Goal: Task Accomplishment & Management: Manage account settings

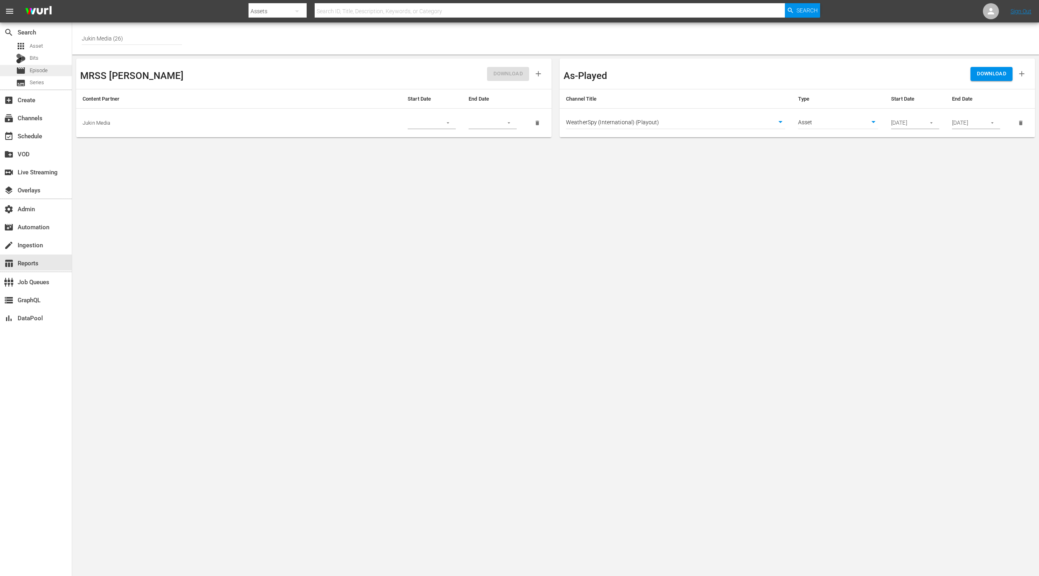
click at [48, 70] on div "movie Episode" at bounding box center [36, 70] width 72 height 11
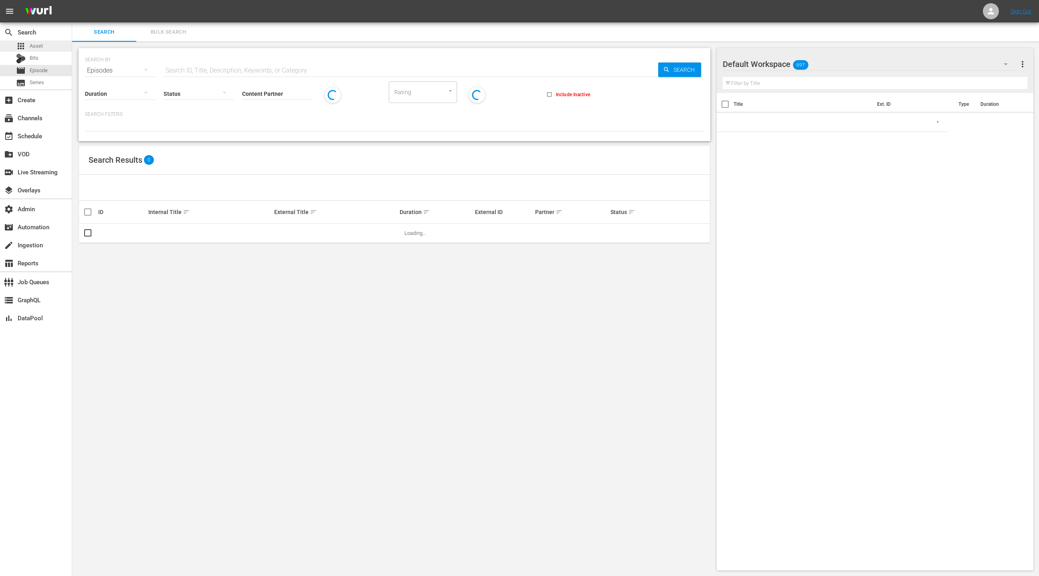
click at [56, 51] on div "apps Asset" at bounding box center [36, 45] width 72 height 11
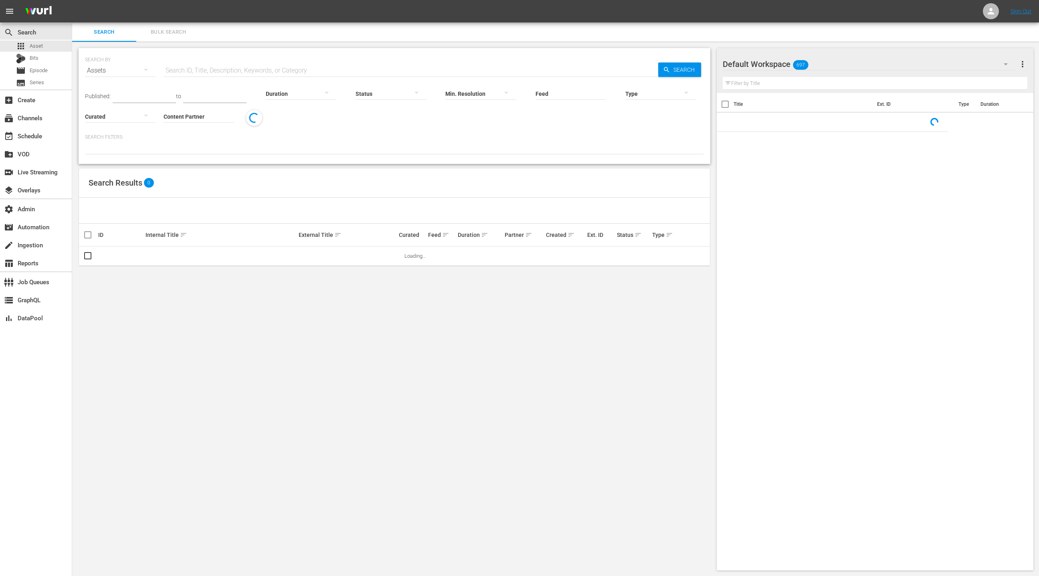
click at [185, 70] on input "text" at bounding box center [411, 70] width 495 height 19
paste input "AADFL0101-id"
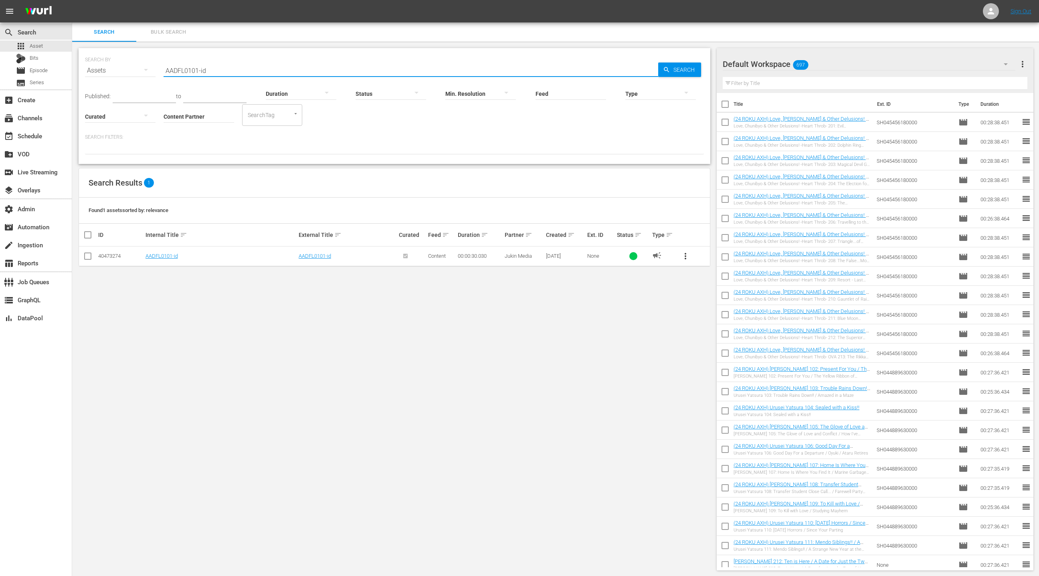
type input "AADFL0101-id"
click at [165, 259] on td "AADFL0101-id" at bounding box center [220, 257] width 153 height 20
click at [166, 257] on link "AADFL0101-id" at bounding box center [162, 256] width 32 height 6
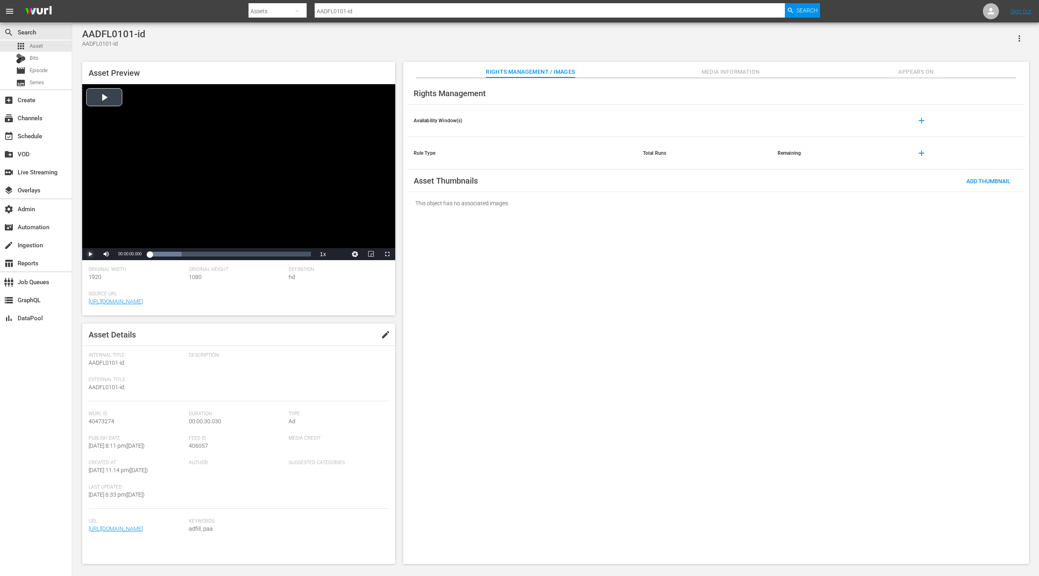
click at [90, 254] on span "Video Player" at bounding box center [90, 254] width 0 height 0
drag, startPoint x: 87, startPoint y: 253, endPoint x: 151, endPoint y: 236, distance: 65.9
click at [90, 254] on span "Video Player" at bounding box center [90, 254] width 0 height 0
click at [40, 264] on div "table_chart Reports" at bounding box center [22, 261] width 45 height 7
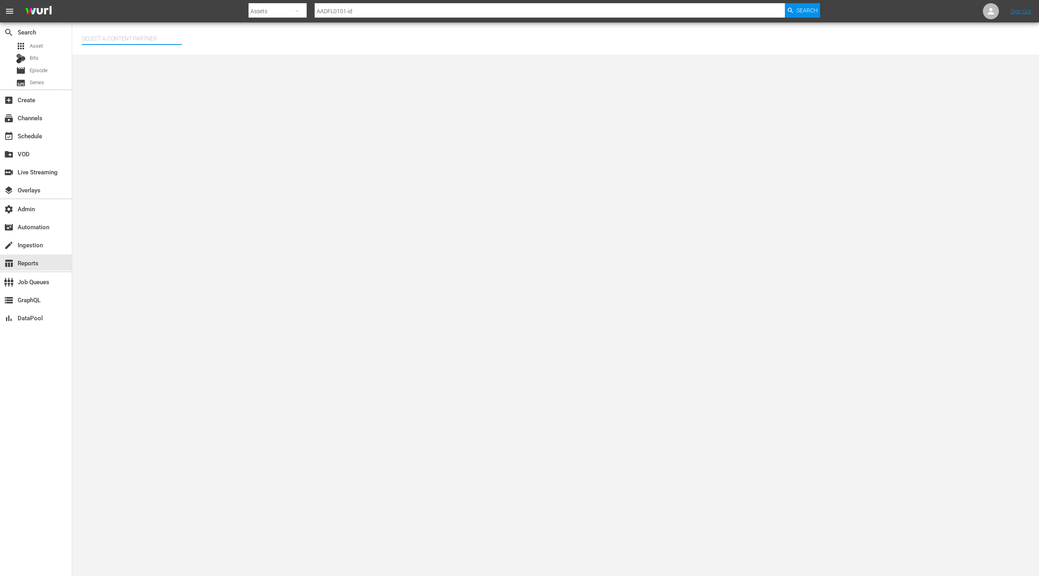
click at [133, 38] on input "text" at bounding box center [132, 38] width 100 height 19
click at [144, 65] on div "AMC Networks (138)" at bounding box center [146, 60] width 117 height 19
type input "AMC Networks (138)"
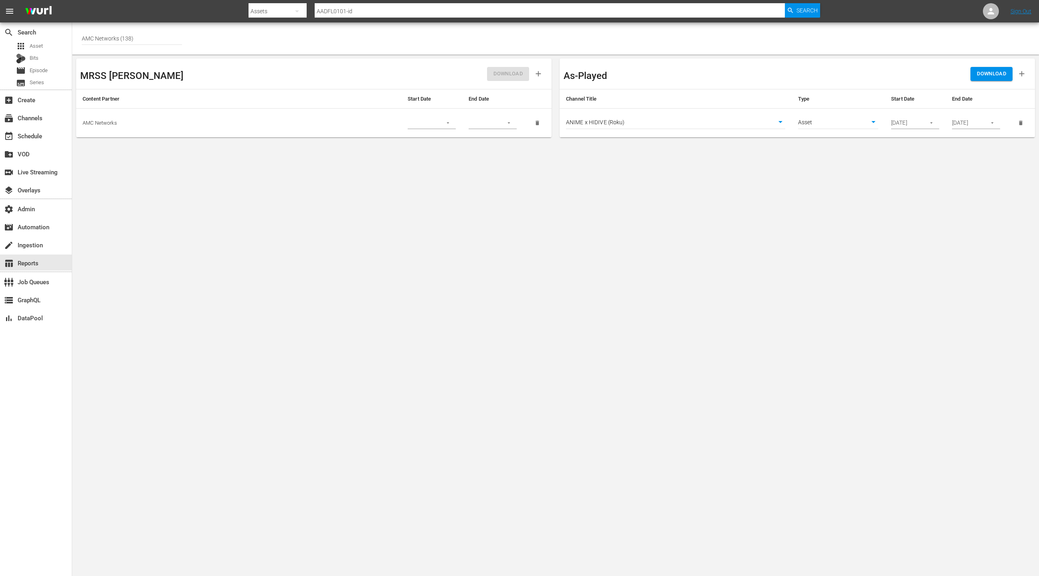
click at [705, 116] on td "ANIME x HIDIVE (Roku) 1411" at bounding box center [676, 123] width 232 height 29
click at [711, 120] on body "menu Search By Assets Search ID, Title, Description, Keywords, or Category AADF…" at bounding box center [519, 288] width 1039 height 576
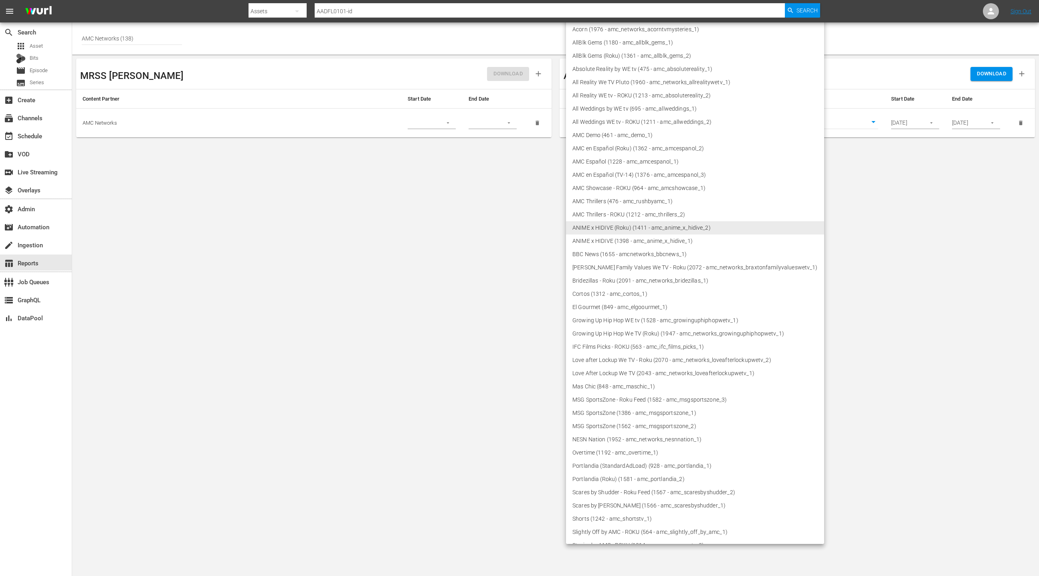
click at [147, 102] on div at bounding box center [519, 288] width 1039 height 576
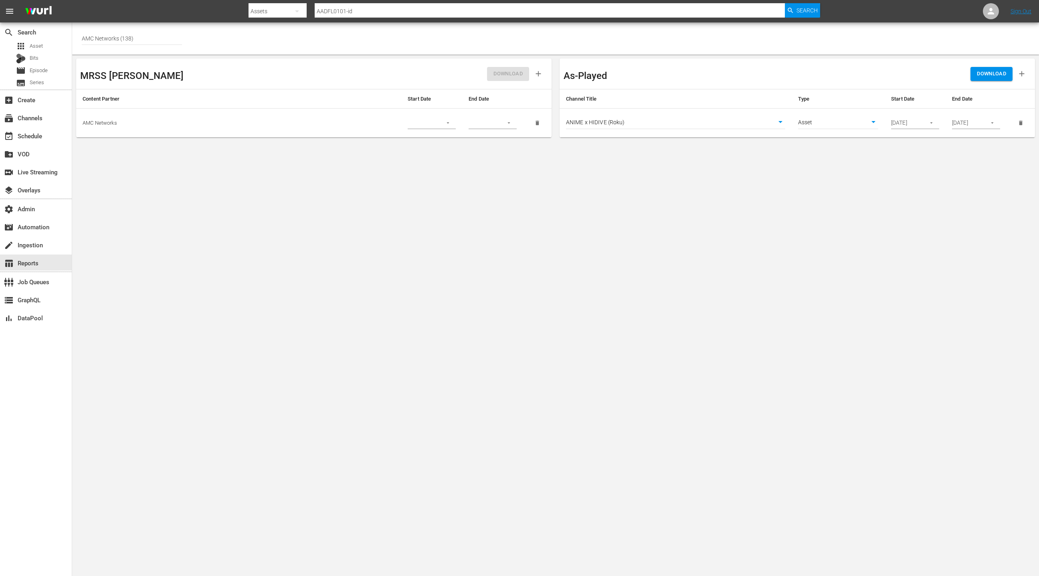
click at [104, 124] on td "AMC Networks" at bounding box center [238, 123] width 325 height 29
click at [89, 120] on td "AMC Networks" at bounding box center [238, 123] width 325 height 29
click at [40, 260] on div "table_chart Reports" at bounding box center [22, 261] width 45 height 7
click at [116, 118] on td "AMC Networks" at bounding box center [238, 123] width 325 height 29
click at [115, 123] on td "AMC Networks" at bounding box center [238, 123] width 325 height 29
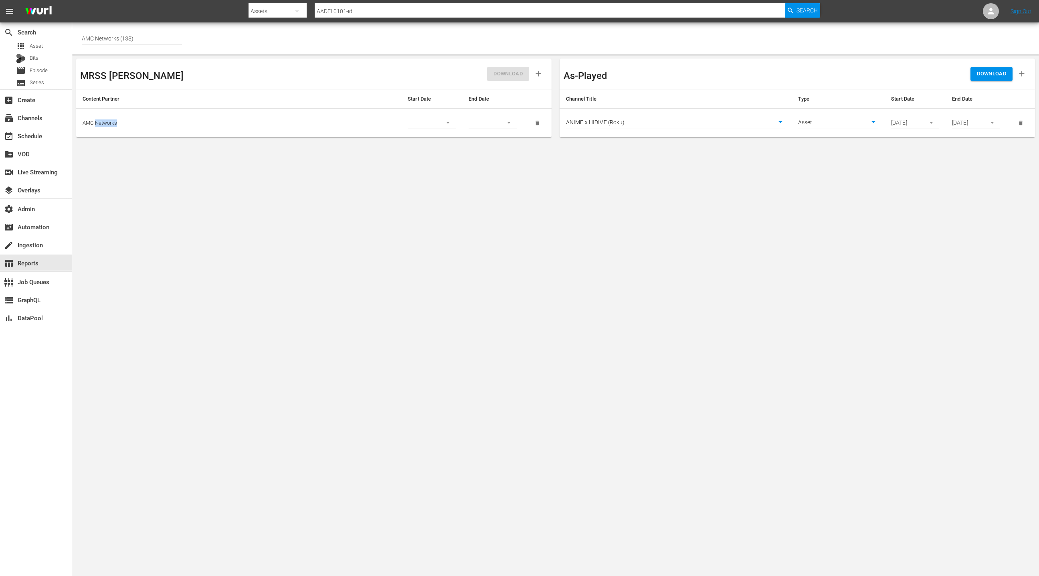
click at [115, 123] on td "AMC Networks" at bounding box center [238, 123] width 325 height 29
click at [125, 109] on td "AMC Networks" at bounding box center [238, 123] width 325 height 29
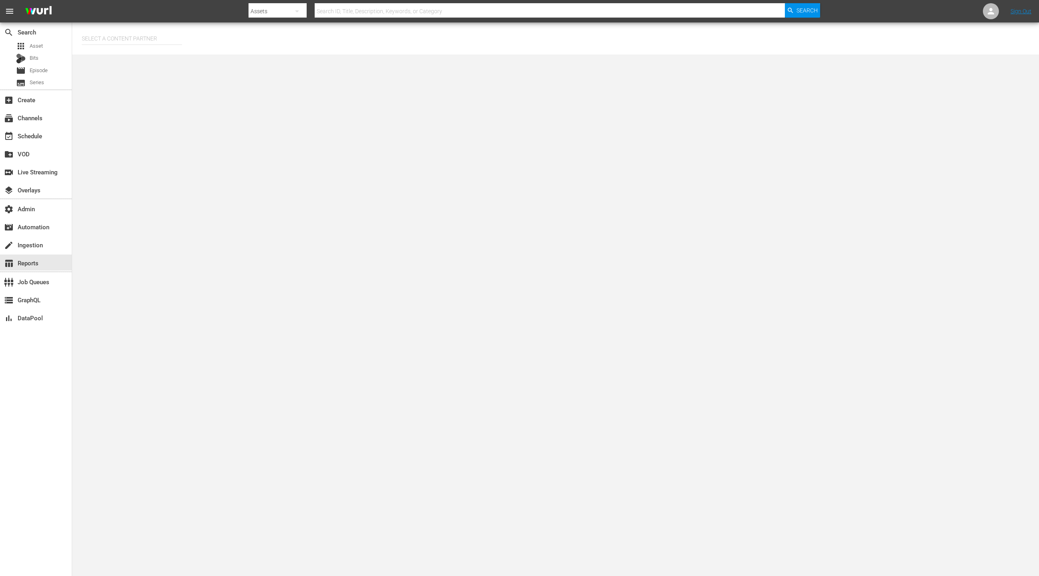
click at [125, 34] on input "text" at bounding box center [132, 38] width 100 height 19
click at [131, 59] on div "Jukin Media (26)" at bounding box center [146, 60] width 117 height 19
type input "Jukin Media (26)"
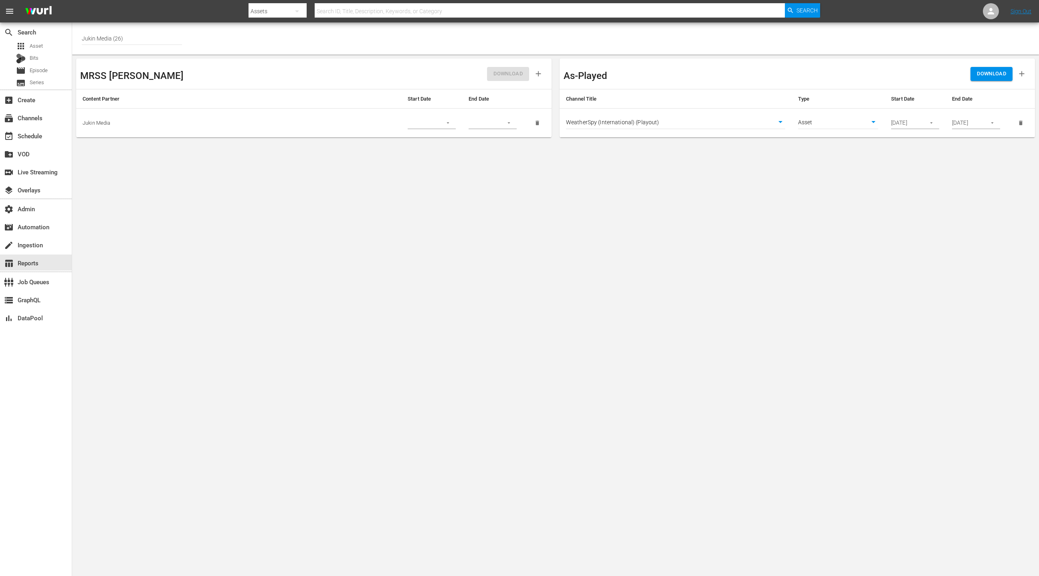
click at [763, 121] on body "menu Search By Assets Search ID, Title, Description, Keywords, or Category Sear…" at bounding box center [519, 288] width 1039 height 576
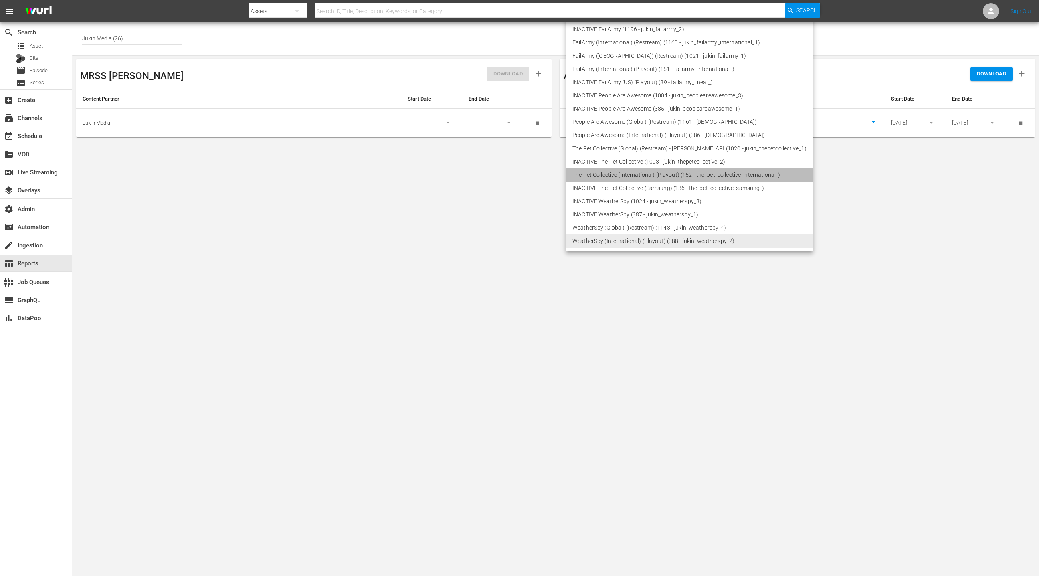
click at [707, 176] on li "The Pet Collective (International) (Playout) (152 - the_pet_collective_internat…" at bounding box center [689, 174] width 247 height 13
type input "152"
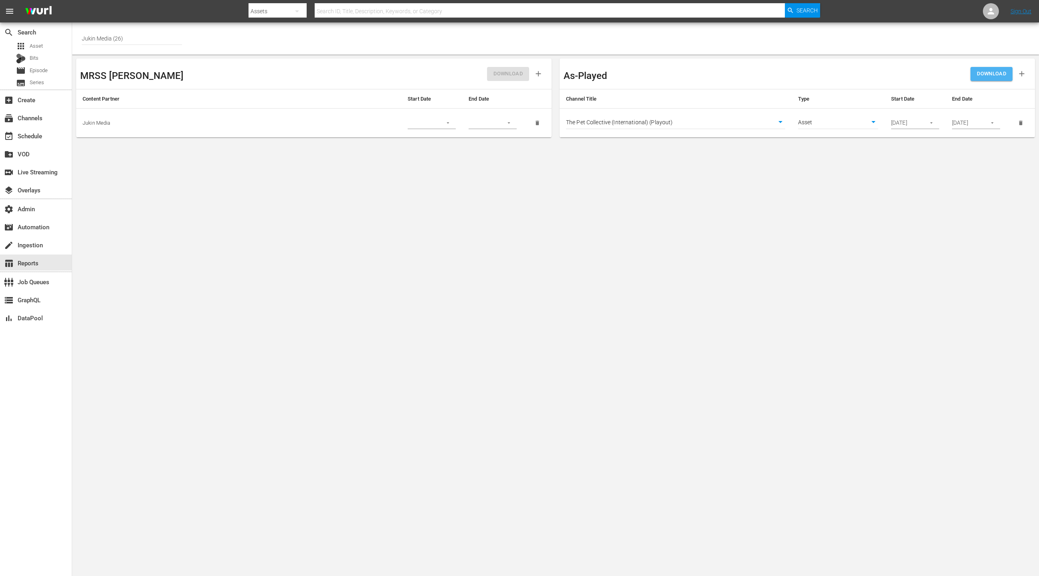
click at [992, 77] on span "DOWNLOAD" at bounding box center [991, 73] width 29 height 9
click at [42, 138] on div "event_available Schedule" at bounding box center [22, 134] width 45 height 7
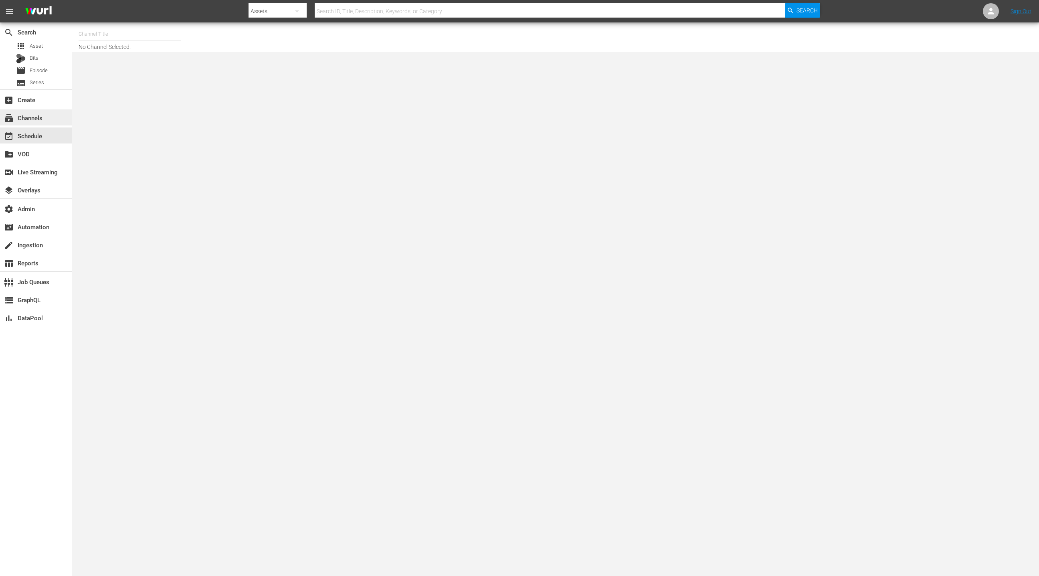
click at [43, 115] on div "subscriptions Channels" at bounding box center [22, 116] width 45 height 7
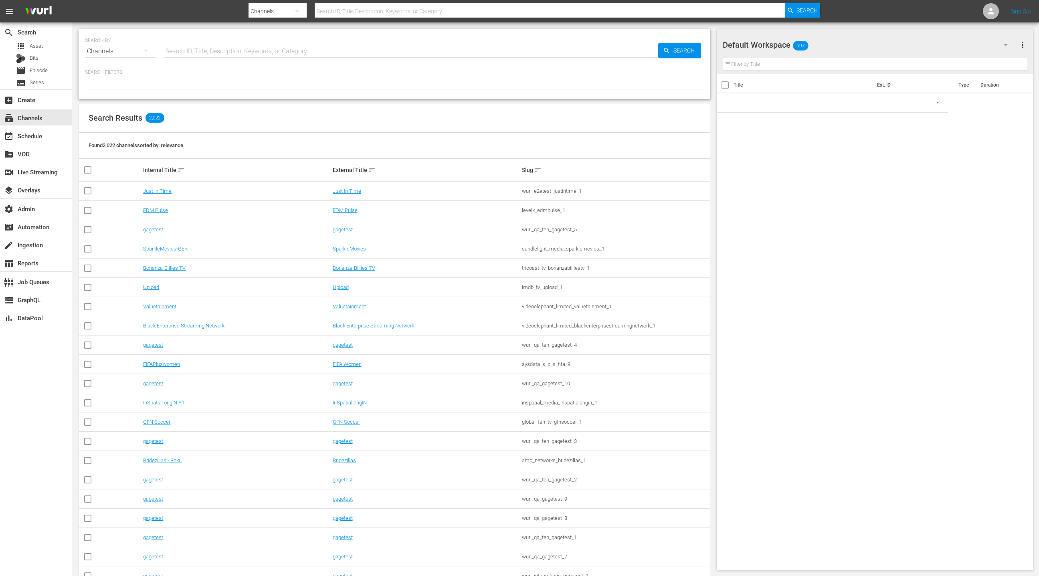
click at [173, 49] on input "text" at bounding box center [411, 51] width 495 height 19
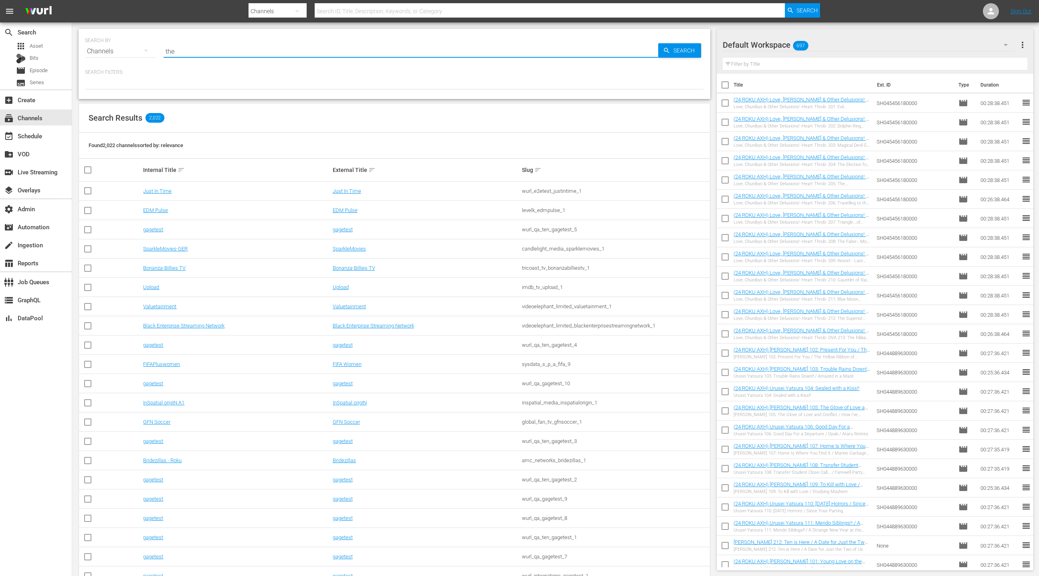
type input "the"
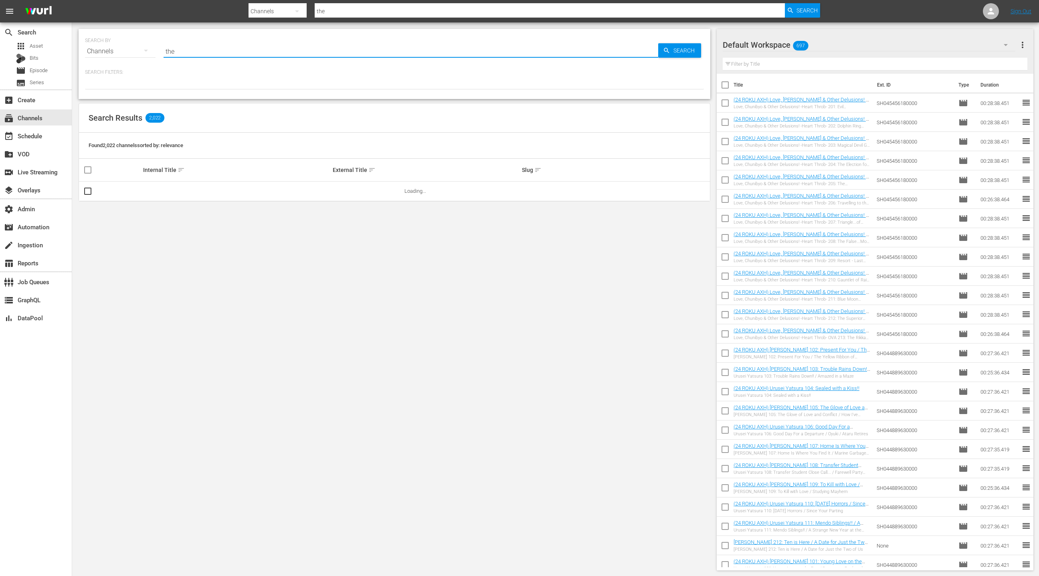
type input "the pet collective"
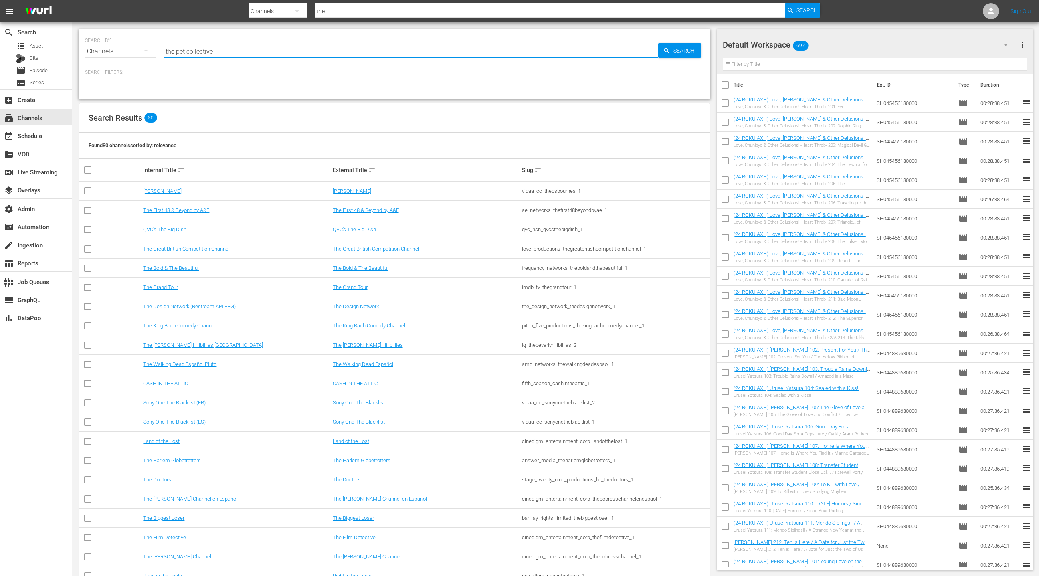
type input "the pet collective"
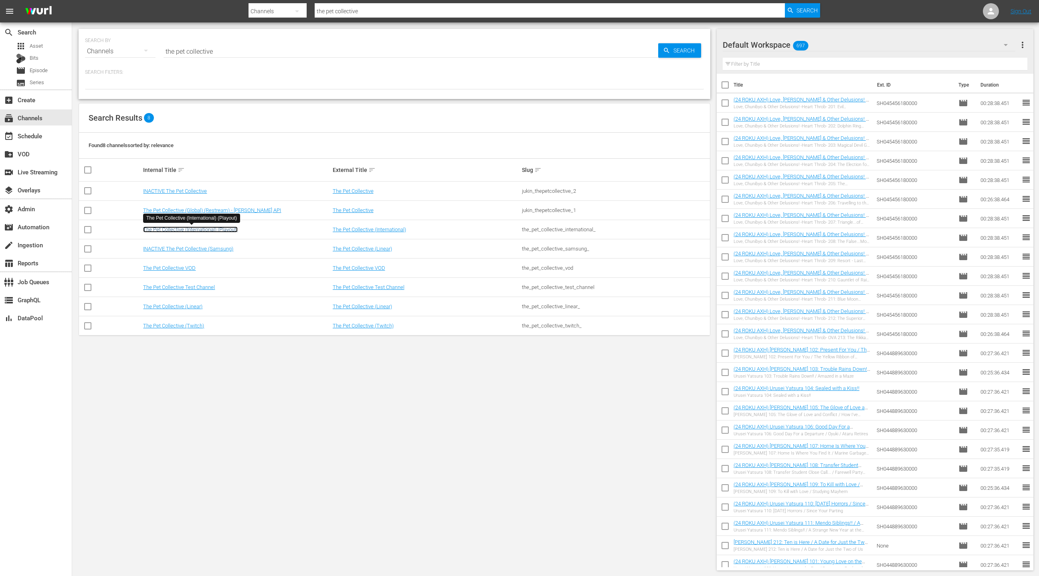
click at [213, 230] on link "The Pet Collective (International) (Playout)" at bounding box center [190, 230] width 95 height 6
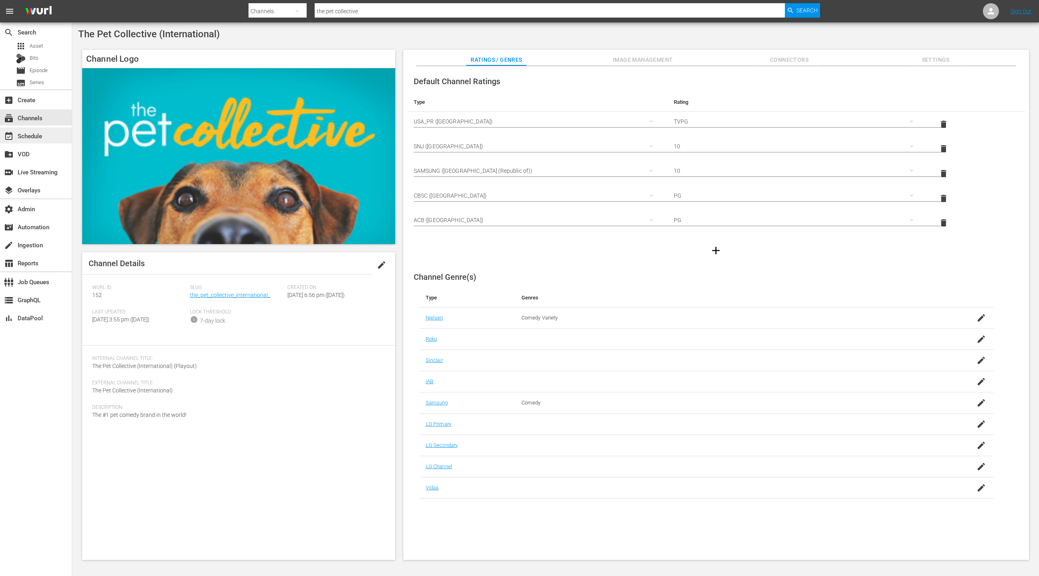
click at [60, 140] on div "event_available Schedule" at bounding box center [36, 135] width 72 height 16
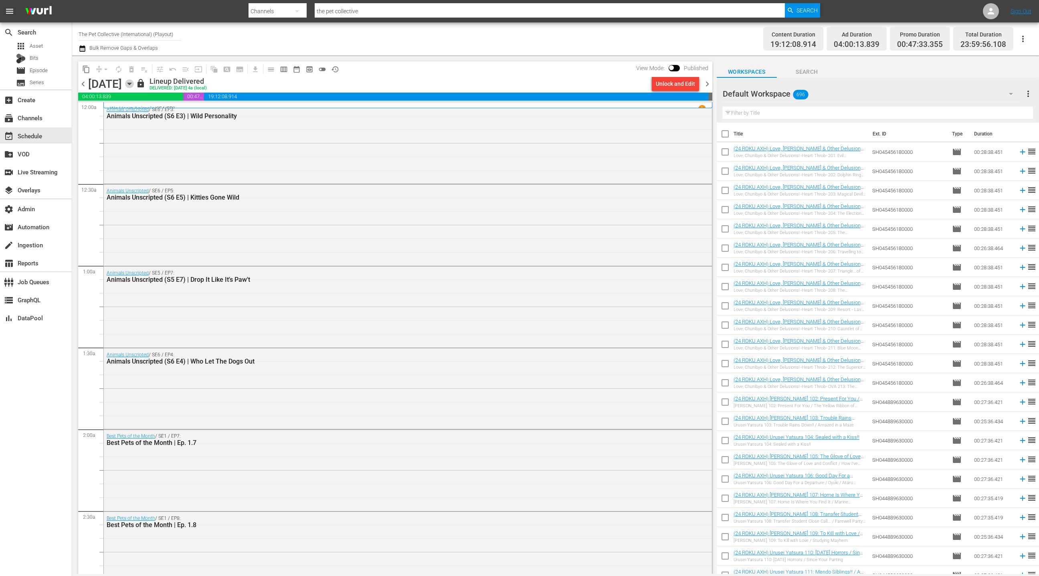
click at [131, 85] on icon "button" at bounding box center [129, 84] width 4 height 2
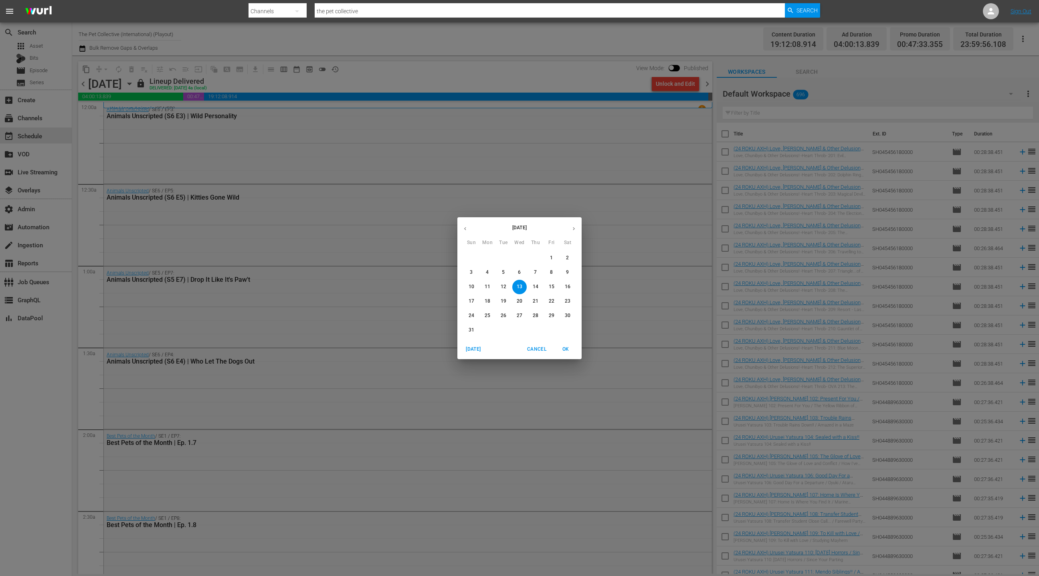
click at [552, 300] on p "22" at bounding box center [552, 301] width 6 height 7
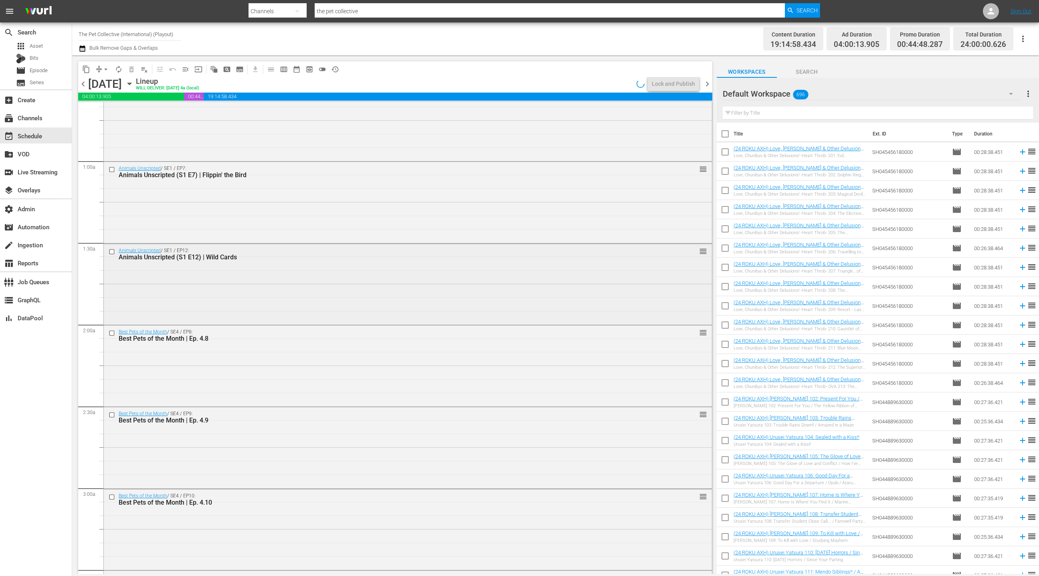
scroll to position [147, 0]
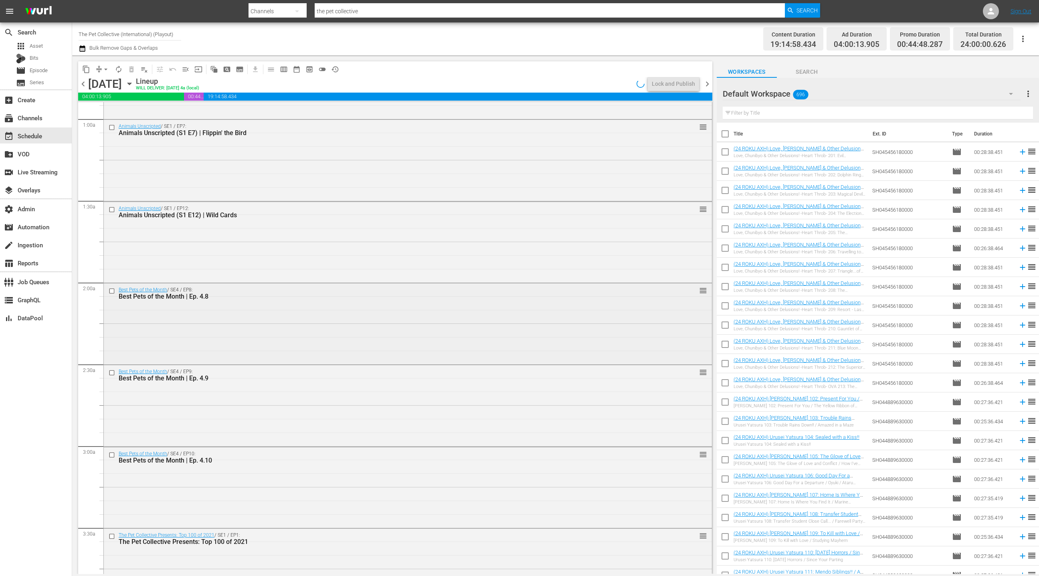
click at [288, 311] on div "Best Pets of the Month / SE4 / EP8: Best Pets of the Month | Ep. 4.8 reorder" at bounding box center [408, 322] width 608 height 79
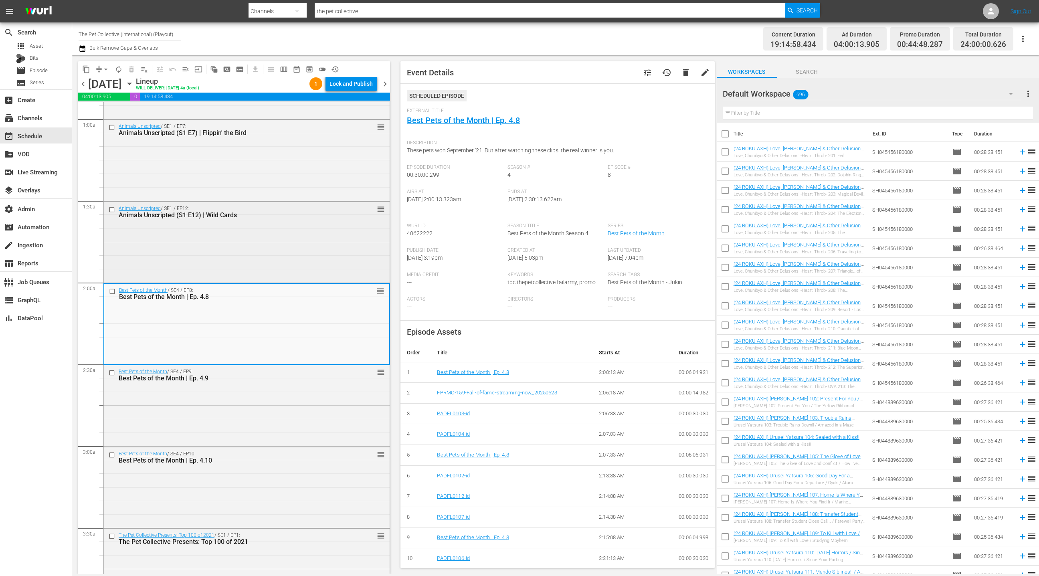
click at [328, 234] on div "Animals Unscripted / SE1 / EP12: Animals Unscripted (S1 E12) | Wild Cards reord…" at bounding box center [247, 241] width 286 height 79
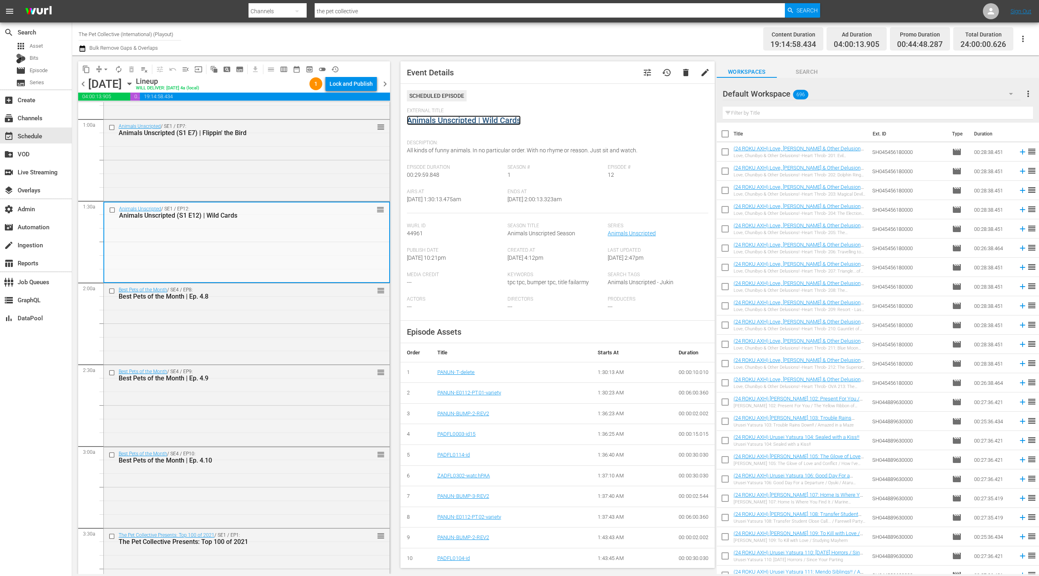
click at [443, 122] on link "Animals Unscripted | Wild Cards" at bounding box center [464, 120] width 114 height 10
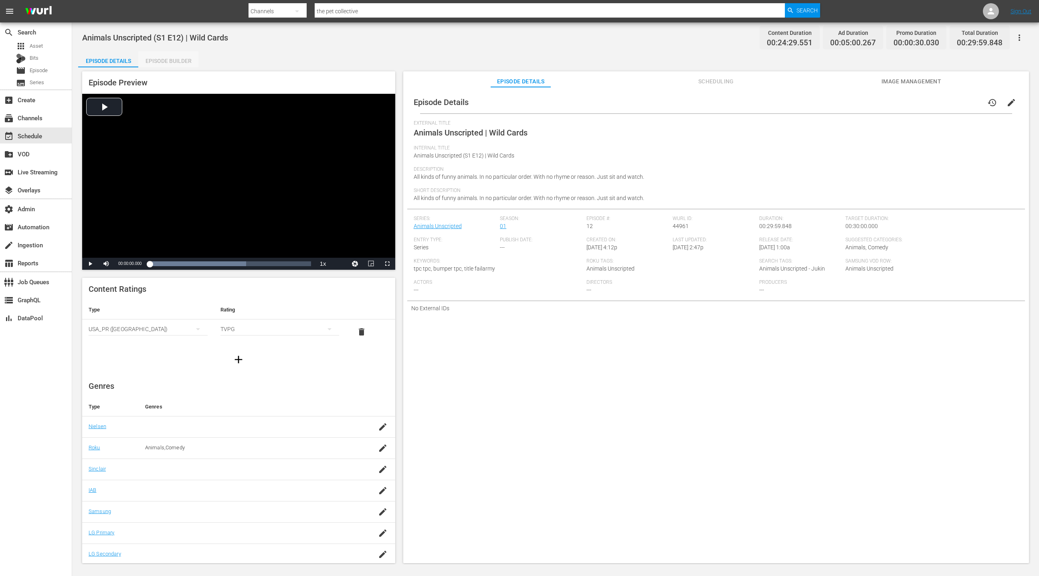
click at [171, 61] on div "Episode Builder" at bounding box center [168, 60] width 60 height 19
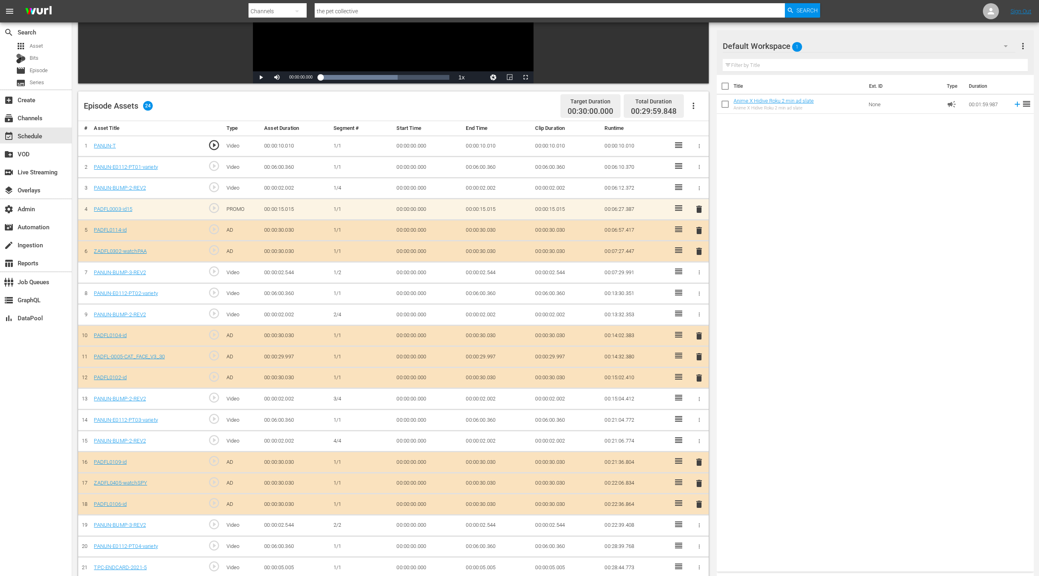
scroll to position [129, 0]
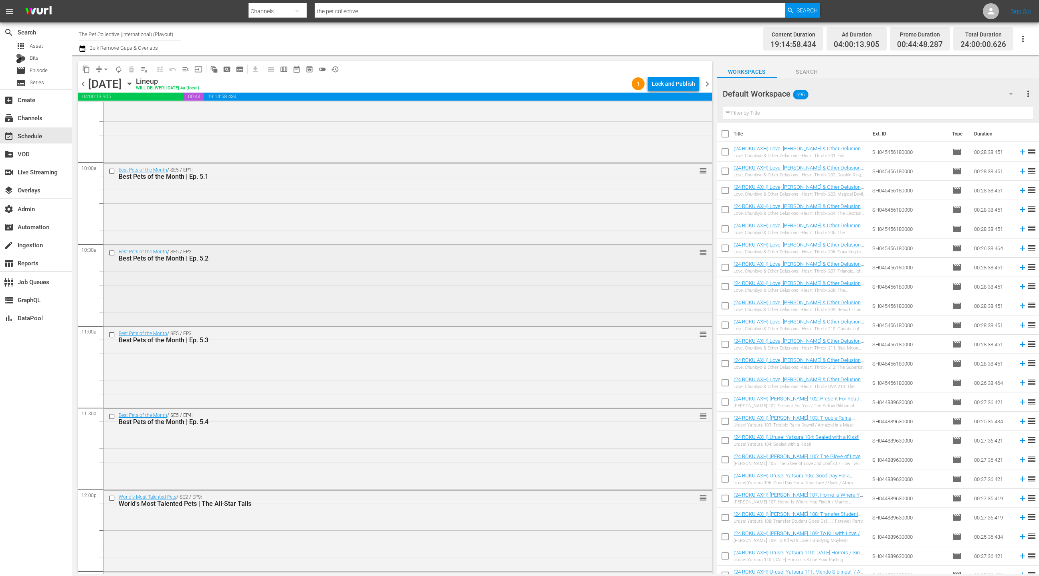
scroll to position [1589, 0]
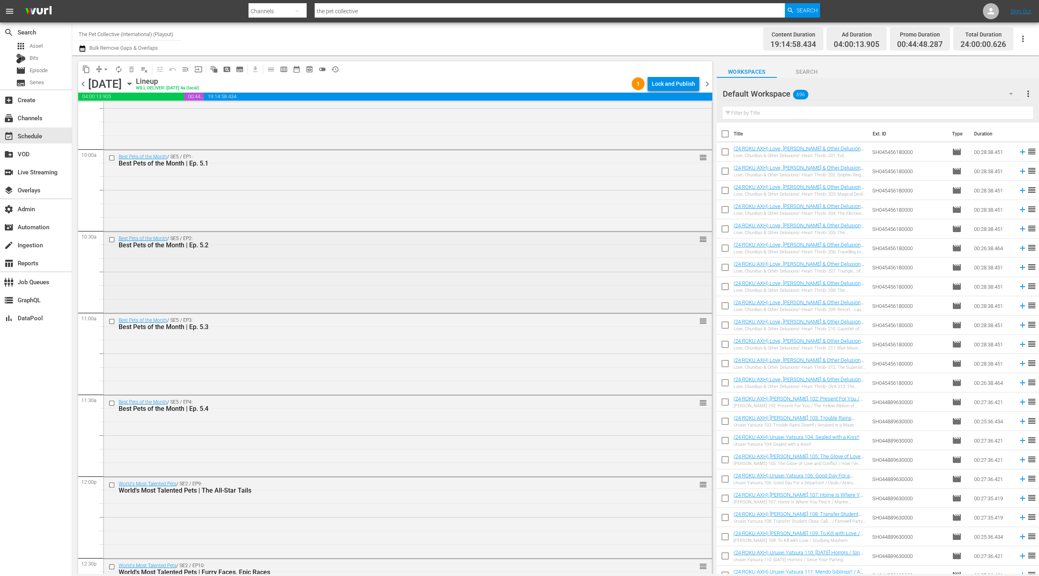
click at [335, 292] on div "Best Pets of the Month / SE5 / EP2: Best Pets of the Month | Ep. 5.2 reorder" at bounding box center [408, 271] width 608 height 79
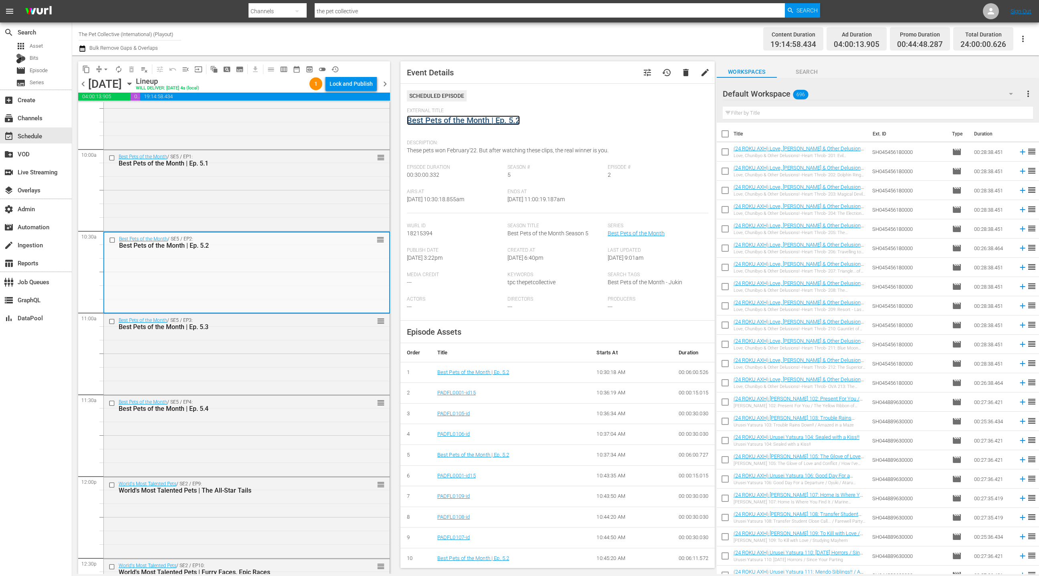
click at [454, 121] on link "Best Pets of the Month | Ep. 5.2" at bounding box center [463, 120] width 113 height 10
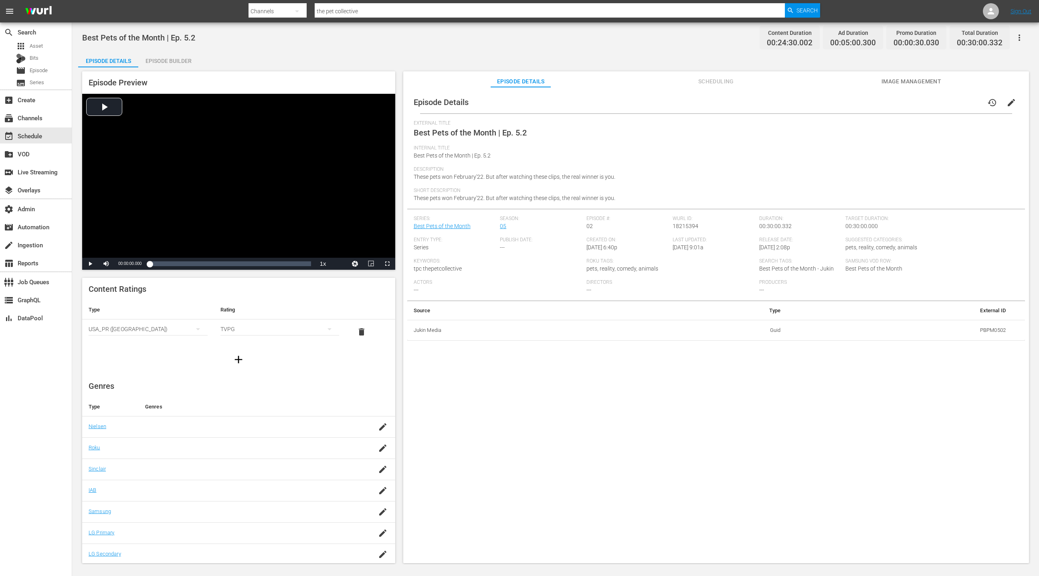
click at [183, 64] on div "Episode Builder" at bounding box center [168, 60] width 60 height 19
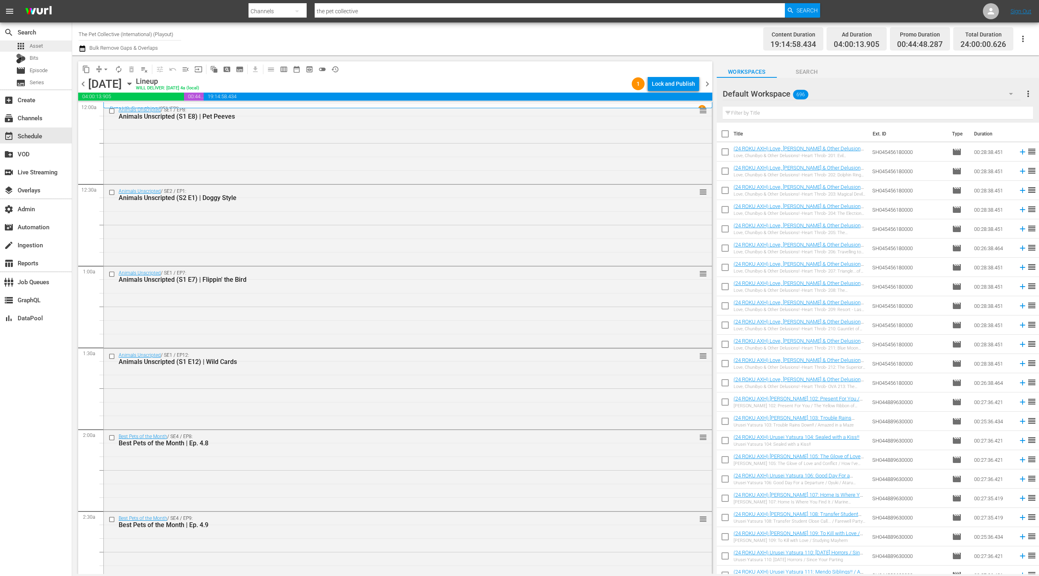
click at [45, 48] on div "apps Asset" at bounding box center [36, 45] width 72 height 11
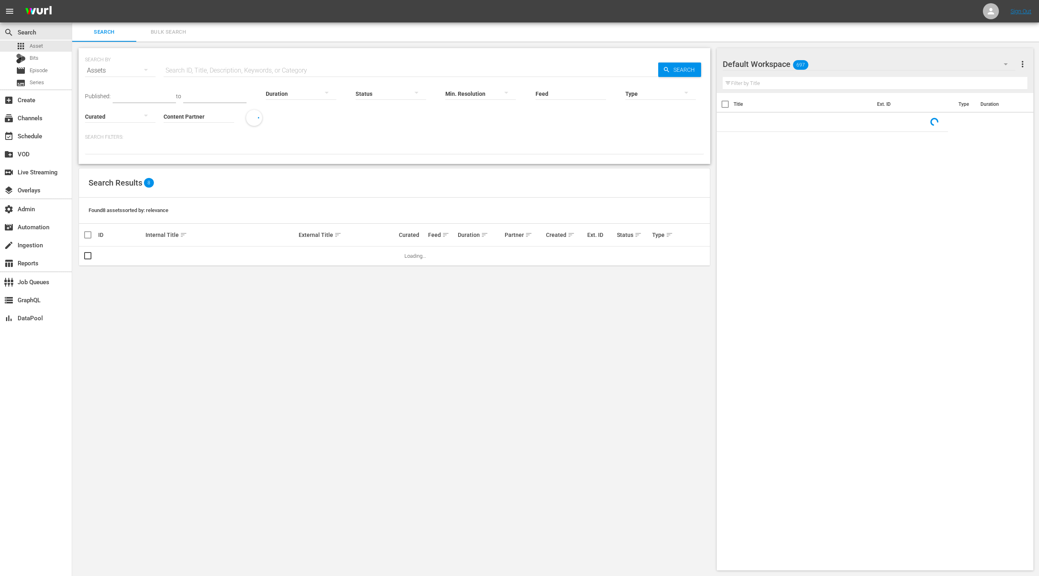
click at [162, 33] on span "Bulk Search" at bounding box center [168, 32] width 55 height 9
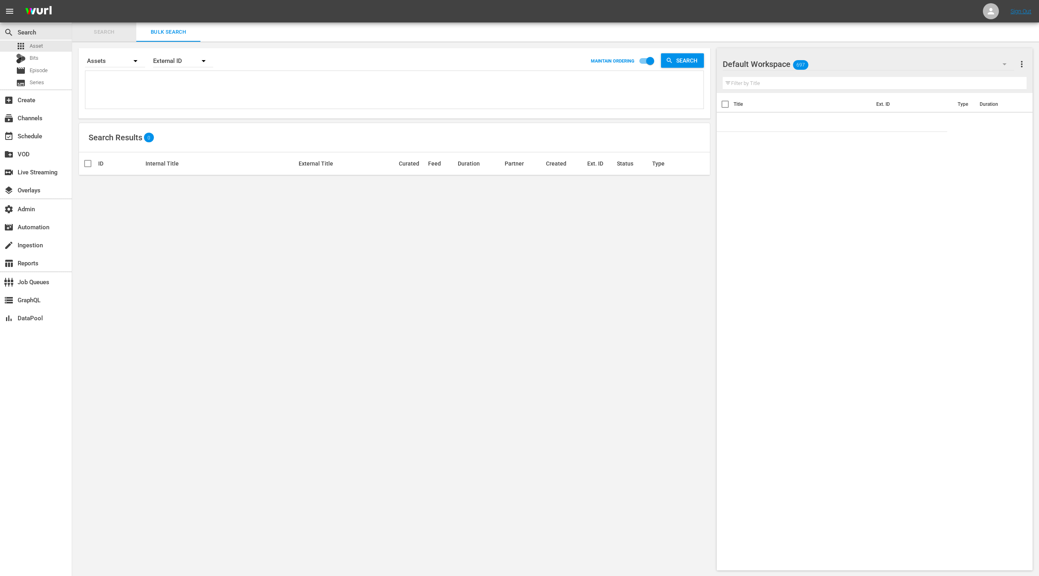
click at [111, 31] on span "Search" at bounding box center [104, 32] width 55 height 9
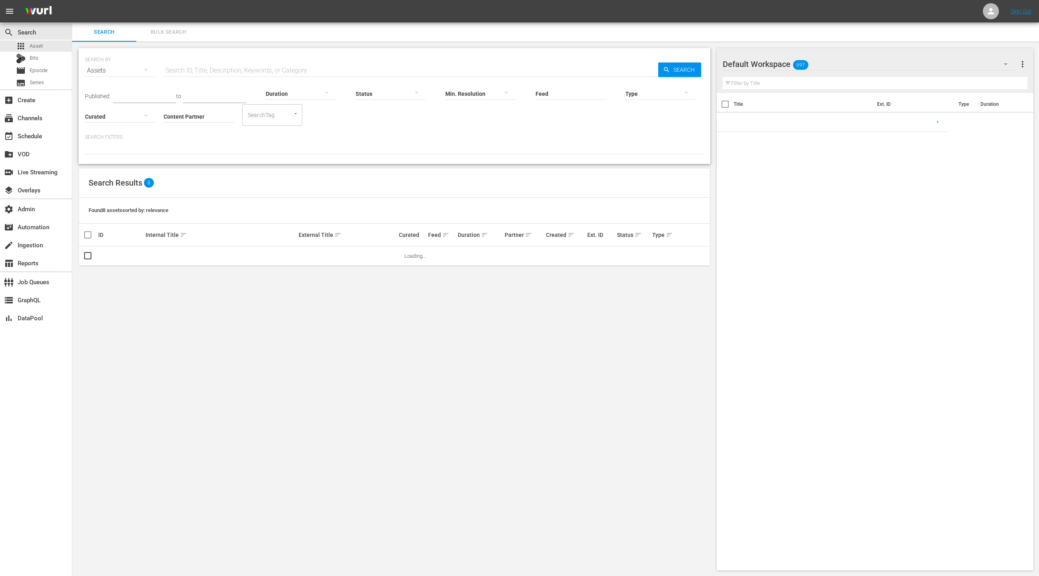
click at [190, 73] on input "text" at bounding box center [411, 70] width 495 height 19
paste input "ASHW0302SEG04"
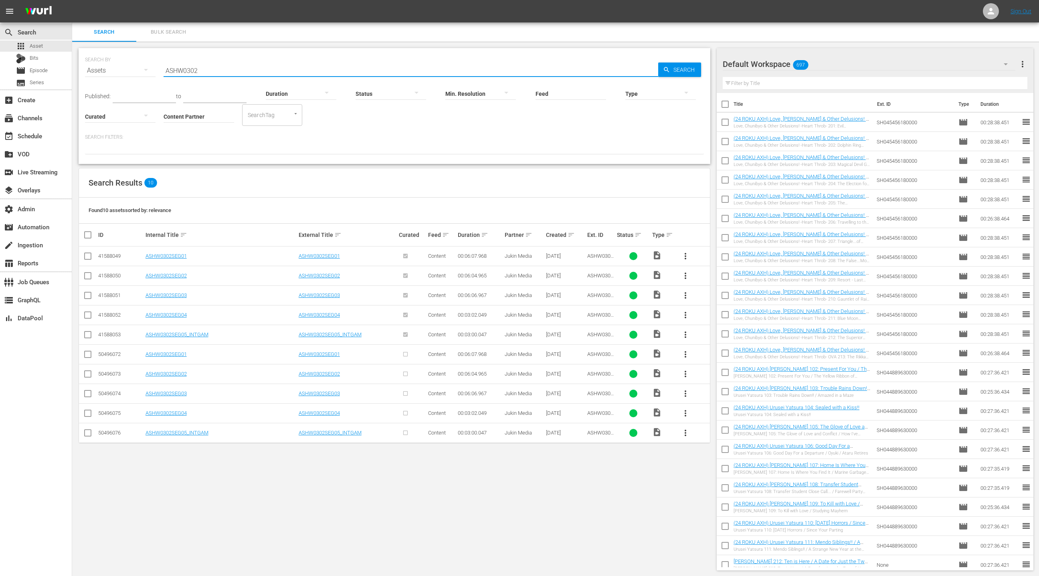
type input "ASHW0302"
click at [176, 256] on link "ASHW0302SEG01" at bounding box center [166, 256] width 41 height 6
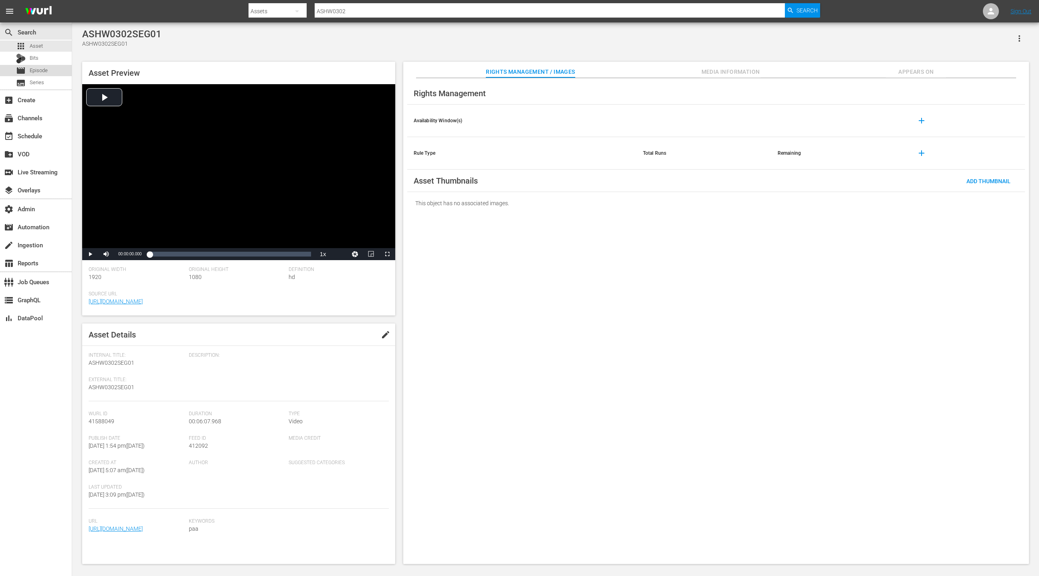
click at [34, 67] on span "Episode" at bounding box center [39, 71] width 18 height 8
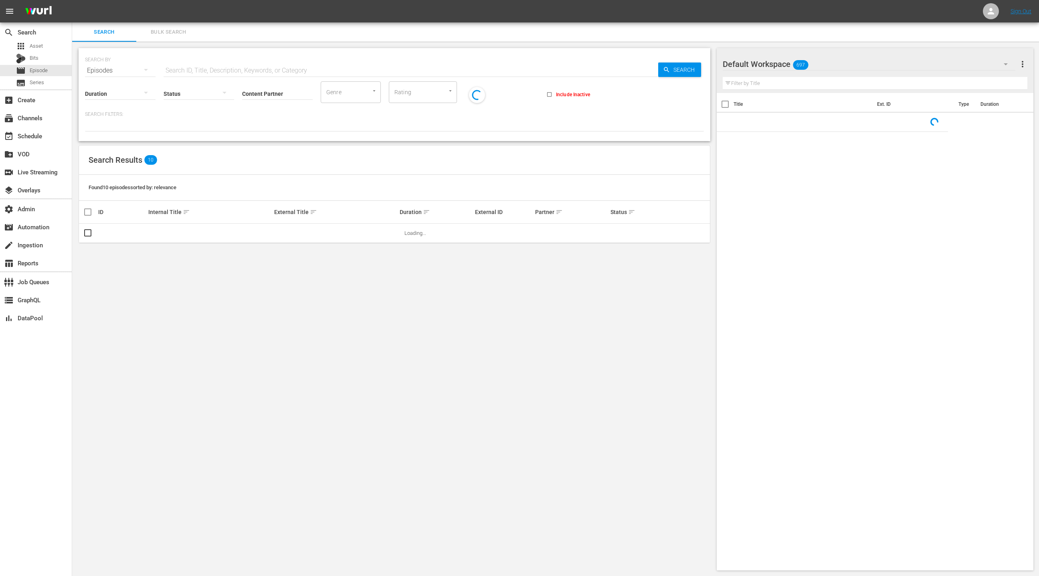
click at [166, 69] on input "text" at bounding box center [411, 70] width 495 height 19
paste input "ASHW0302SEG04"
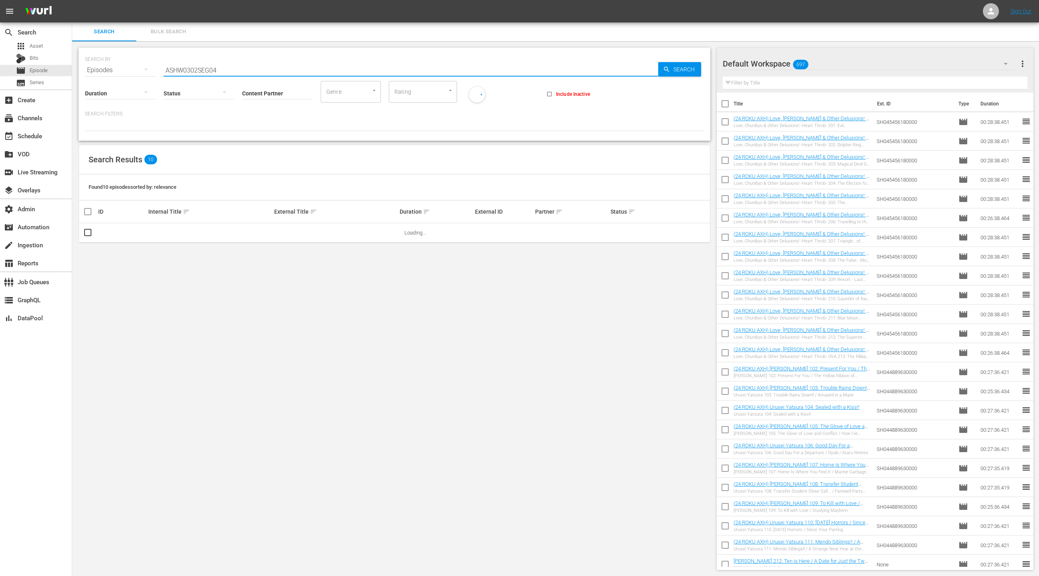
scroll to position [0, 0]
type input "ASHW0302SEG04"
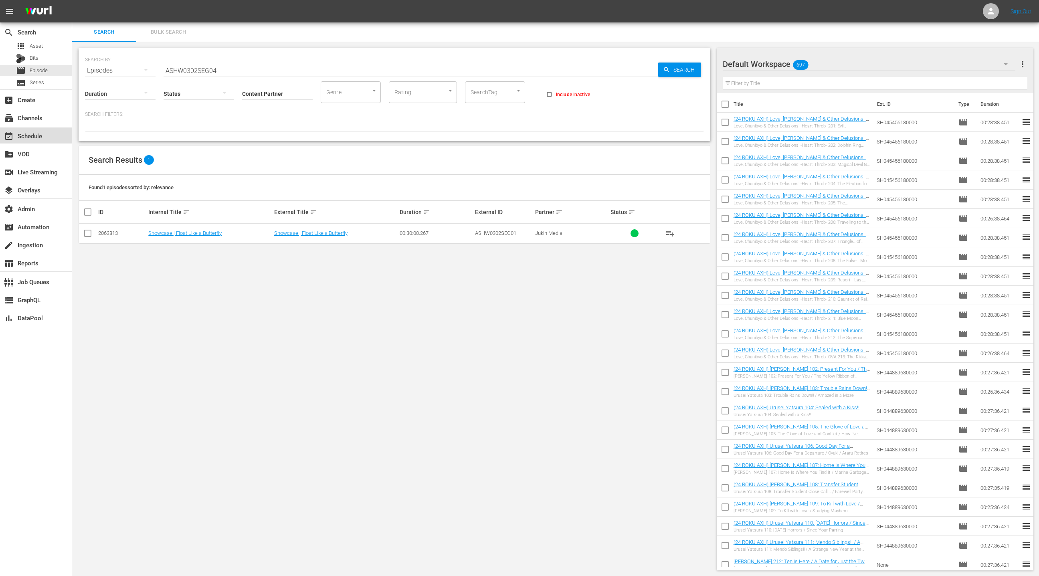
click at [34, 134] on div "event_available Schedule" at bounding box center [22, 134] width 45 height 7
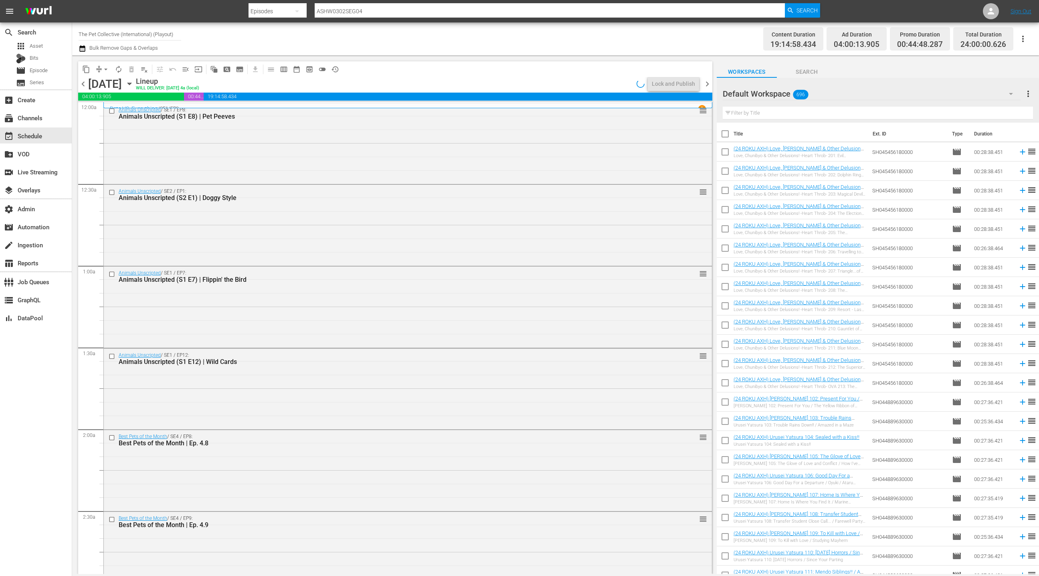
click at [84, 49] on icon "button" at bounding box center [83, 49] width 8 height 10
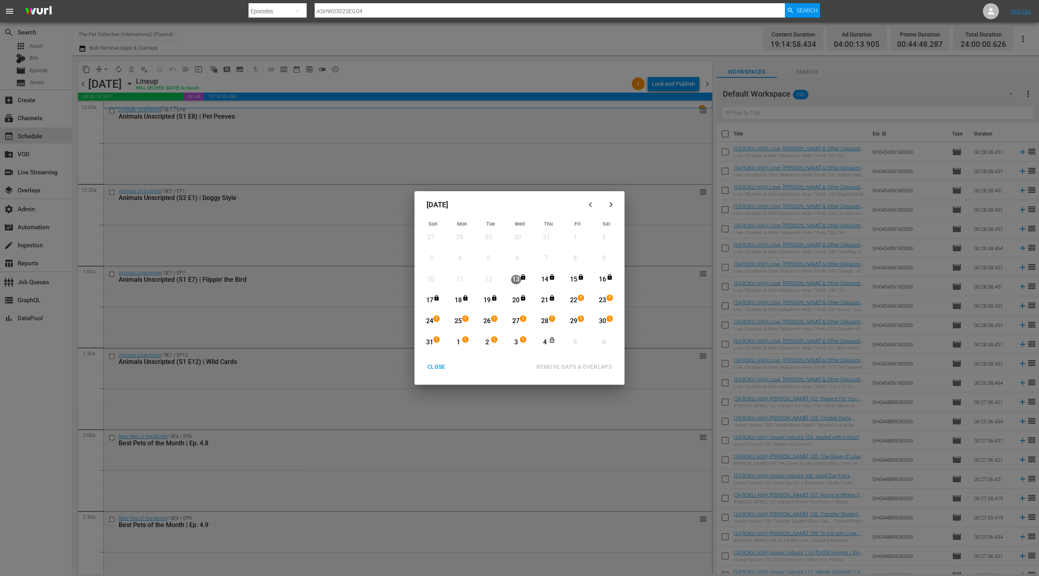
click at [439, 366] on div "CLOSE" at bounding box center [436, 367] width 31 height 10
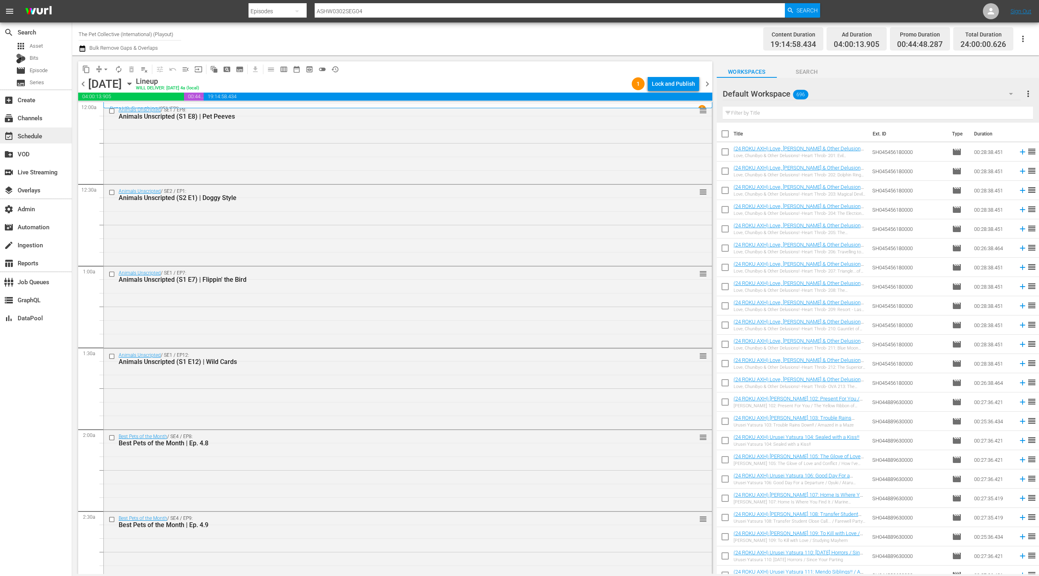
click at [47, 136] on div "event_available Schedule" at bounding box center [36, 135] width 72 height 16
click at [35, 117] on div "subscriptions Channels" at bounding box center [22, 116] width 45 height 7
type input "the pet collective"
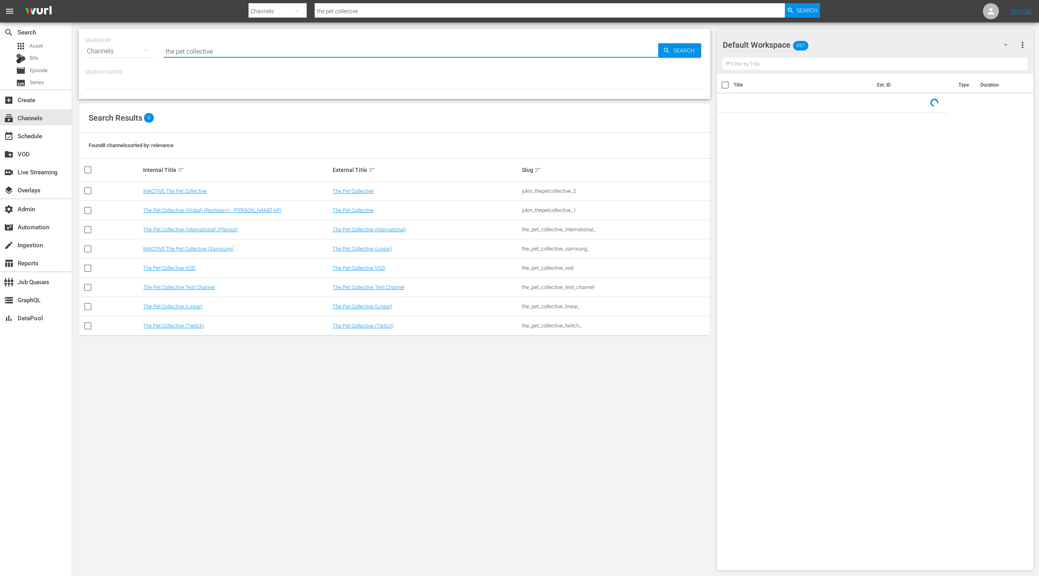
click at [169, 52] on input "the pet collective" at bounding box center [411, 51] width 495 height 19
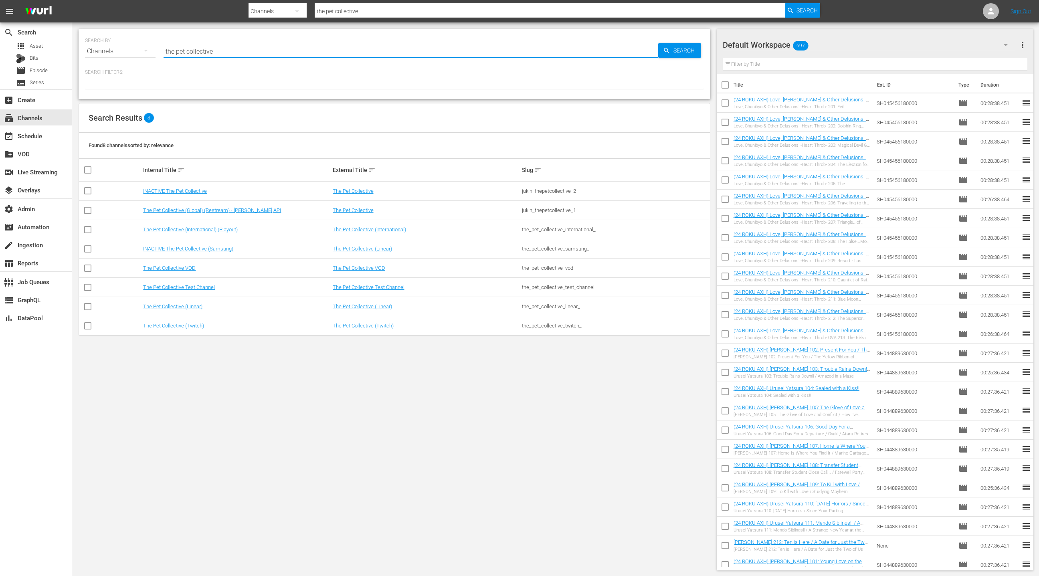
drag, startPoint x: 169, startPoint y: 52, endPoint x: 238, endPoint y: 51, distance: 68.6
click at [238, 51] on input "the pet collective" at bounding box center [411, 51] width 495 height 19
type input "people"
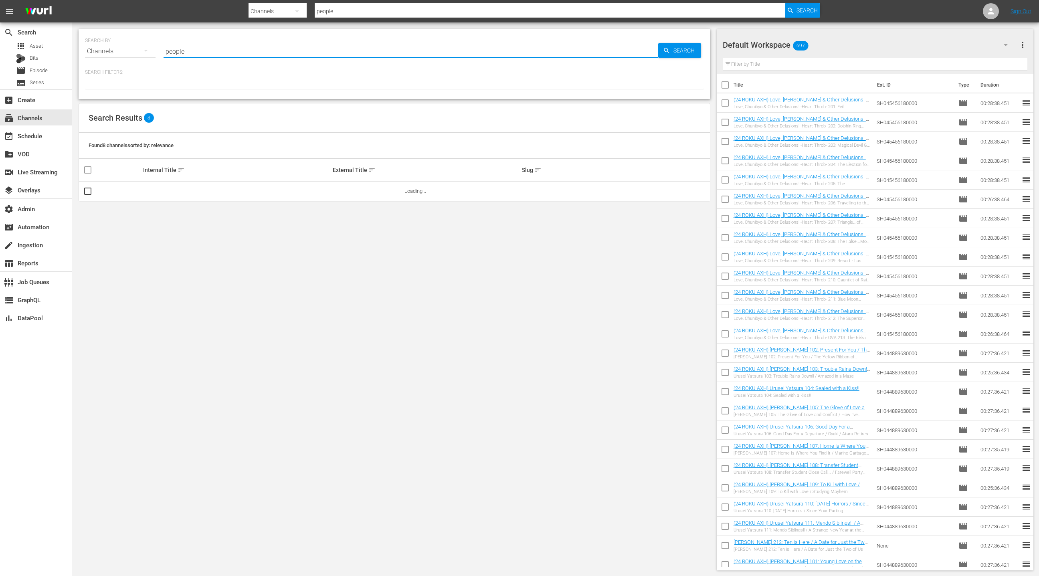
type input "people are awesome"
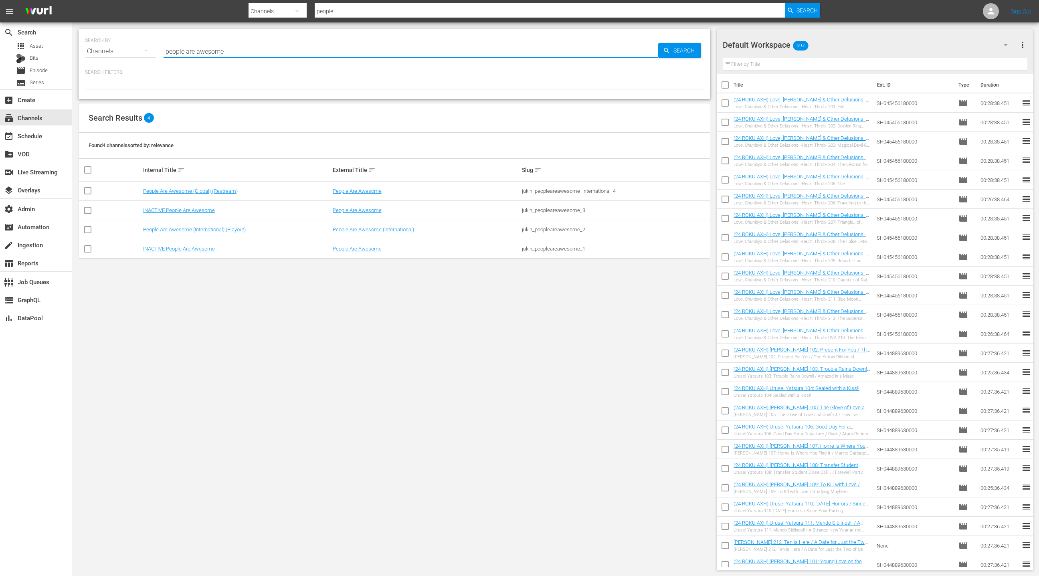
type input "people are awesome"
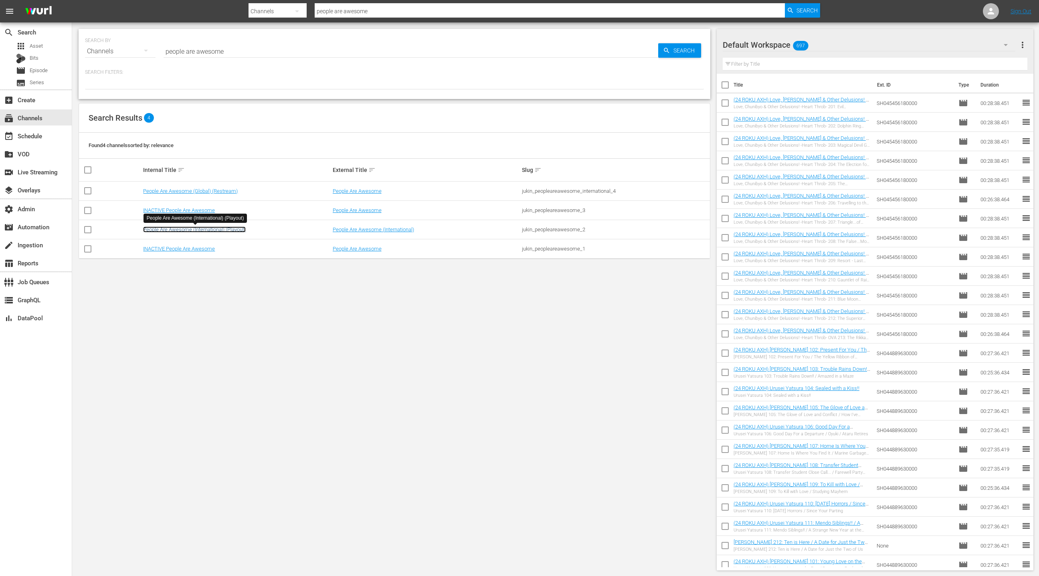
click at [214, 231] on link "People Are Awesome (International) (Playout)" at bounding box center [194, 230] width 103 height 6
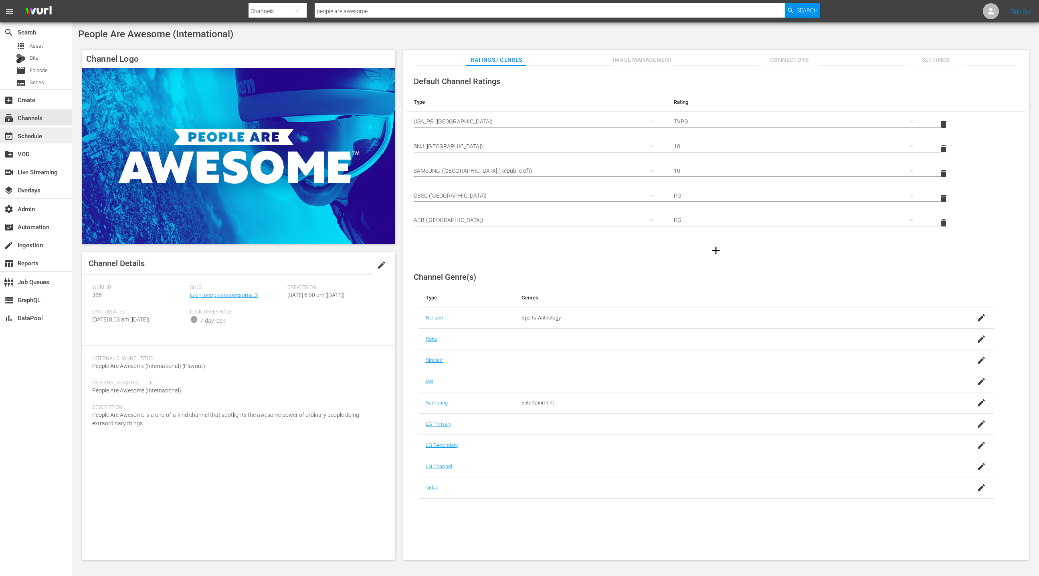
click at [39, 136] on div "event_available Schedule" at bounding box center [22, 134] width 45 height 7
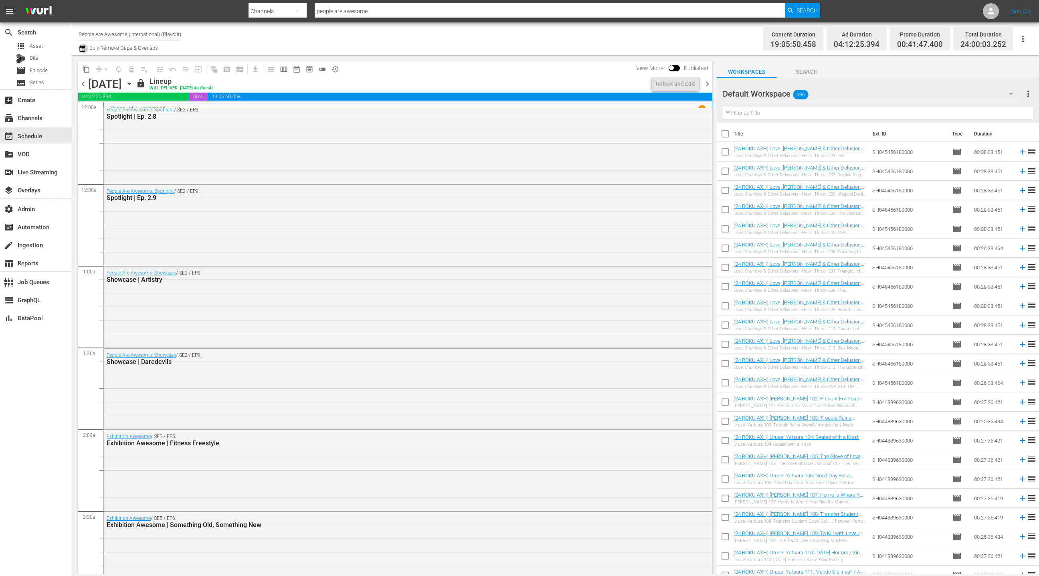
click at [83, 47] on icon "button" at bounding box center [82, 48] width 6 height 6
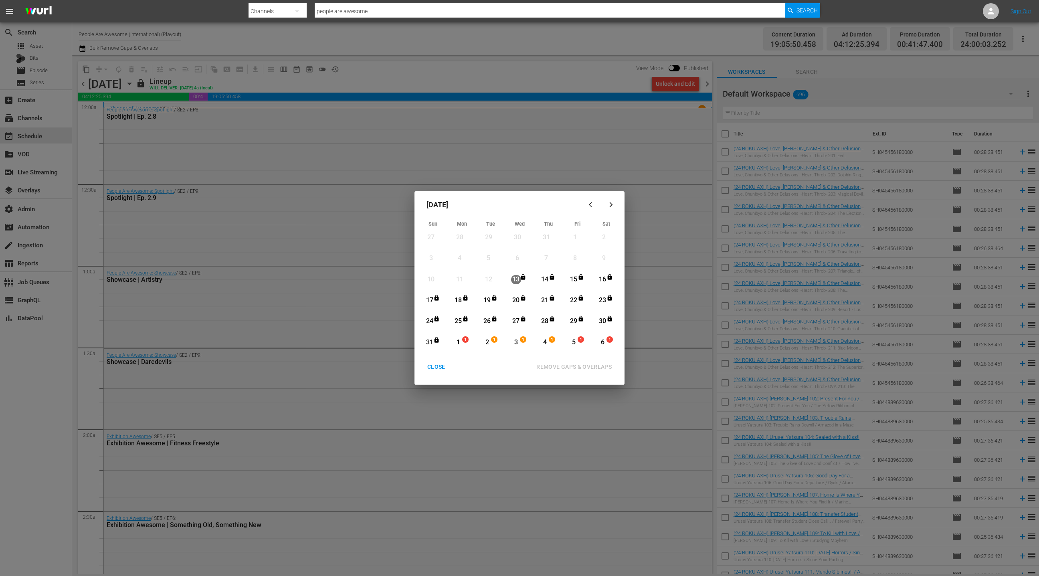
click at [439, 368] on div "CLOSE" at bounding box center [436, 367] width 31 height 10
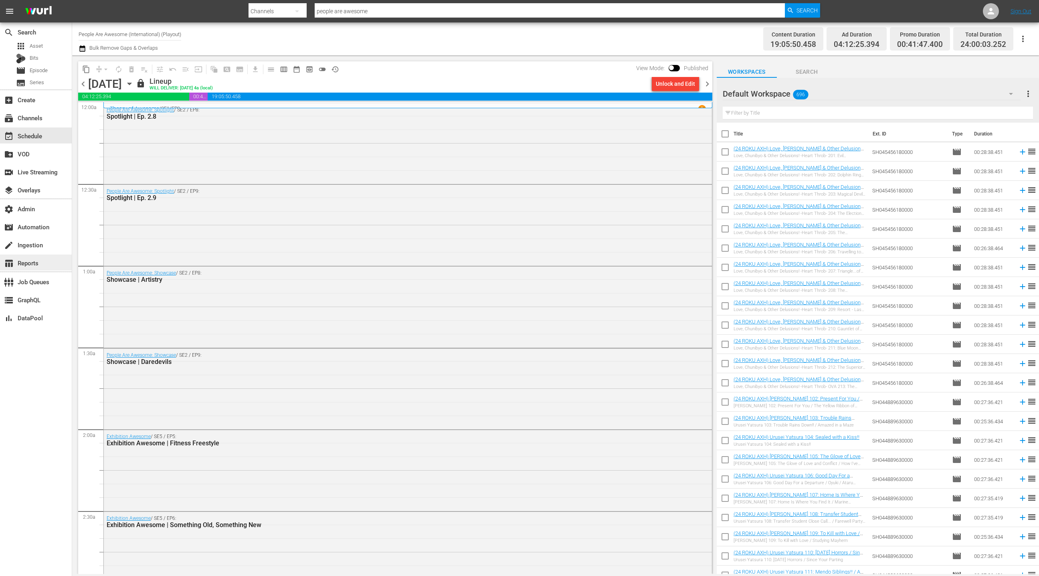
click at [44, 262] on div "table_chart Reports" at bounding box center [22, 261] width 45 height 7
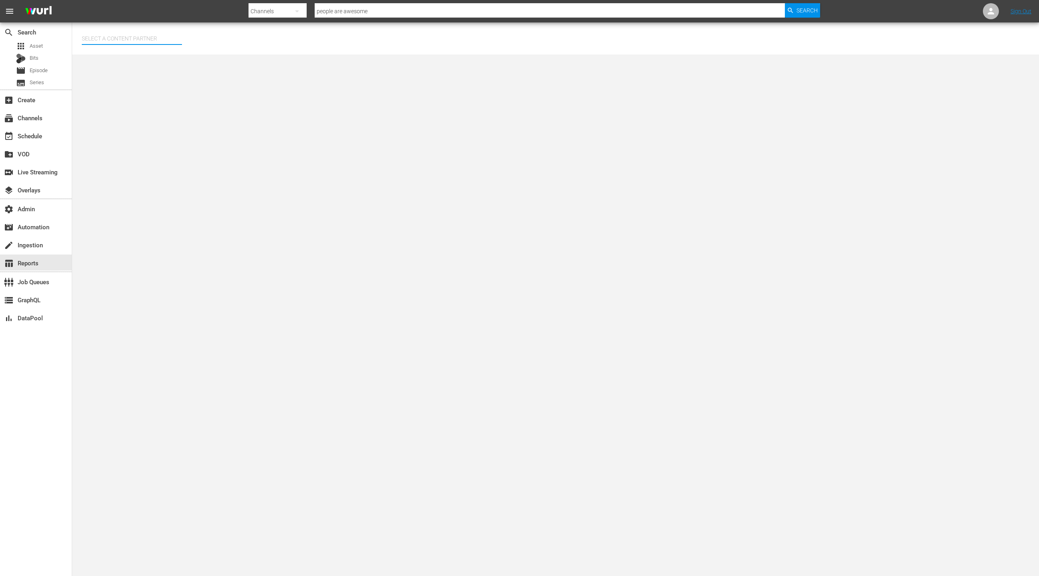
click at [146, 39] on input "text" at bounding box center [132, 38] width 100 height 19
click at [161, 65] on div "Jukin Media (26)" at bounding box center [146, 60] width 117 height 19
type input "Jukin Media (26)"
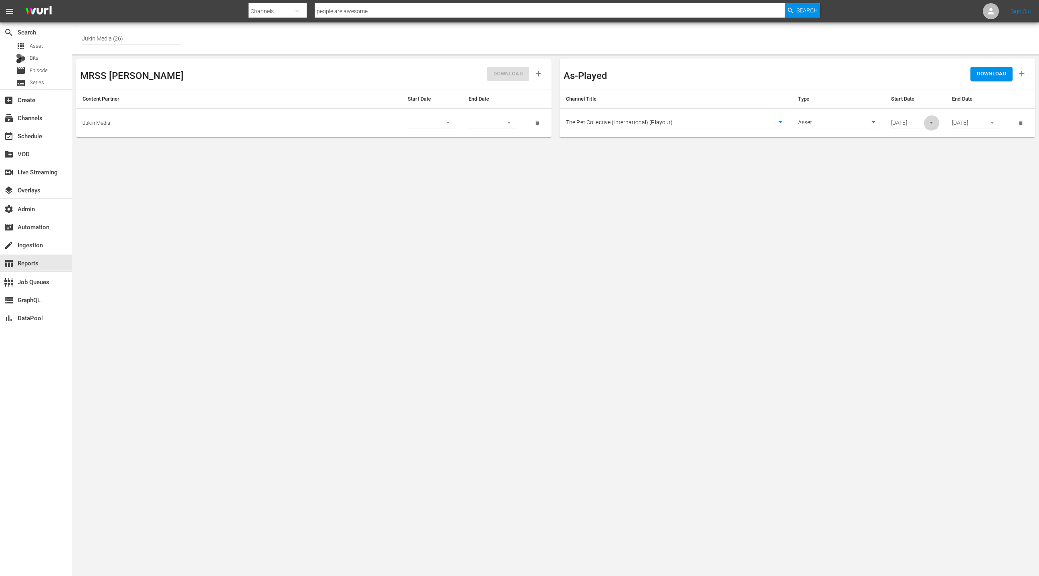
click at [932, 124] on icon "button" at bounding box center [931, 123] width 6 height 6
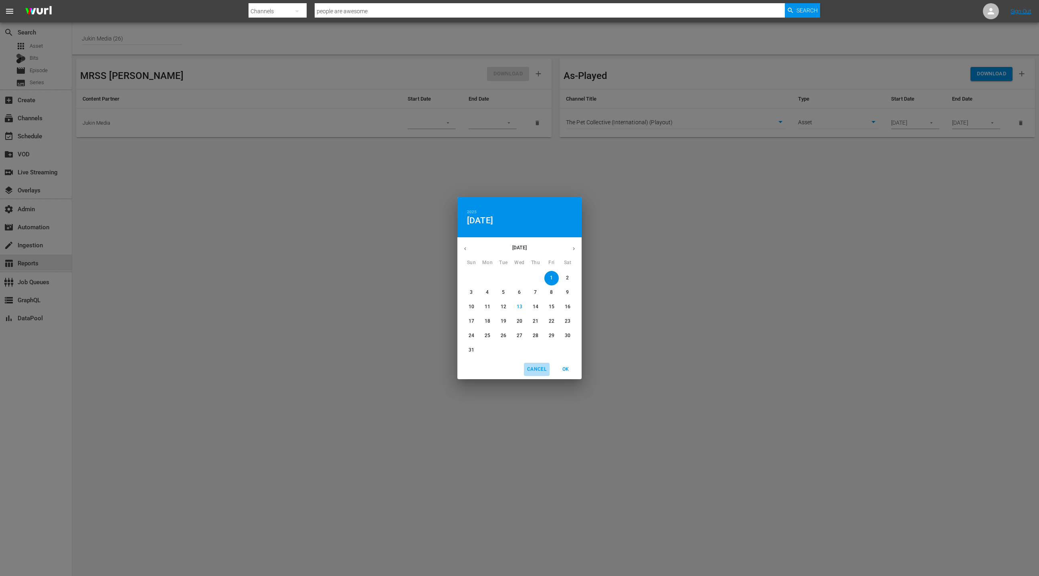
drag, startPoint x: 533, startPoint y: 372, endPoint x: 534, endPoint y: 362, distance: 9.3
click at [533, 372] on span "Cancel" at bounding box center [536, 369] width 19 height 8
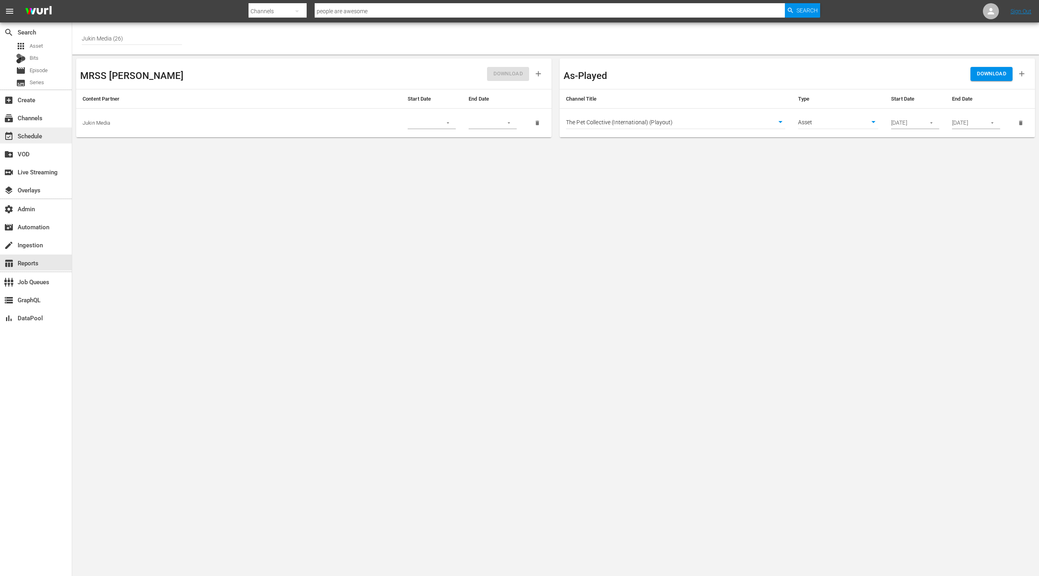
click at [42, 142] on div "event_available Schedule" at bounding box center [36, 135] width 72 height 16
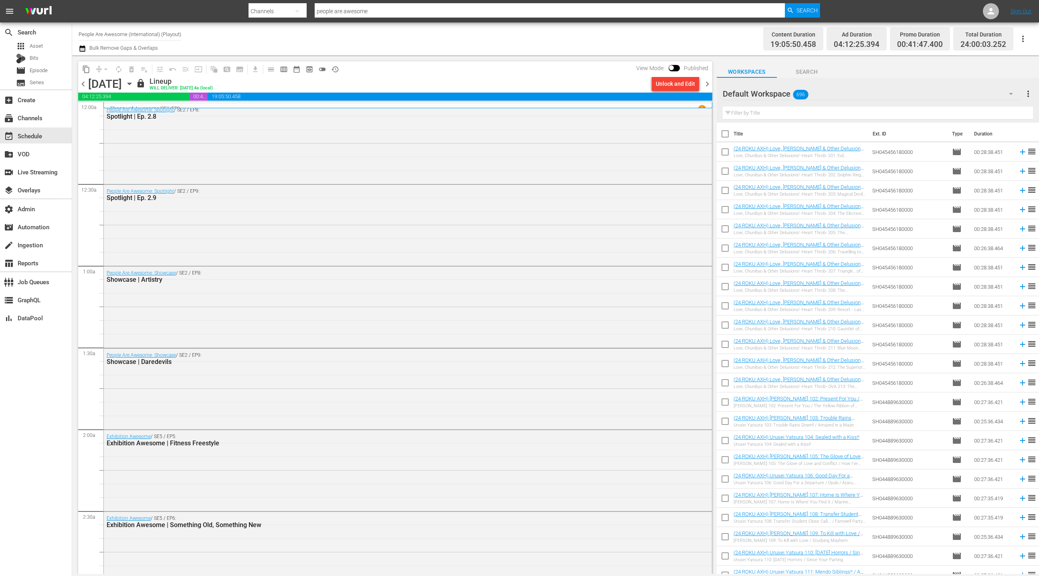
click at [82, 51] on icon "button" at bounding box center [82, 48] width 6 height 6
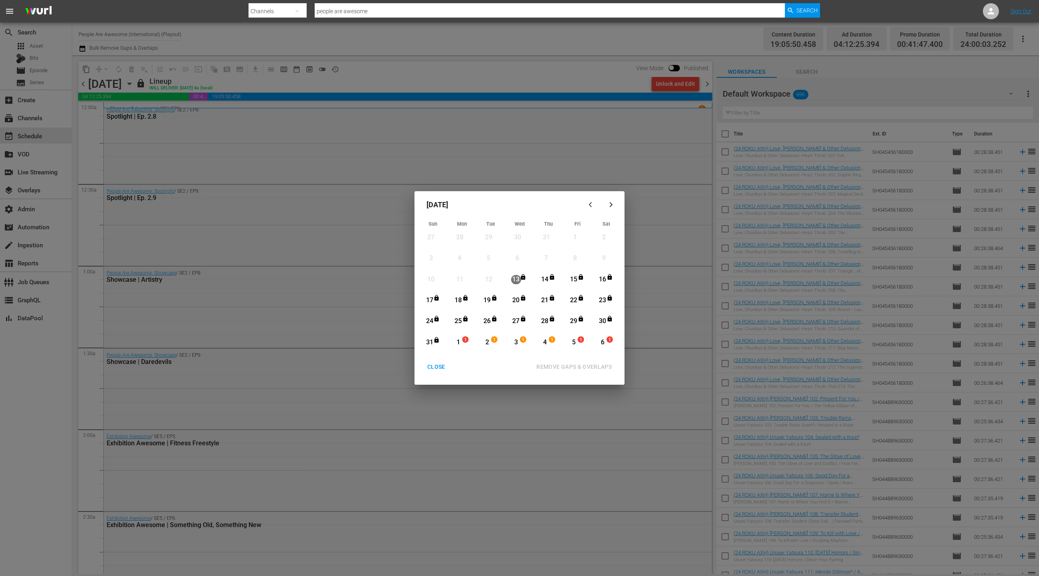
click at [436, 365] on div "CLOSE" at bounding box center [436, 367] width 31 height 10
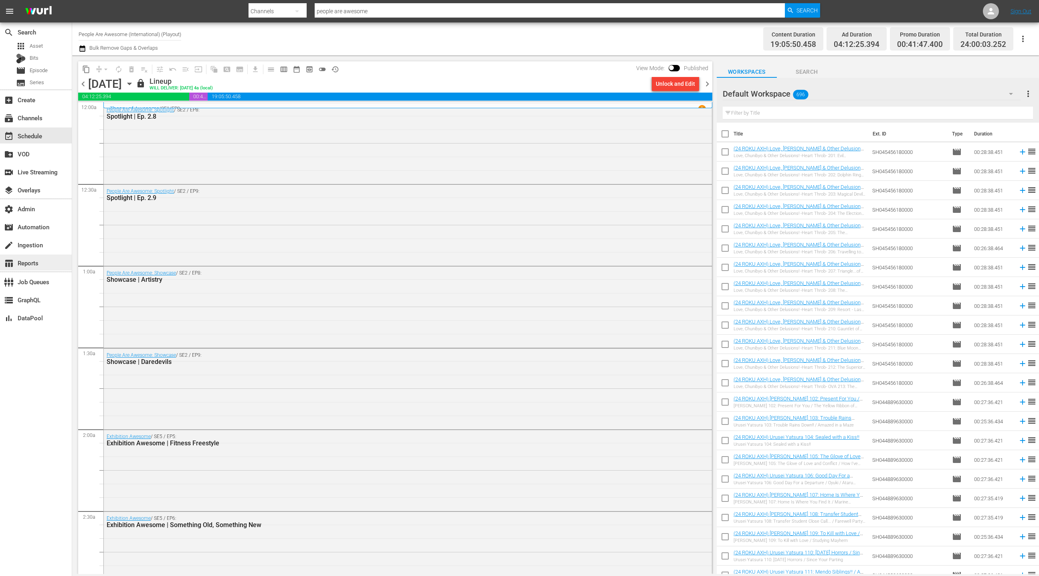
click at [43, 266] on div "table_chart Reports" at bounding box center [36, 263] width 72 height 16
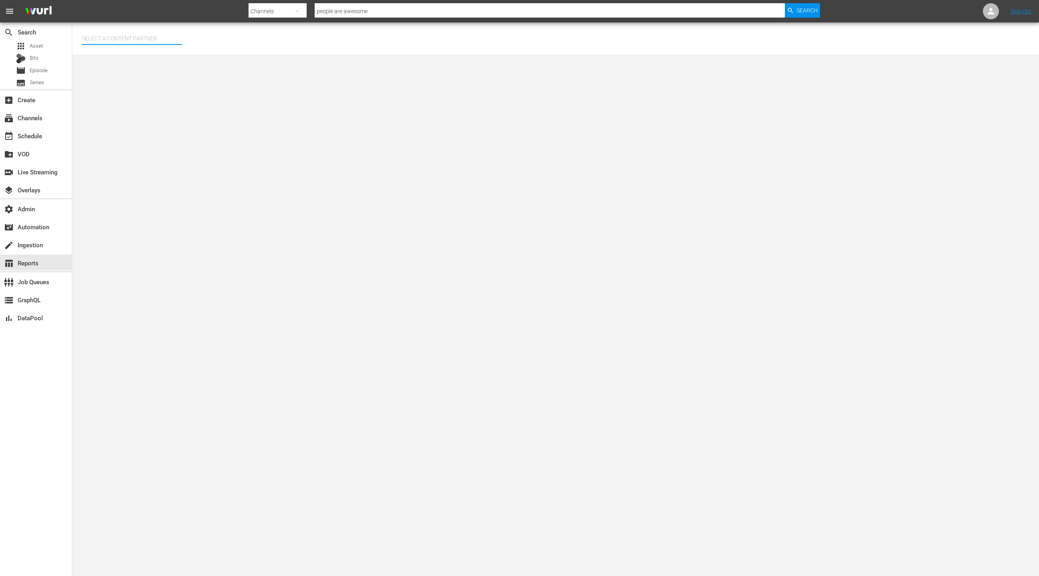
click at [144, 34] on input "text" at bounding box center [132, 38] width 100 height 19
click at [156, 64] on div "Jukin Media (26)" at bounding box center [146, 60] width 117 height 19
type input "Jukin Media (26)"
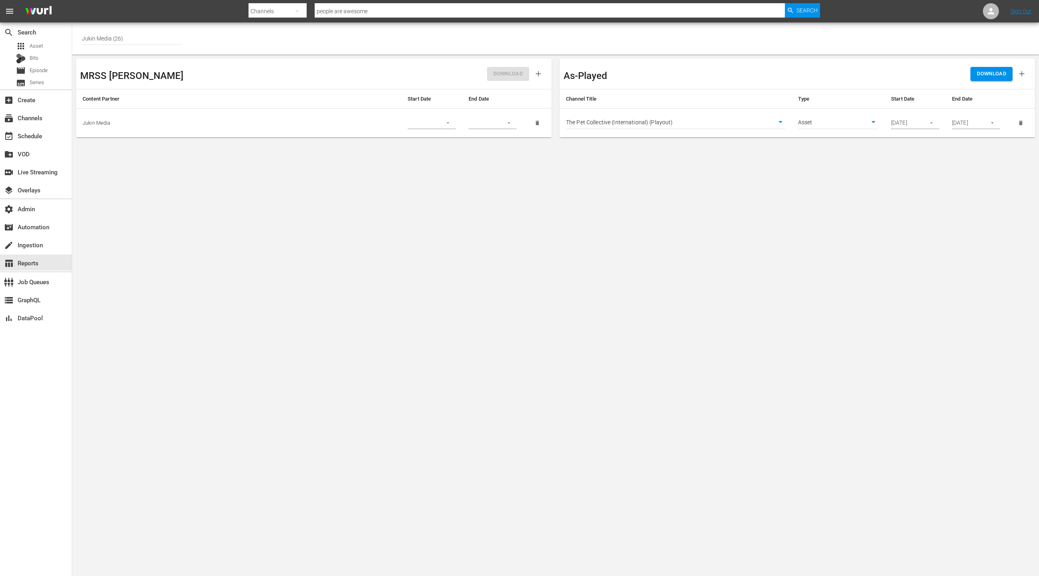
click at [1006, 73] on span "DOWNLOAD" at bounding box center [991, 73] width 29 height 9
click at [49, 139] on div "event_available Schedule" at bounding box center [36, 135] width 72 height 16
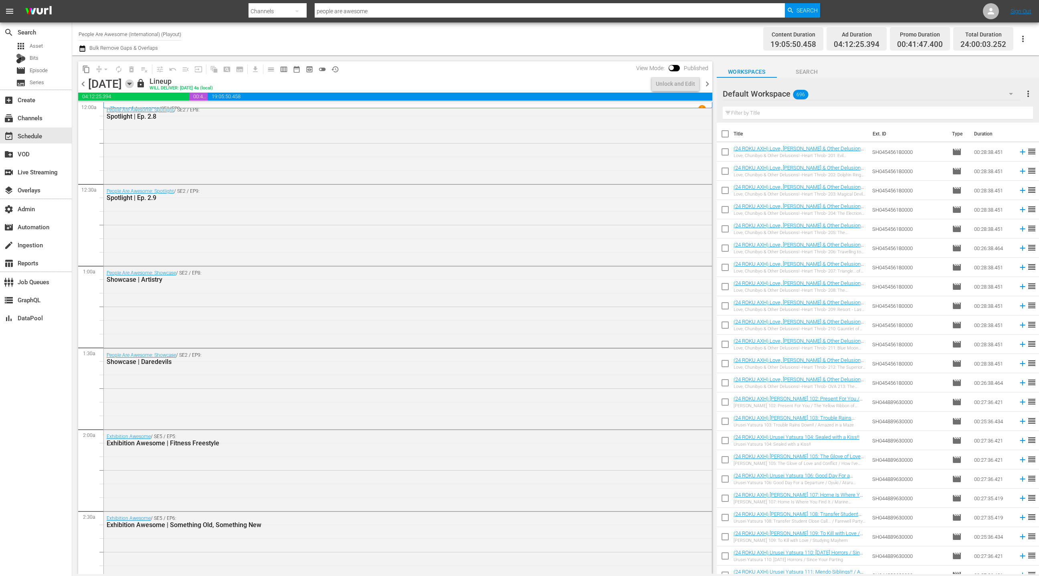
click at [134, 84] on icon "button" at bounding box center [129, 83] width 9 height 9
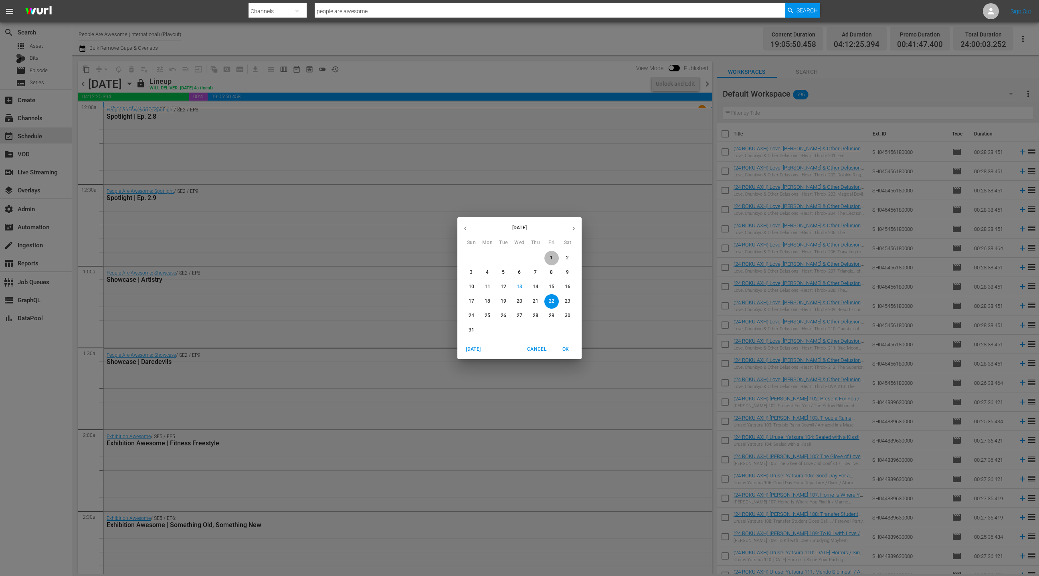
click at [551, 259] on p "1" at bounding box center [551, 258] width 3 height 7
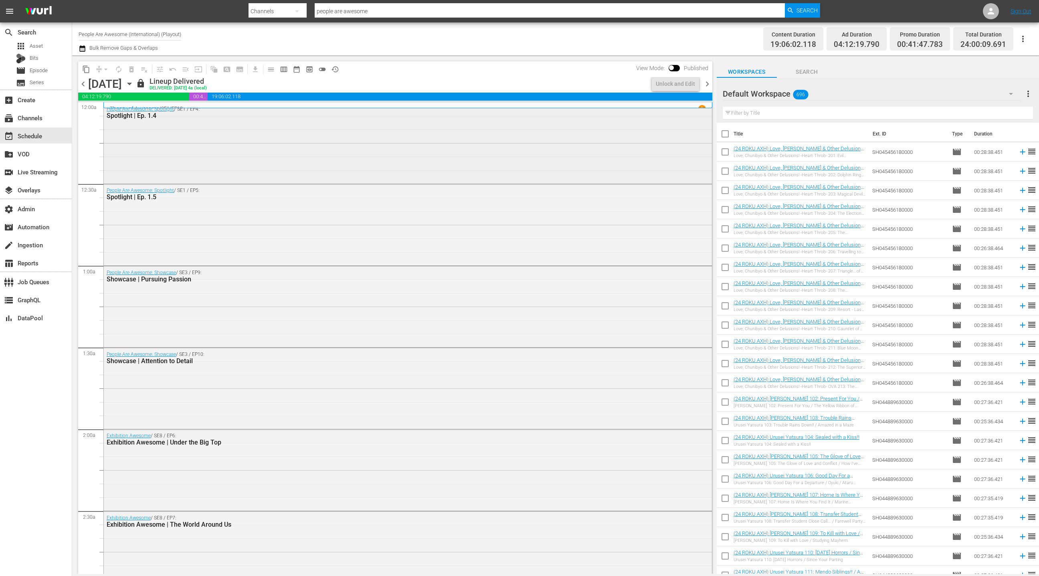
click at [291, 150] on div "People Are Awesome: Spotlight / SE1 / EP4: Spotlight | Ep. 1.4" at bounding box center [408, 142] width 608 height 79
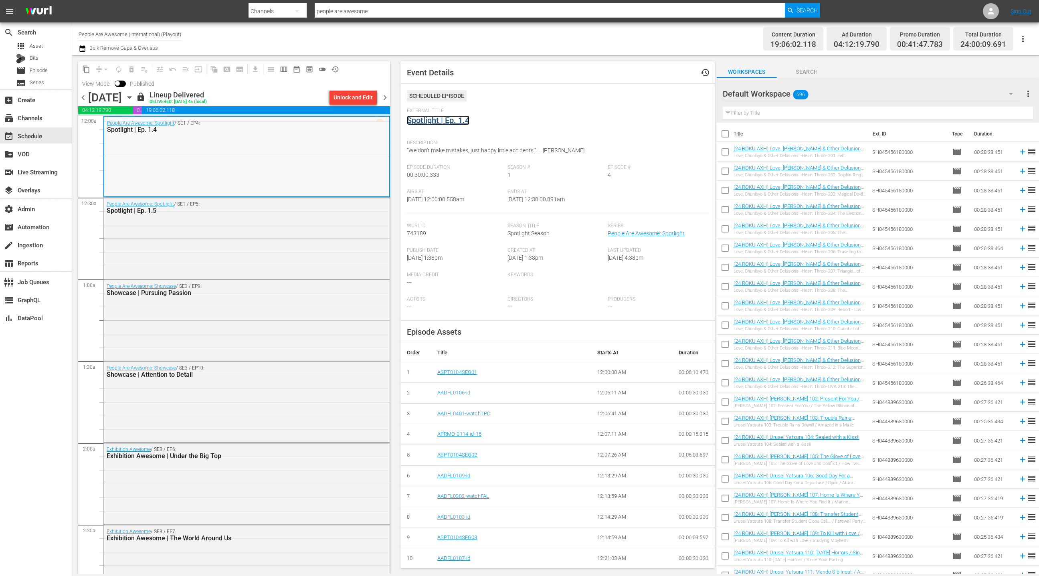
click at [432, 123] on link "Spotlight | Ep. 1.4" at bounding box center [438, 120] width 63 height 10
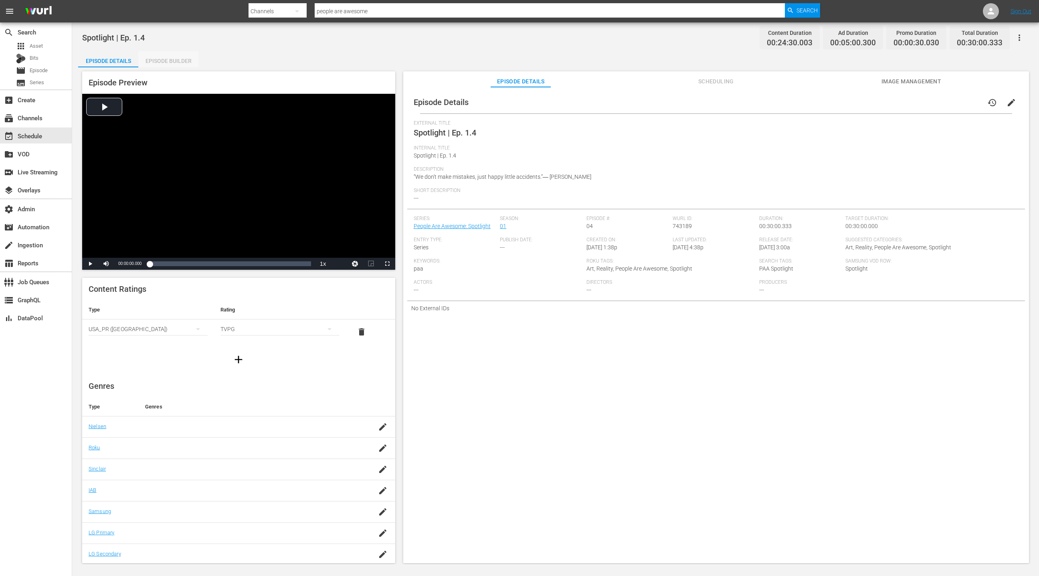
click at [186, 63] on div "Episode Builder" at bounding box center [168, 60] width 60 height 19
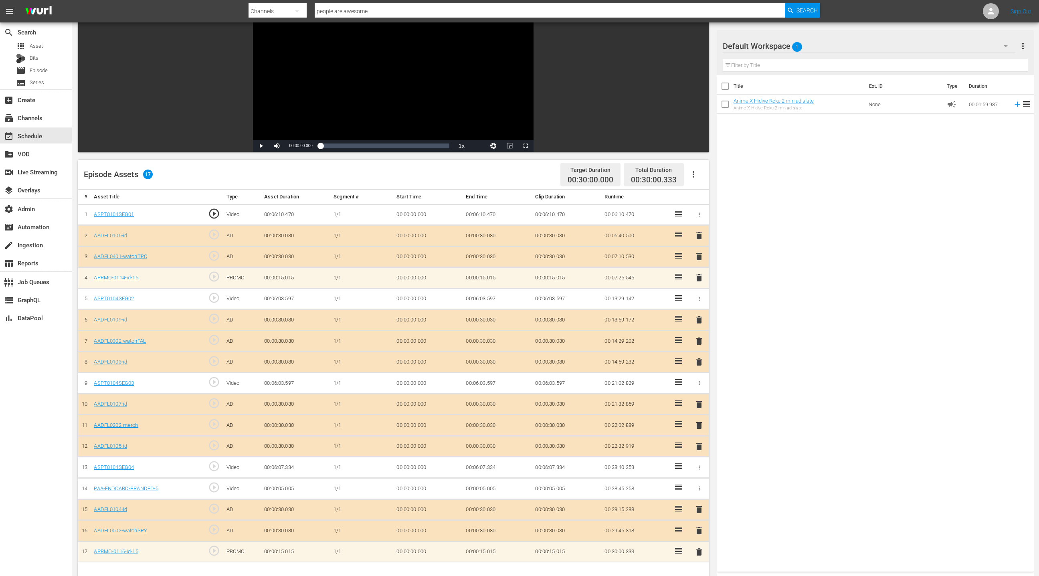
scroll to position [43, 0]
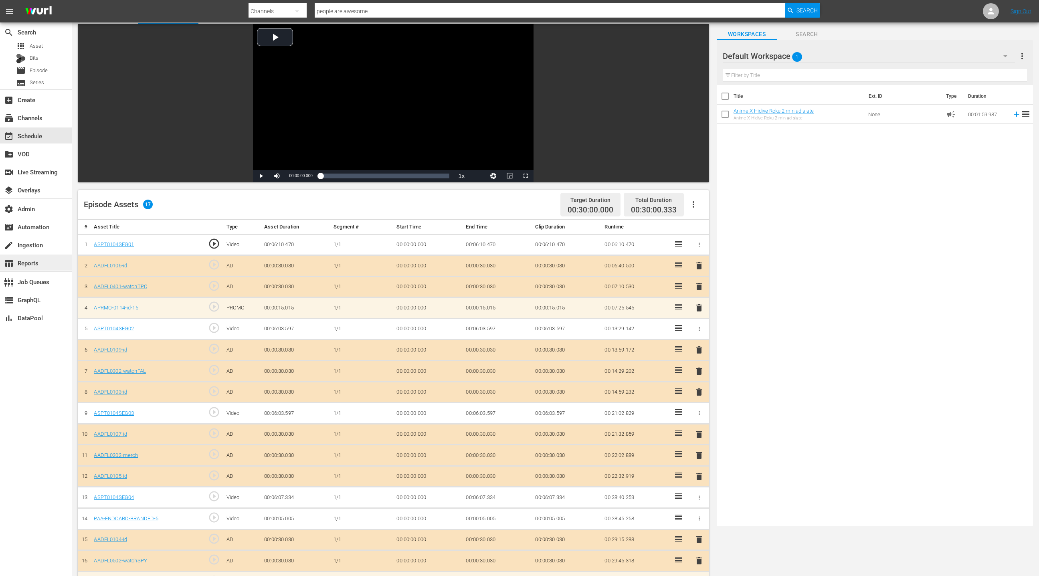
click at [41, 263] on div "table_chart Reports" at bounding box center [22, 261] width 45 height 7
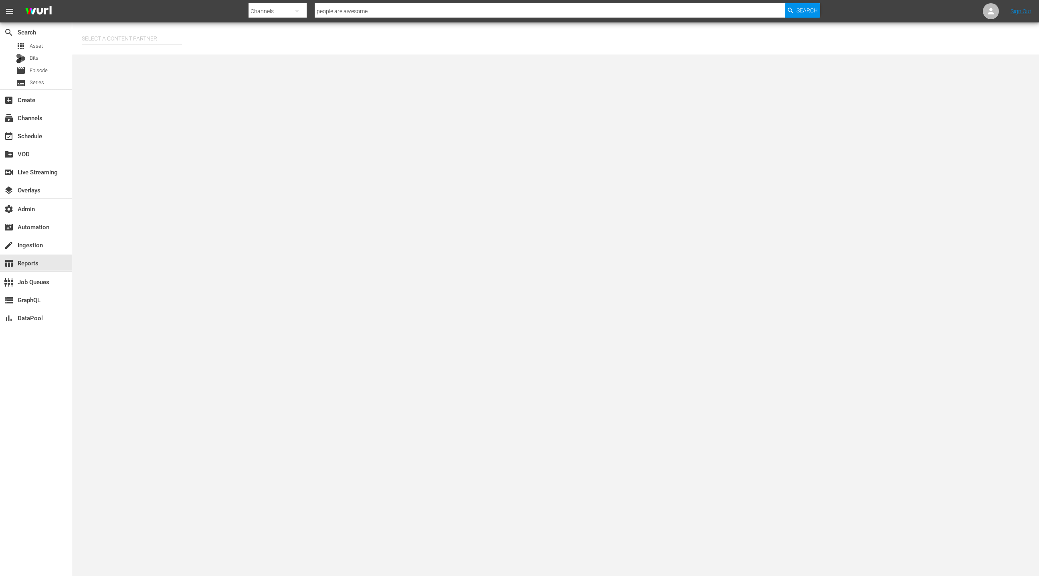
click at [130, 35] on input "text" at bounding box center [132, 38] width 100 height 19
click at [140, 61] on div "Jukin Media (26)" at bounding box center [146, 60] width 117 height 19
type input "Jukin Media (26)"
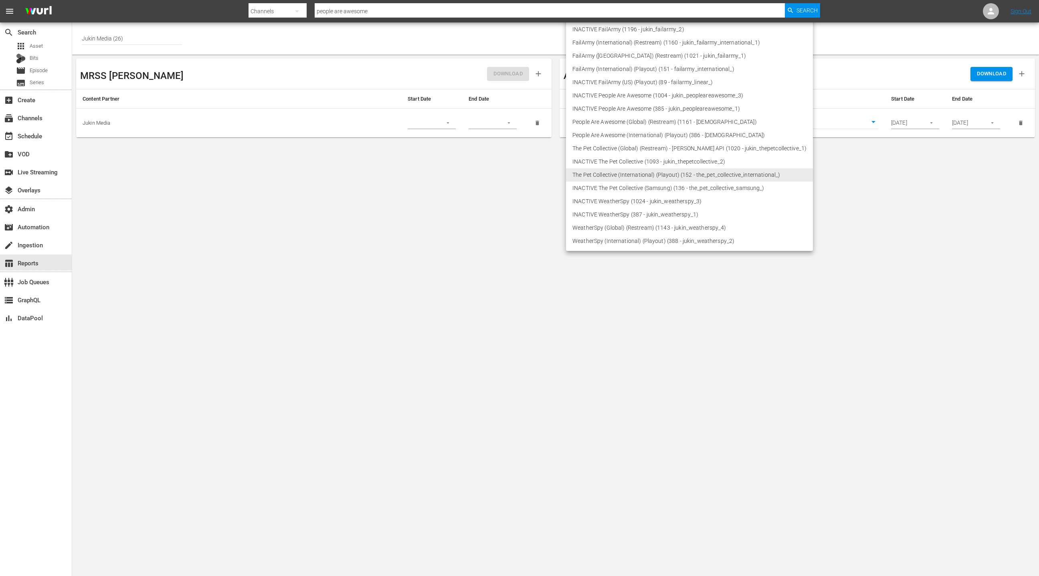
click at [716, 121] on body "menu Search By Channels Search ID, Title, Description, Keywords, or Category pe…" at bounding box center [519, 288] width 1039 height 576
click at [675, 138] on li "People Are Awesome (International) (Playout) (386 - jukin_peopleareawesome_2)" at bounding box center [689, 135] width 247 height 13
type input "386"
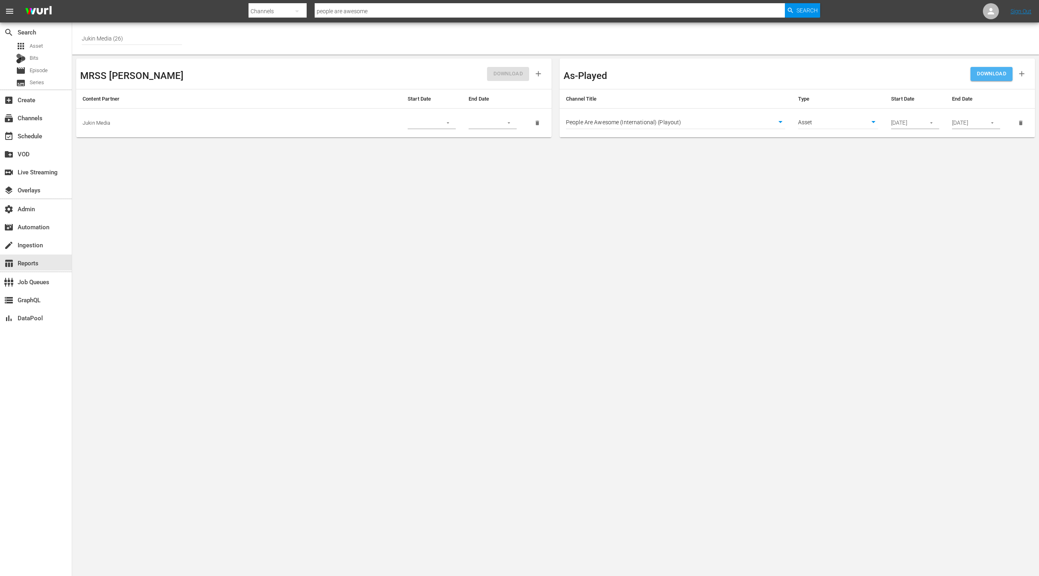
click at [997, 73] on span "DOWNLOAD" at bounding box center [991, 73] width 29 height 9
click at [38, 136] on div "event_available Schedule" at bounding box center [22, 134] width 45 height 7
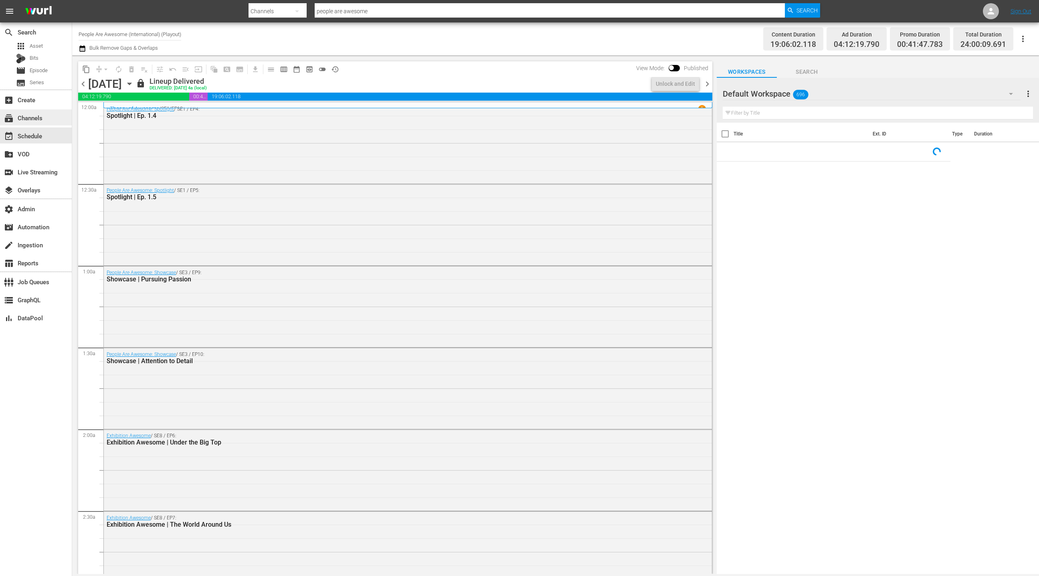
click at [40, 116] on div "subscriptions Channels" at bounding box center [22, 116] width 45 height 7
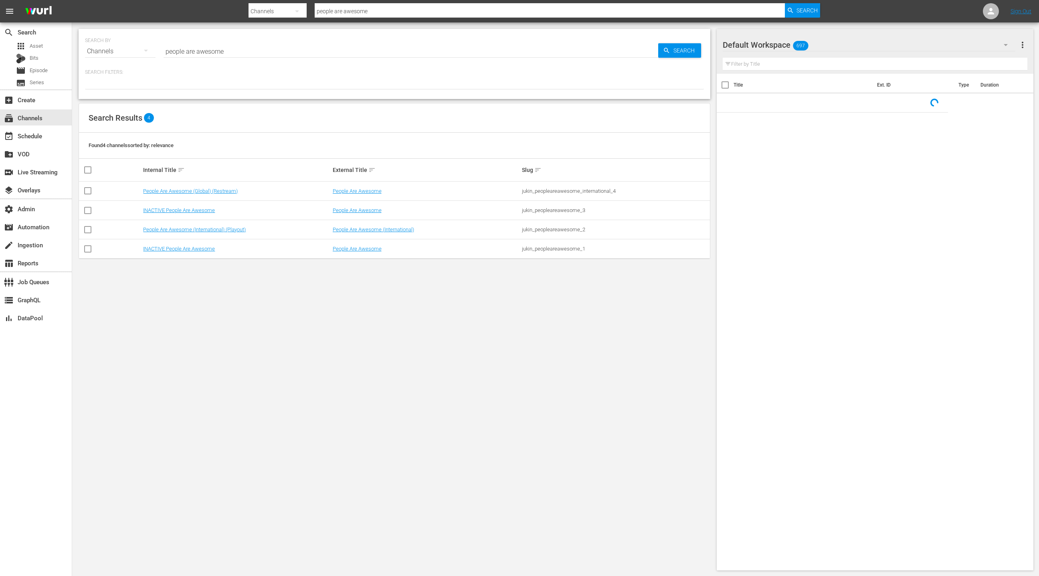
click at [170, 49] on input "people are awesome" at bounding box center [411, 51] width 495 height 19
drag, startPoint x: 170, startPoint y: 49, endPoint x: 245, endPoint y: 53, distance: 74.3
click at [245, 53] on input "people are awesome" at bounding box center [411, 51] width 495 height 19
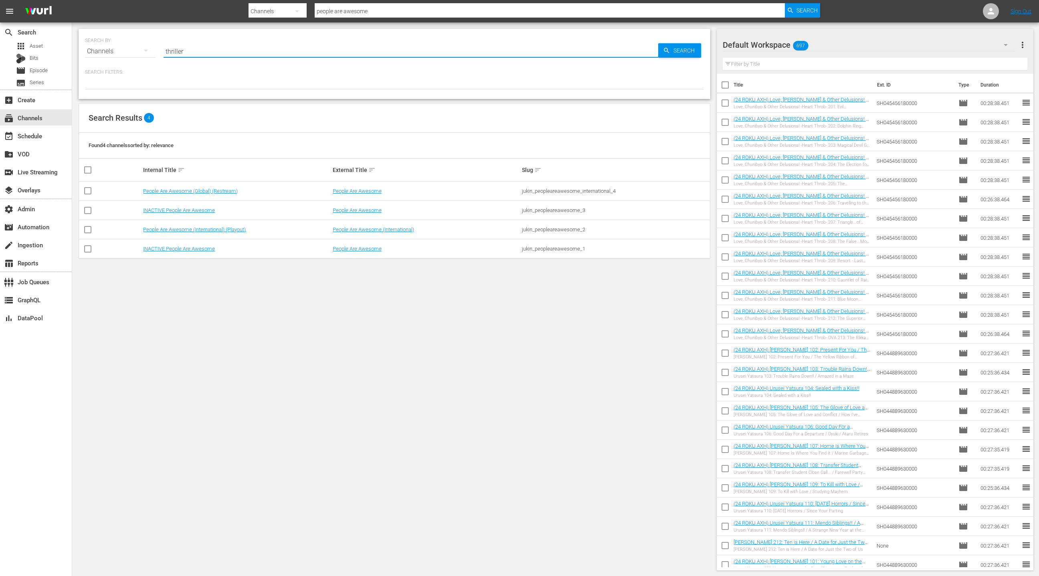
type input "thrillers"
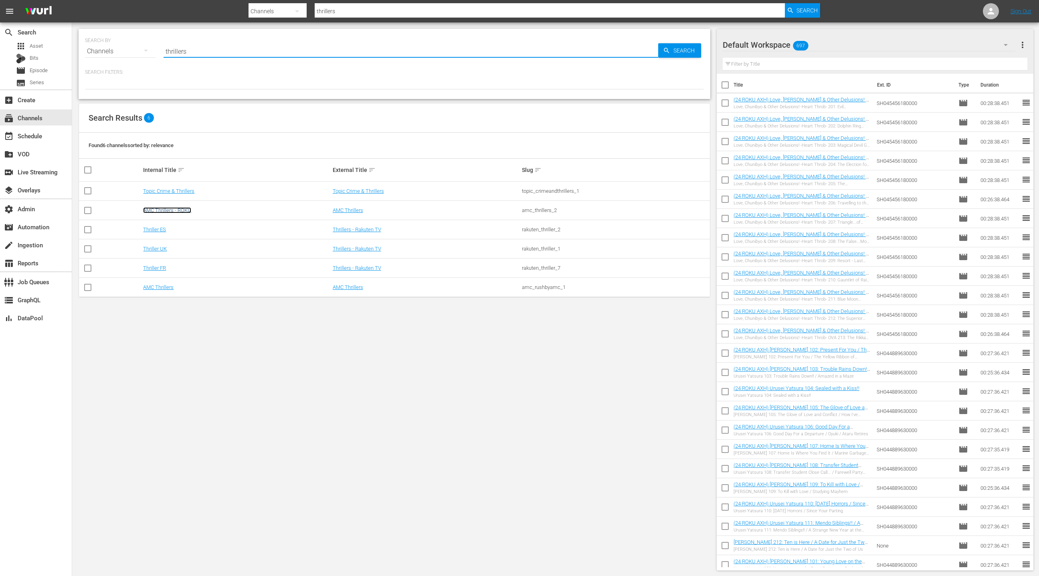
click at [188, 211] on link "AMC Thrillers - ROKU" at bounding box center [167, 210] width 48 height 6
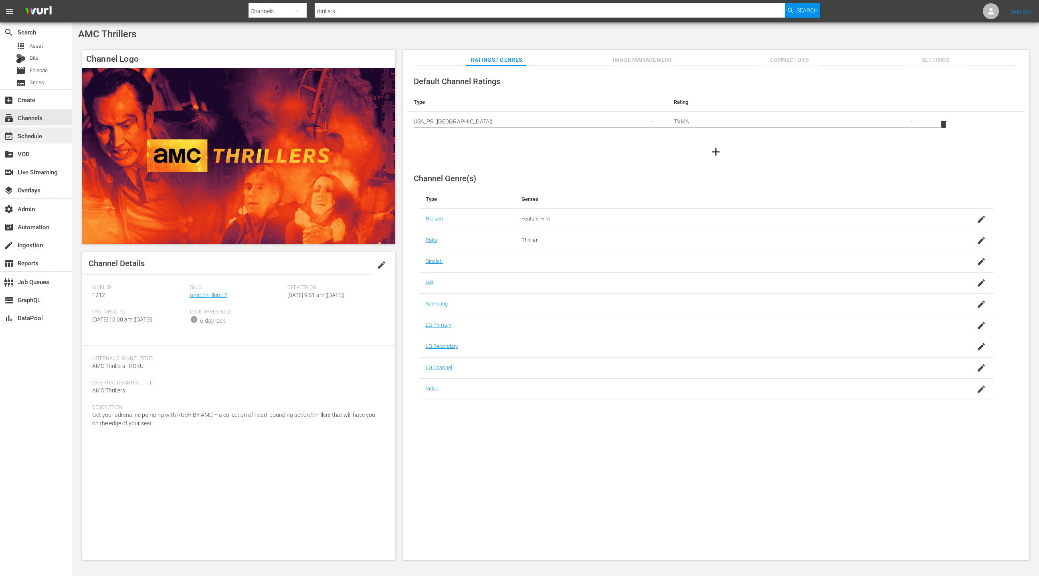
click at [46, 137] on div "event_available Schedule" at bounding box center [36, 135] width 72 height 16
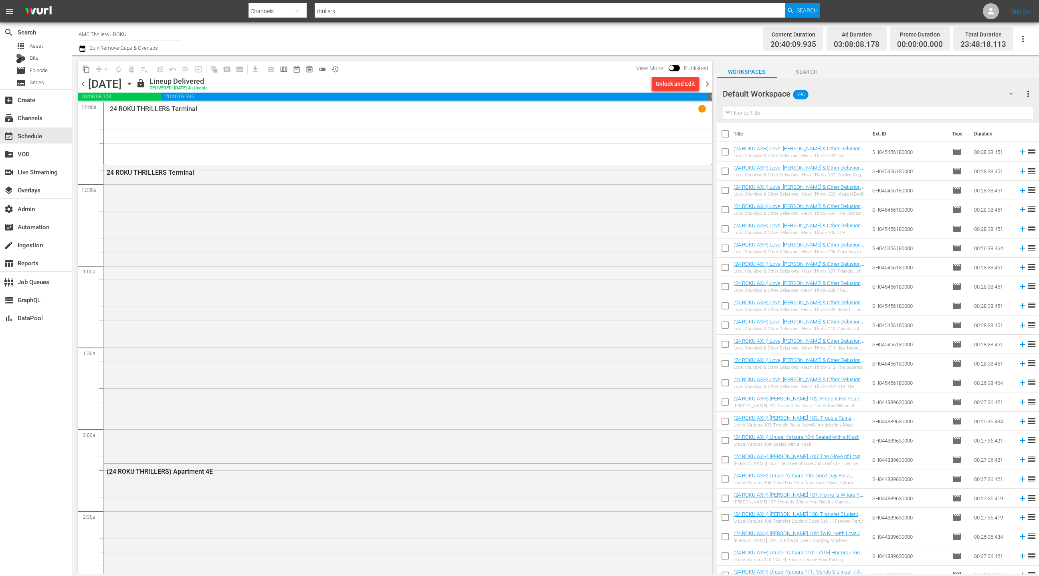
click at [84, 49] on icon "button" at bounding box center [83, 49] width 8 height 10
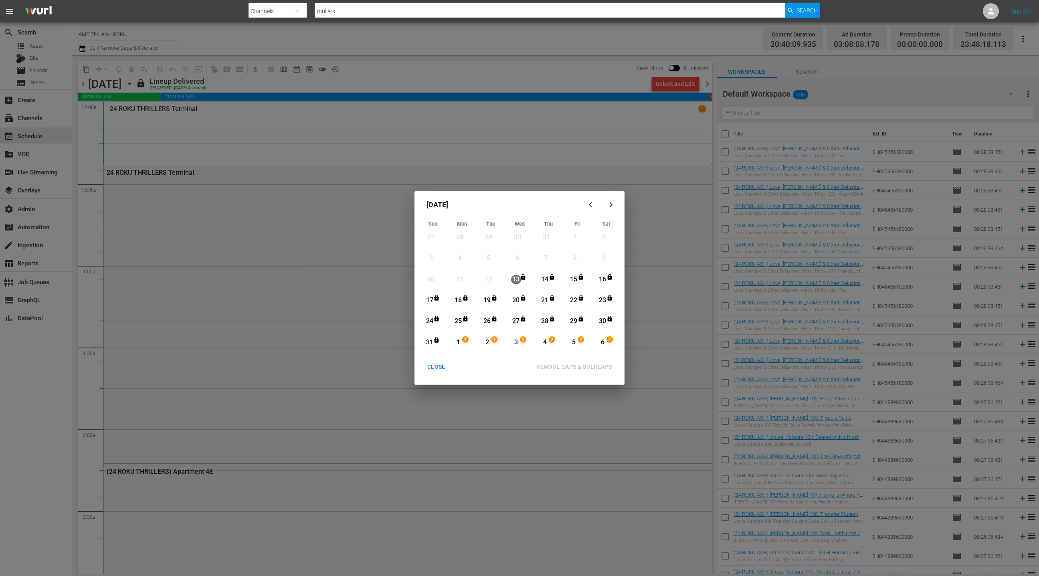
click at [612, 208] on button "button" at bounding box center [610, 204] width 19 height 19
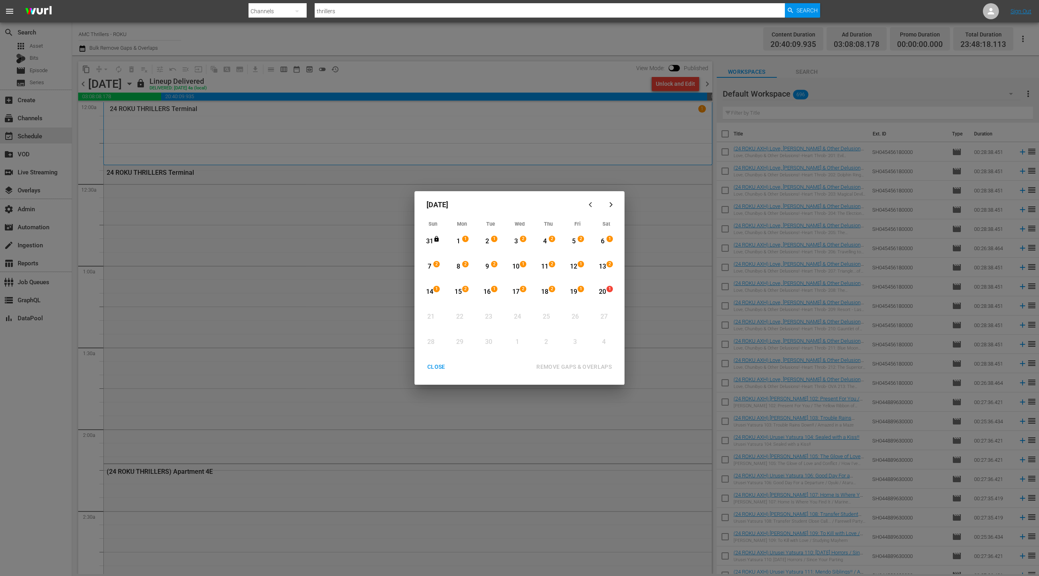
click at [434, 367] on div "CLOSE" at bounding box center [436, 367] width 31 height 10
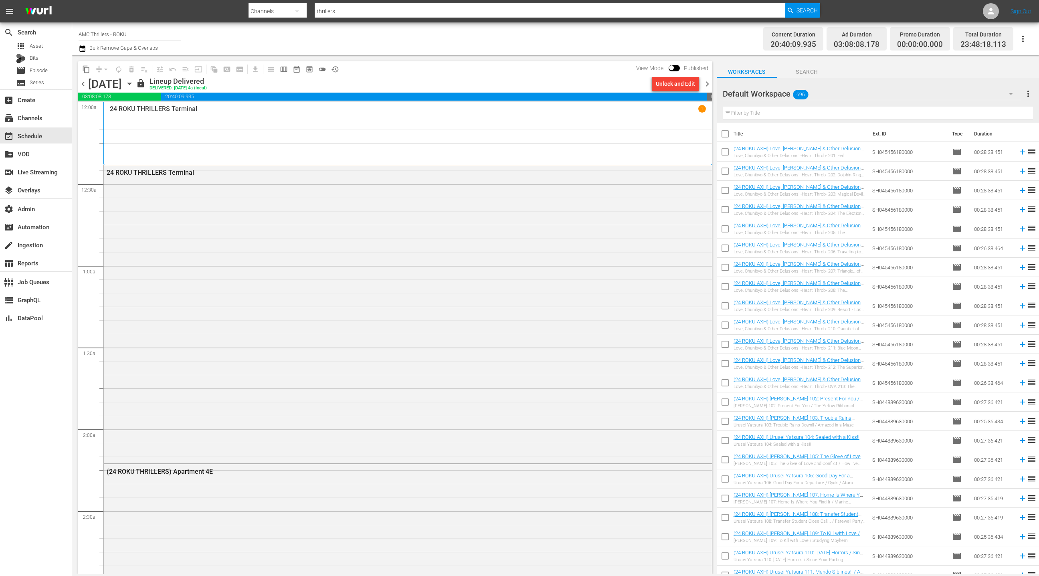
click at [134, 83] on icon "button" at bounding box center [129, 83] width 9 height 9
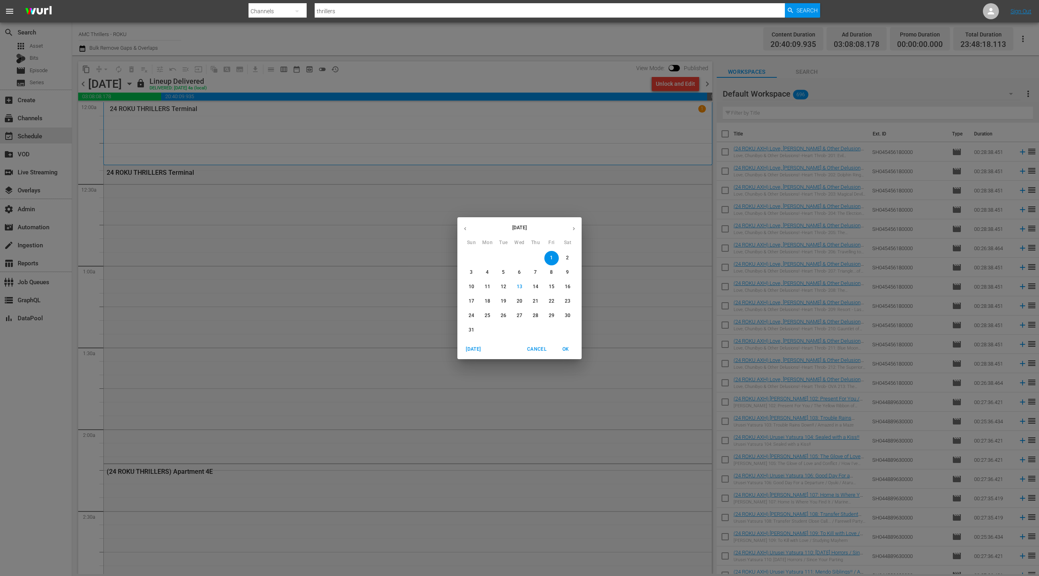
click at [575, 231] on button "button" at bounding box center [574, 229] width 16 height 16
click at [488, 256] on p "1" at bounding box center [487, 258] width 3 height 7
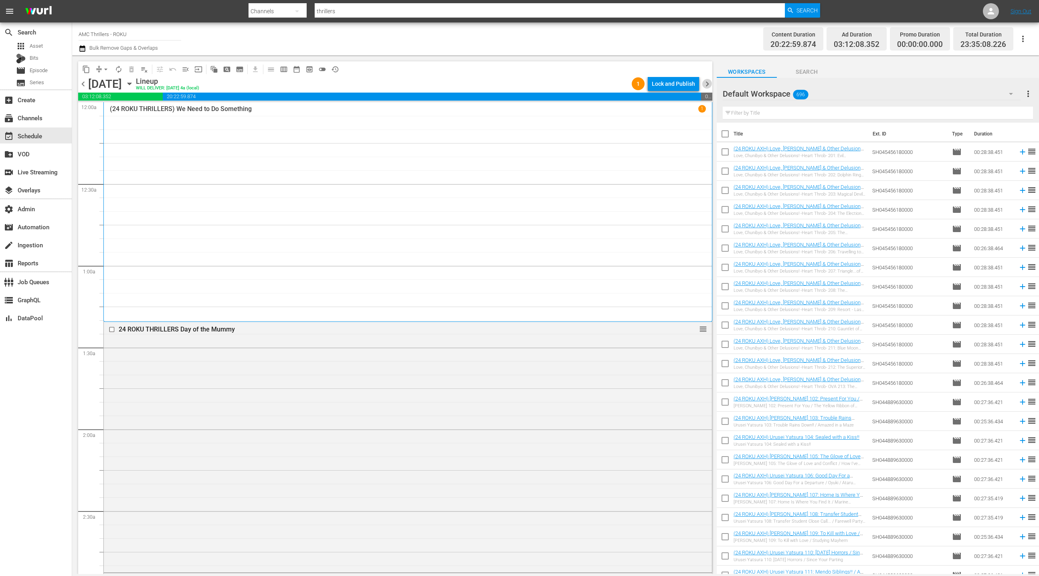
click at [706, 83] on span "chevron_right" at bounding box center [707, 84] width 10 height 10
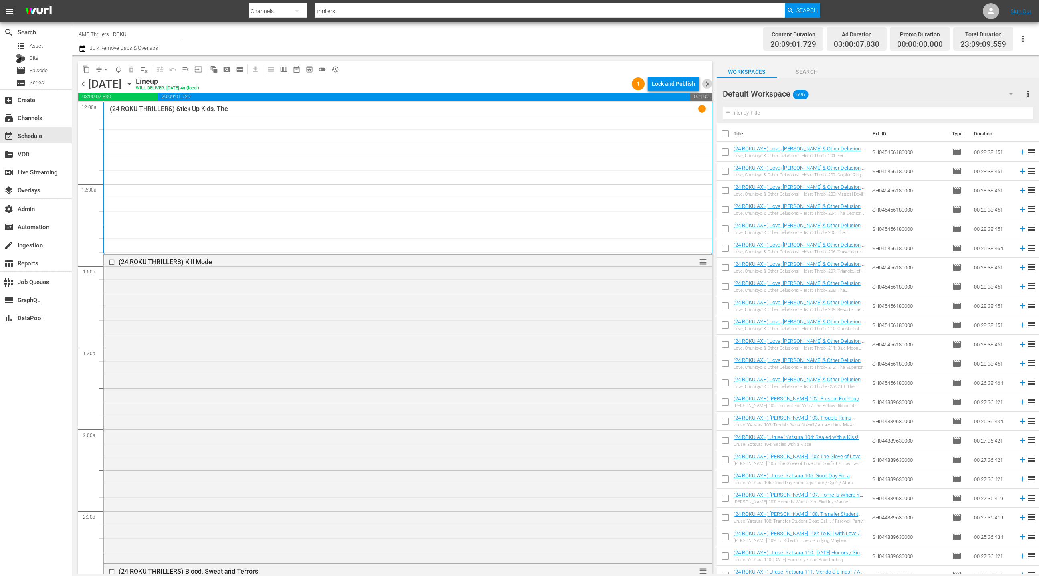
click at [706, 83] on span "chevron_right" at bounding box center [707, 84] width 10 height 10
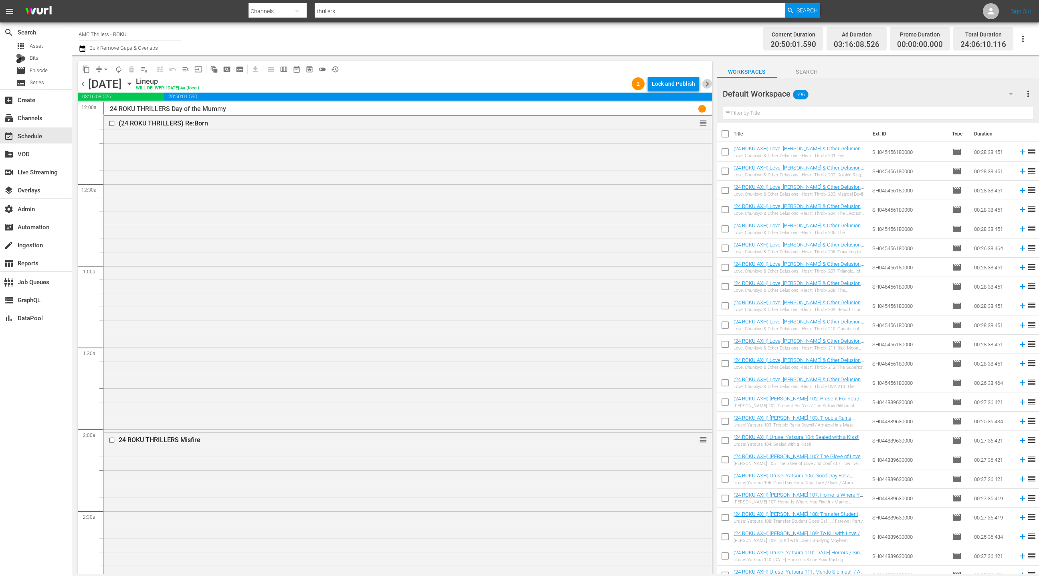
click at [706, 83] on span "chevron_right" at bounding box center [707, 84] width 10 height 10
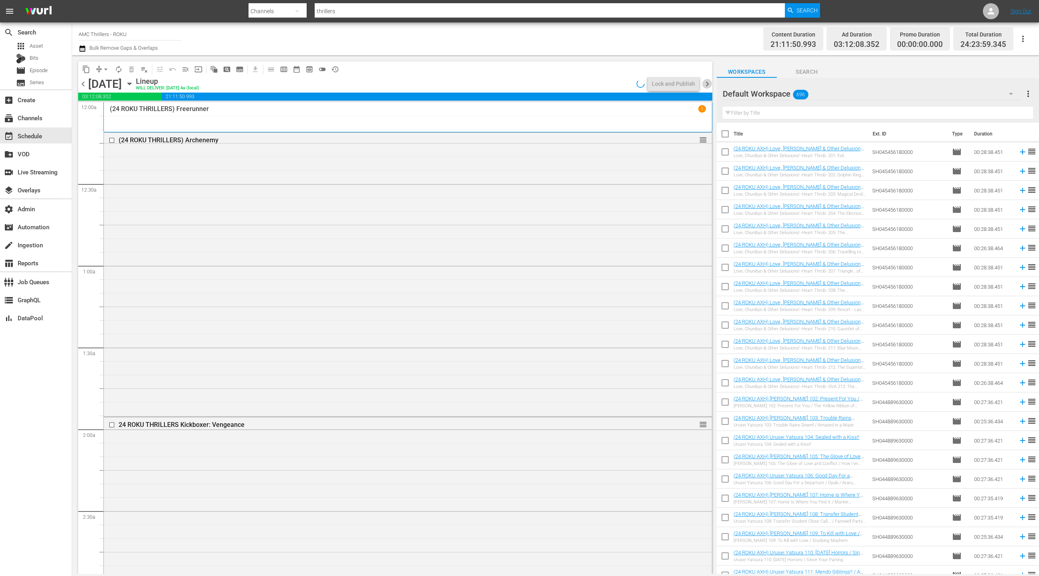
click at [706, 83] on span "chevron_right" at bounding box center [707, 84] width 10 height 10
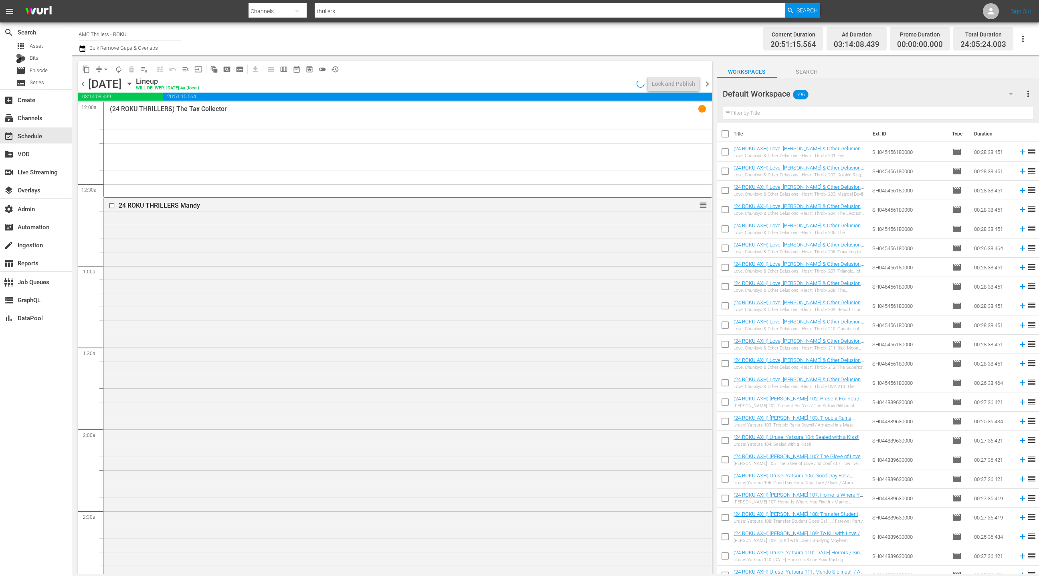
click at [706, 83] on span "chevron_right" at bounding box center [707, 84] width 10 height 10
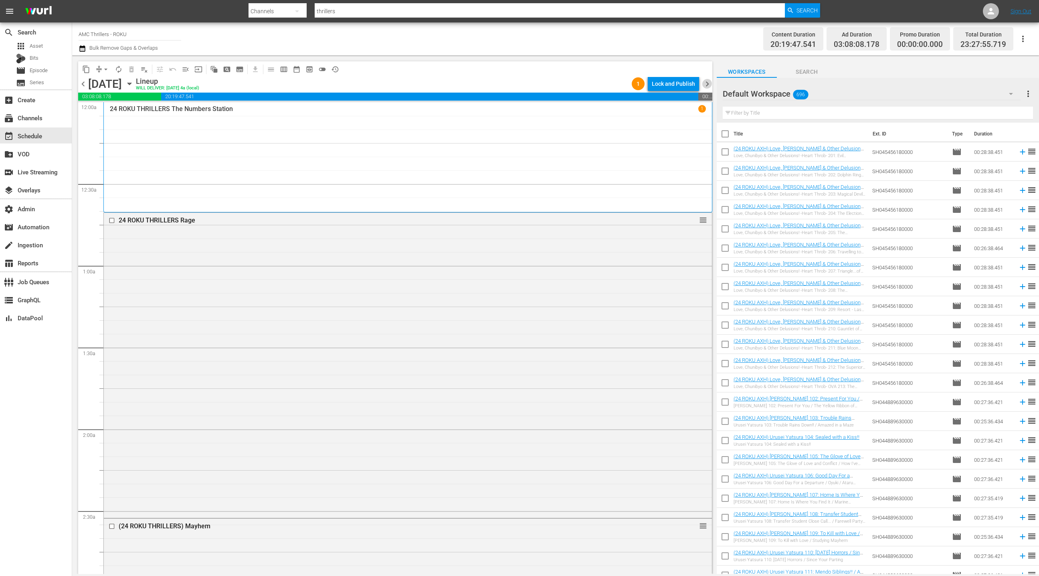
click at [706, 83] on span "chevron_right" at bounding box center [707, 84] width 10 height 10
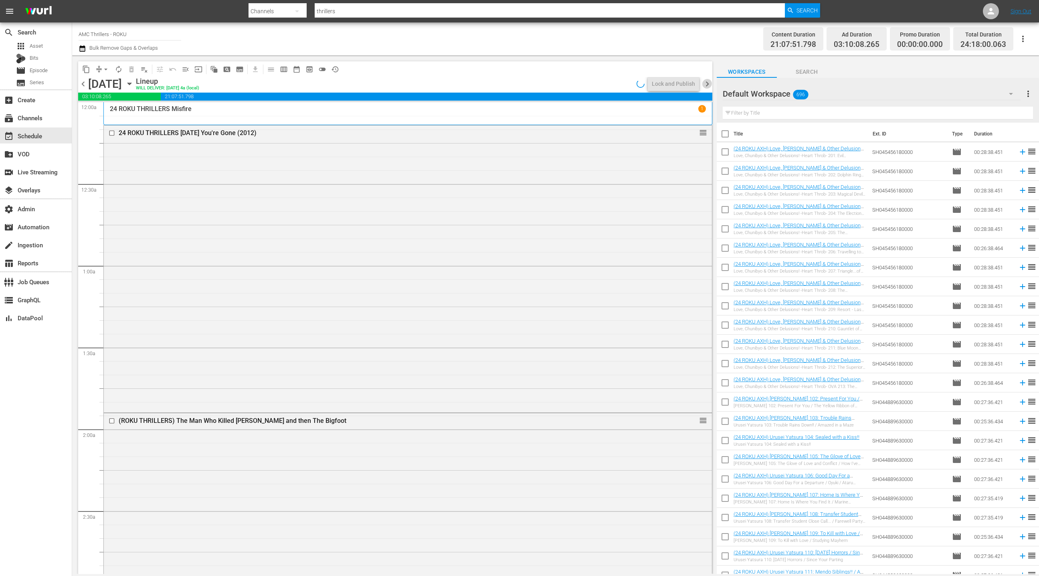
click at [706, 83] on span "chevron_right" at bounding box center [707, 84] width 10 height 10
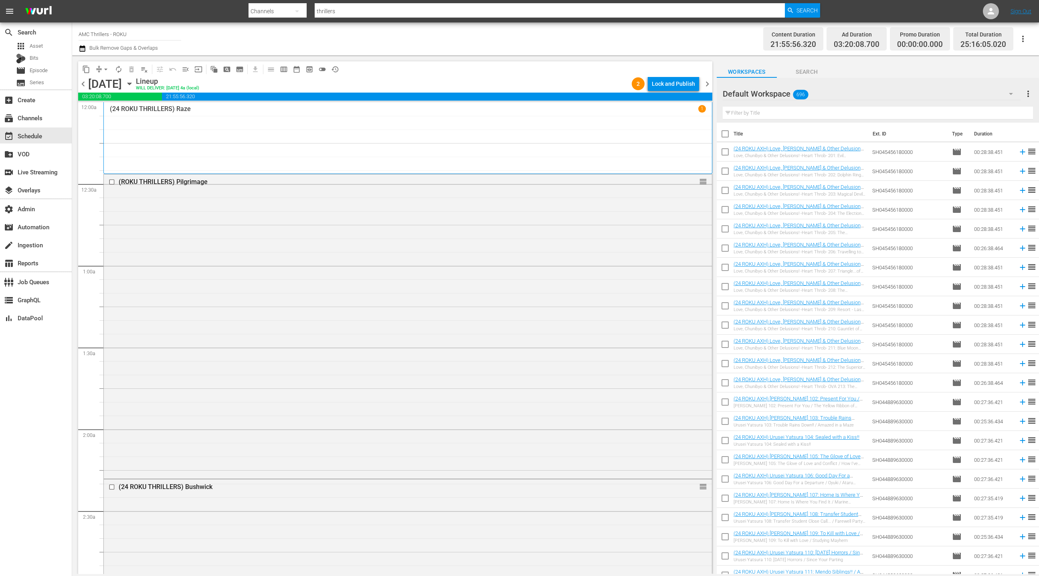
click at [706, 83] on span "chevron_right" at bounding box center [707, 84] width 10 height 10
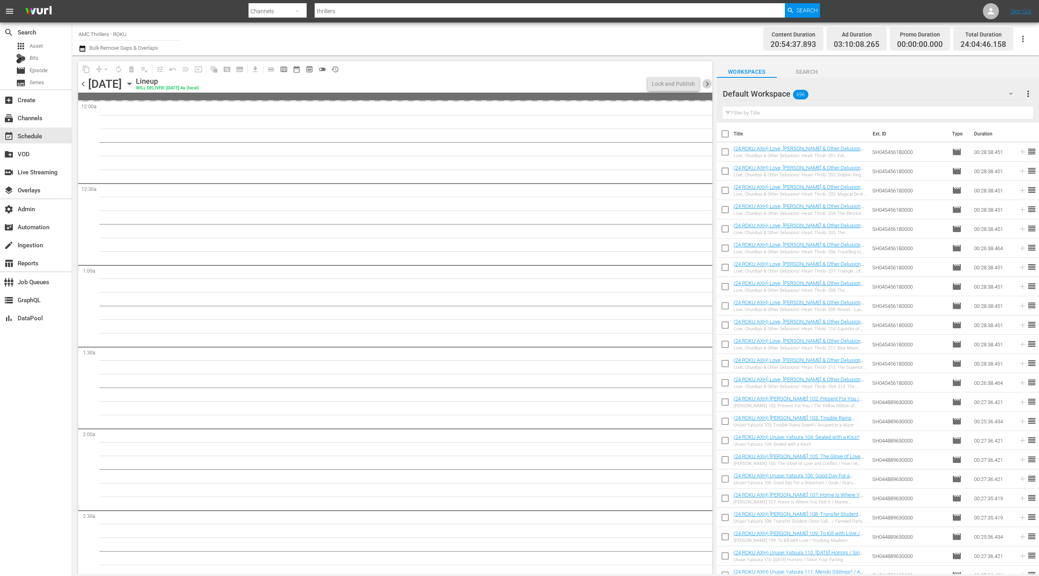
click at [706, 83] on span "chevron_right" at bounding box center [707, 84] width 10 height 10
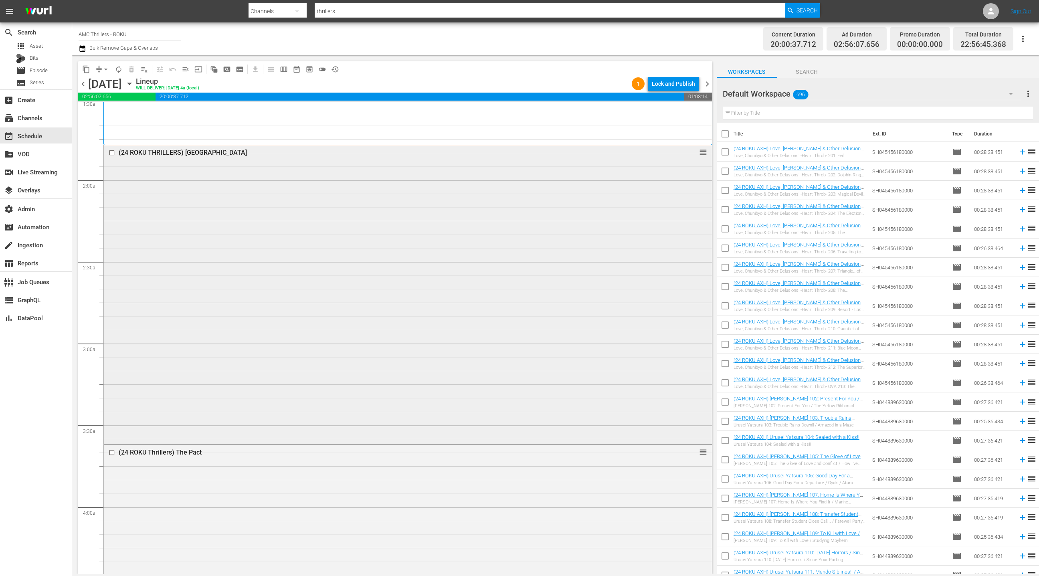
scroll to position [307, 0]
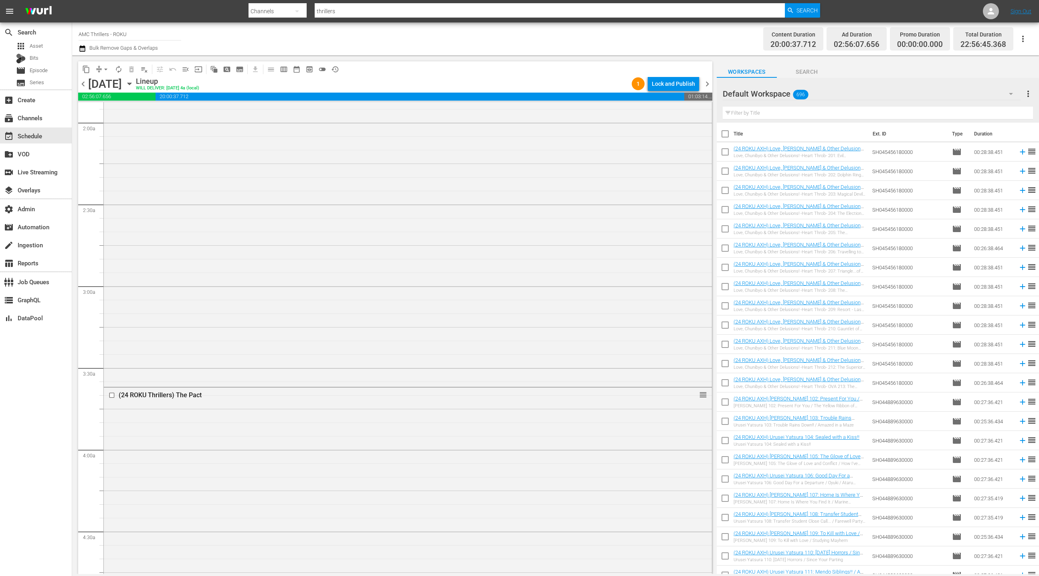
drag, startPoint x: 444, startPoint y: 195, endPoint x: 441, endPoint y: 189, distance: 6.5
click at [443, 195] on div "(24 ROKU THRILLERS) Narcopolis reorder" at bounding box center [408, 236] width 608 height 297
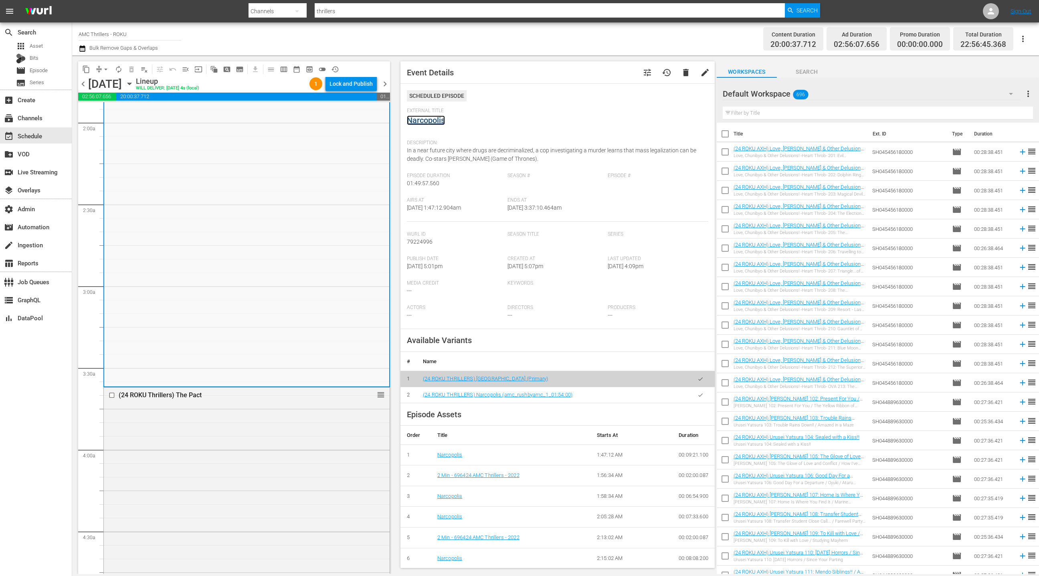
click at [425, 122] on link "Narcopolis" at bounding box center [426, 120] width 38 height 10
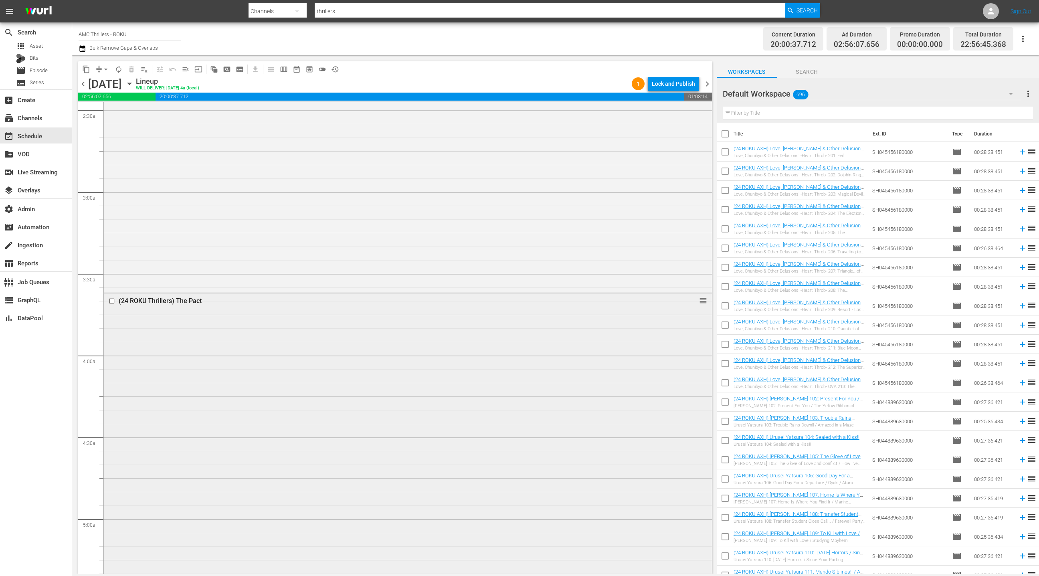
scroll to position [433, 0]
click at [438, 354] on div "(24 ROKU Thrillers) The Pact reorder" at bounding box center [408, 400] width 608 height 279
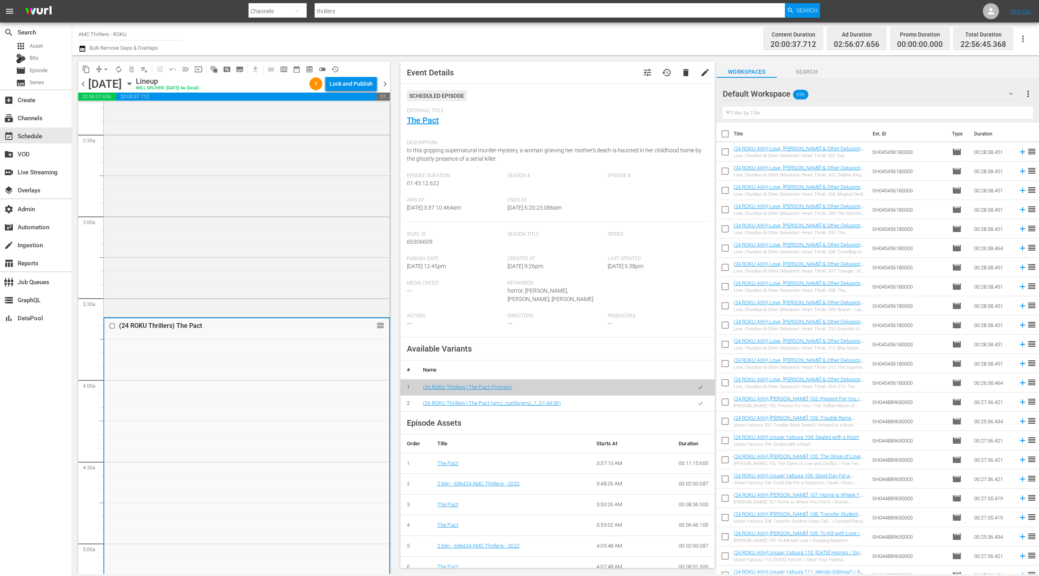
scroll to position [350, 0]
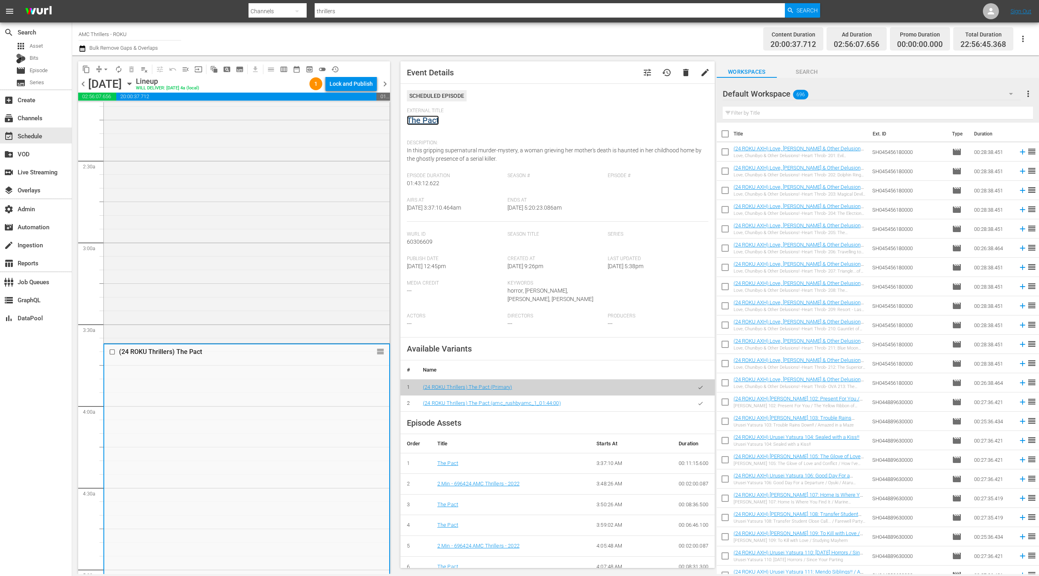
click at [435, 123] on link "The Pact" at bounding box center [423, 120] width 32 height 10
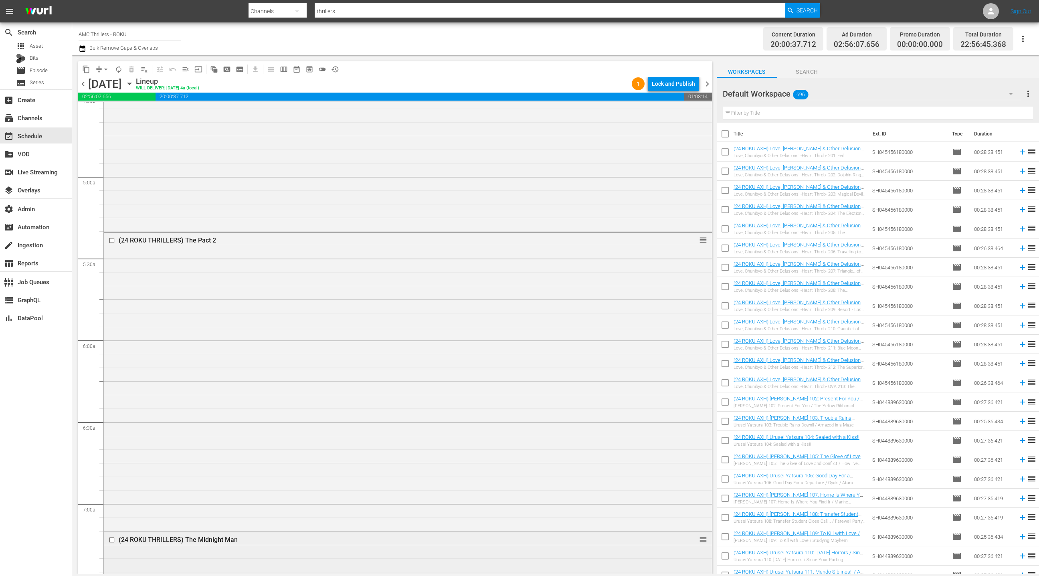
click at [313, 285] on div "(24 ROKU THRILLERS) The Pact 2 reorder" at bounding box center [408, 381] width 608 height 297
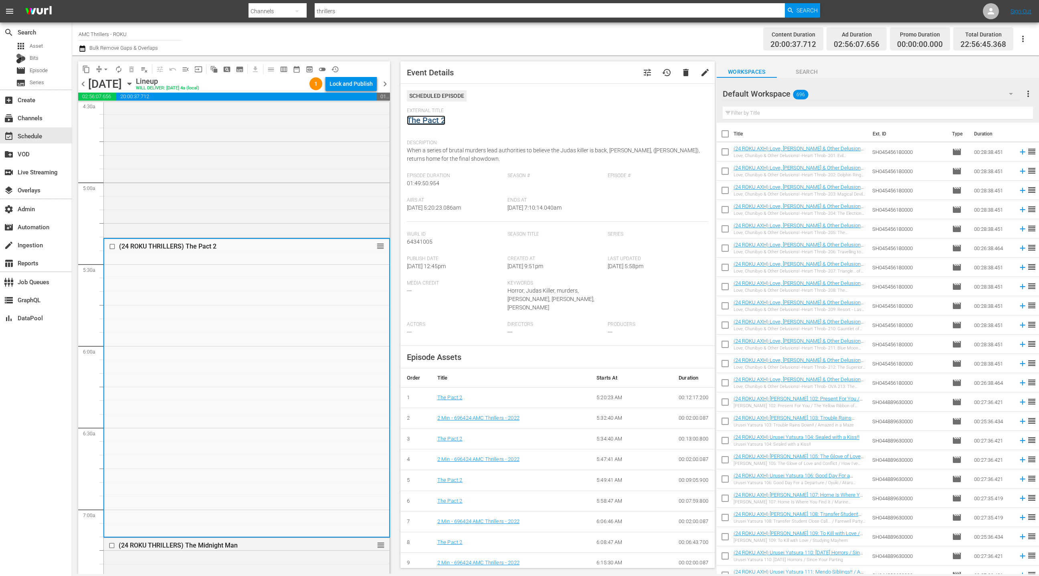
click at [427, 119] on link "The Pact 2" at bounding box center [426, 120] width 38 height 10
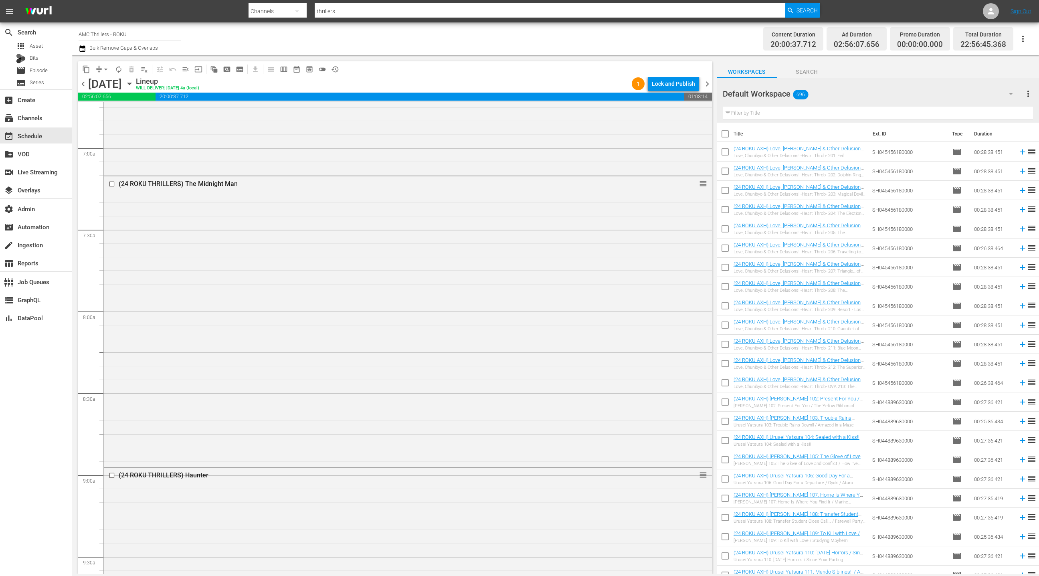
scroll to position [1183, 0]
click at [265, 271] on div "(24 ROKU THRILLERS) The Midnight Man reorder" at bounding box center [408, 237] width 608 height 289
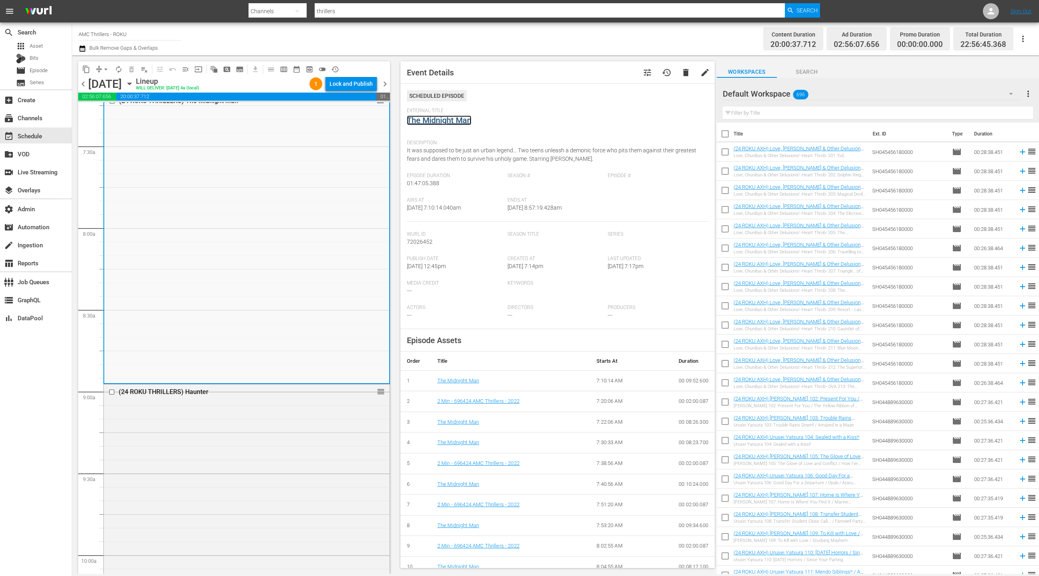
click at [453, 121] on link "The Midnight Man" at bounding box center [439, 120] width 65 height 10
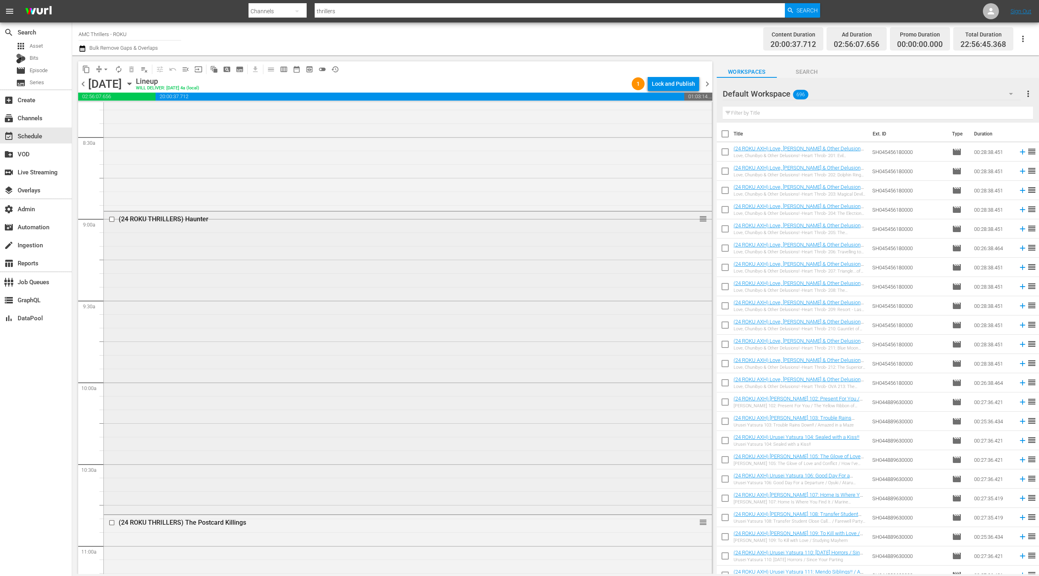
scroll to position [1385, 0]
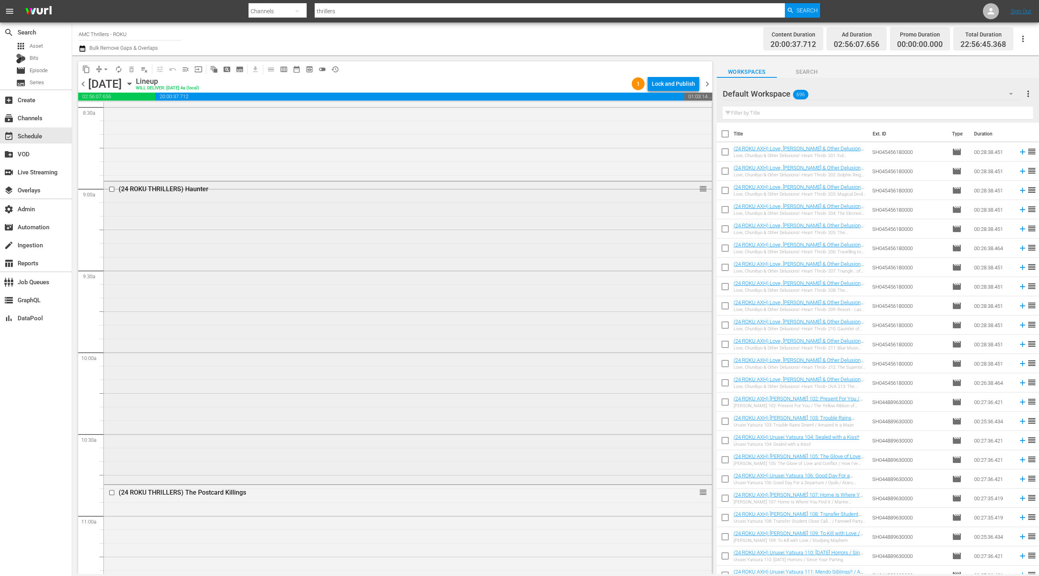
click at [295, 285] on div "(24 ROKU THRILLERS) Haunter reorder" at bounding box center [408, 332] width 608 height 301
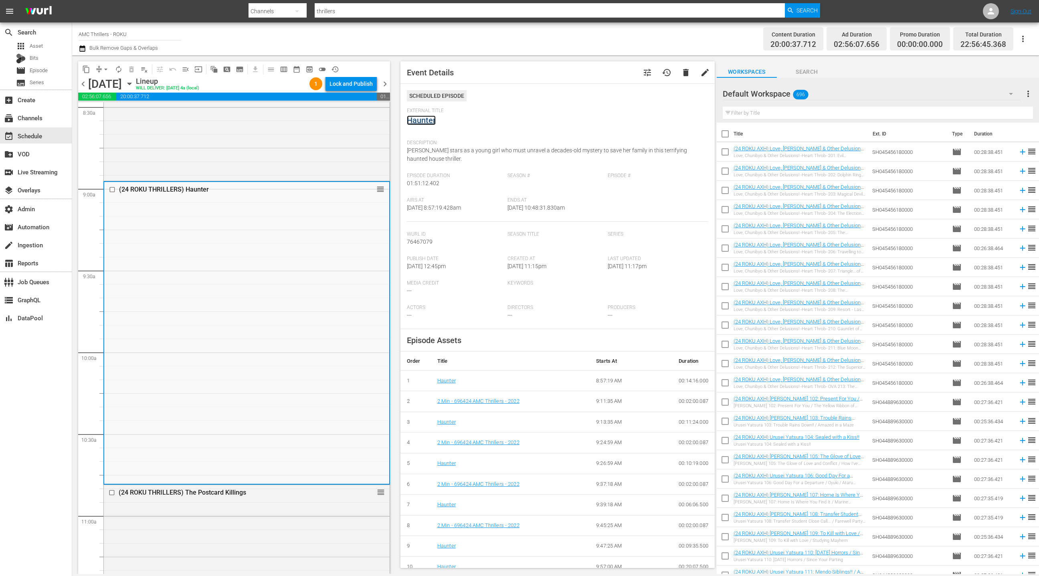
click at [420, 123] on link "Haunter" at bounding box center [421, 120] width 29 height 10
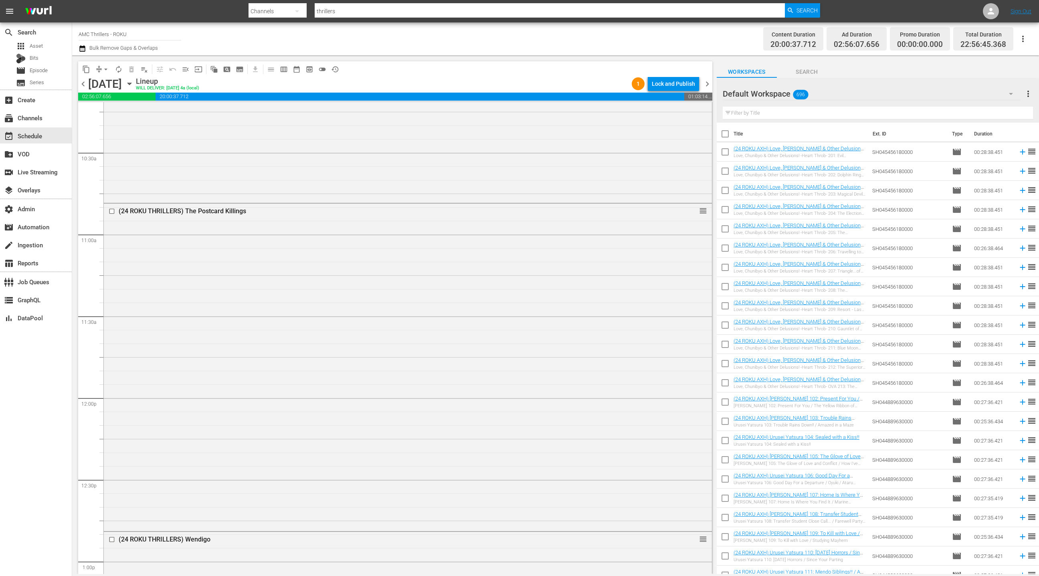
scroll to position [1707, 0]
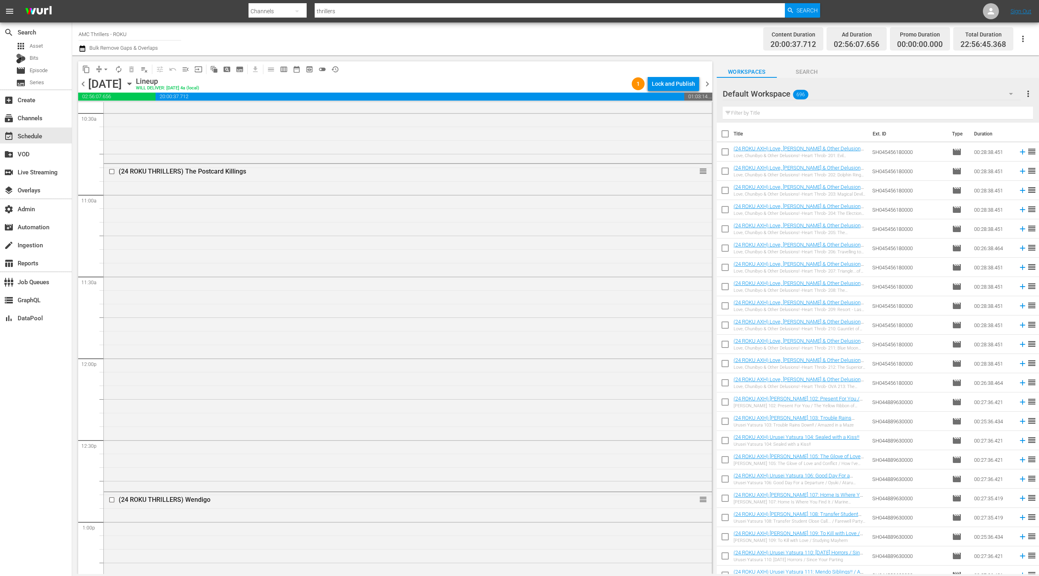
click at [221, 245] on div "(24 ROKU THRILLERS) The Postcard Killings reorder" at bounding box center [408, 327] width 608 height 326
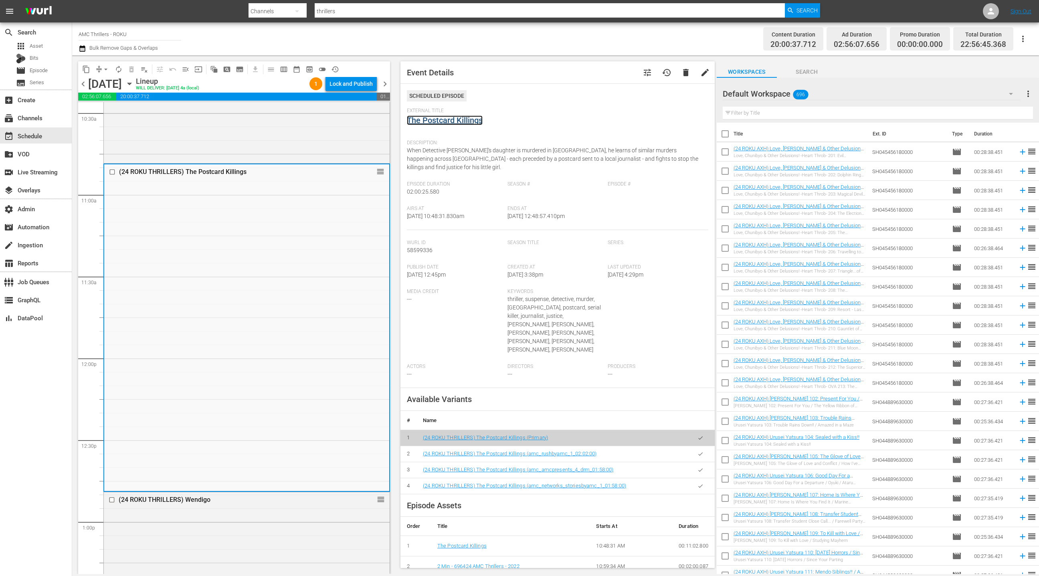
click at [448, 121] on link "The Postcard Killings" at bounding box center [445, 120] width 76 height 10
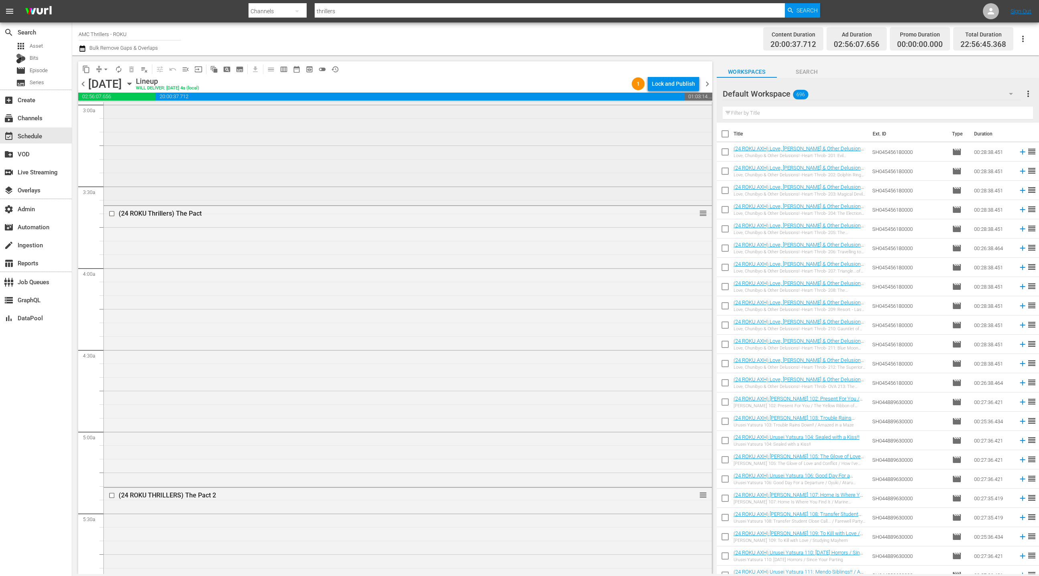
scroll to position [564, 0]
click at [337, 236] on div "(24 ROKU Thrillers) The Pact reorder" at bounding box center [408, 269] width 608 height 279
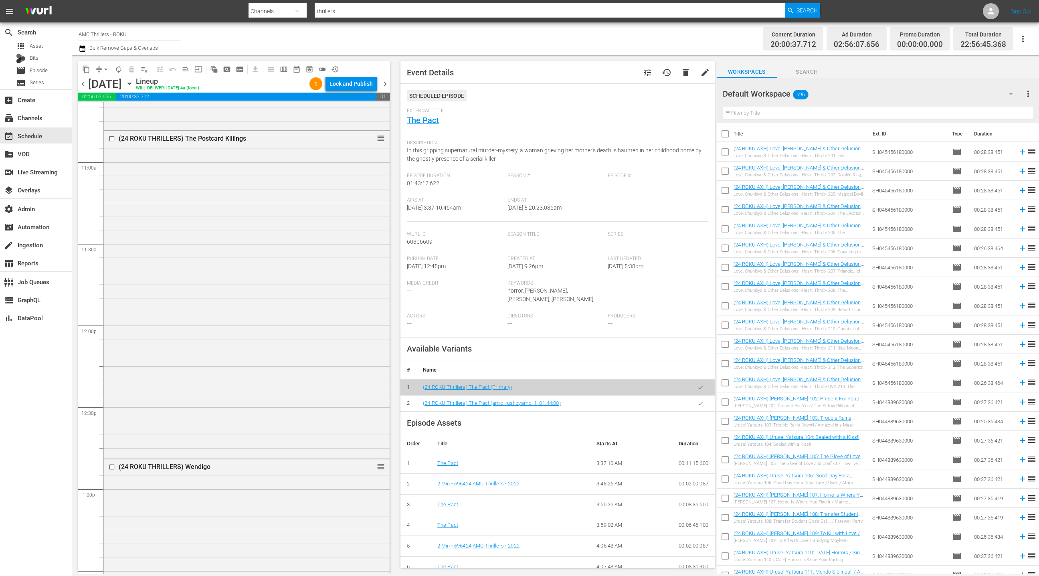
scroll to position [1810, 0]
click at [293, 237] on div "(24 ROKU THRILLERS) The Postcard Killings reorder" at bounding box center [247, 223] width 286 height 326
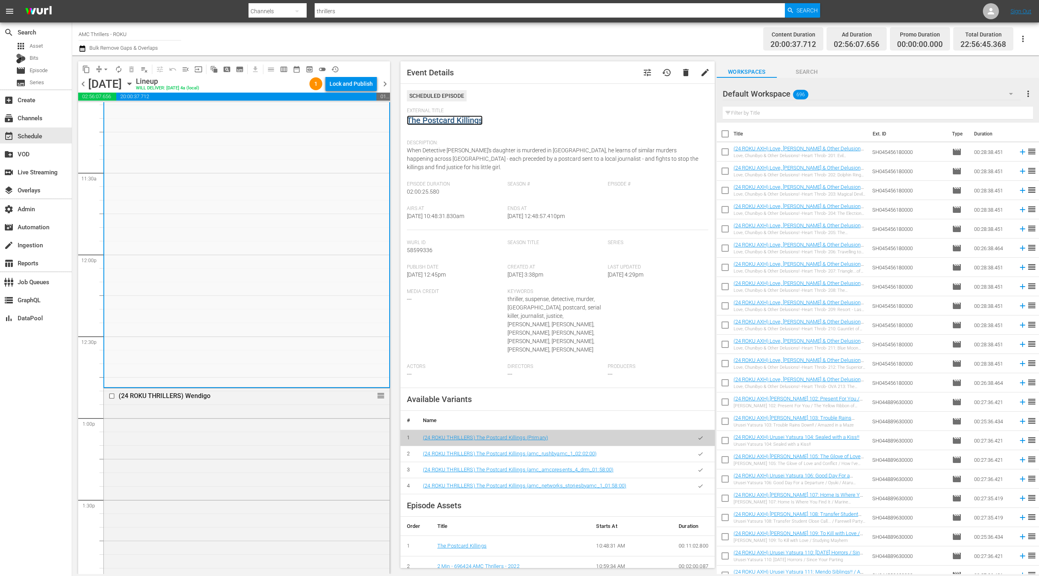
click at [448, 123] on link "The Postcard Killings" at bounding box center [445, 120] width 76 height 10
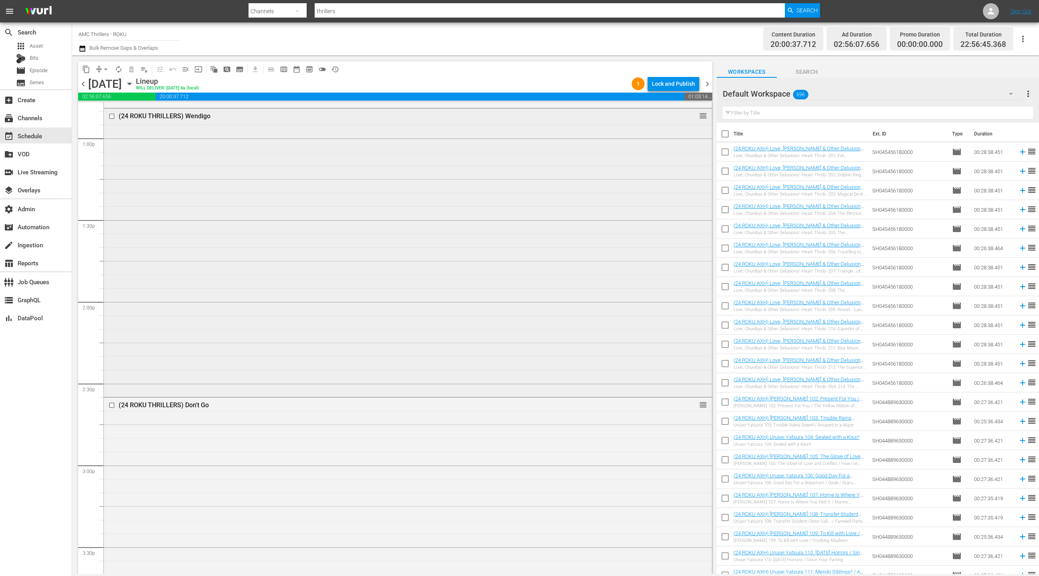
scroll to position [2105, 0]
click at [296, 223] on div "(24 ROKU THRILLERS) Wendigo reorder" at bounding box center [408, 237] width 608 height 287
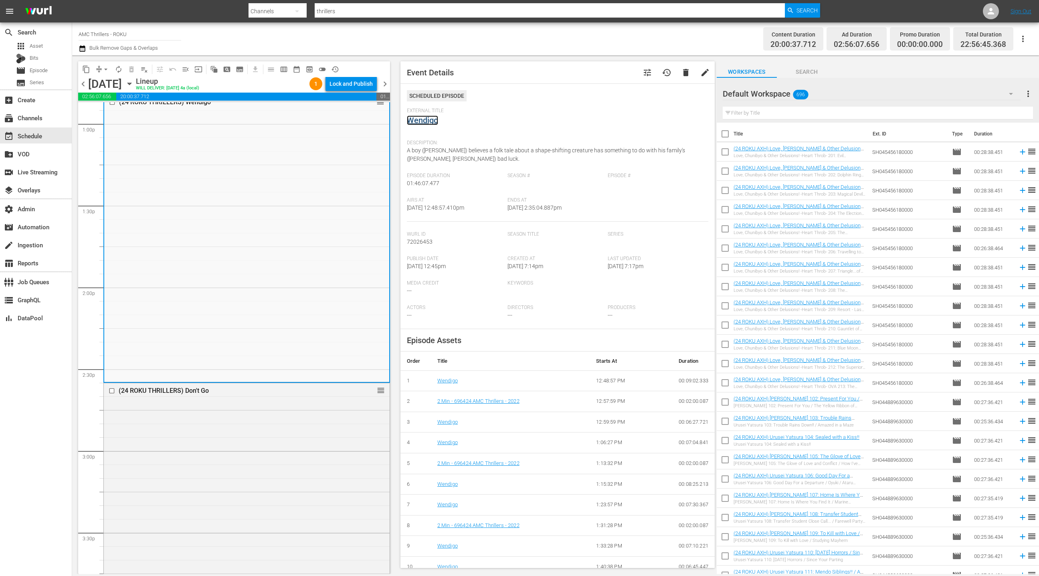
click at [430, 125] on link "Wendigo" at bounding box center [422, 120] width 31 height 10
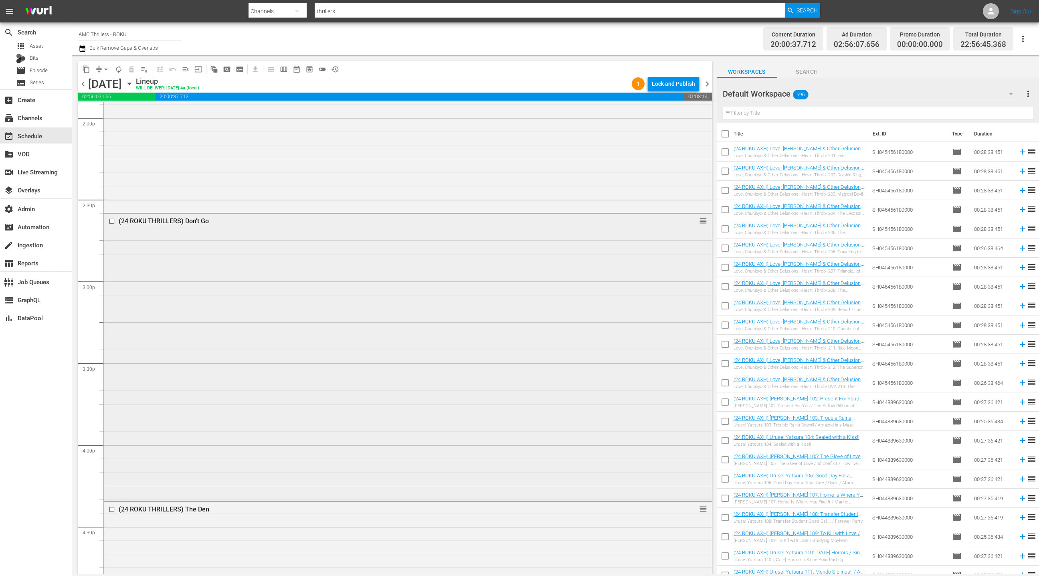
scroll to position [2324, 0]
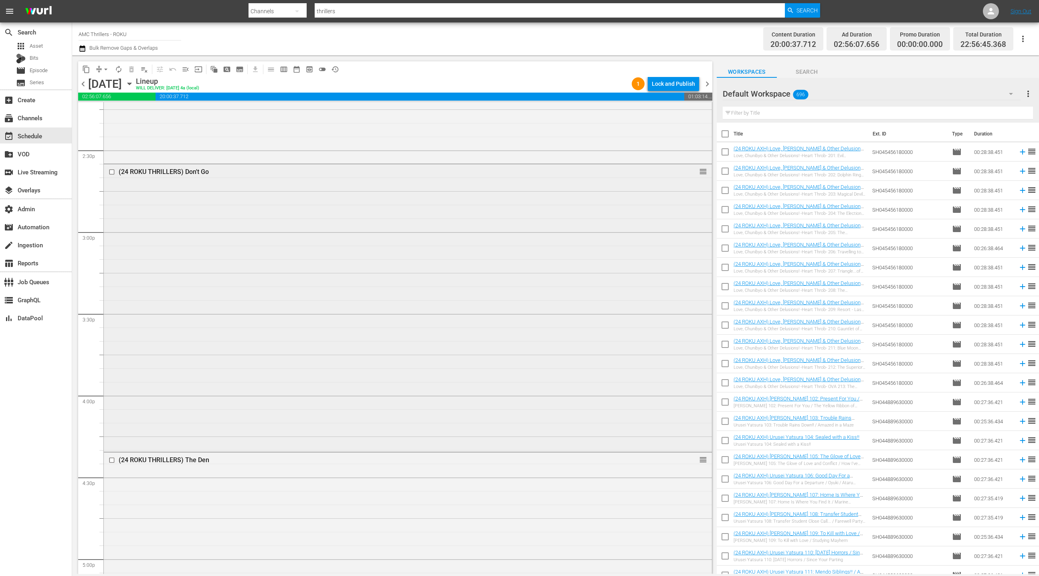
click at [314, 252] on div "(24 ROKU THRILLERS) Don't Go reorder" at bounding box center [408, 307] width 608 height 286
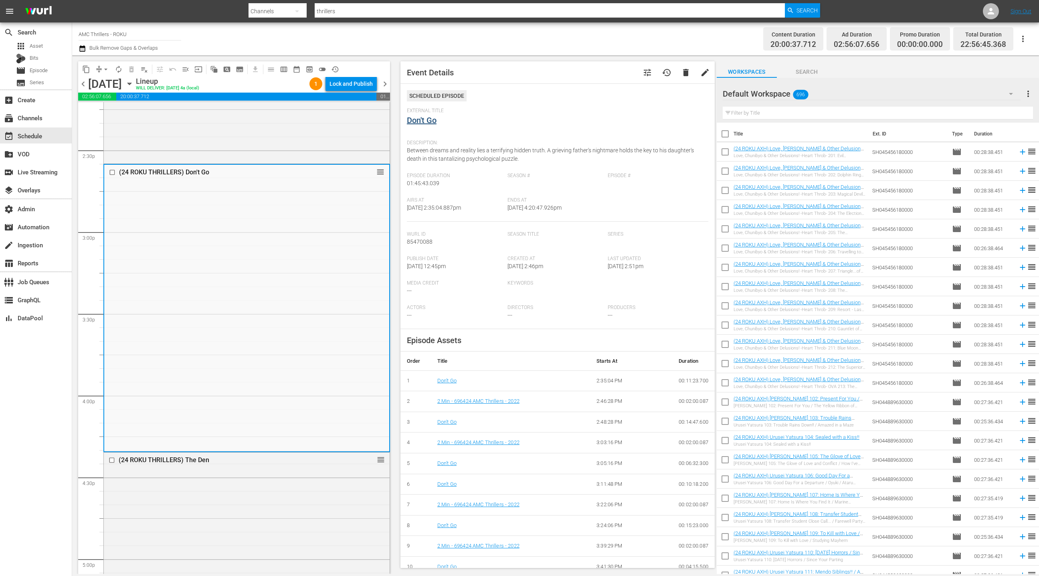
click at [0, 0] on div "menu Search By Channels Search ID, Title, Description, Keywords, or Category th…" at bounding box center [519, 287] width 1039 height 574
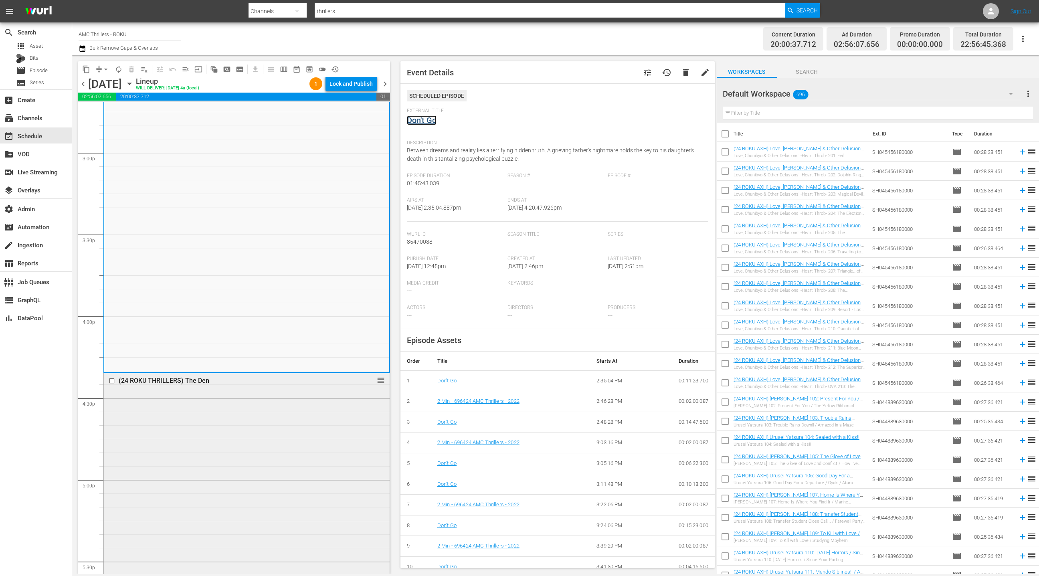
scroll to position [2588, 0]
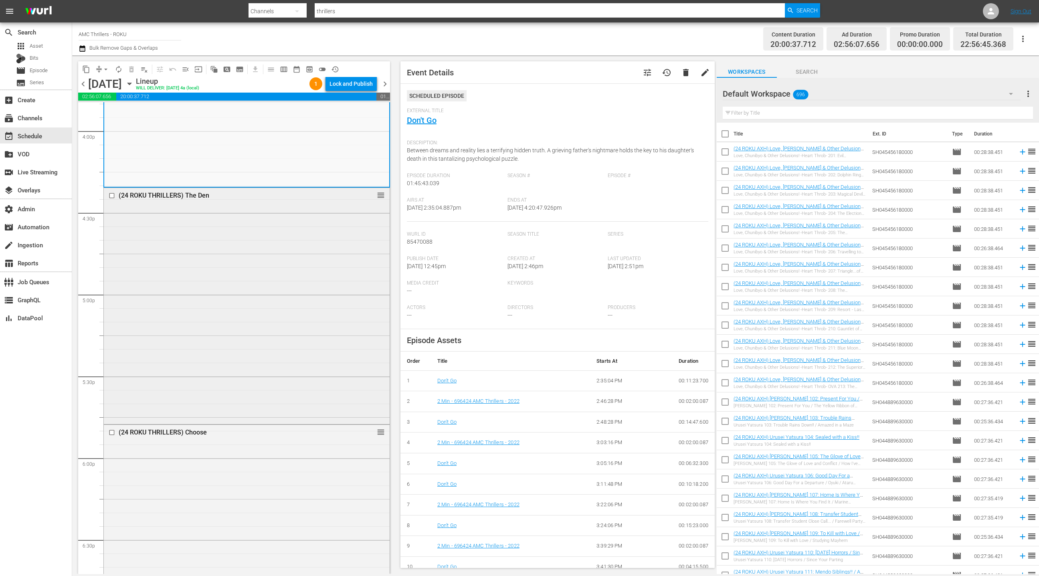
click at [272, 341] on div "(24 ROKU THRILLERS) The Den reorder" at bounding box center [247, 305] width 286 height 234
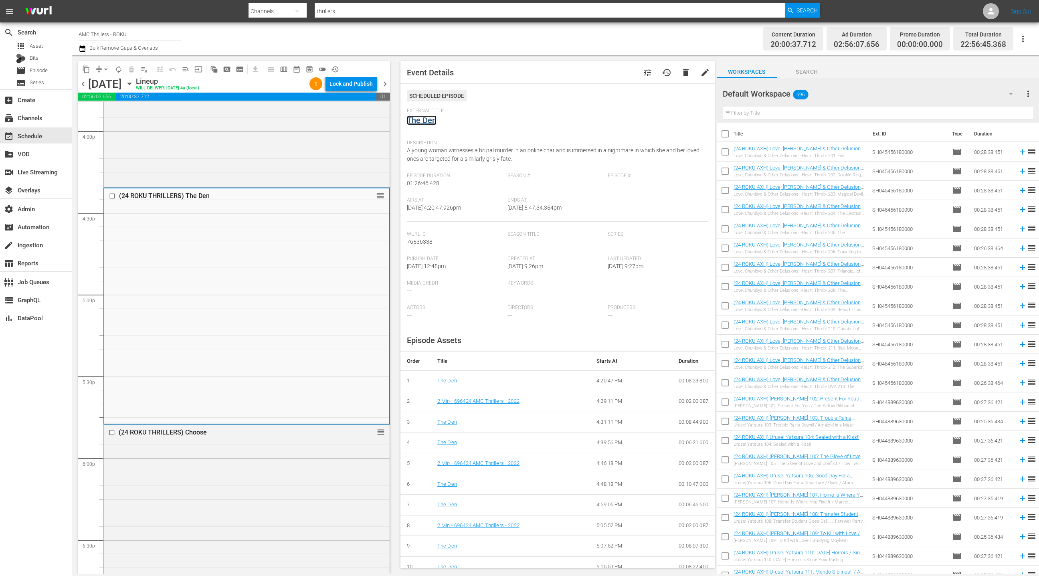
click at [428, 118] on link "The Den" at bounding box center [422, 120] width 30 height 10
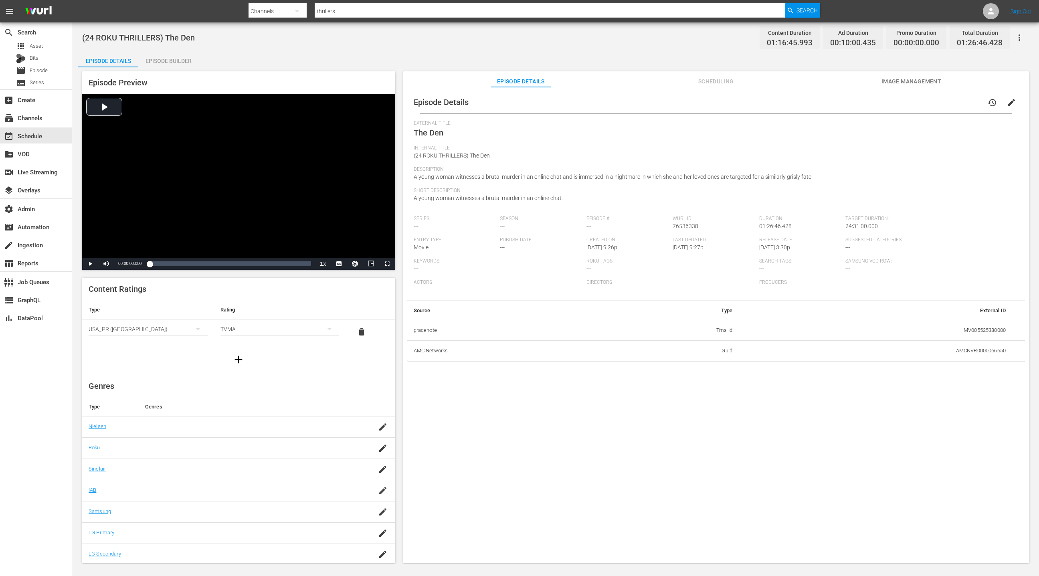
click at [160, 62] on div "Episode Builder" at bounding box center [168, 60] width 60 height 19
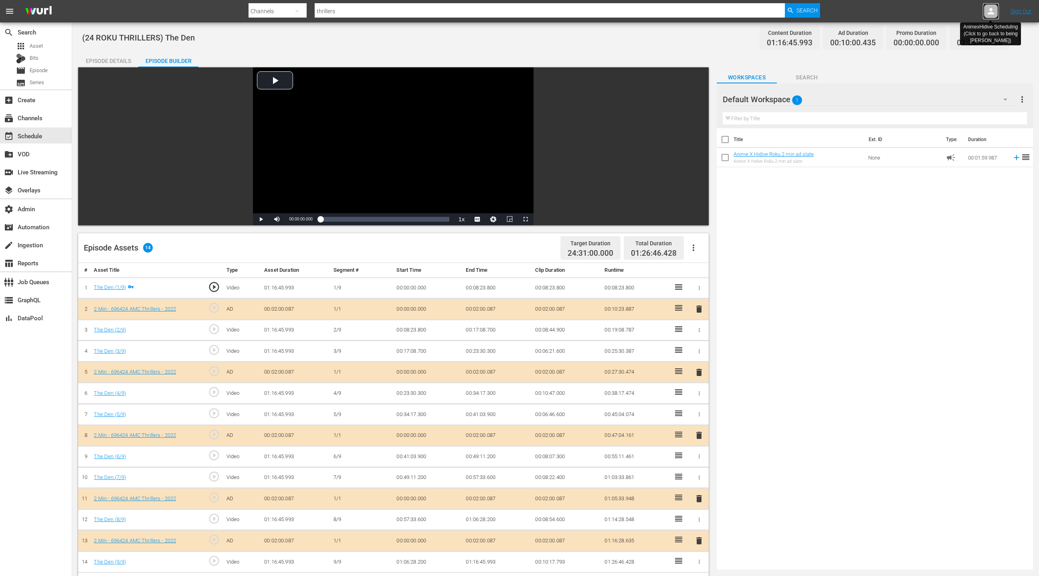
click at [991, 16] on icon at bounding box center [991, 11] width 10 height 10
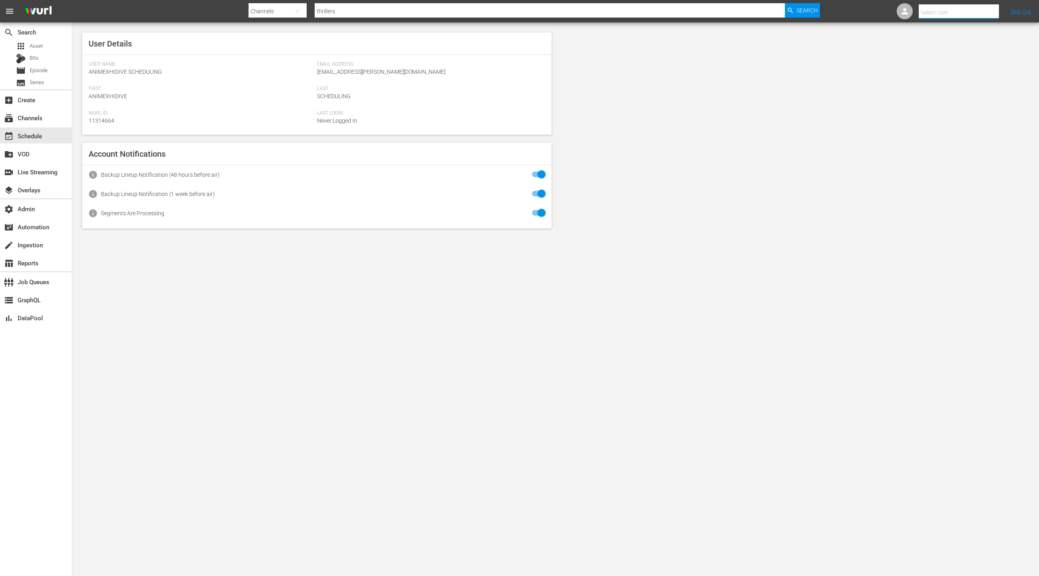
click at [941, 14] on input "text" at bounding box center [970, 12] width 103 height 19
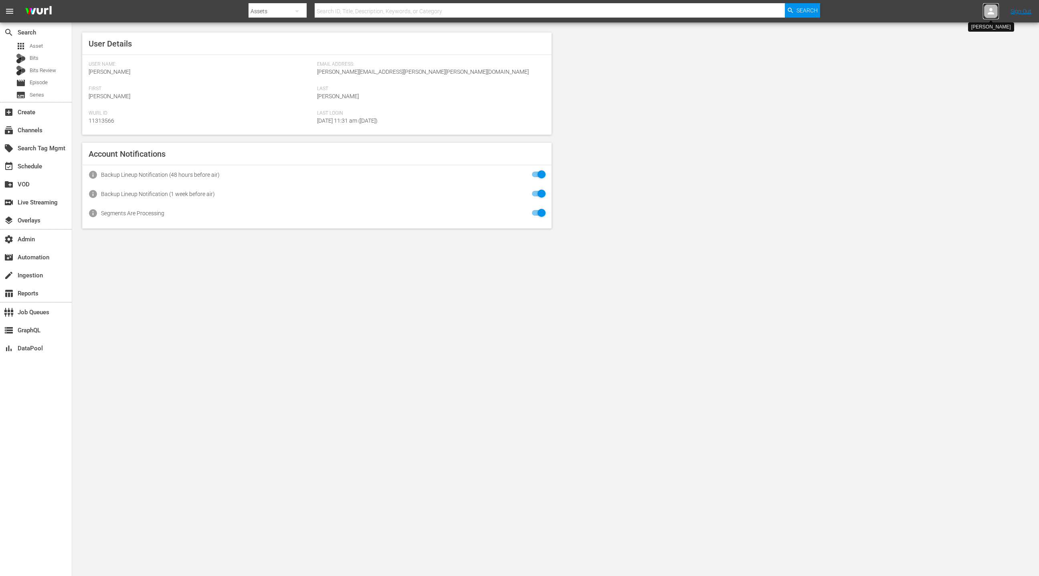
click at [987, 14] on icon at bounding box center [991, 11] width 10 height 10
click at [959, 17] on input "text" at bounding box center [970, 12] width 103 height 19
click at [988, 34] on div "Scheduling Team <thrillers@amc.com>" at bounding box center [952, 34] width 125 height 19
type input "Scheduling Team (11313734)"
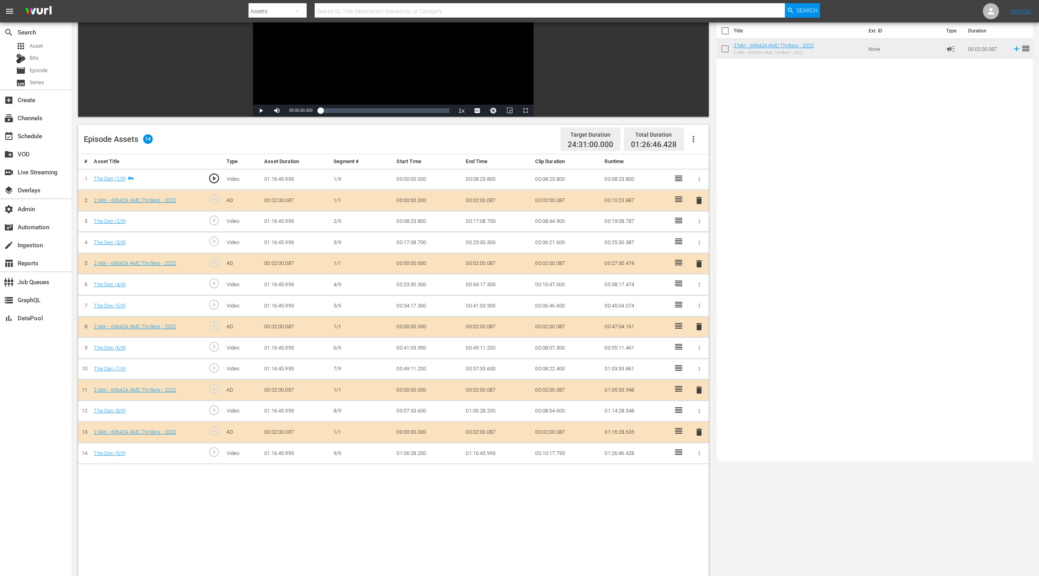
scroll to position [208, 0]
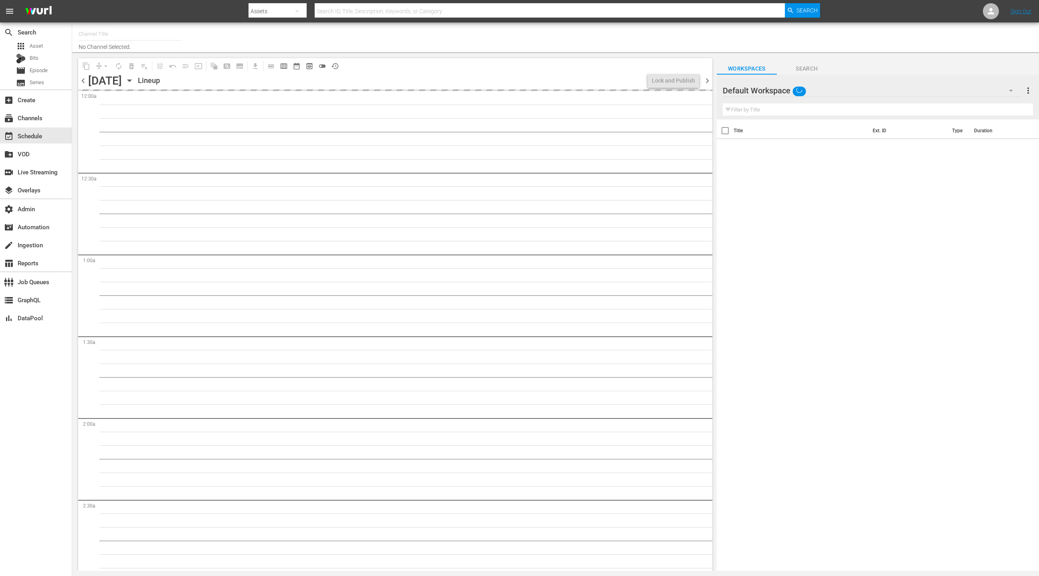
type input "AMC Thrillers - ROKU (1212)"
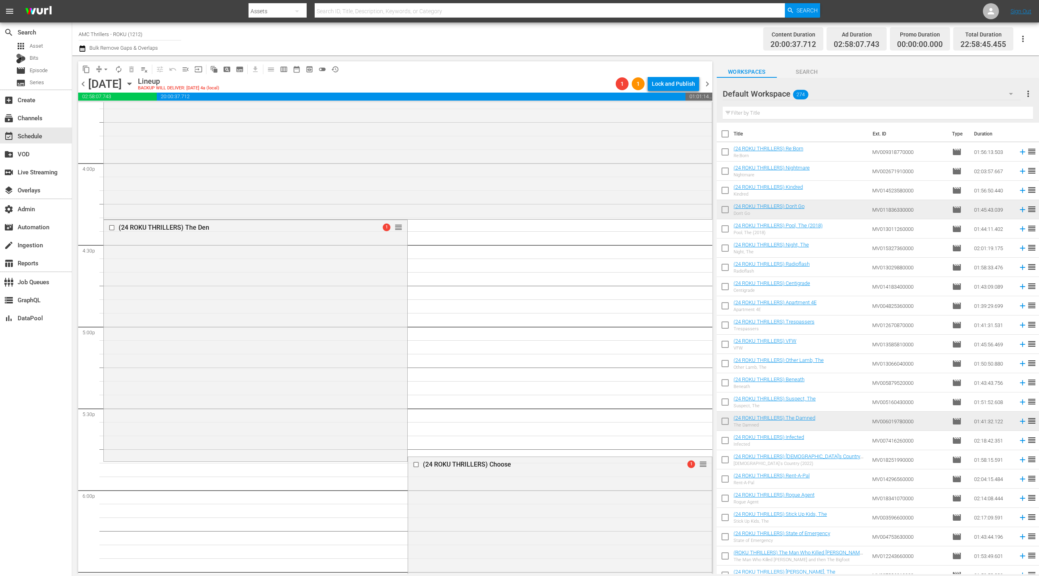
scroll to position [2747, 0]
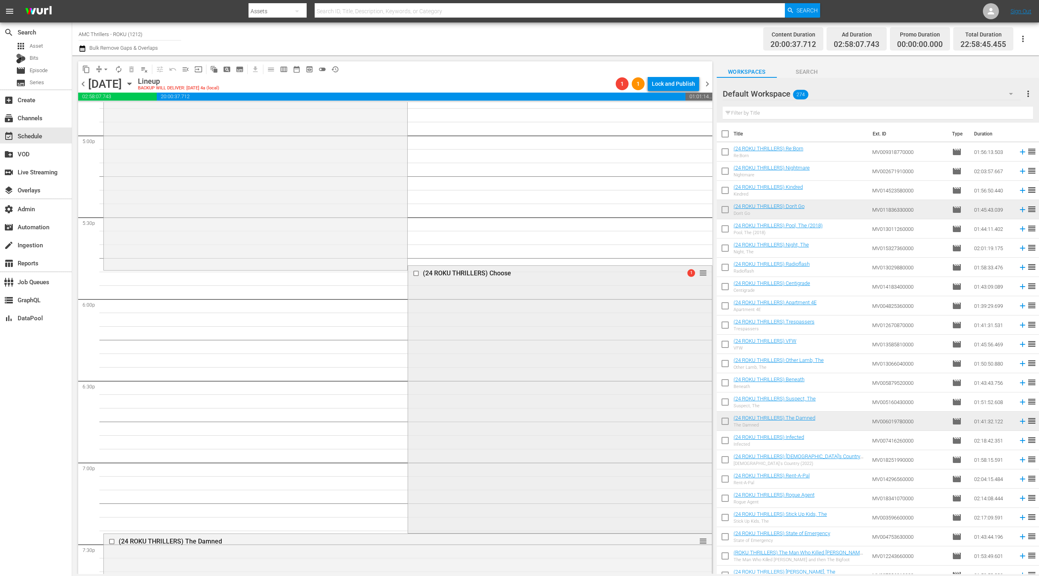
click at [447, 328] on div "(24 ROKU THRILLERS) Choose 1 reorder" at bounding box center [559, 399] width 303 height 266
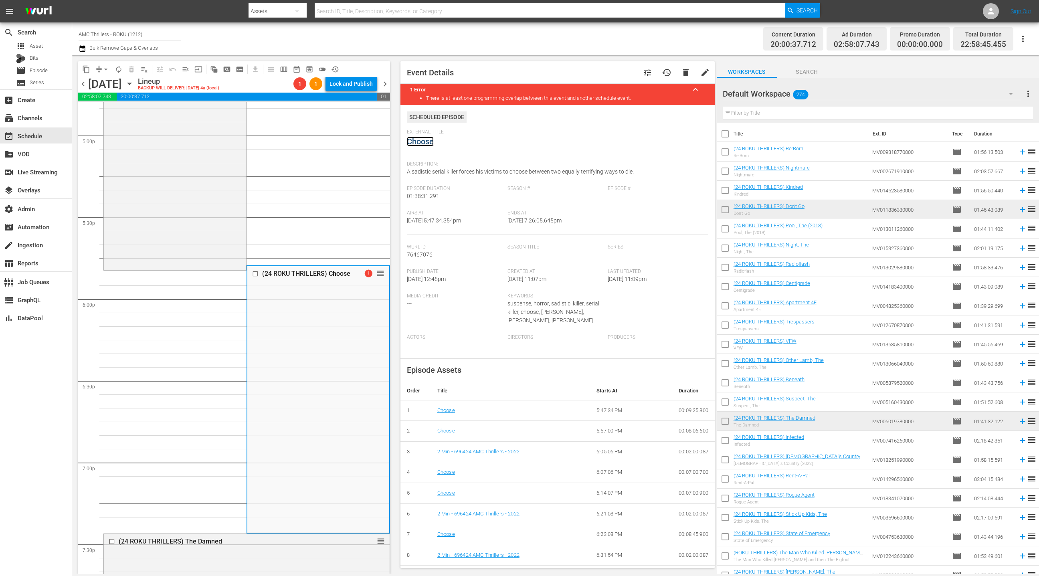
click at [419, 141] on link "Choose" at bounding box center [420, 142] width 27 height 10
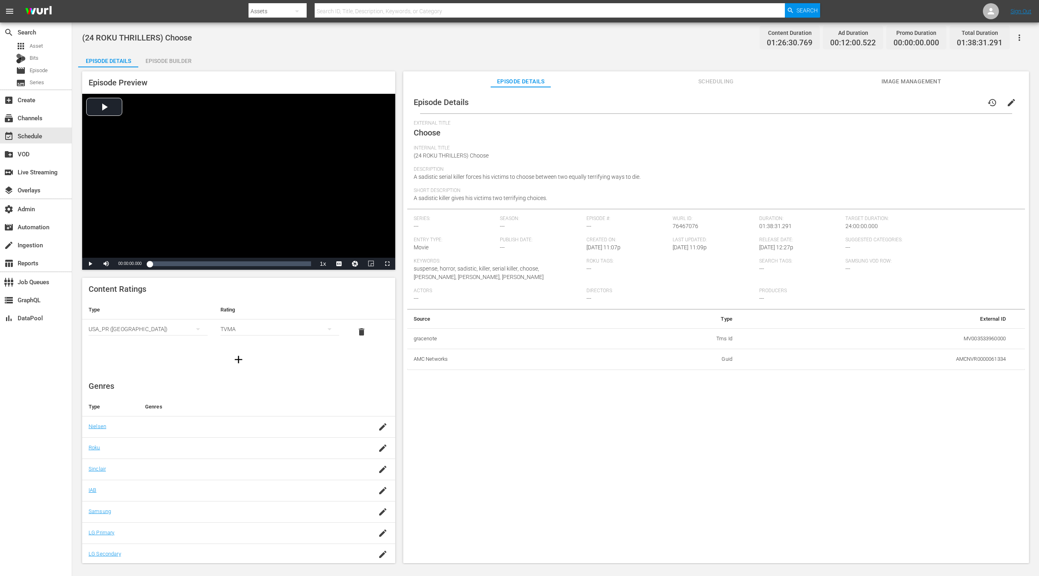
click at [160, 62] on div "Episode Builder" at bounding box center [168, 60] width 60 height 19
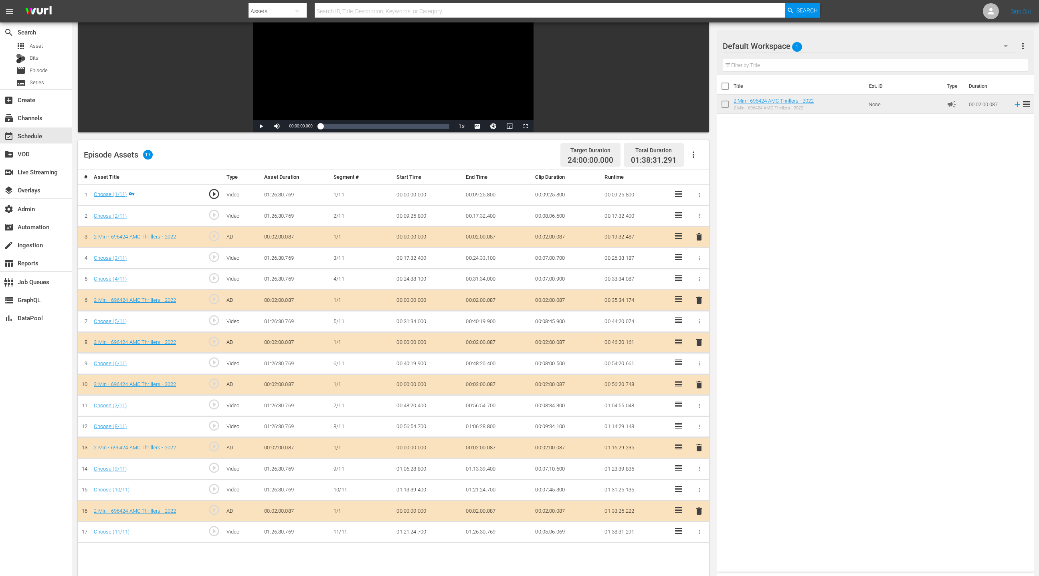
scroll to position [146, 0]
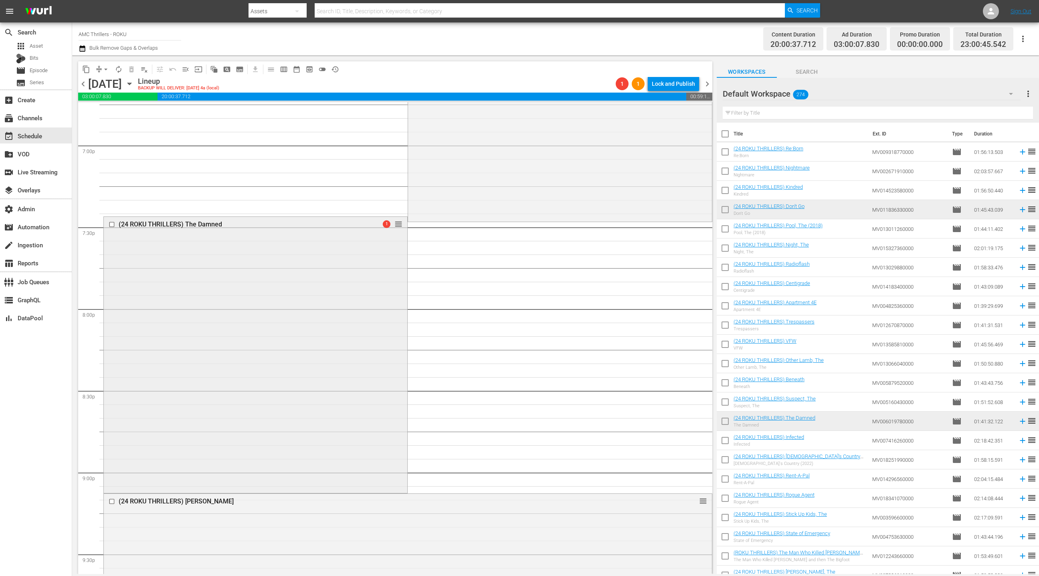
scroll to position [3133, 0]
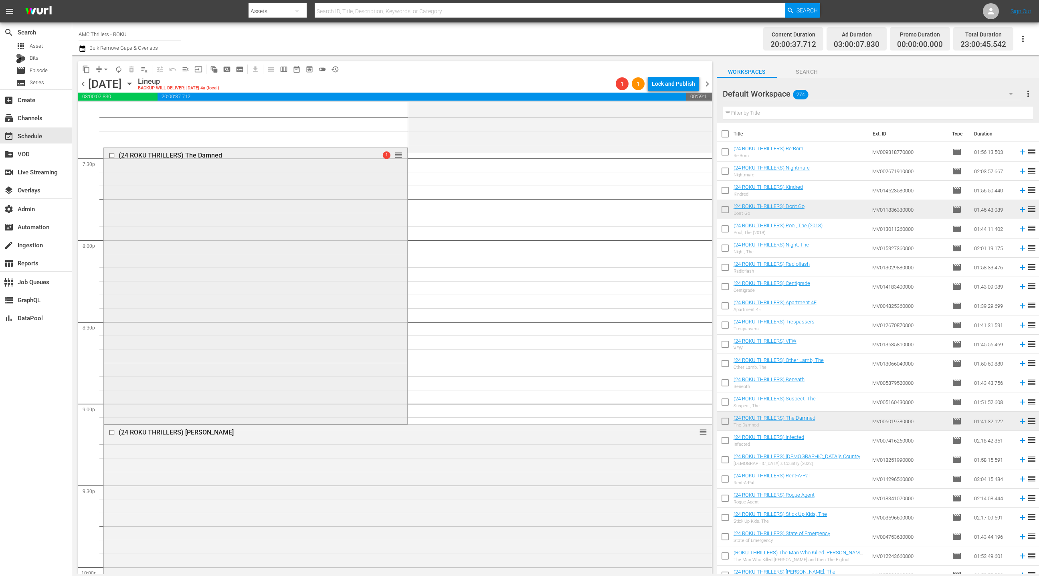
click at [266, 229] on div "(24 ROKU THRILLERS) The Damned 1 reorder" at bounding box center [255, 285] width 303 height 274
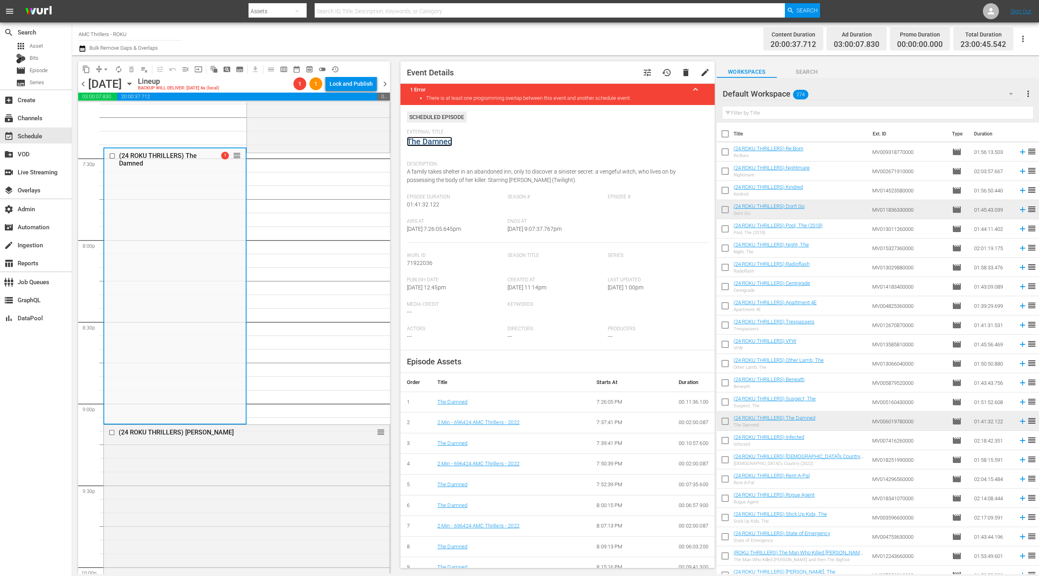
click at [433, 139] on link "The Damned" at bounding box center [429, 142] width 45 height 10
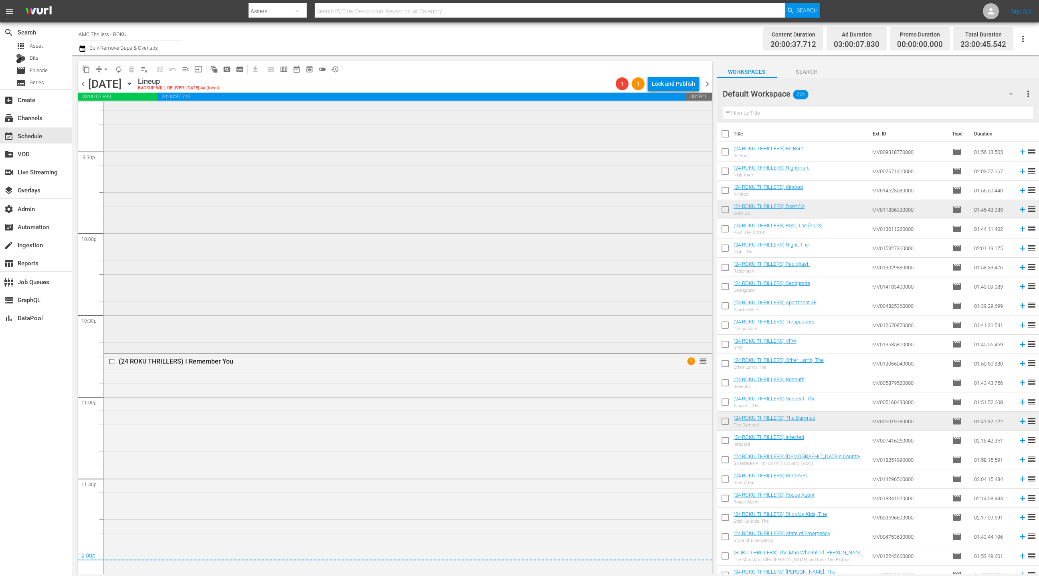
scroll to position [3531, 0]
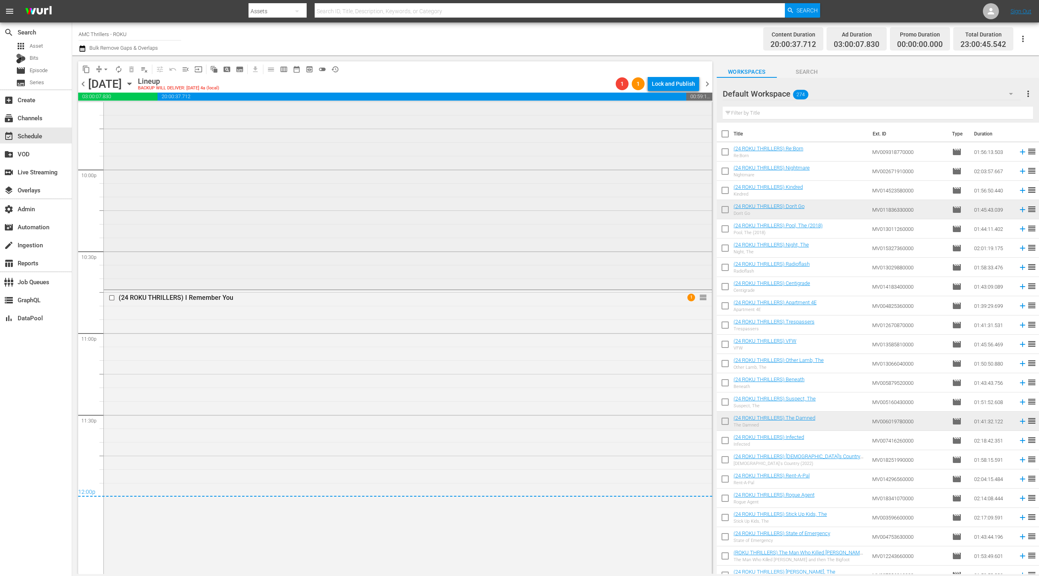
click at [335, 233] on div "(24 ROKU THRILLERS) [PERSON_NAME] reorder" at bounding box center [408, 157] width 608 height 261
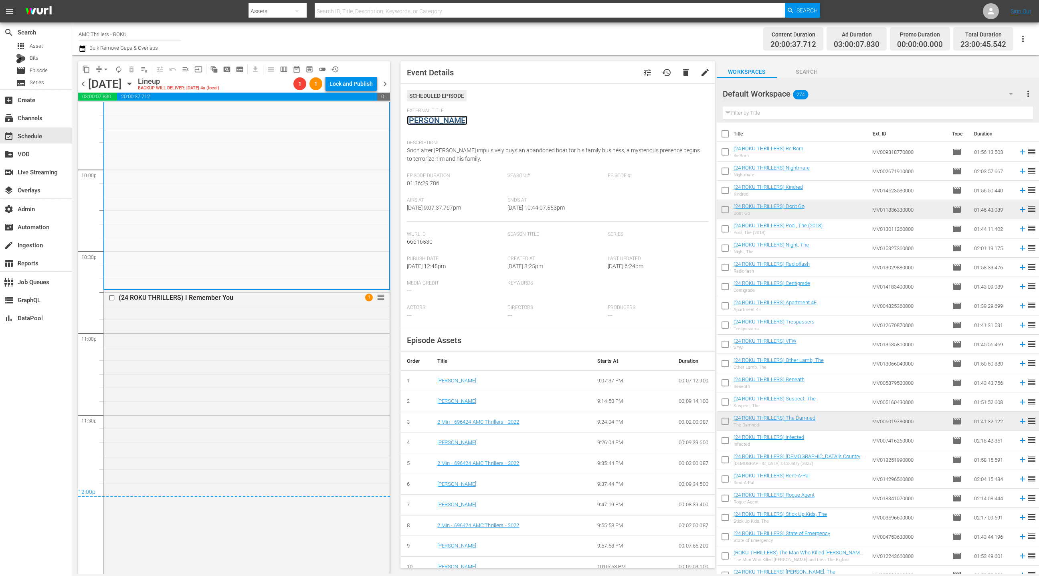
click at [417, 121] on link "[PERSON_NAME]" at bounding box center [437, 120] width 61 height 10
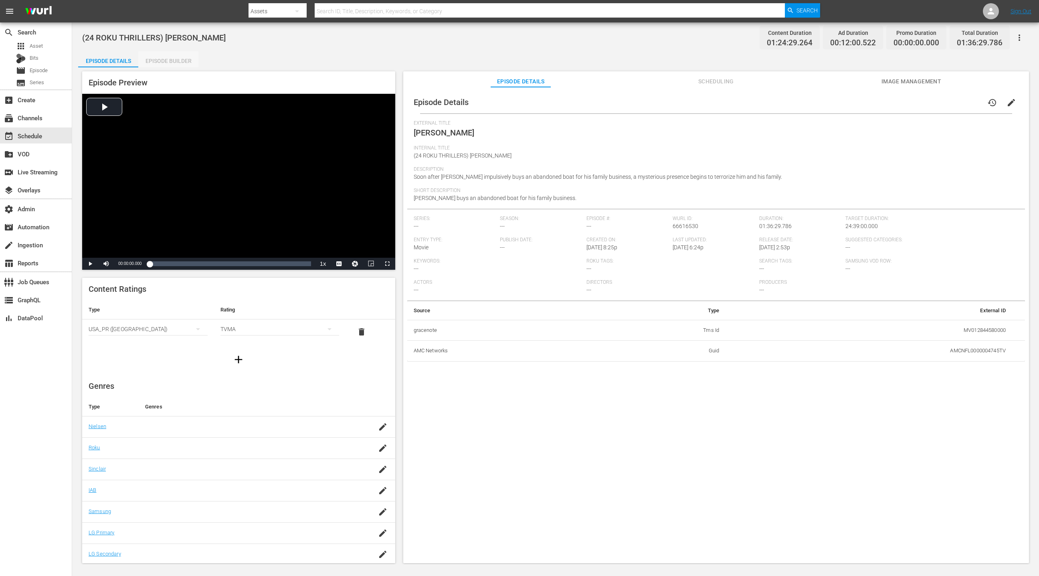
click at [172, 65] on div "Episode Builder" at bounding box center [168, 60] width 60 height 19
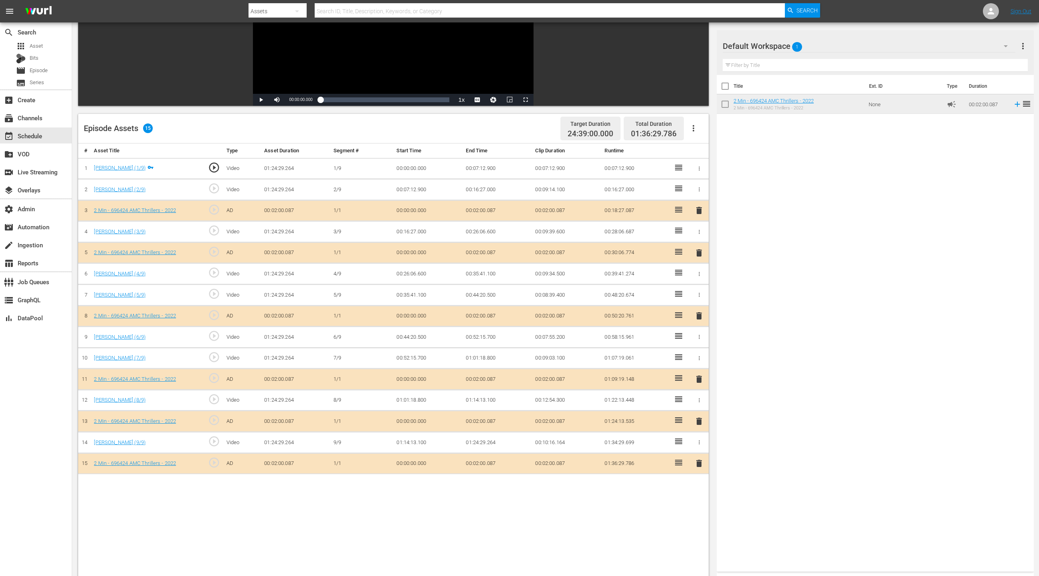
scroll to position [208, 0]
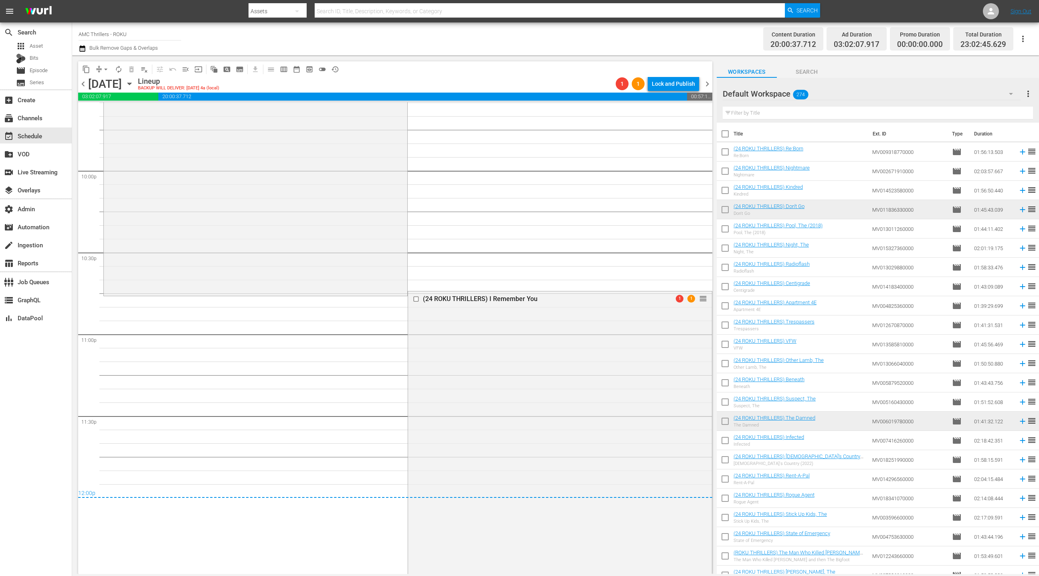
scroll to position [3573, 0]
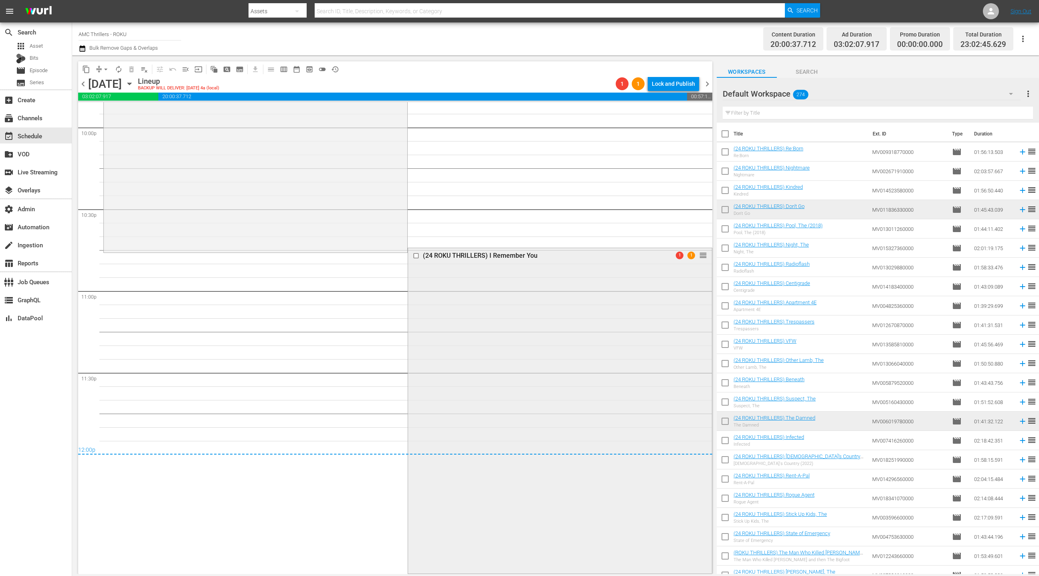
click at [450, 324] on div "(24 ROKU THRILLERS) I Remember You 1 1 reorder" at bounding box center [559, 410] width 303 height 324
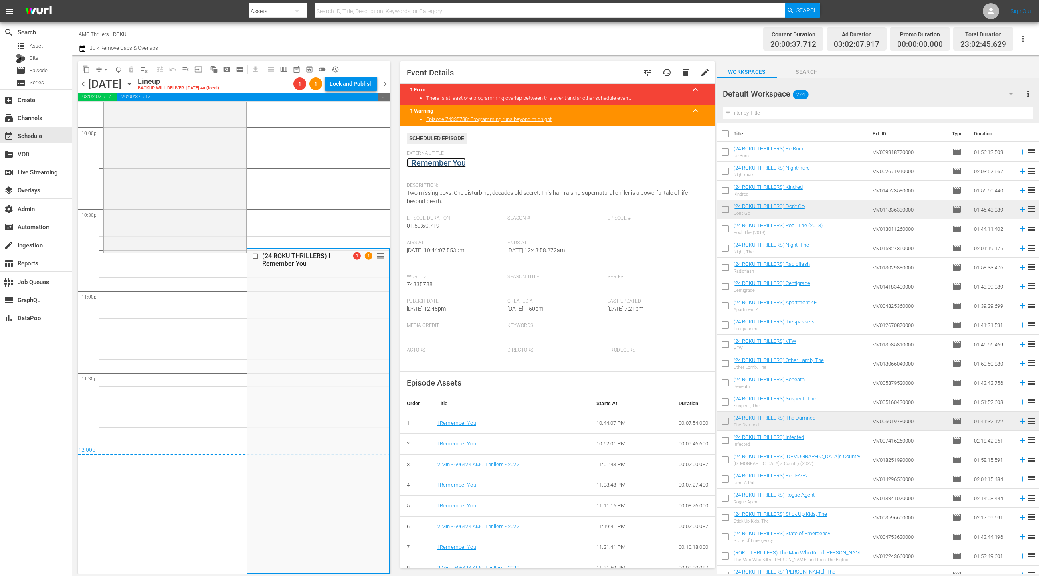
click at [450, 160] on link "I Remember You" at bounding box center [436, 163] width 59 height 10
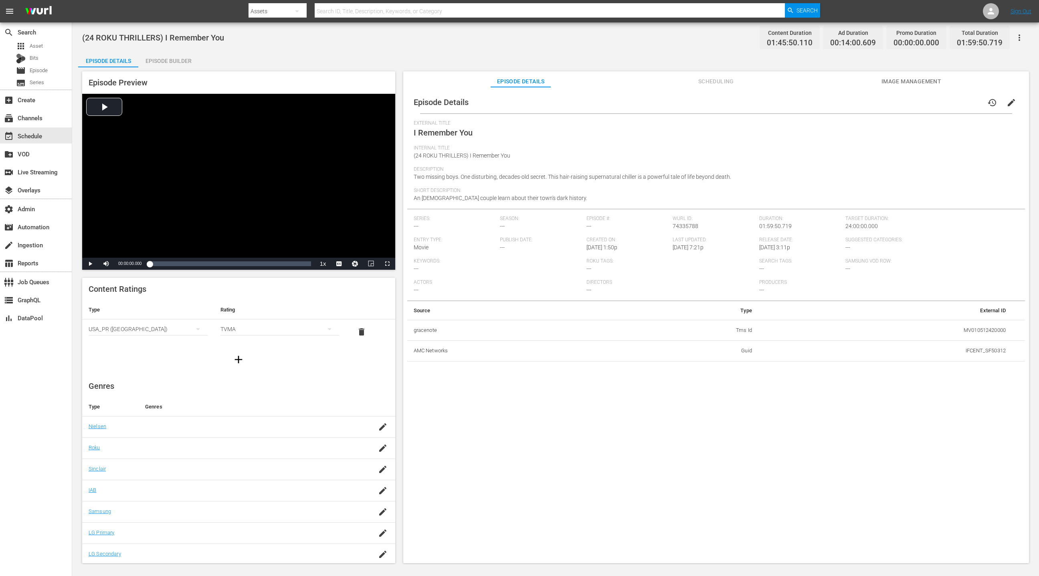
click at [177, 61] on div "Episode Builder" at bounding box center [168, 60] width 60 height 19
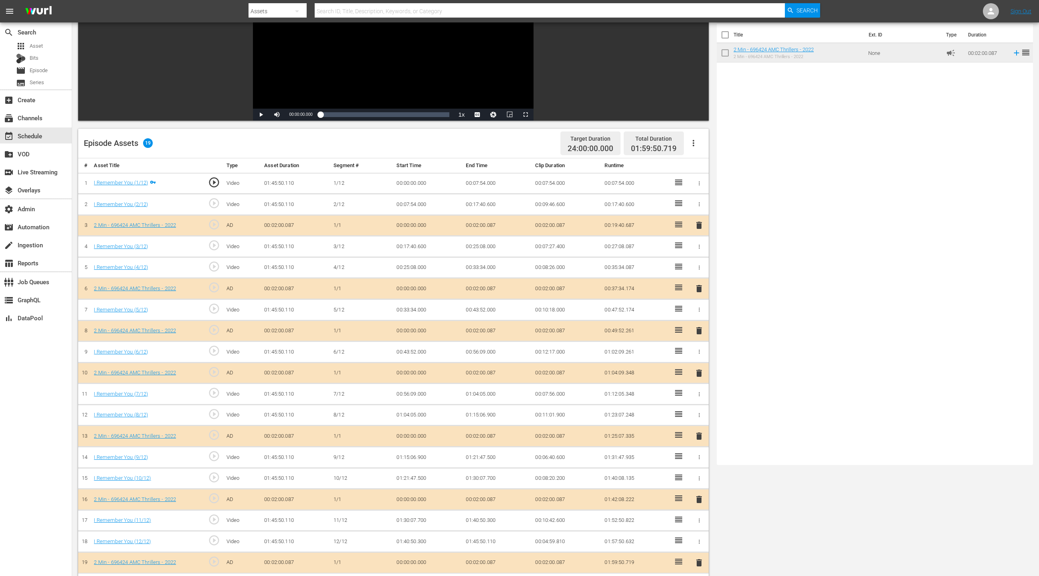
scroll to position [208, 0]
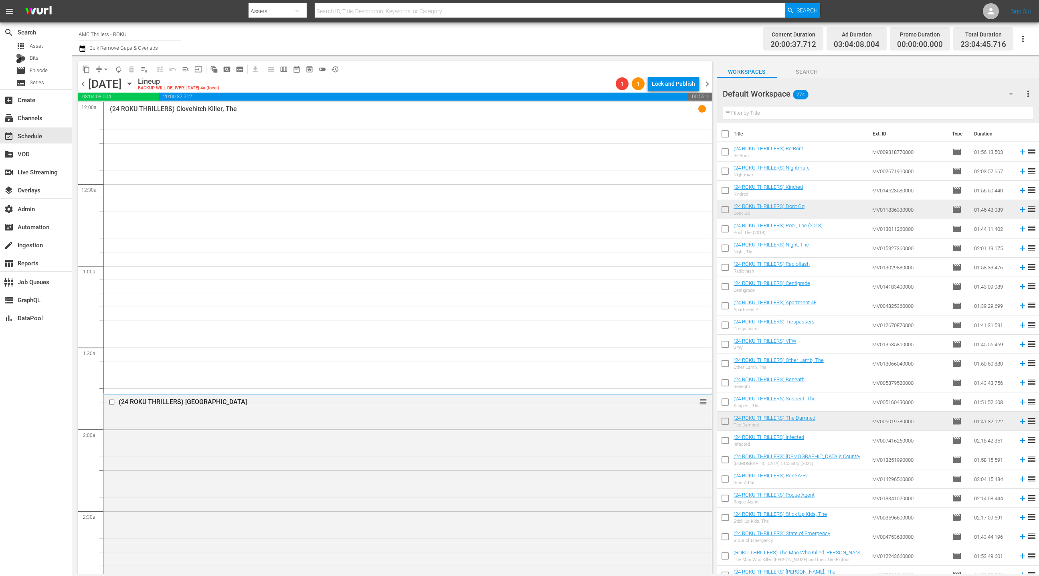
click at [83, 47] on icon "button" at bounding box center [82, 48] width 6 height 6
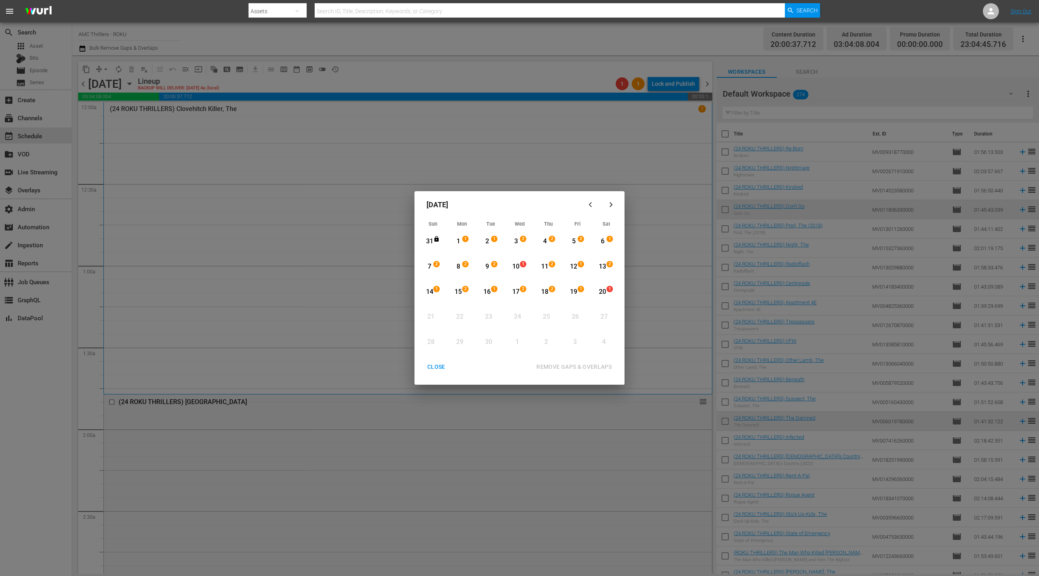
click at [438, 366] on div "CLOSE" at bounding box center [436, 367] width 31 height 10
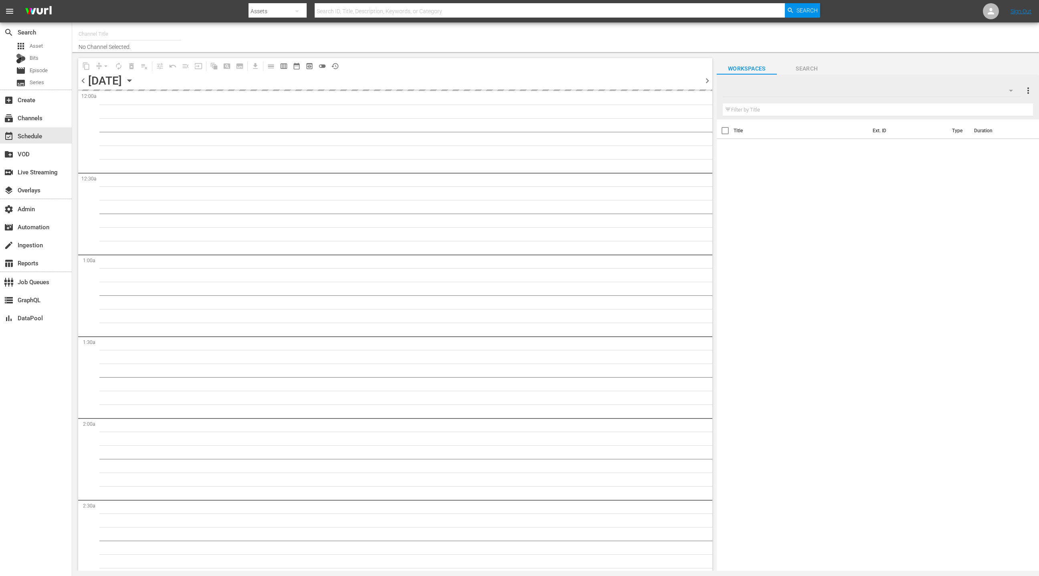
type input "AMC Thrillers - ROKU (1212)"
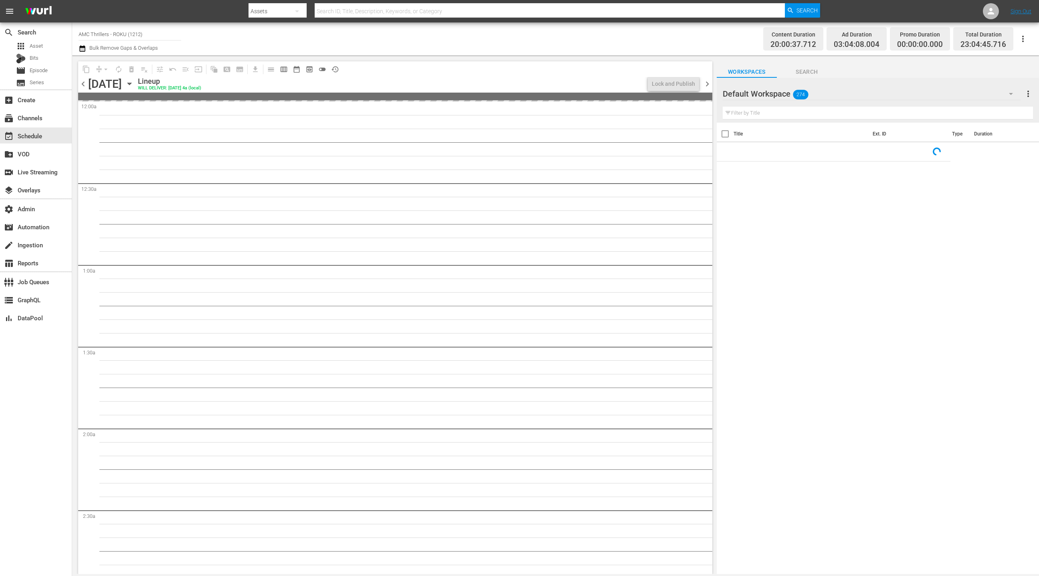
click at [82, 47] on icon "button" at bounding box center [82, 48] width 6 height 6
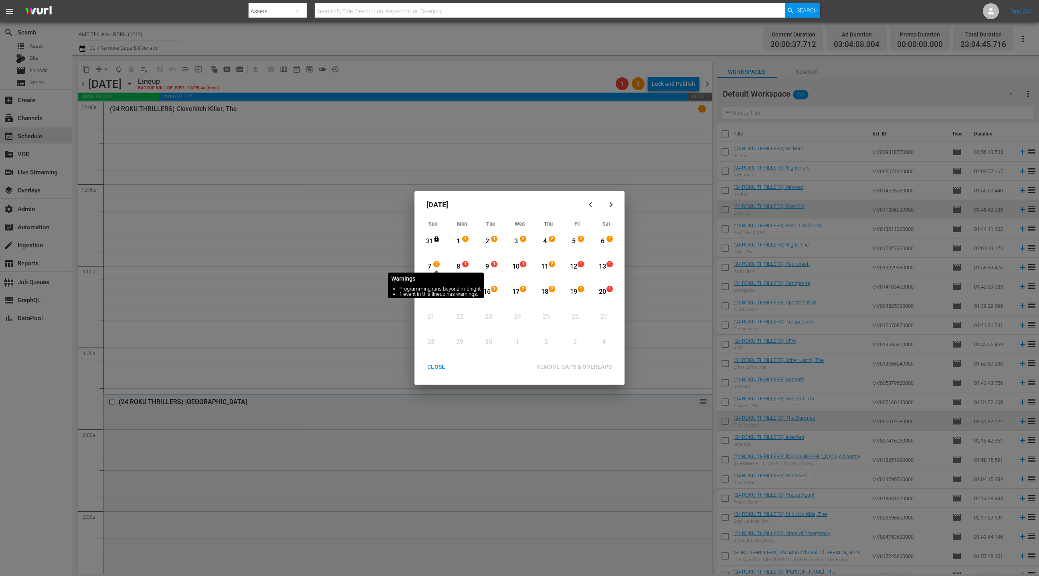
click at [435, 263] on span "2" at bounding box center [437, 264] width 6 height 6
click at [601, 291] on div "20" at bounding box center [603, 291] width 10 height 9
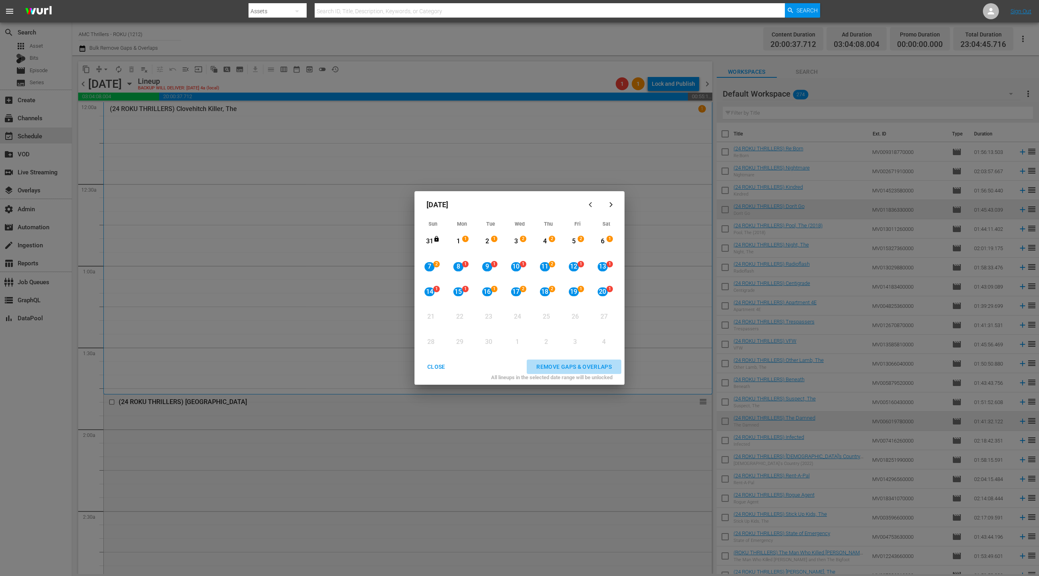
click at [580, 364] on div "REMOVE GAPS & OVERLAPS" at bounding box center [574, 367] width 88 height 10
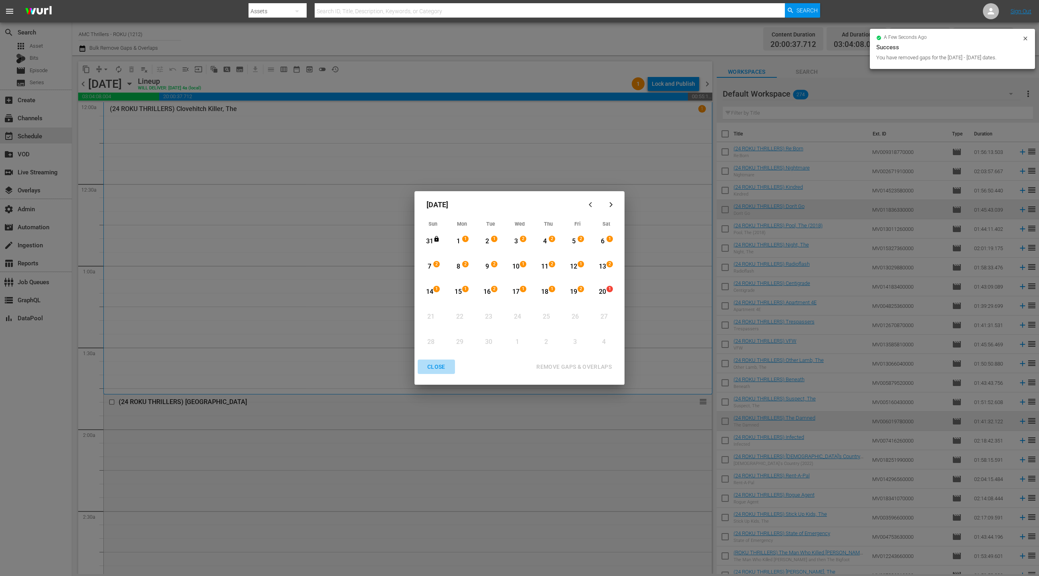
click at [446, 368] on div "CLOSE" at bounding box center [436, 367] width 31 height 10
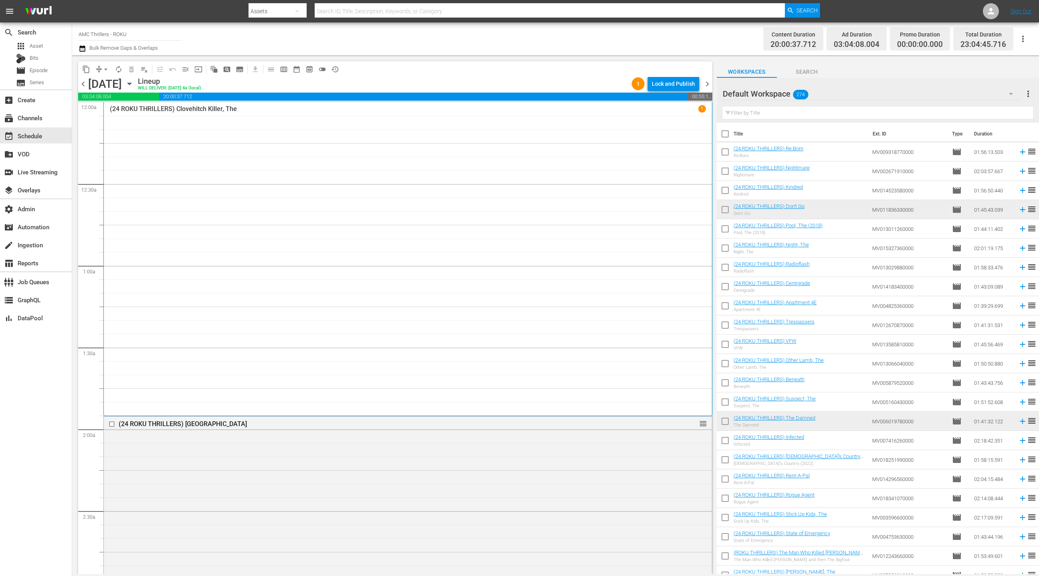
click at [83, 83] on span "chevron_left" at bounding box center [83, 84] width 10 height 10
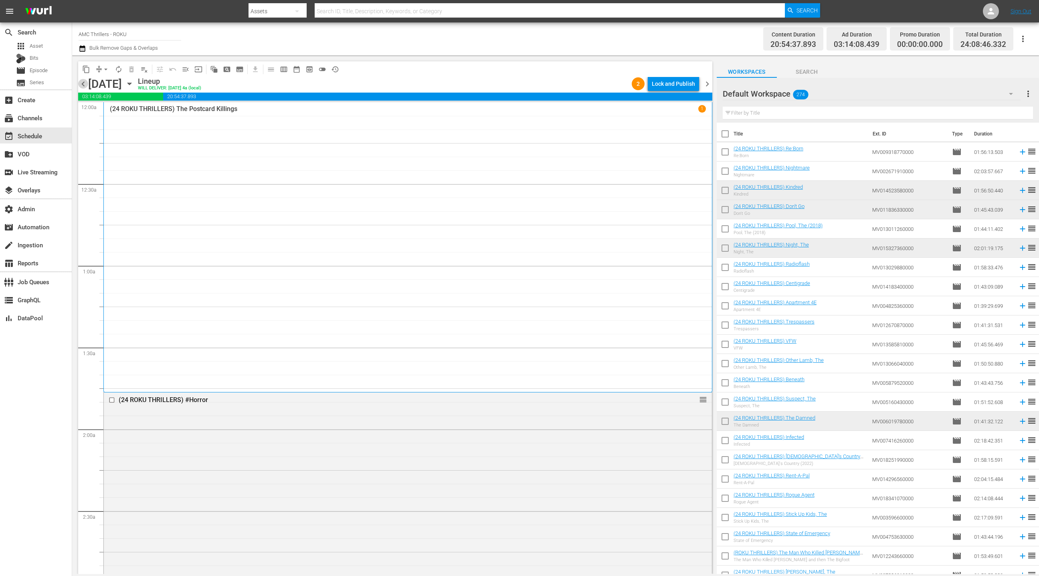
click at [83, 83] on span "chevron_left" at bounding box center [83, 84] width 10 height 10
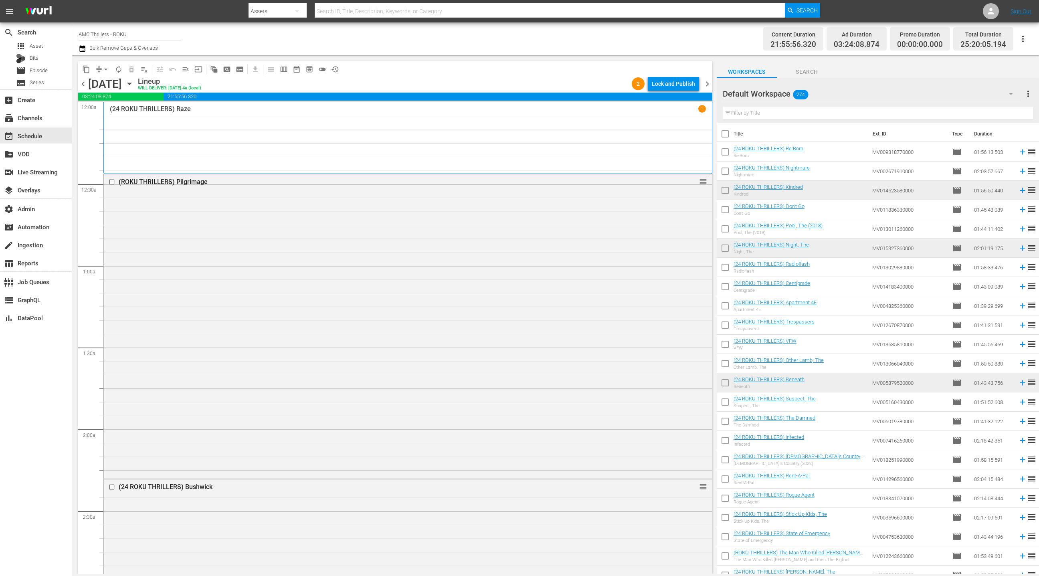
click at [708, 85] on span "chevron_right" at bounding box center [707, 84] width 10 height 10
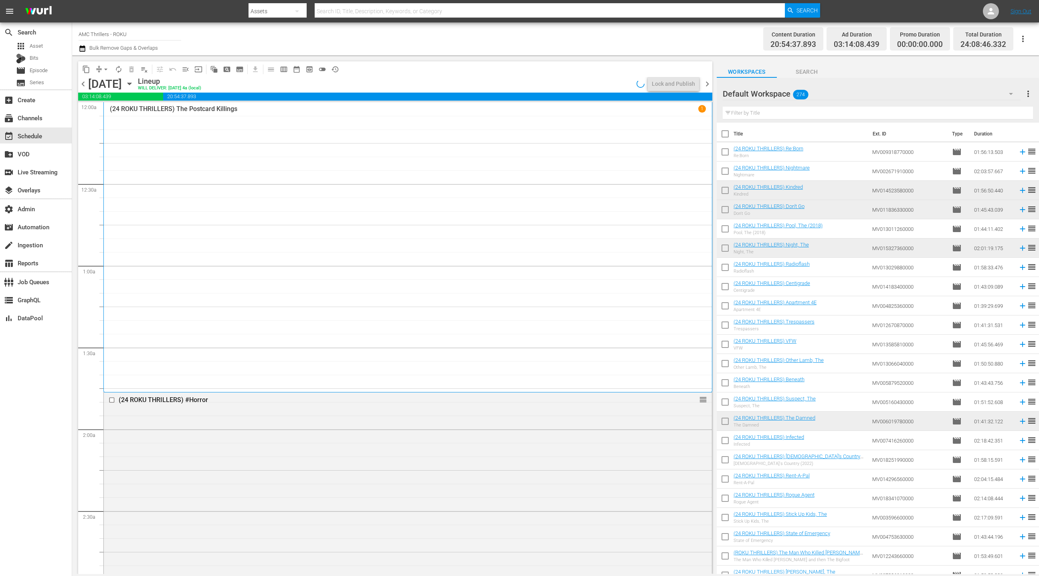
click at [708, 85] on span "chevron_right" at bounding box center [707, 84] width 10 height 10
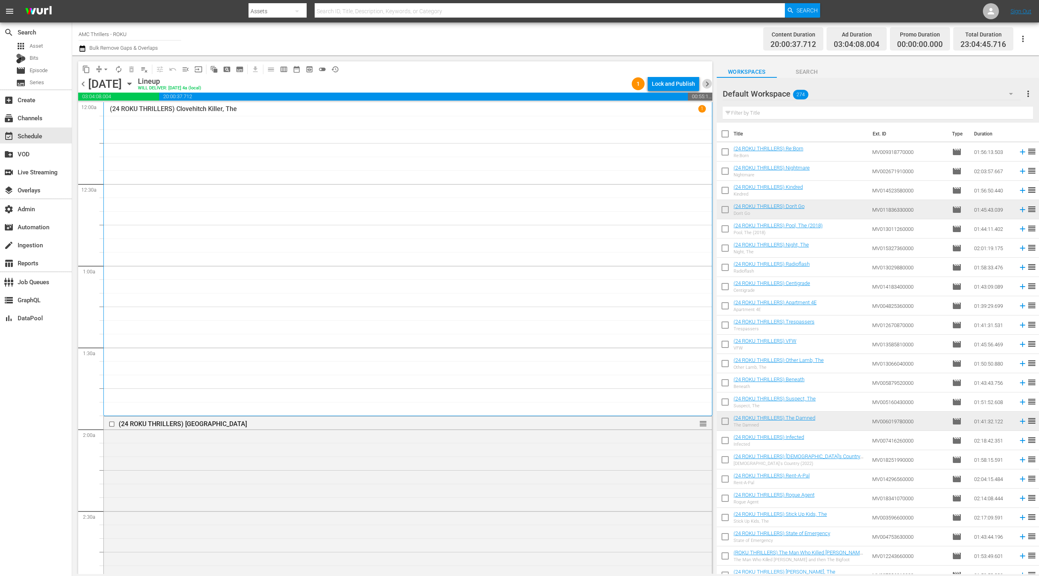
click at [708, 85] on span "chevron_right" at bounding box center [707, 84] width 10 height 10
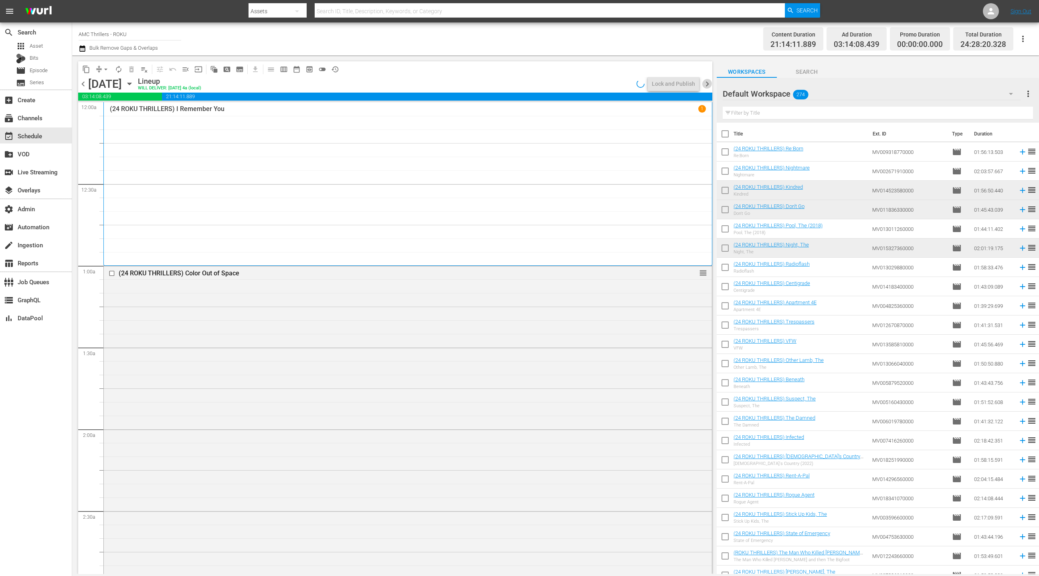
click at [708, 85] on span "chevron_right" at bounding box center [707, 84] width 10 height 10
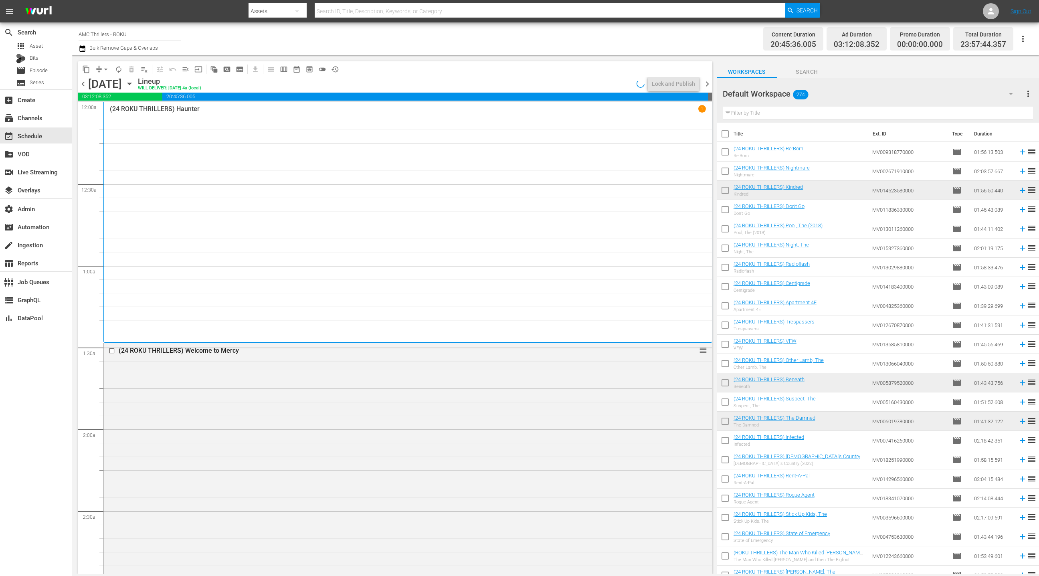
click at [708, 85] on span "chevron_right" at bounding box center [707, 84] width 10 height 10
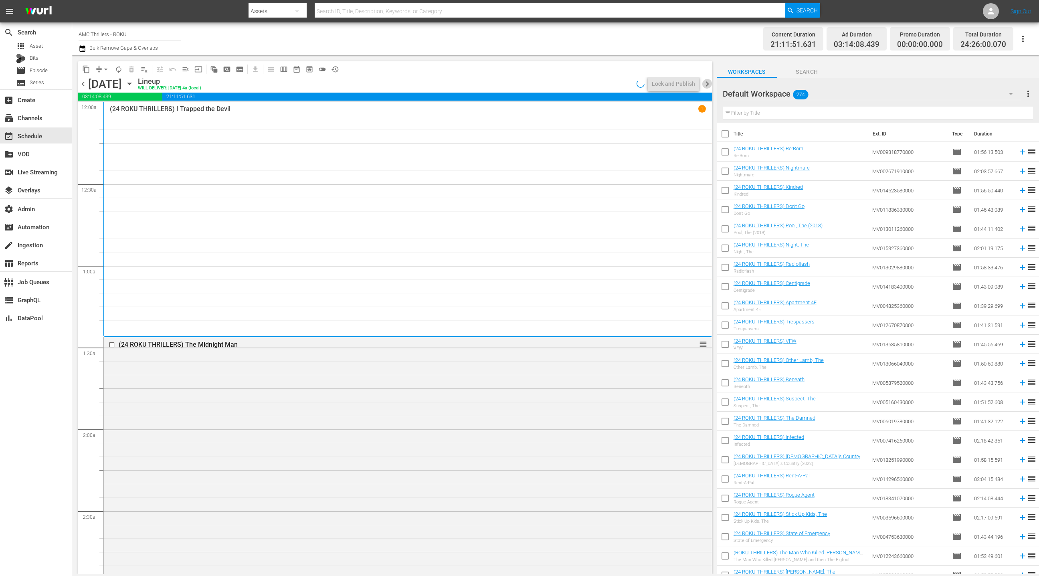
click at [708, 85] on span "chevron_right" at bounding box center [707, 84] width 10 height 10
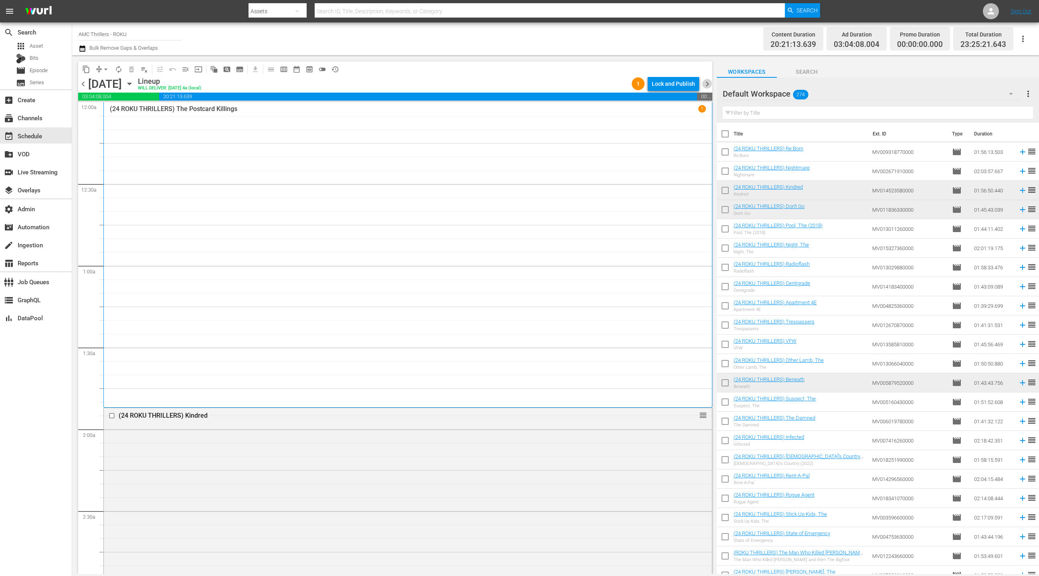
click at [708, 85] on span "chevron_right" at bounding box center [707, 84] width 10 height 10
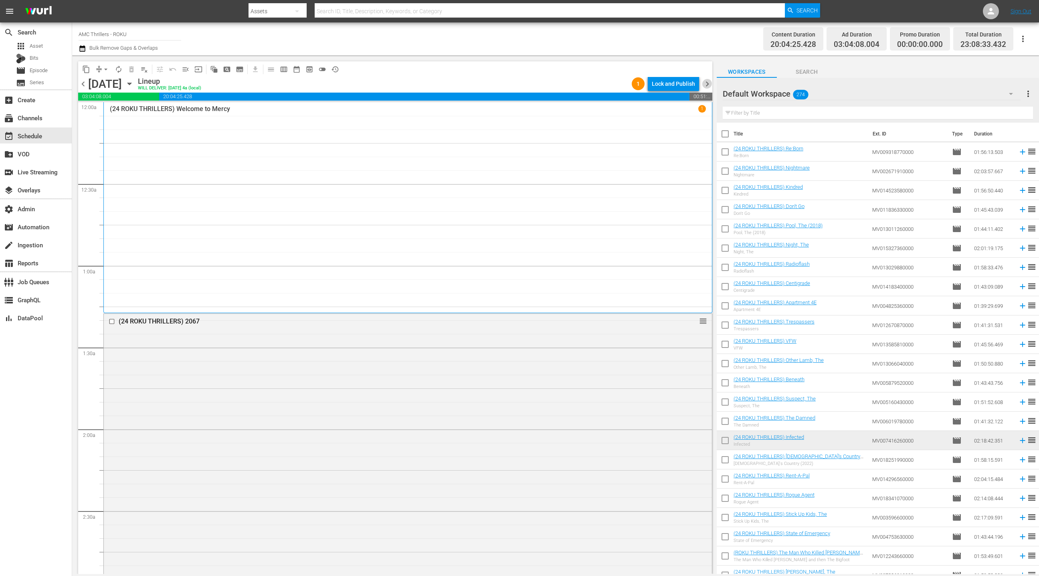
click at [708, 85] on span "chevron_right" at bounding box center [707, 84] width 10 height 10
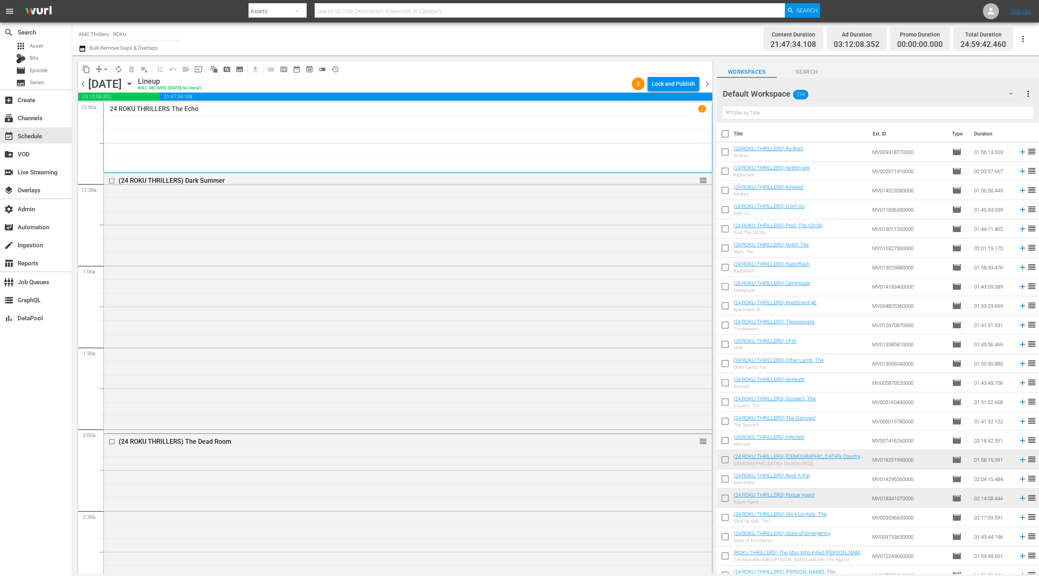
click at [708, 85] on span "chevron_right" at bounding box center [707, 84] width 10 height 10
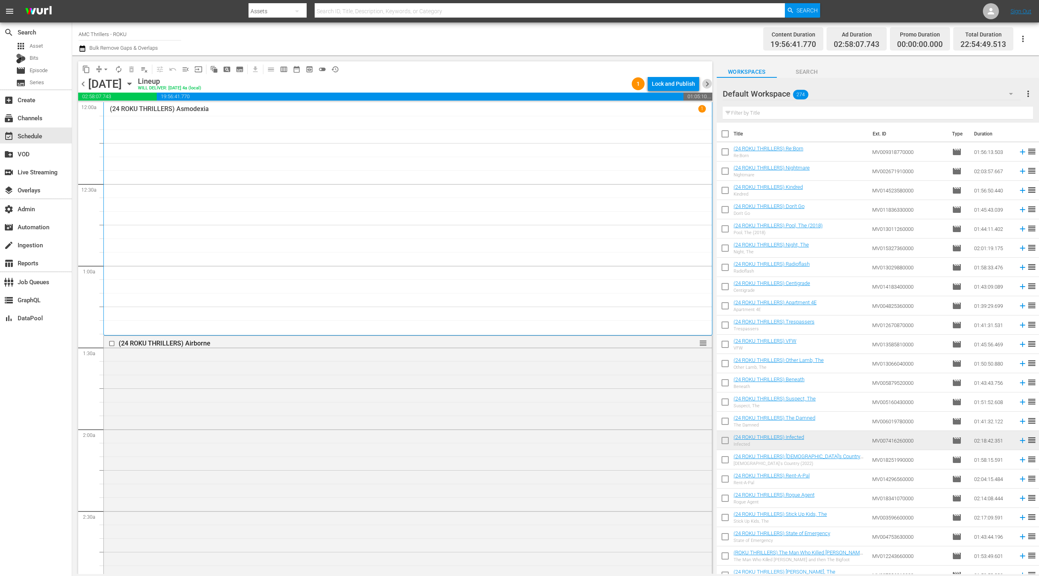
click at [708, 85] on span "chevron_right" at bounding box center [707, 84] width 10 height 10
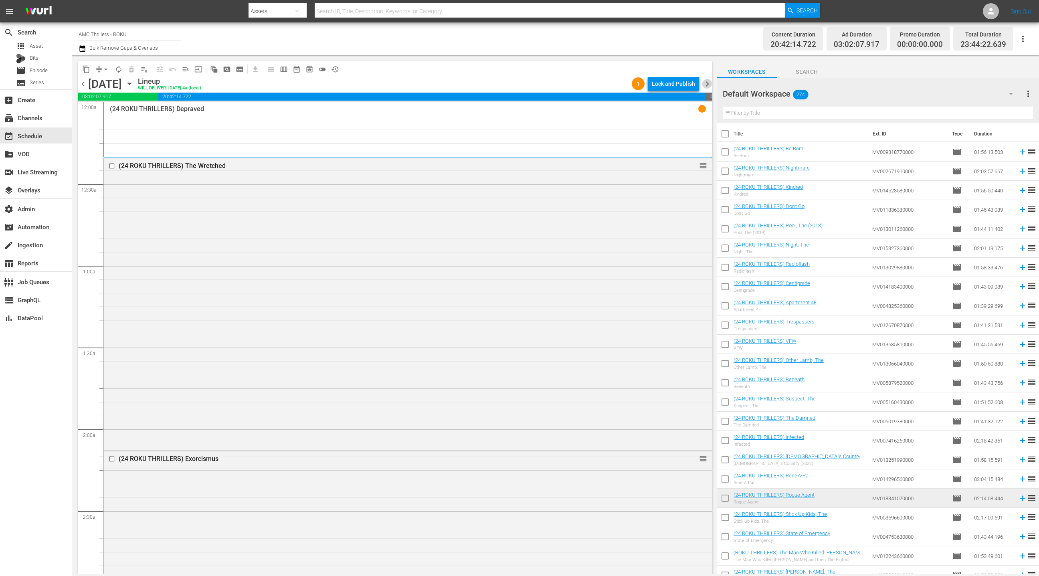
click at [708, 85] on span "chevron_right" at bounding box center [707, 84] width 10 height 10
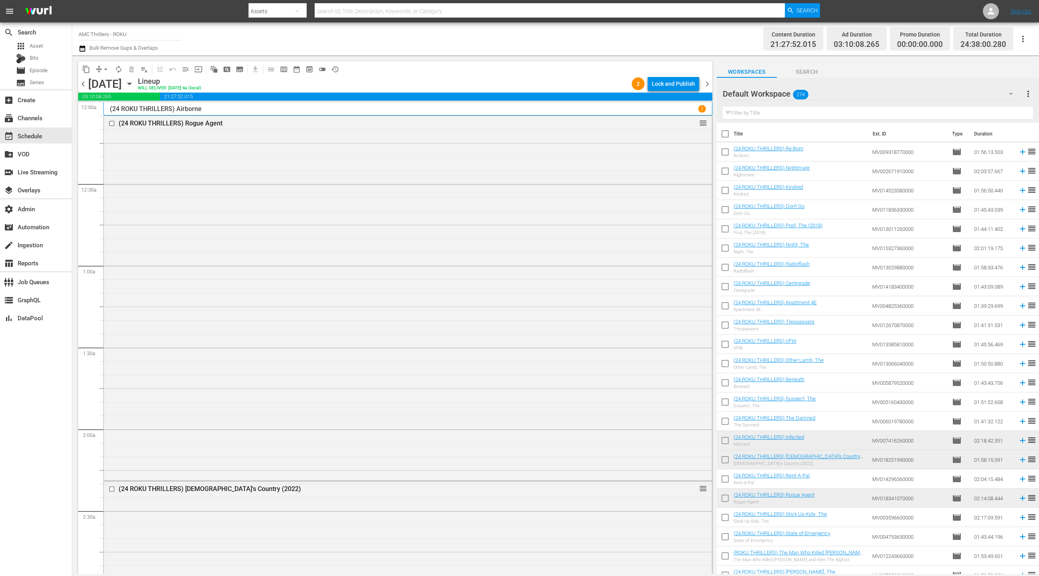
click at [708, 85] on span "chevron_right" at bounding box center [707, 84] width 10 height 10
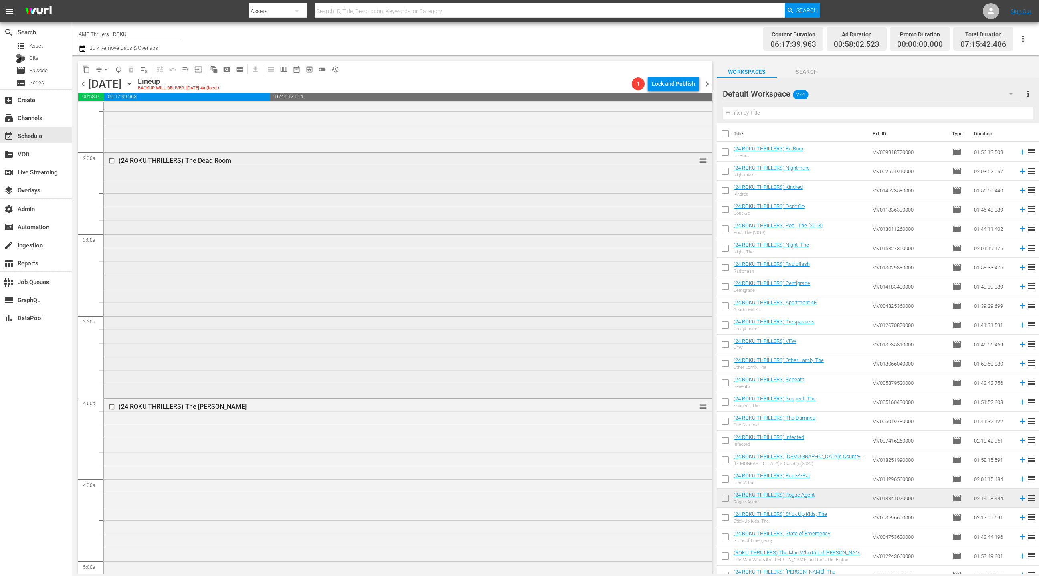
scroll to position [421, 0]
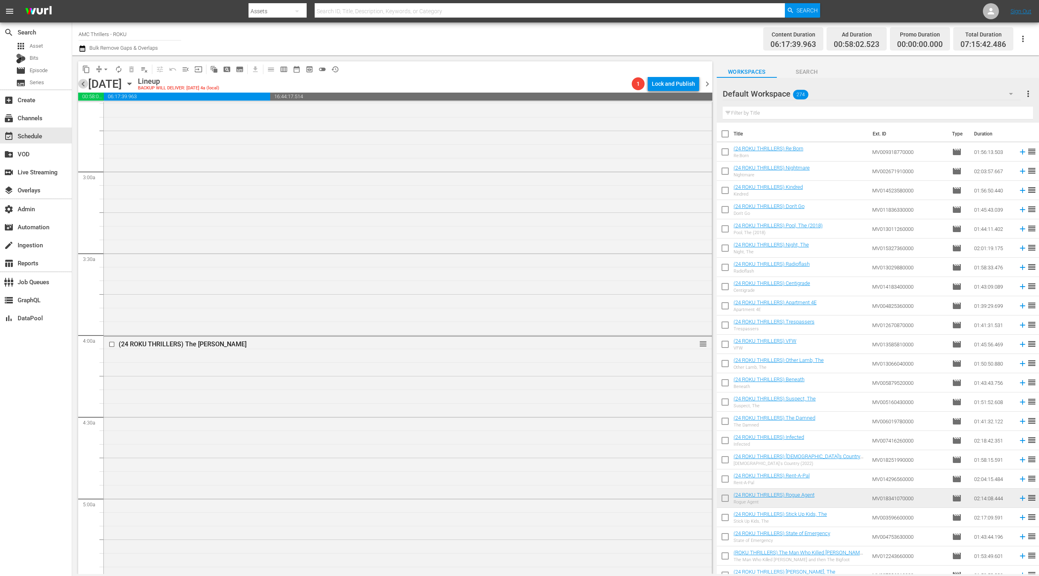
click at [84, 85] on span "chevron_left" at bounding box center [83, 84] width 10 height 10
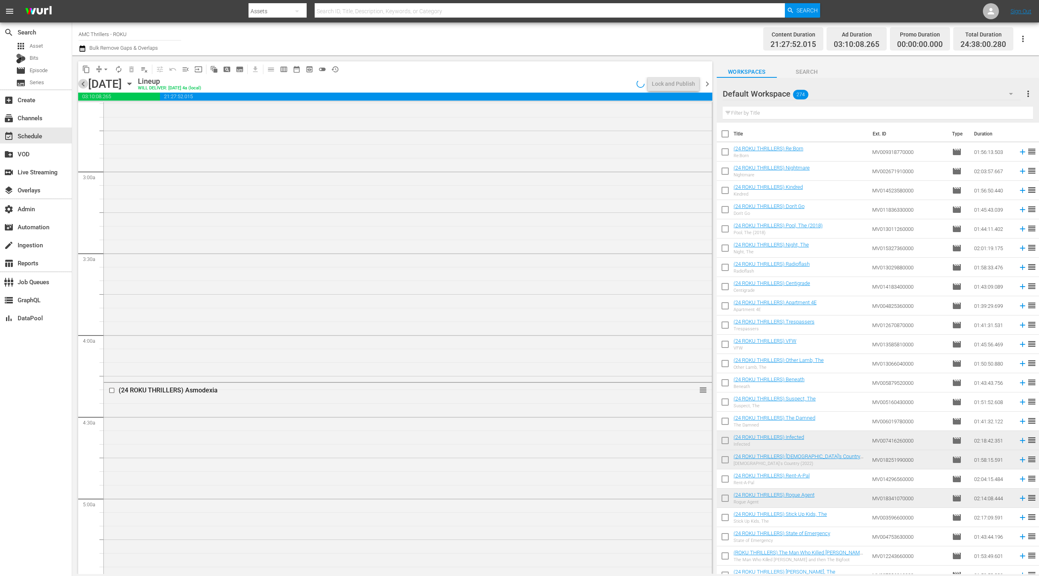
click at [84, 85] on span "chevron_left" at bounding box center [83, 84] width 10 height 10
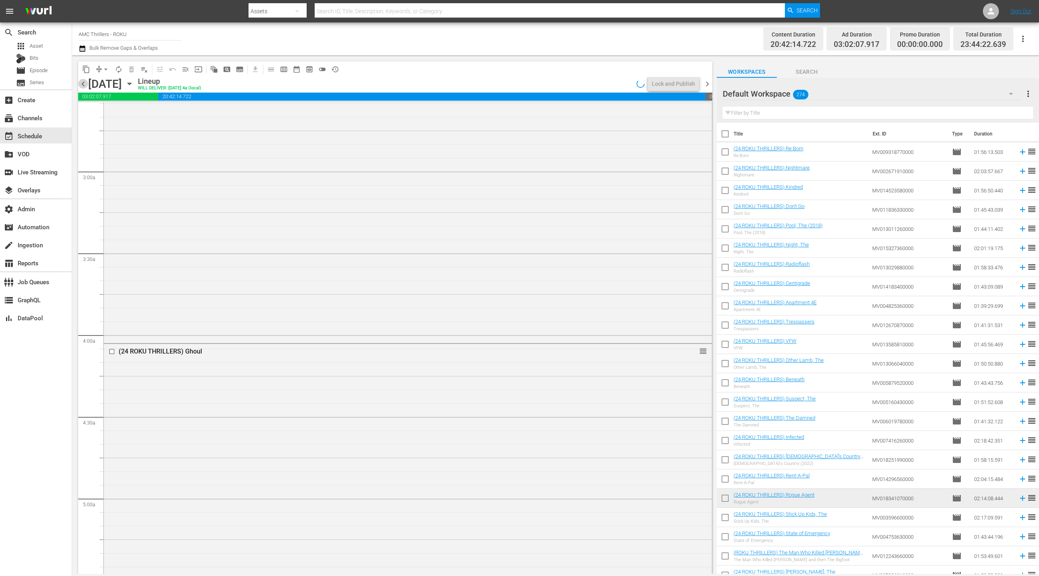
click at [84, 85] on span "chevron_left" at bounding box center [83, 84] width 10 height 10
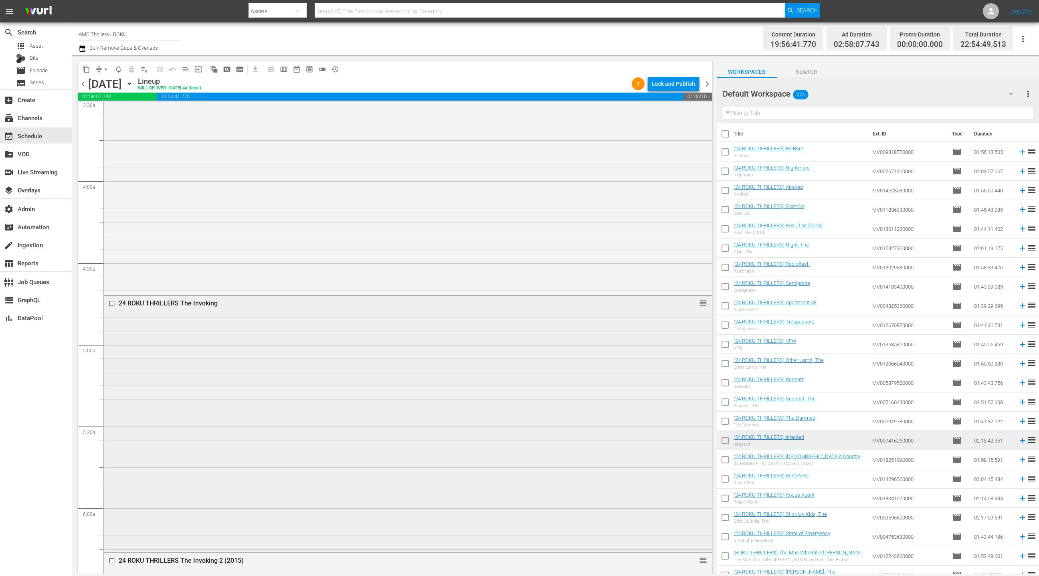
scroll to position [738, 0]
click at [349, 236] on div "24 ROKU THRILLERS The Invoking reorder" at bounding box center [408, 260] width 608 height 255
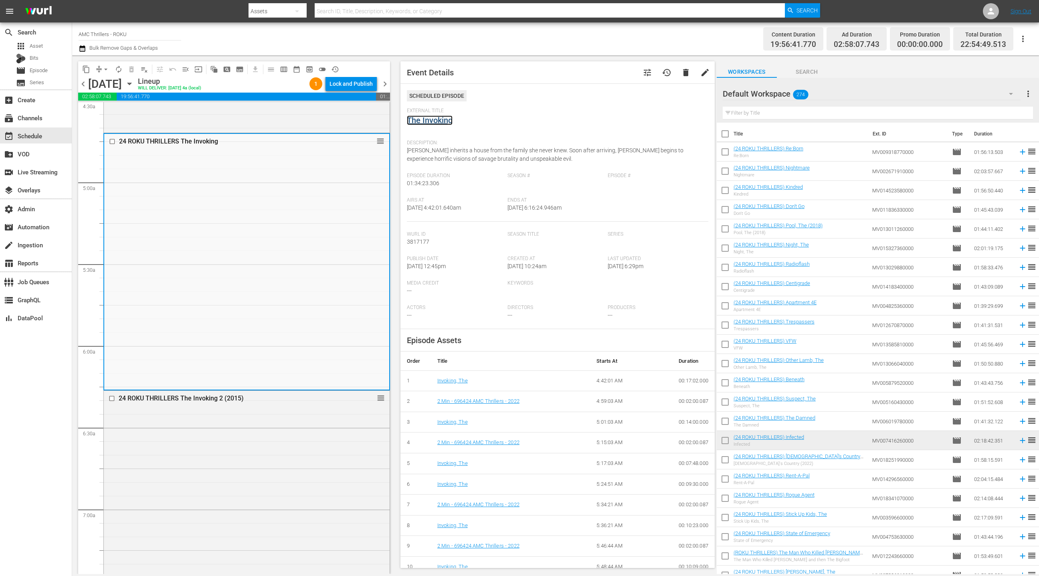
click at [427, 123] on link "The Invoking" at bounding box center [430, 120] width 46 height 10
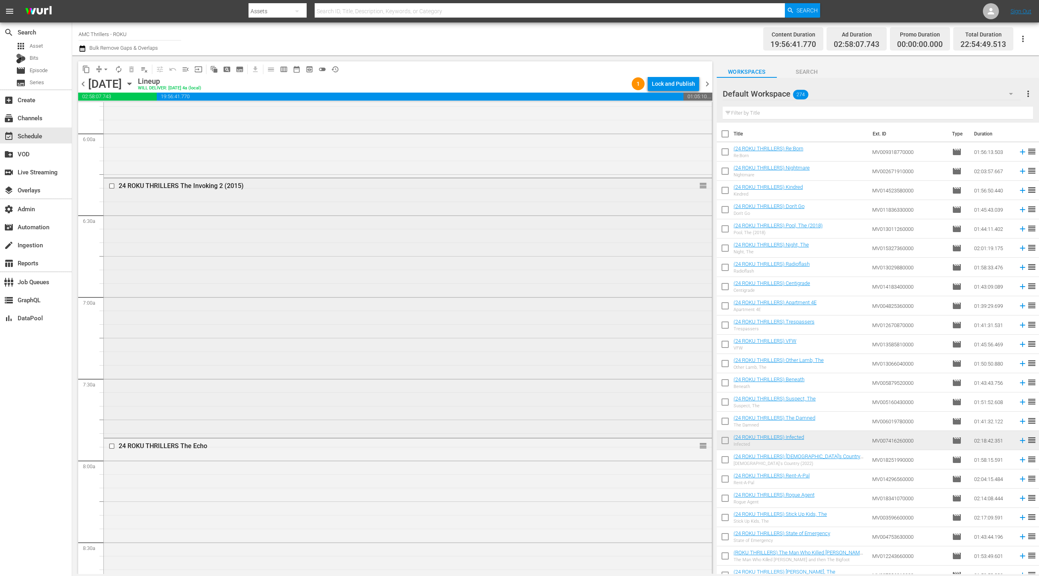
scroll to position [967, 0]
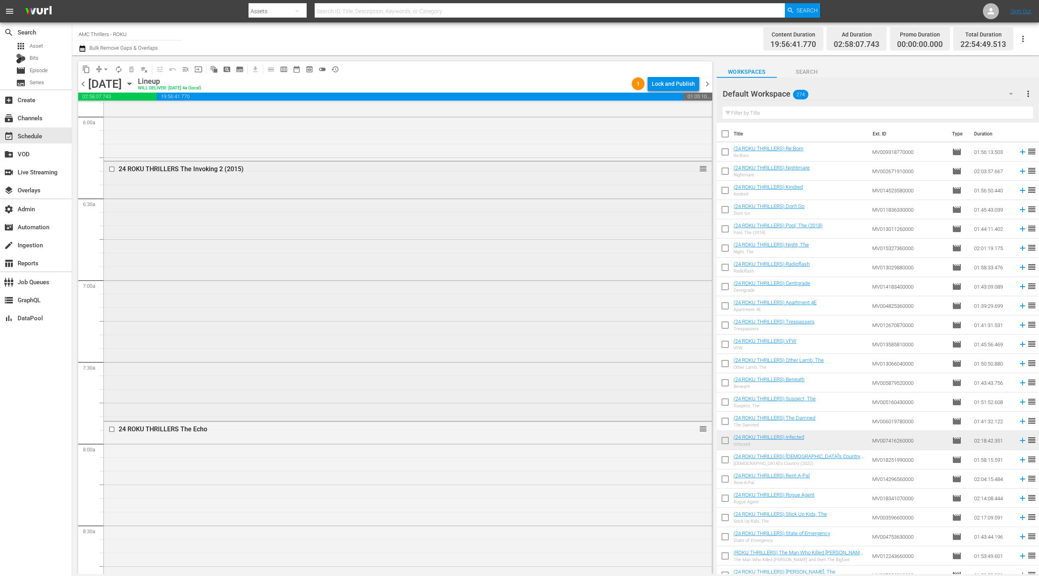
click at [291, 247] on div "24 ROKU THRILLERS The Invoking 2 (2015) reorder" at bounding box center [408, 290] width 608 height 257
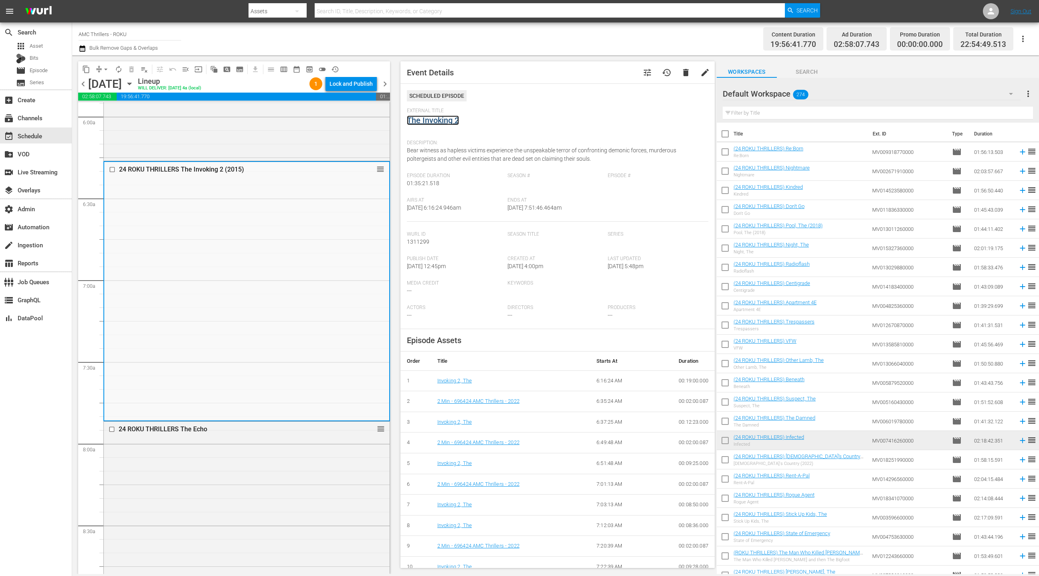
click at [417, 121] on link "The Invoking 2" at bounding box center [433, 120] width 52 height 10
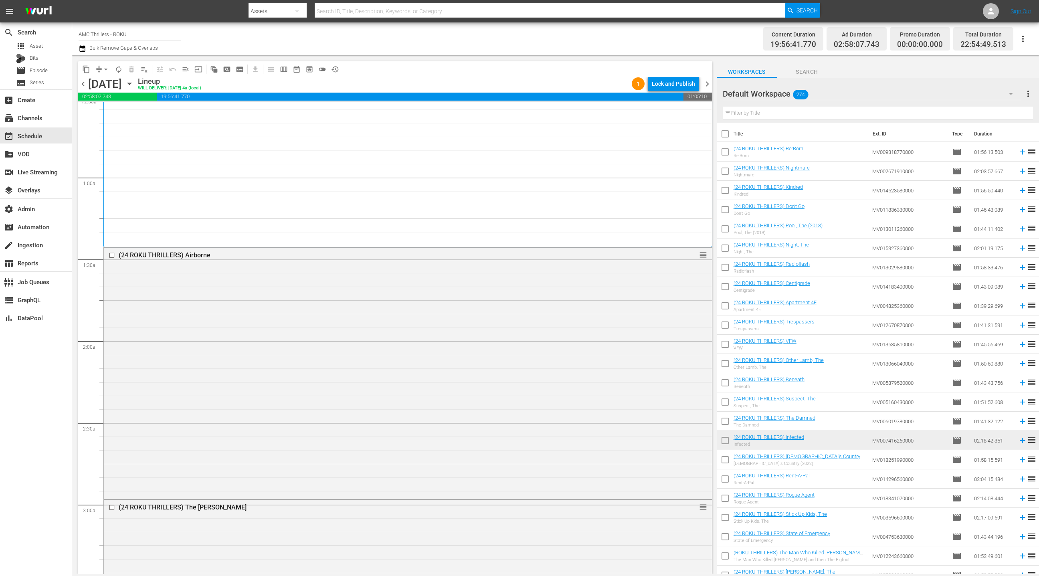
scroll to position [159, 0]
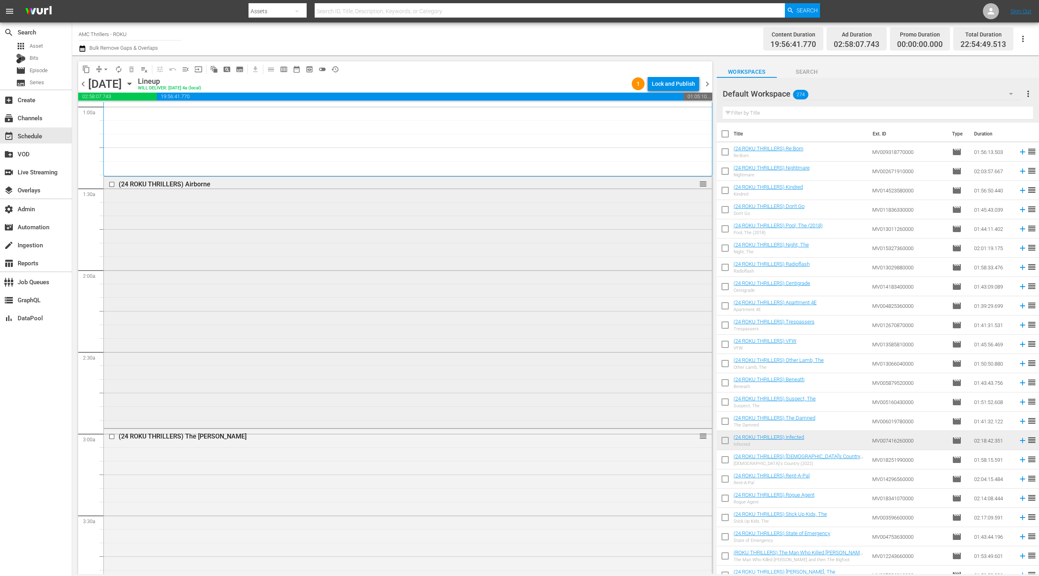
click at [303, 222] on div "(24 ROKU THRILLERS) Airborne reorder" at bounding box center [408, 302] width 608 height 250
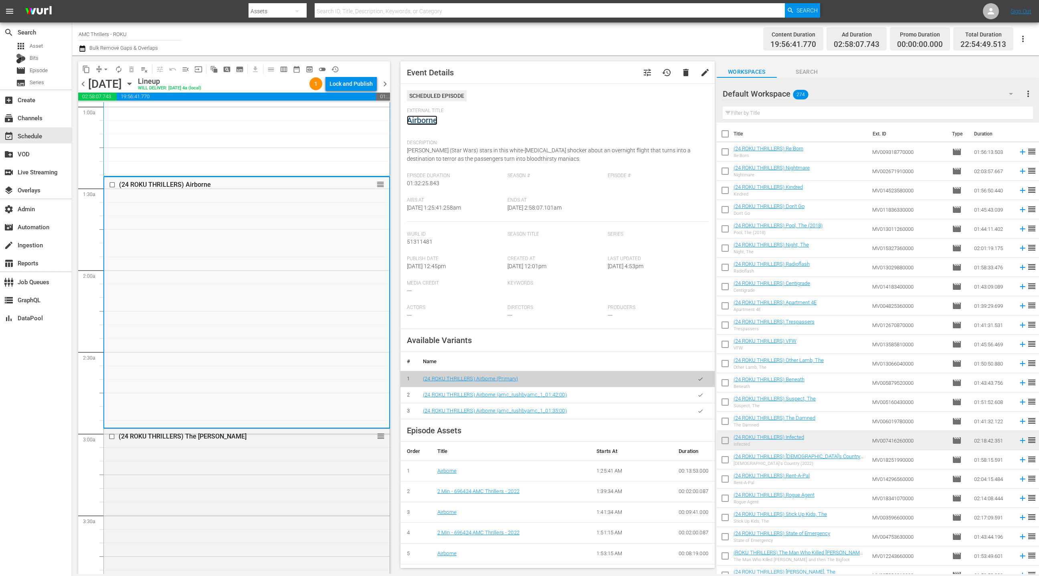
click at [425, 122] on link "Airborne" at bounding box center [422, 120] width 30 height 10
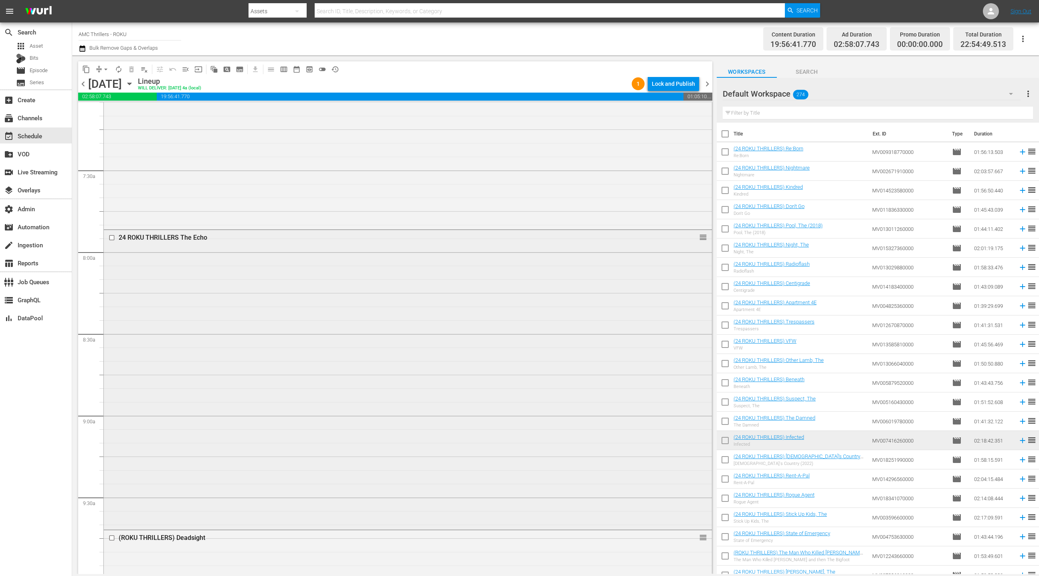
scroll to position [1285, 0]
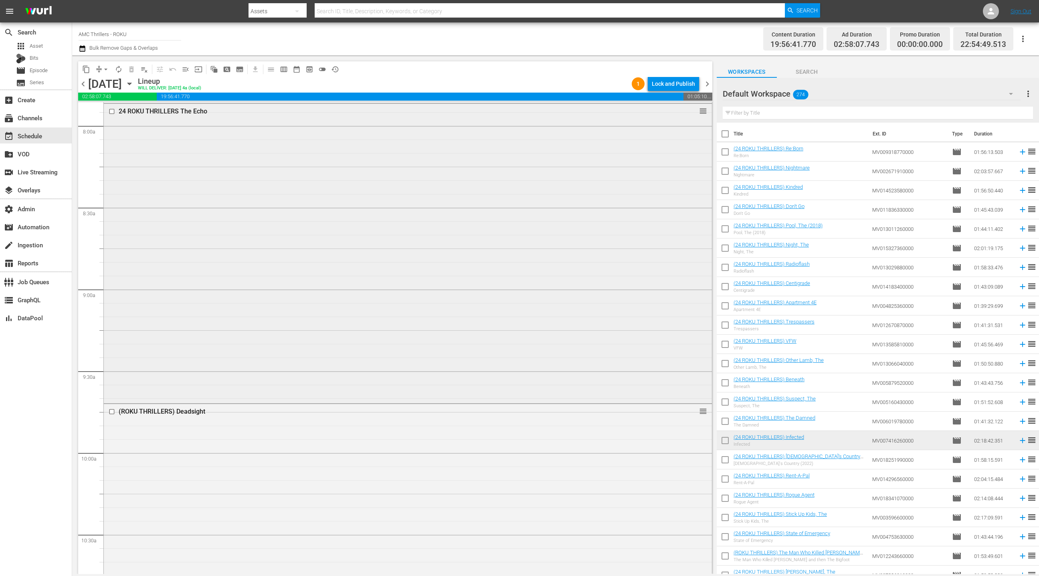
click at [294, 184] on div "24 ROKU THRILLERS The Echo reorder" at bounding box center [408, 252] width 608 height 297
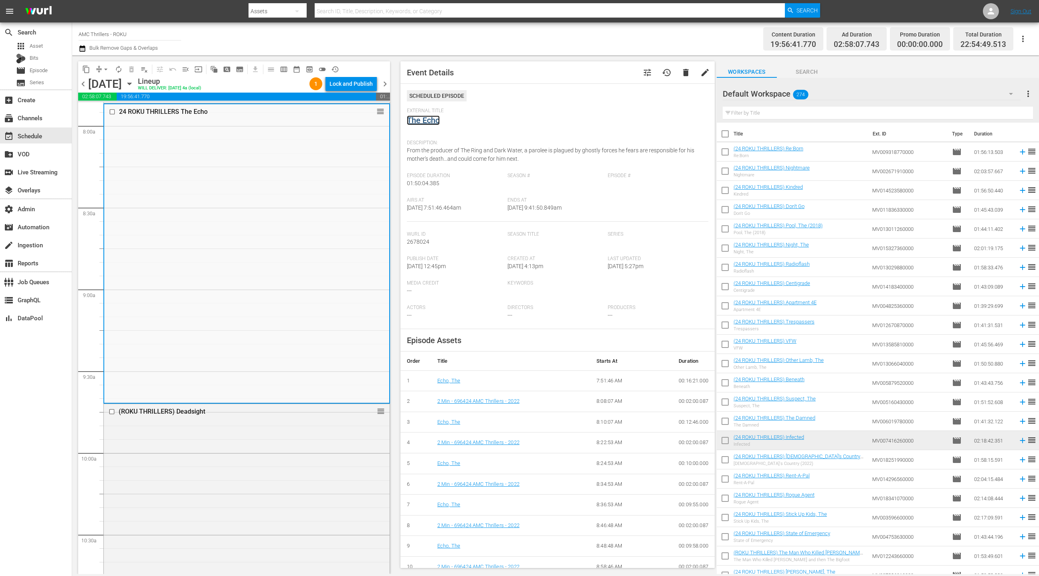
click at [430, 122] on link "The Echo" at bounding box center [423, 120] width 33 height 10
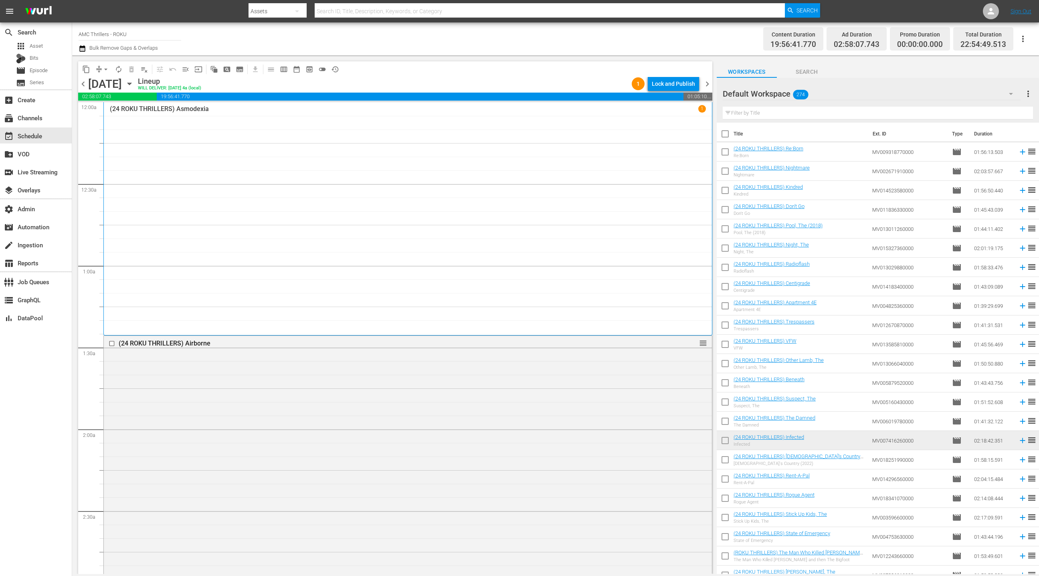
click at [288, 243] on div "(24 ROKU THRILLERS) Asmodexia 1" at bounding box center [408, 219] width 596 height 228
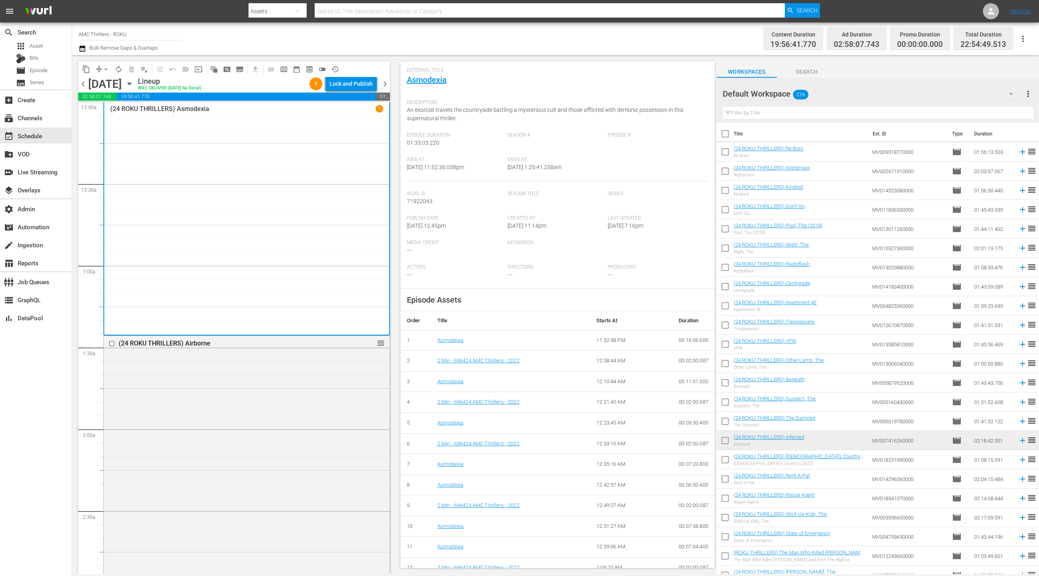
scroll to position [132, 0]
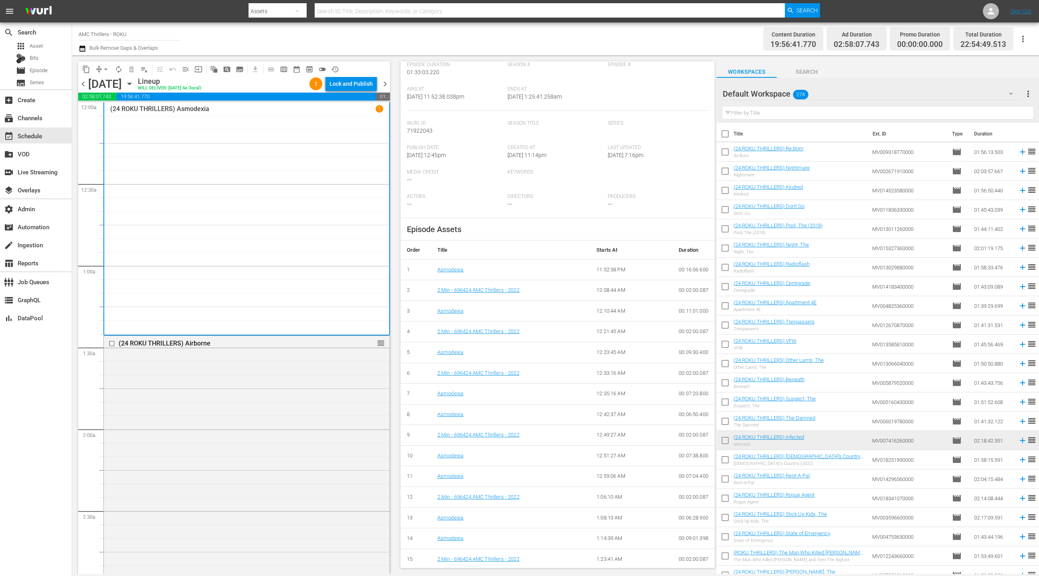
click at [386, 83] on span "chevron_right" at bounding box center [385, 84] width 10 height 10
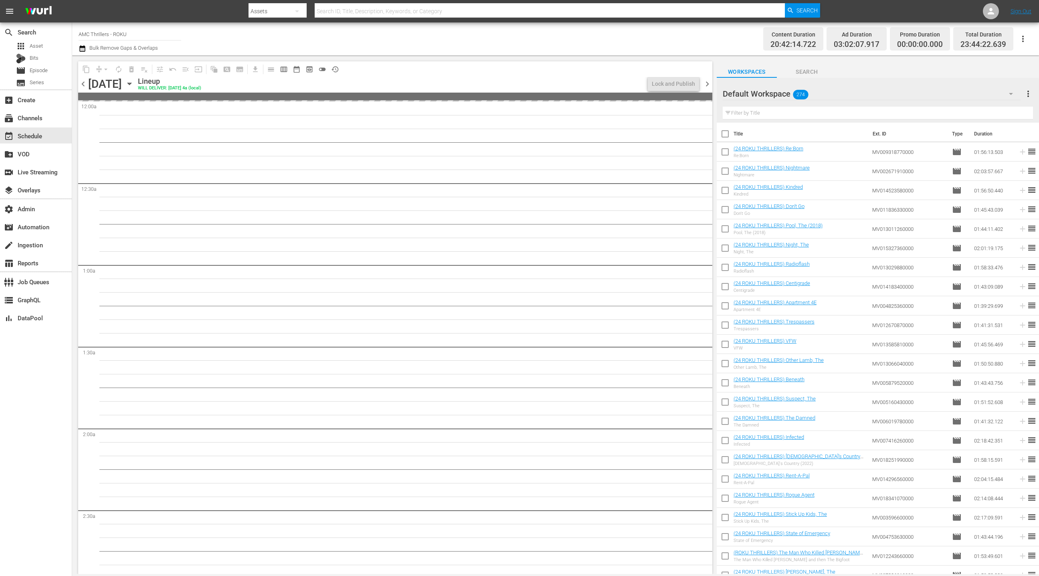
click at [386, 83] on div "Lineup WILL DELIVER: 9/17 @ 4a (local)" at bounding box center [391, 84] width 507 height 14
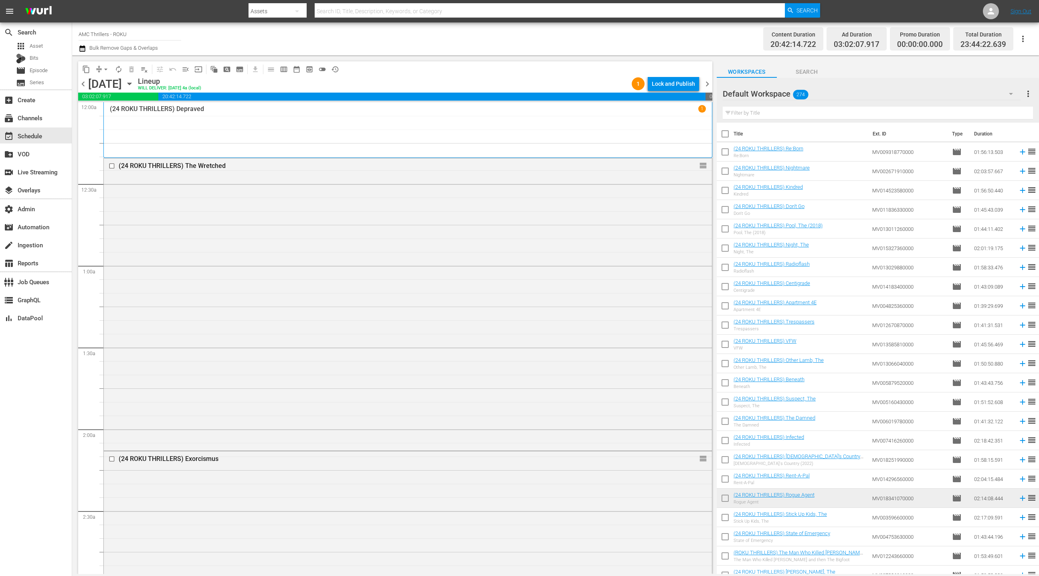
click at [708, 83] on span "chevron_right" at bounding box center [707, 84] width 10 height 10
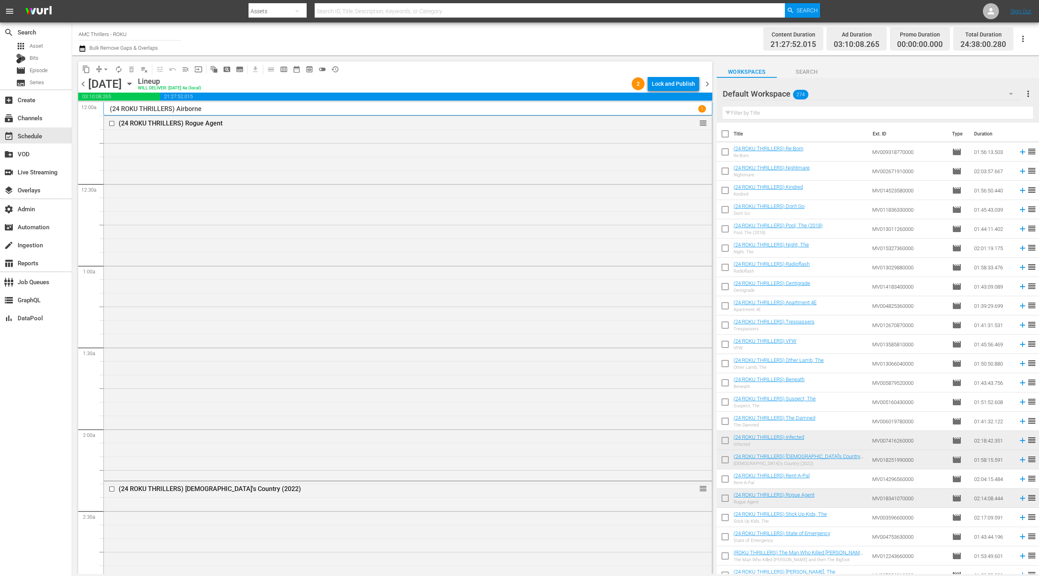
click at [708, 83] on span "chevron_right" at bounding box center [707, 84] width 10 height 10
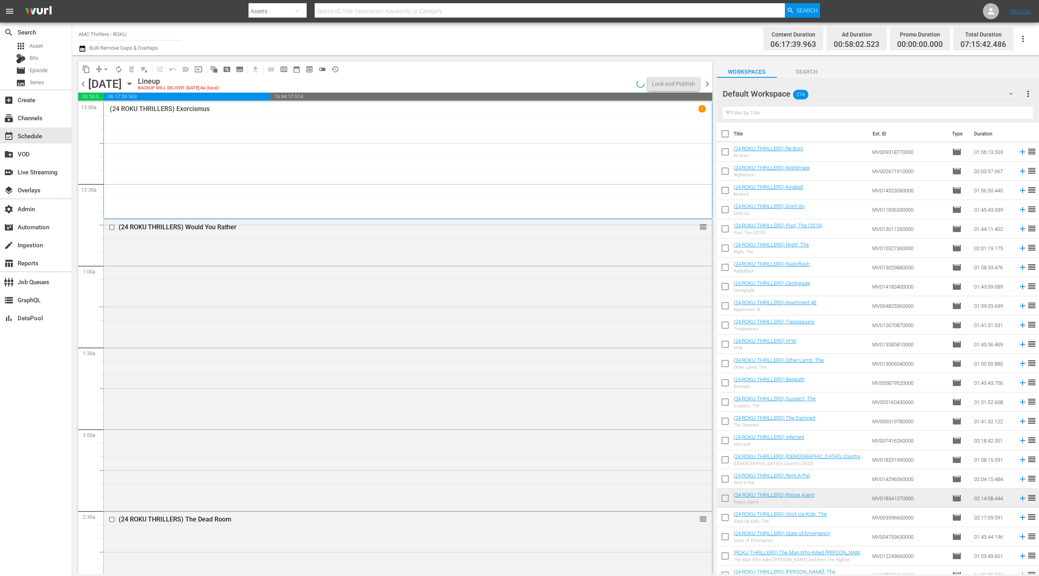
click at [708, 83] on span "chevron_right" at bounding box center [707, 84] width 10 height 10
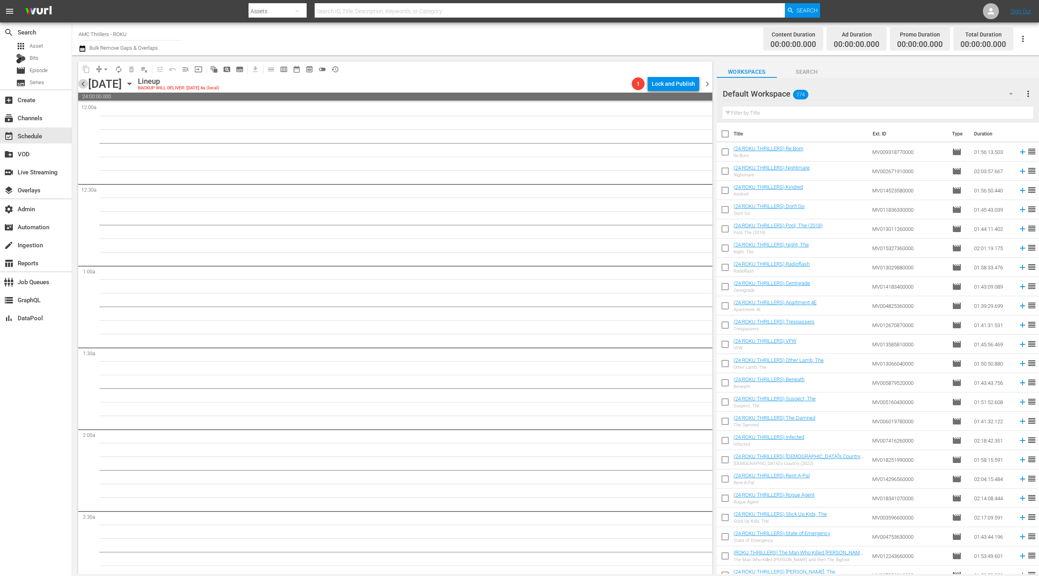
click at [87, 87] on span "chevron_left" at bounding box center [83, 84] width 10 height 10
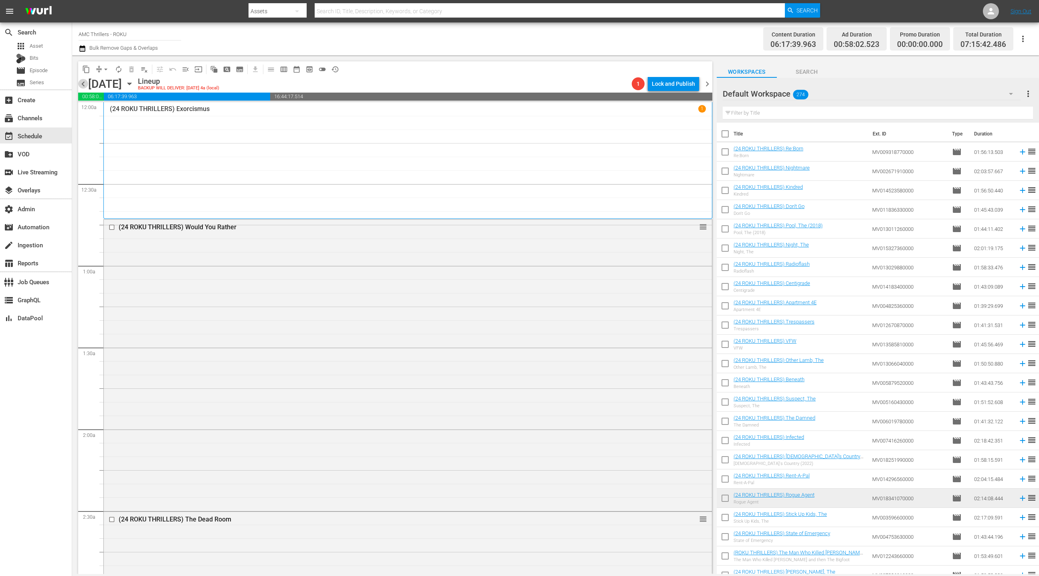
click at [83, 86] on span "chevron_left" at bounding box center [83, 84] width 10 height 10
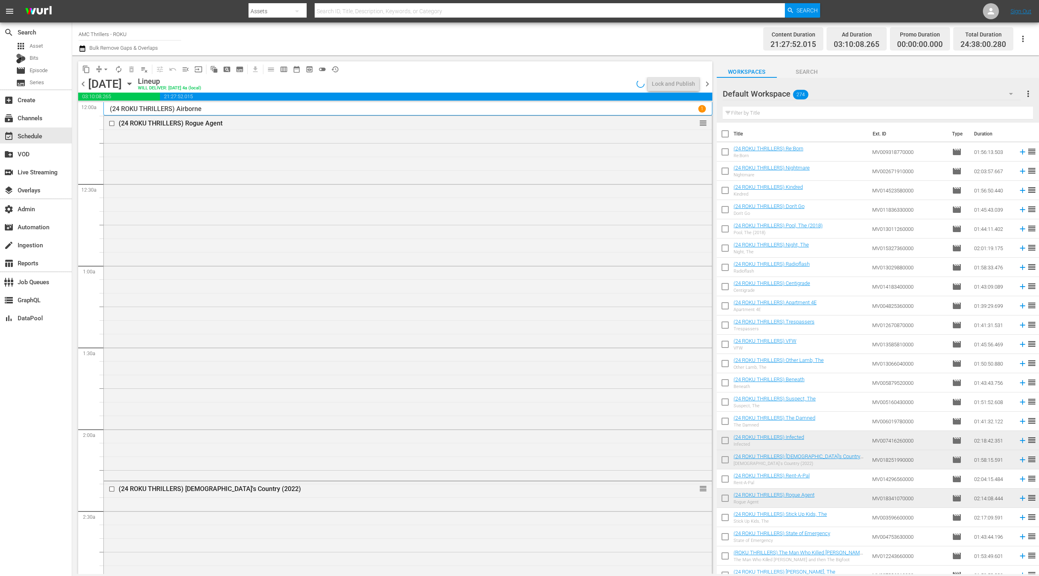
click at [83, 86] on span "chevron_left" at bounding box center [83, 84] width 10 height 10
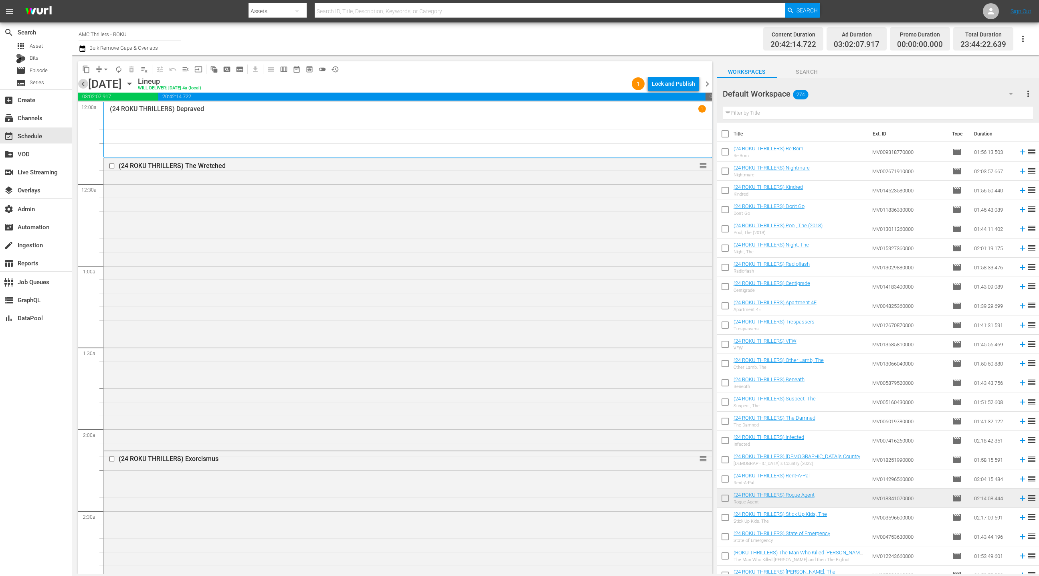
click at [83, 86] on span "chevron_left" at bounding box center [83, 84] width 10 height 10
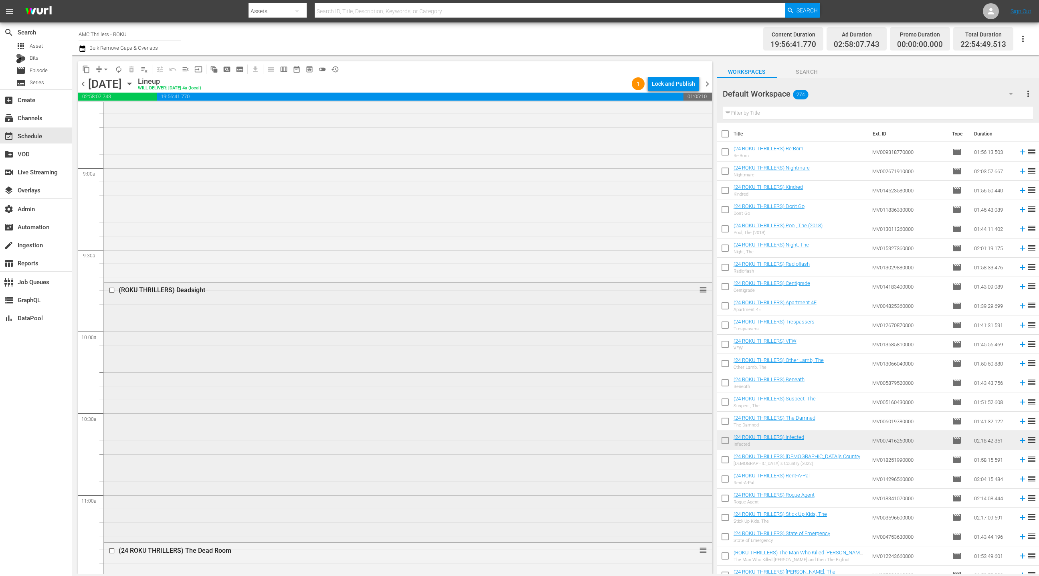
scroll to position [1566, 0]
click at [275, 233] on div "(ROKU THRILLERS) Deadsight reorder" at bounding box center [408, 252] width 608 height 259
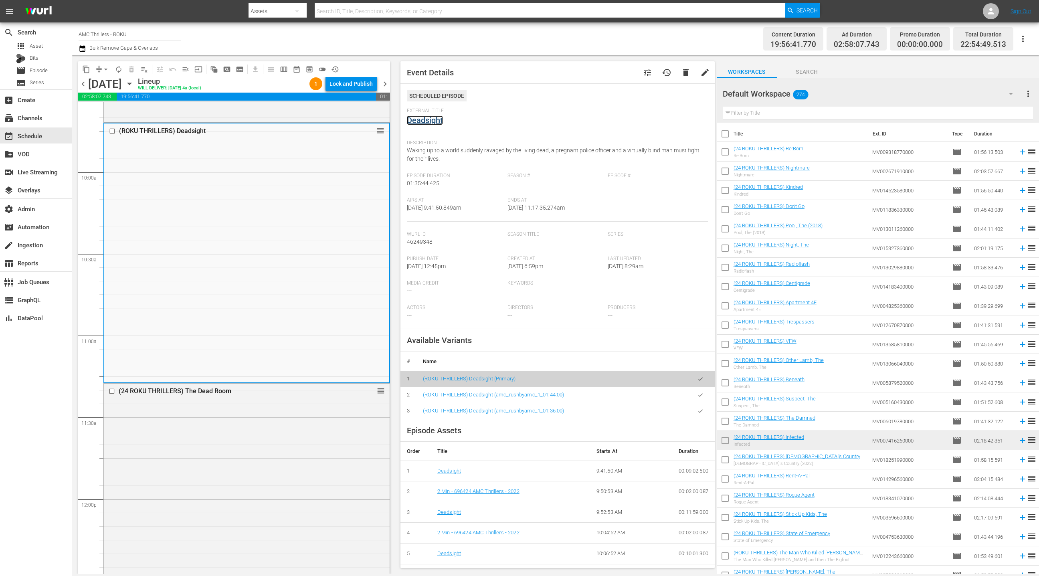
click at [429, 121] on link "Deadsight" at bounding box center [425, 120] width 36 height 10
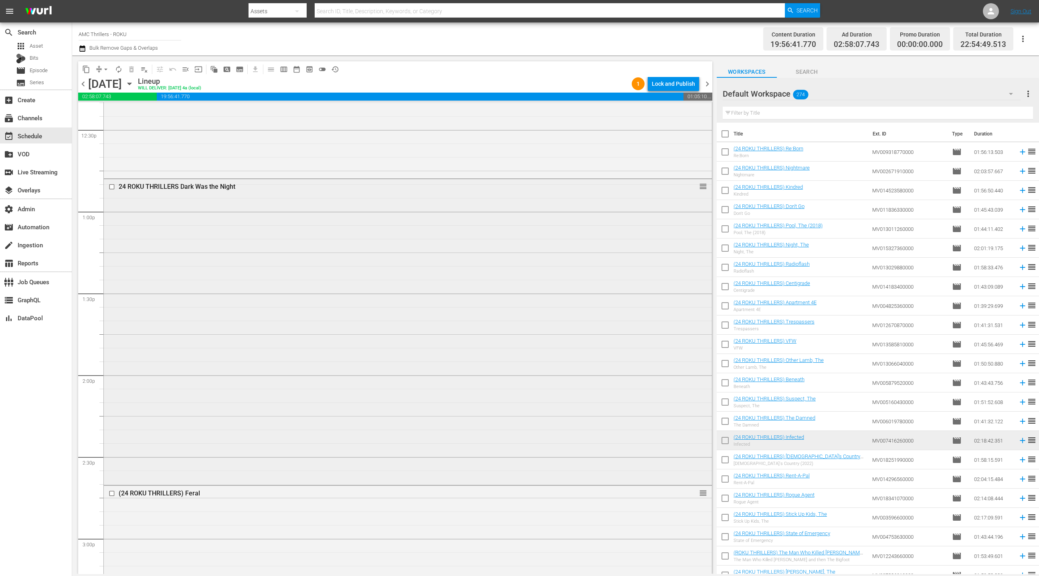
scroll to position [2039, 0]
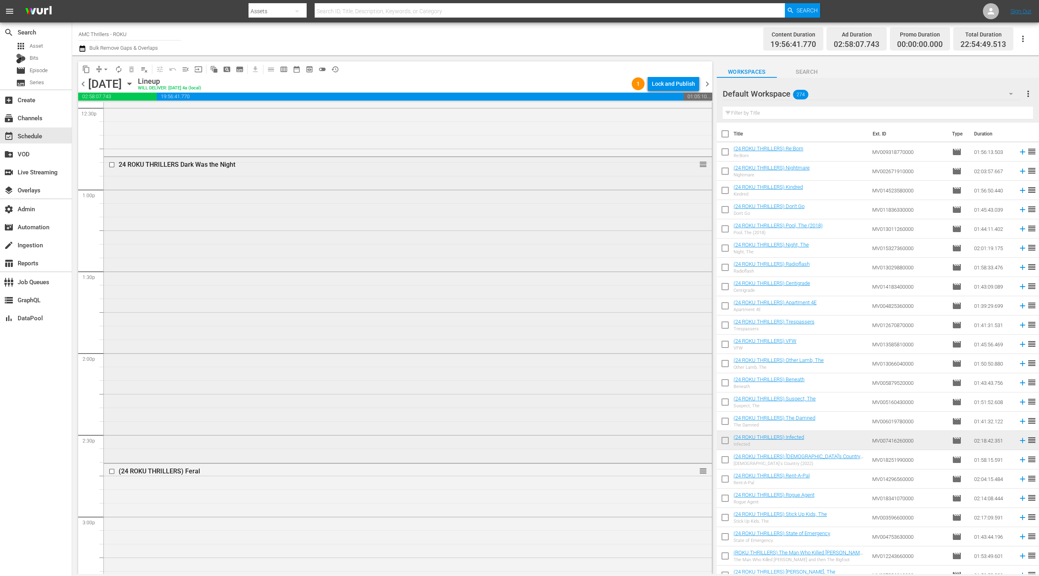
click at [337, 267] on div "24 ROKU THRILLERS Dark Was the Night reorder" at bounding box center [408, 309] width 608 height 304
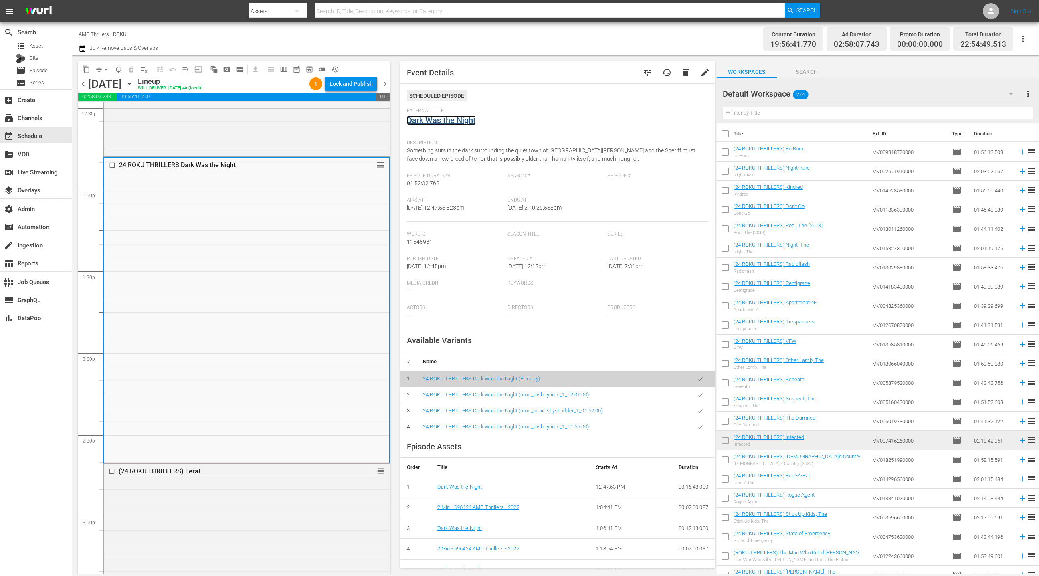
click at [458, 120] on link "Dark Was the Night" at bounding box center [441, 120] width 69 height 10
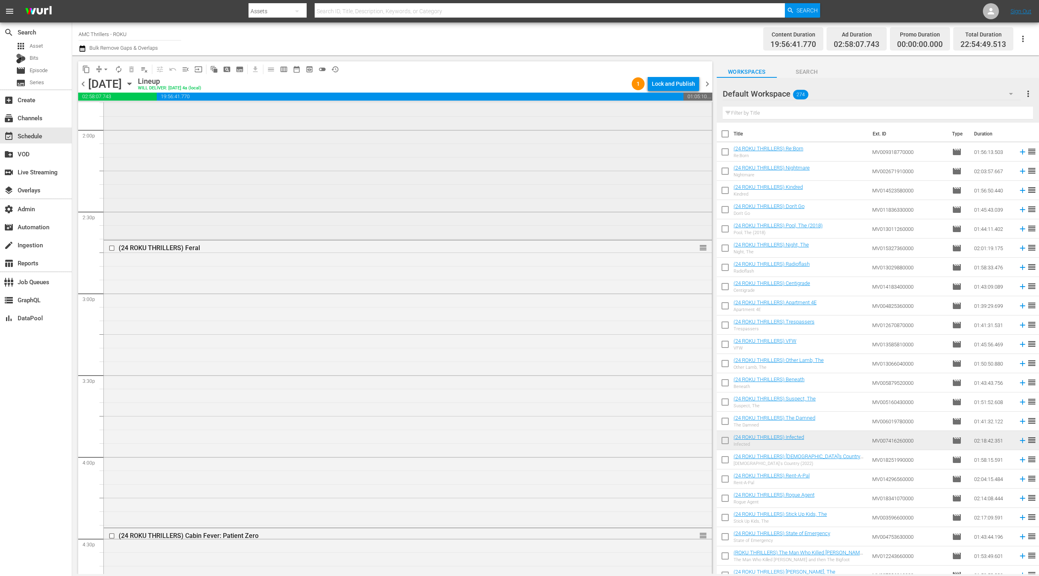
scroll to position [2267, 0]
click at [389, 346] on div "(24 ROKU THRILLERS) Feral reorder" at bounding box center [408, 379] width 608 height 286
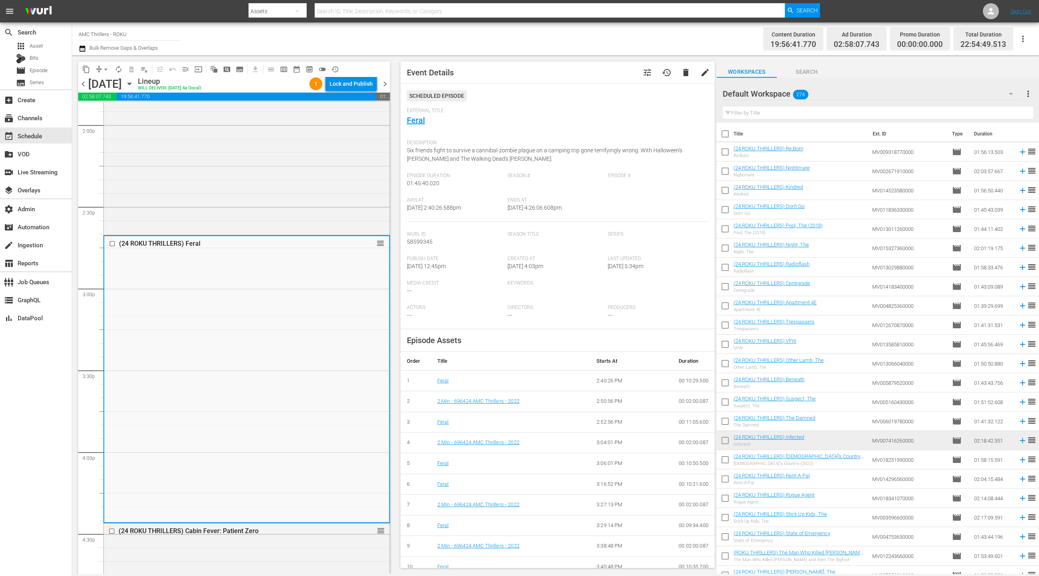
scroll to position [0, 0]
click at [417, 125] on div "External Title Feral" at bounding box center [557, 121] width 301 height 28
click at [416, 122] on link "Feral" at bounding box center [416, 120] width 18 height 10
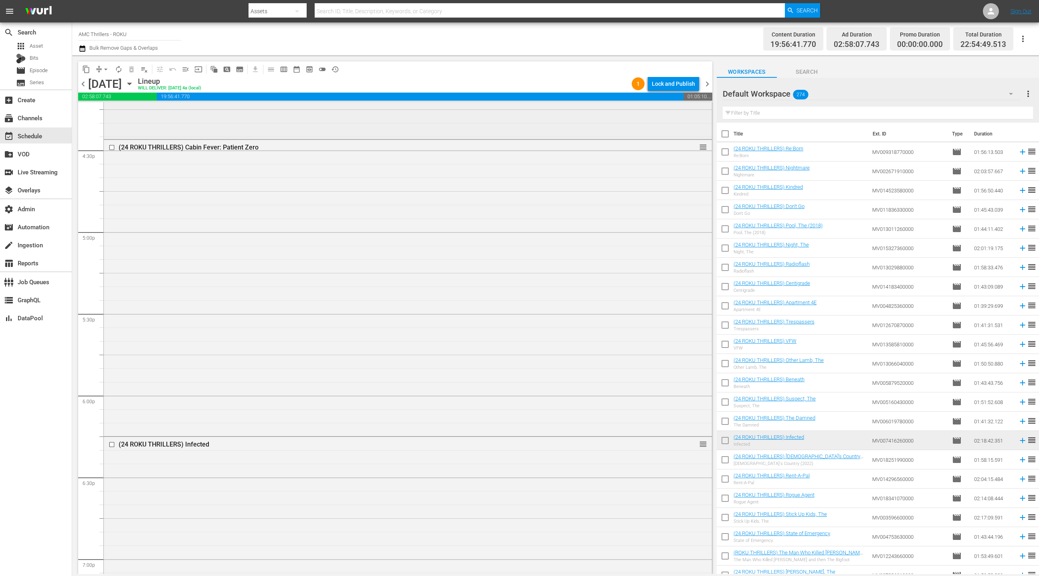
scroll to position [2706, 0]
click at [359, 241] on div "(24 ROKU THRILLERS) Cabin Fever: Patient Zero reorder" at bounding box center [408, 232] width 608 height 294
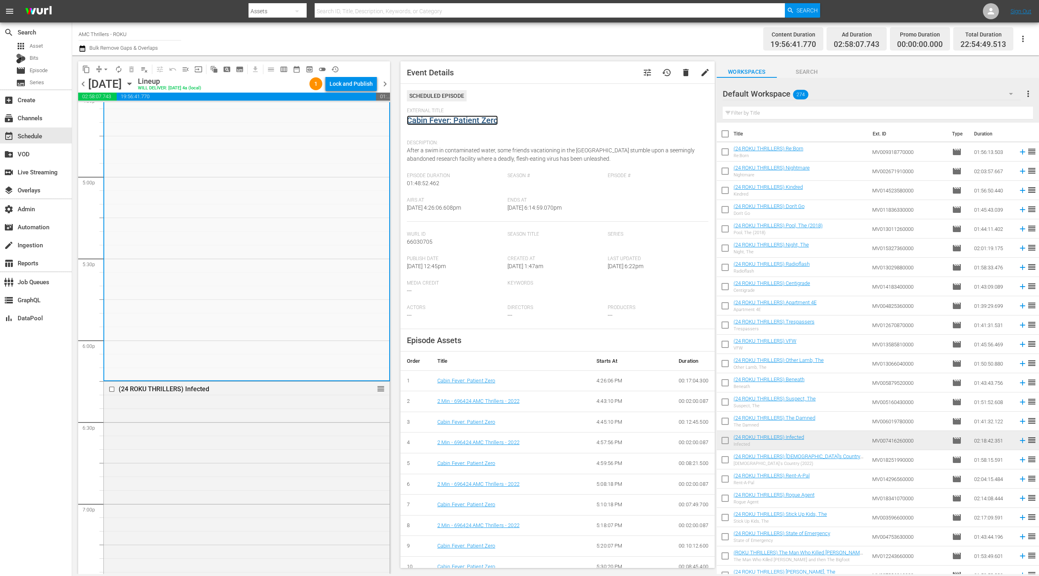
click at [421, 123] on link "Cabin Fever: Patient Zero" at bounding box center [452, 120] width 91 height 10
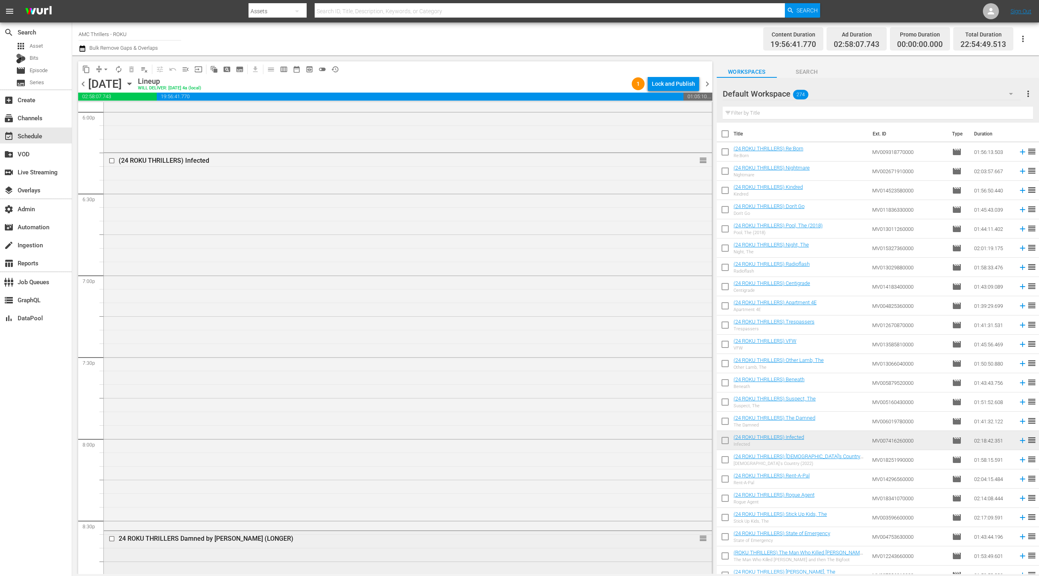
click at [342, 281] on div "(24 ROKU THRILLERS) Infected reorder" at bounding box center [408, 341] width 608 height 376
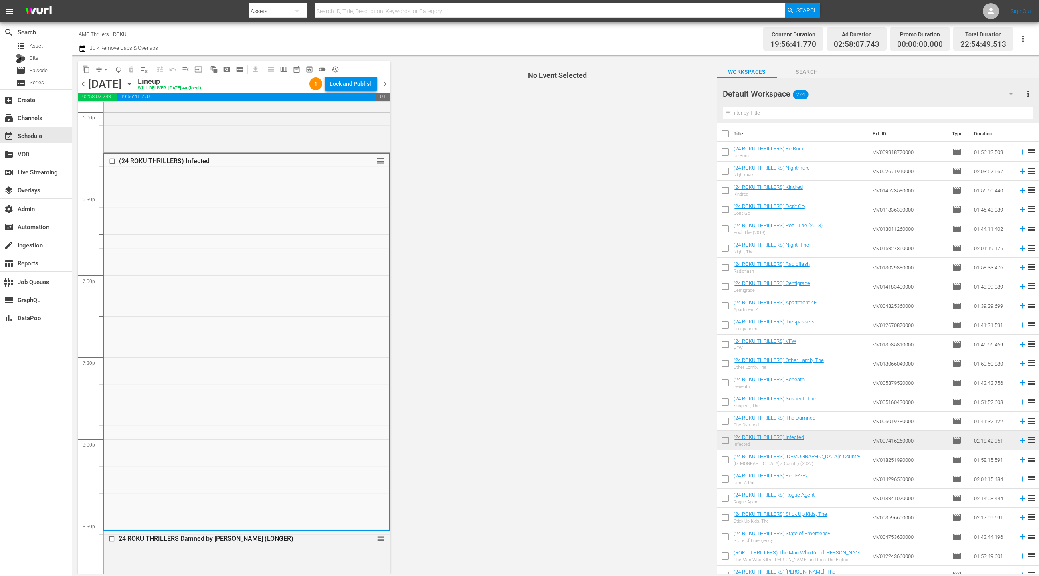
scroll to position [2935, 0]
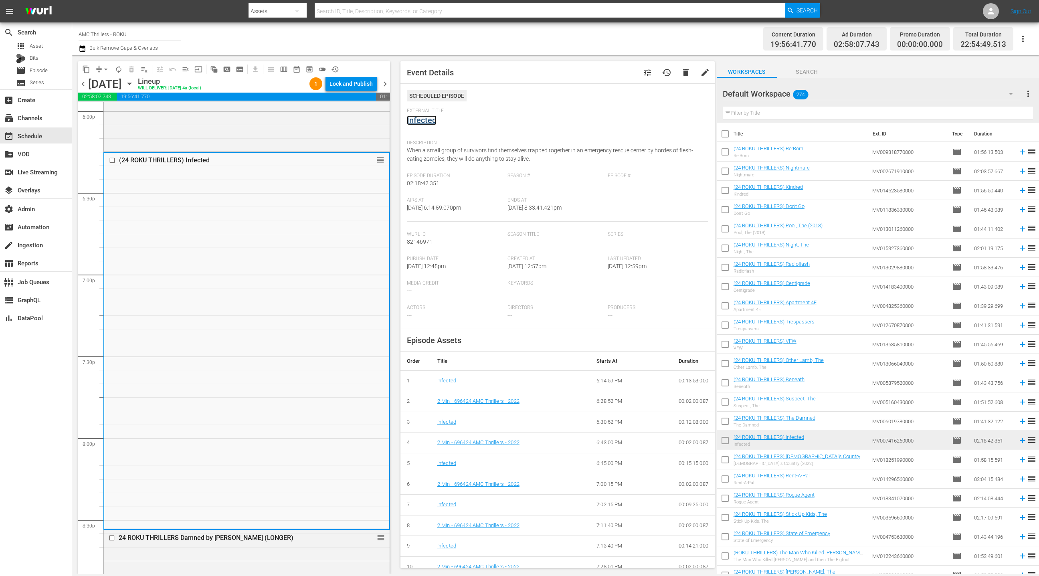
click at [427, 124] on link "Infected" at bounding box center [422, 120] width 30 height 10
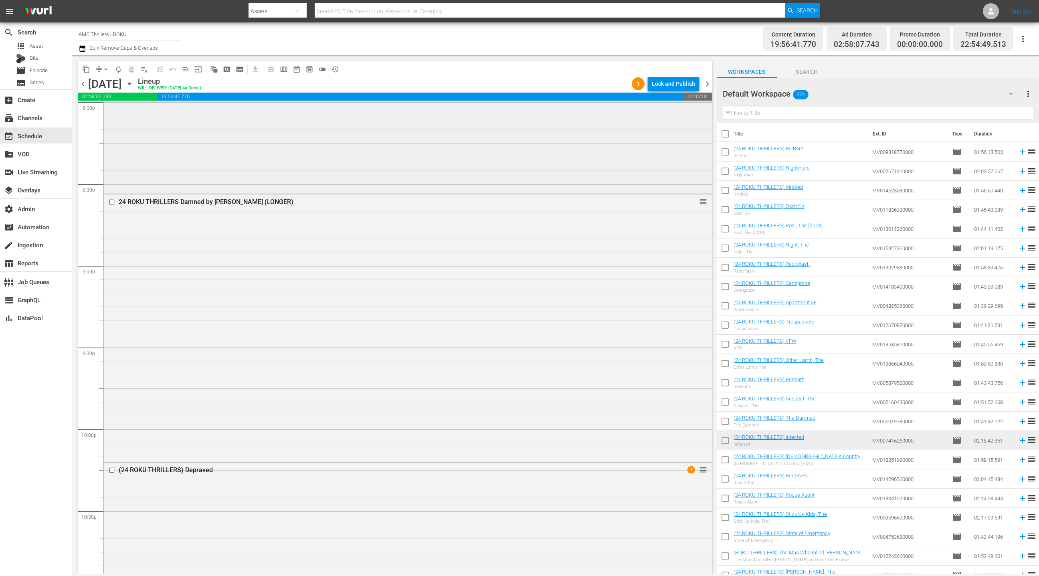
scroll to position [3288, 0]
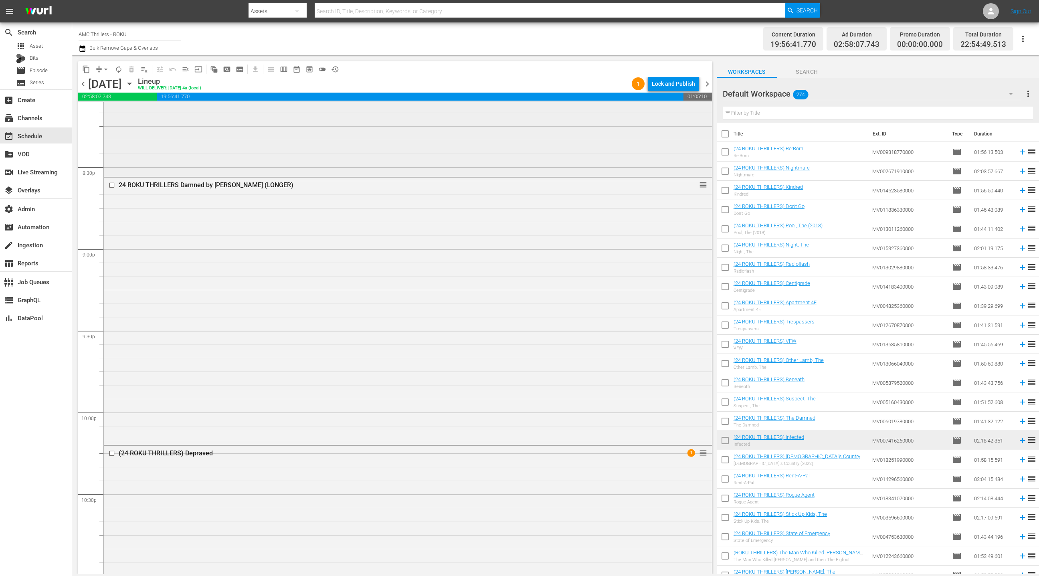
click at [334, 264] on div "24 ROKU THRILLERS Damned by Dawn (LONGER) reorder" at bounding box center [408, 311] width 608 height 266
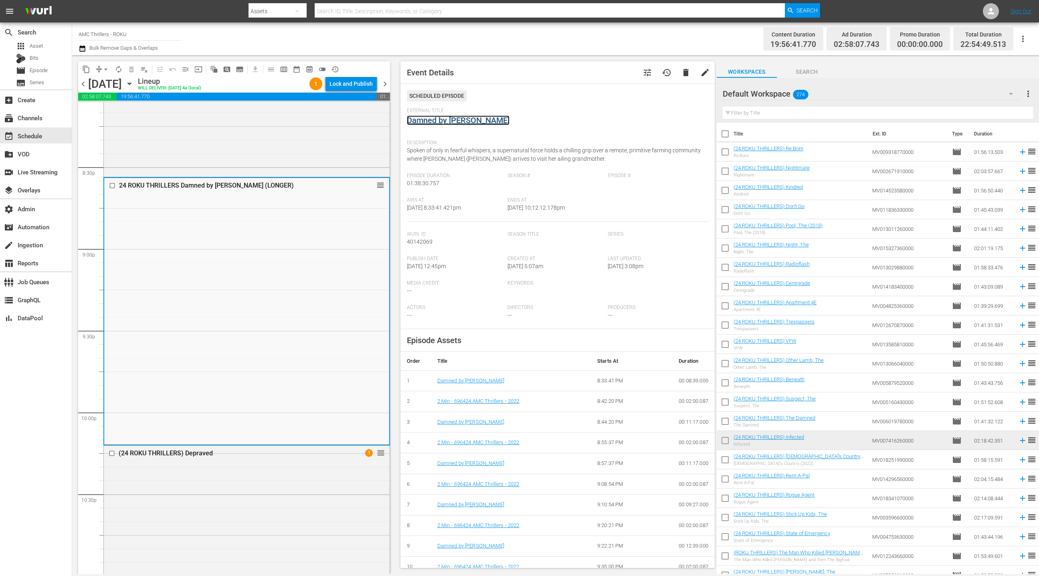
click at [455, 120] on link "Damned by [PERSON_NAME]" at bounding box center [458, 120] width 103 height 10
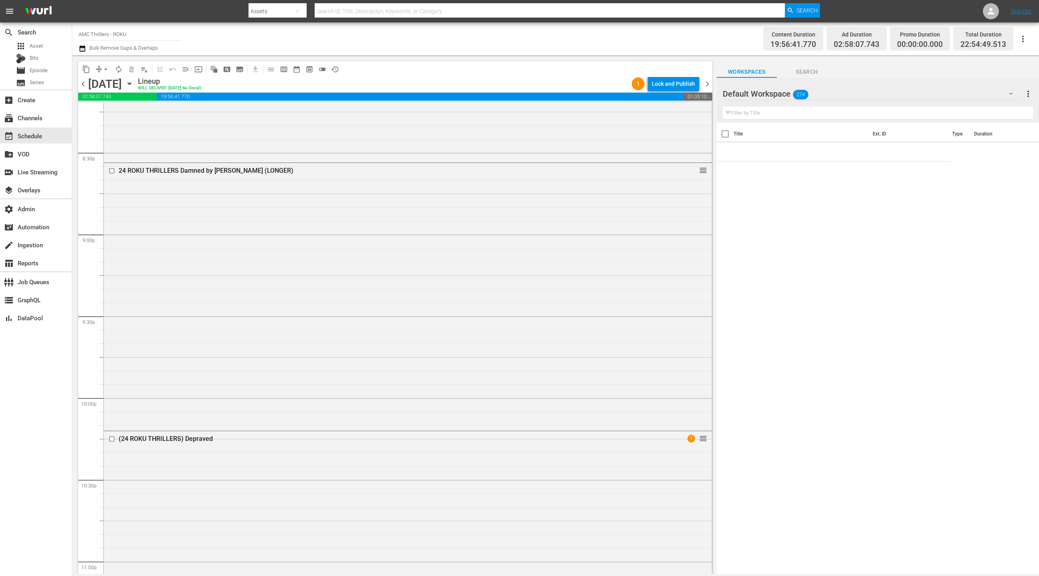
scroll to position [3509, 0]
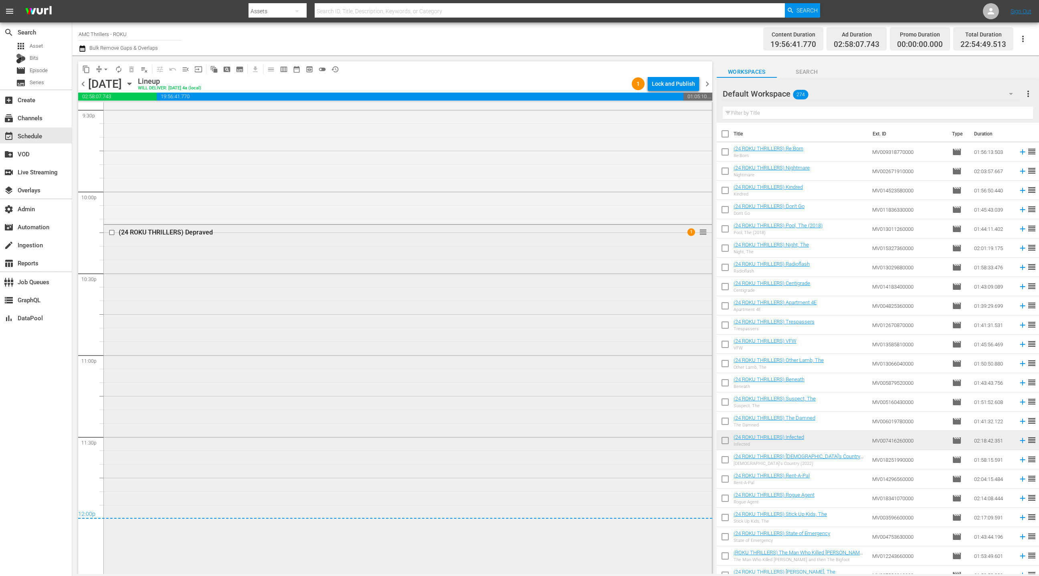
click at [277, 295] on div "(24 ROKU THRILLERS) Depraved 1 reorder" at bounding box center [408, 399] width 608 height 348
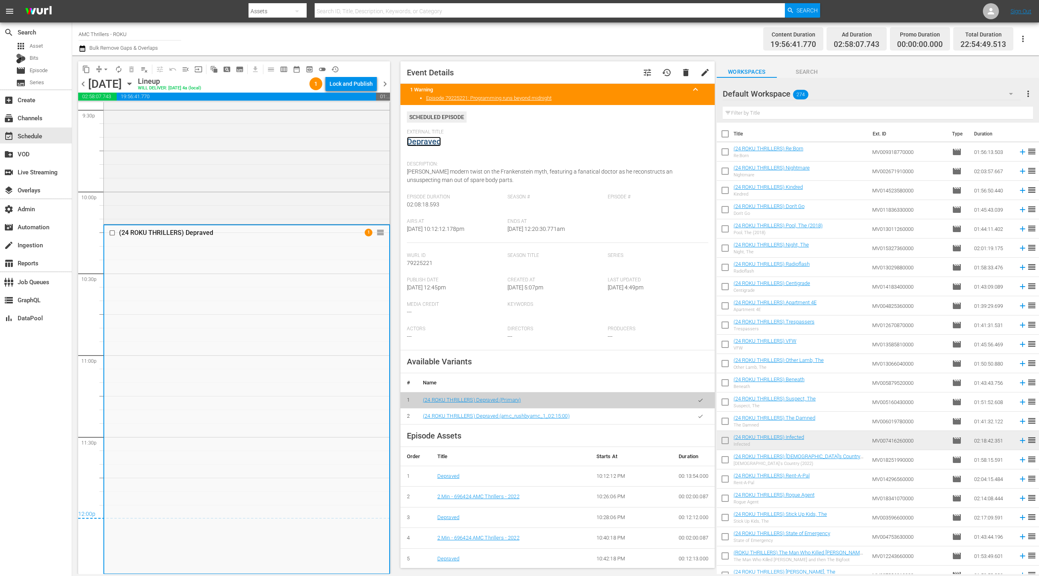
click at [423, 141] on link "Depraved" at bounding box center [424, 142] width 34 height 10
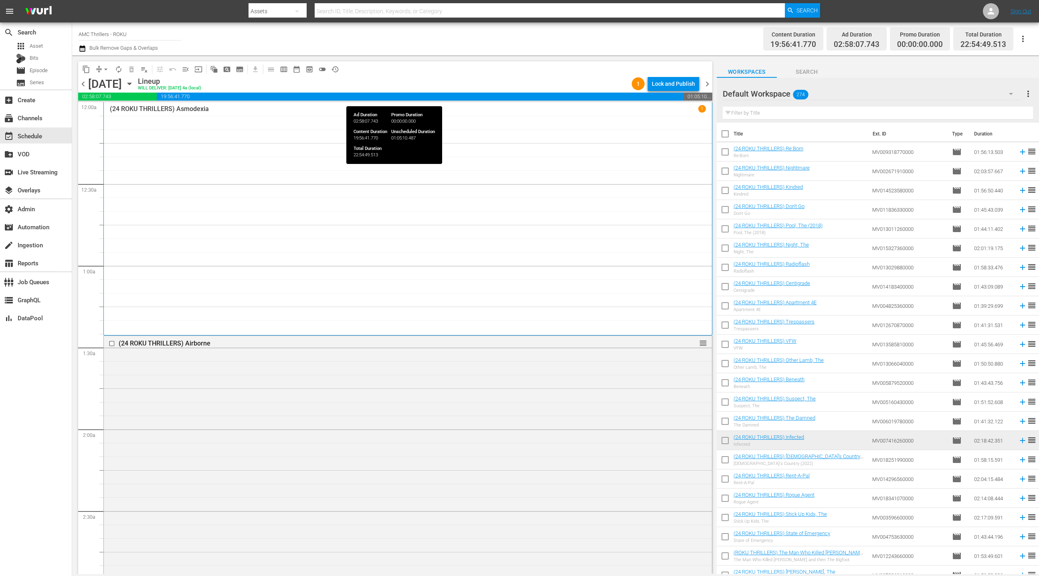
drag, startPoint x: 709, startPoint y: 93, endPoint x: 704, endPoint y: 87, distance: 7.4
click at [708, 93] on span "01:05:10.487" at bounding box center [698, 97] width 29 height 8
click at [704, 87] on span "chevron_right" at bounding box center [707, 84] width 10 height 10
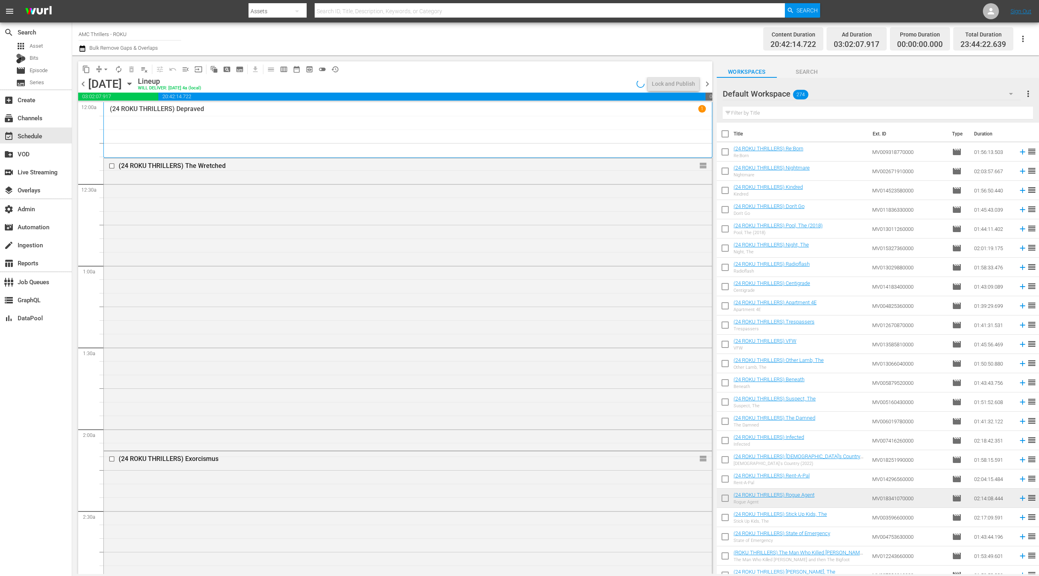
click at [705, 86] on span "chevron_right" at bounding box center [707, 84] width 10 height 10
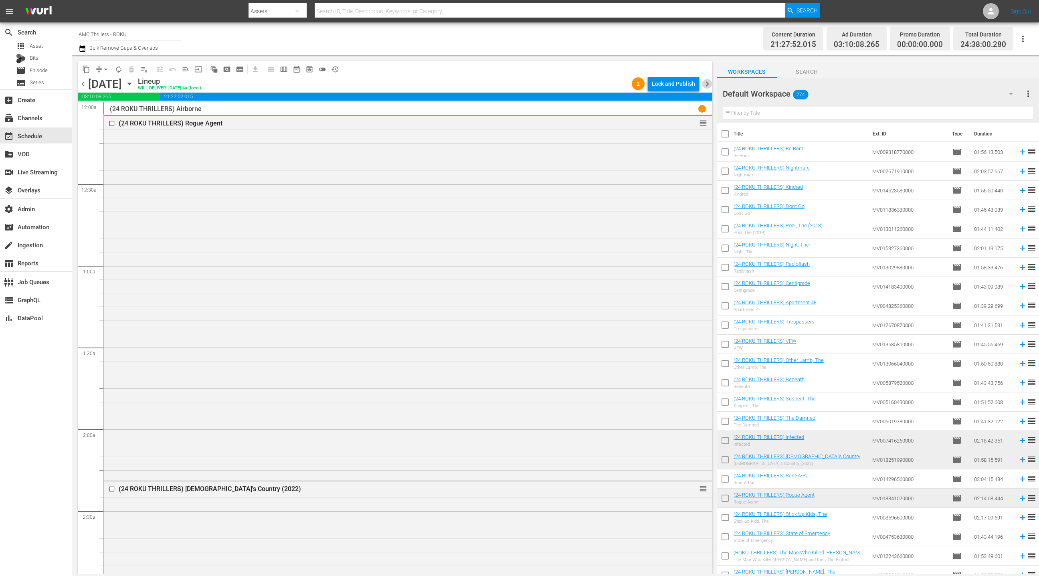
click at [705, 86] on span "chevron_right" at bounding box center [707, 84] width 10 height 10
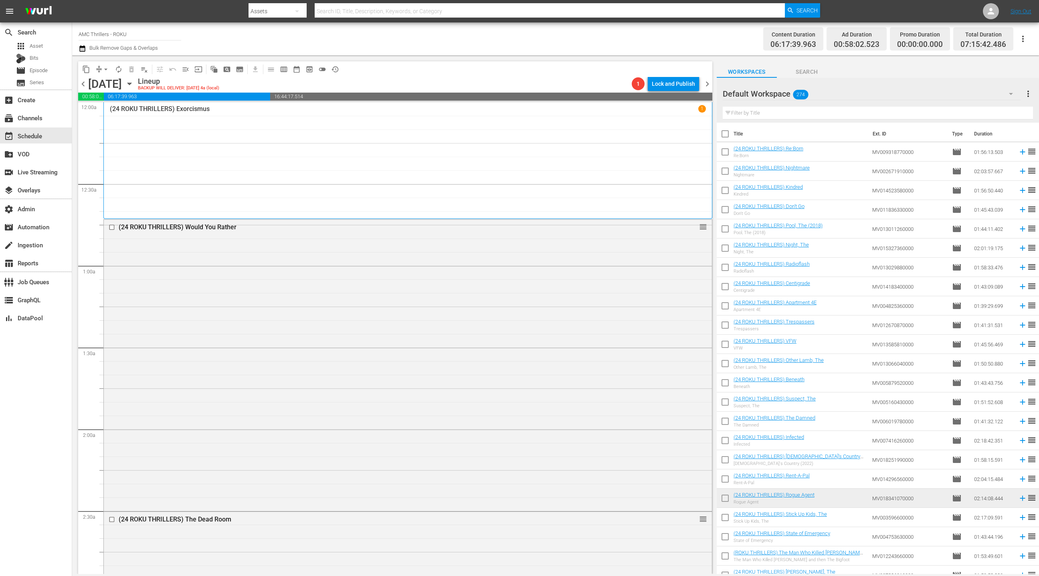
click at [85, 85] on span "chevron_left" at bounding box center [83, 84] width 10 height 10
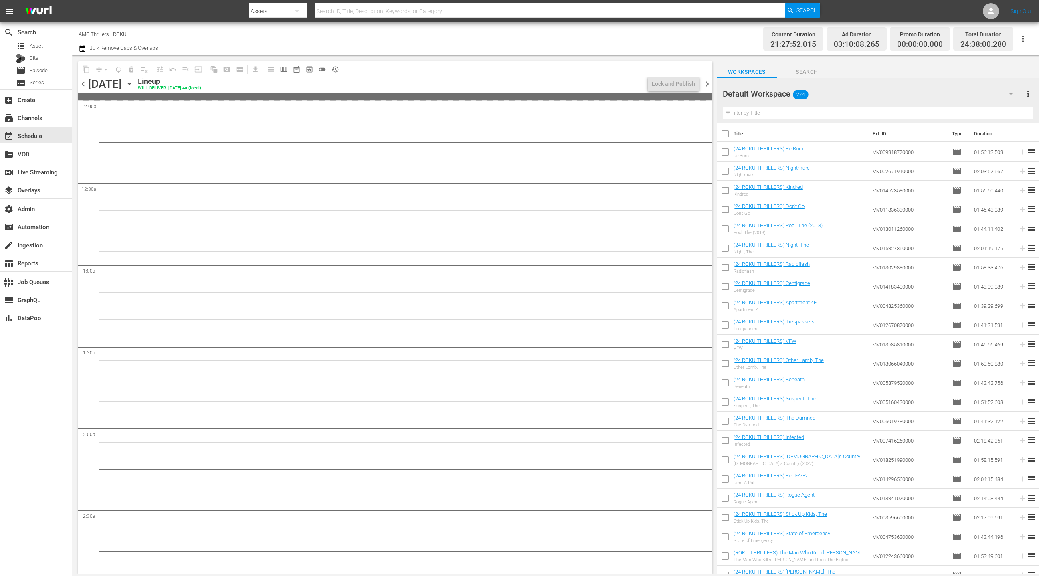
click at [85, 85] on span "chevron_left" at bounding box center [83, 84] width 10 height 10
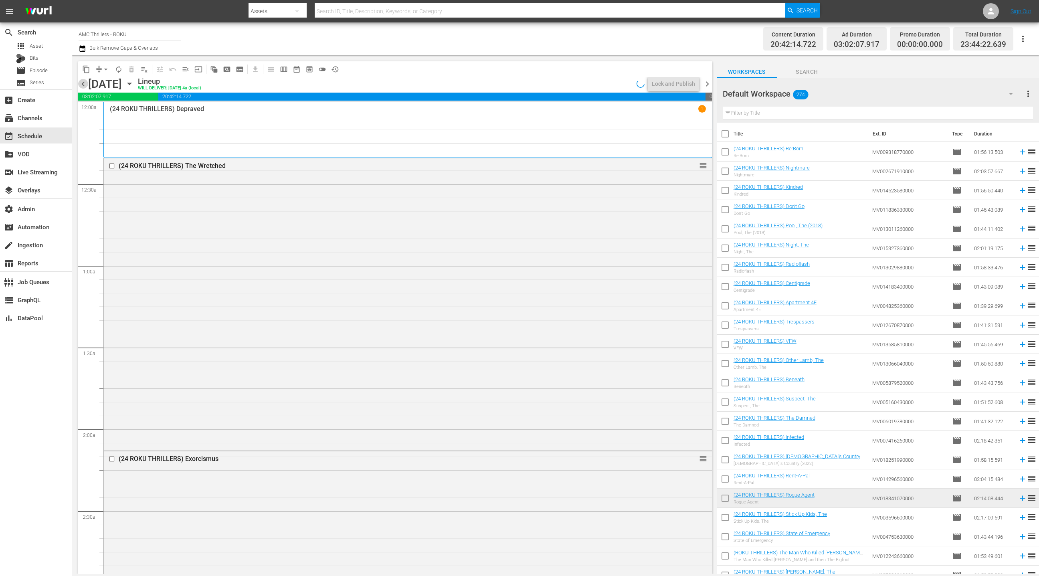
click at [85, 85] on span "chevron_left" at bounding box center [83, 84] width 10 height 10
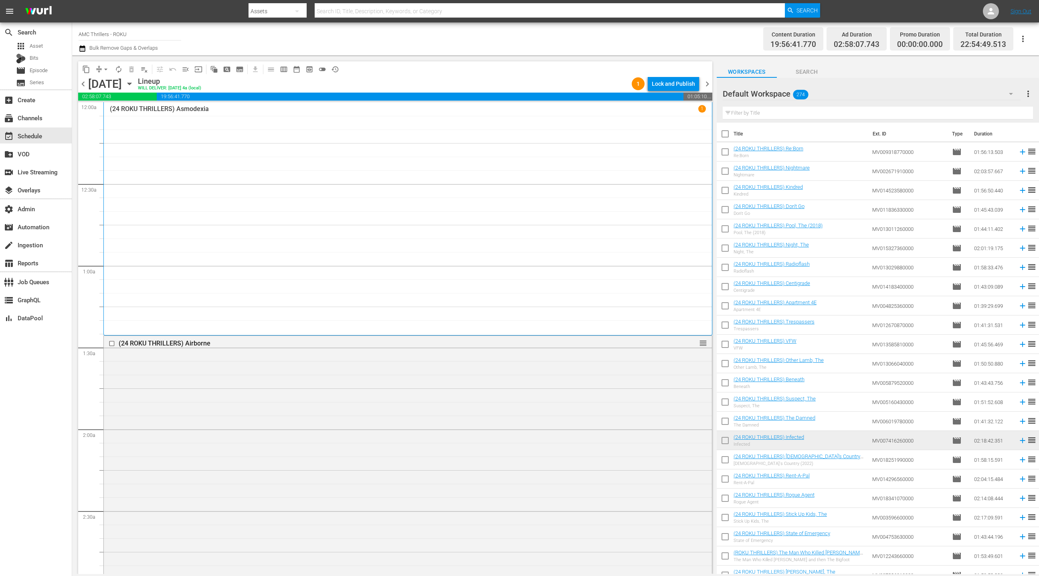
click at [705, 88] on span "chevron_right" at bounding box center [707, 84] width 10 height 10
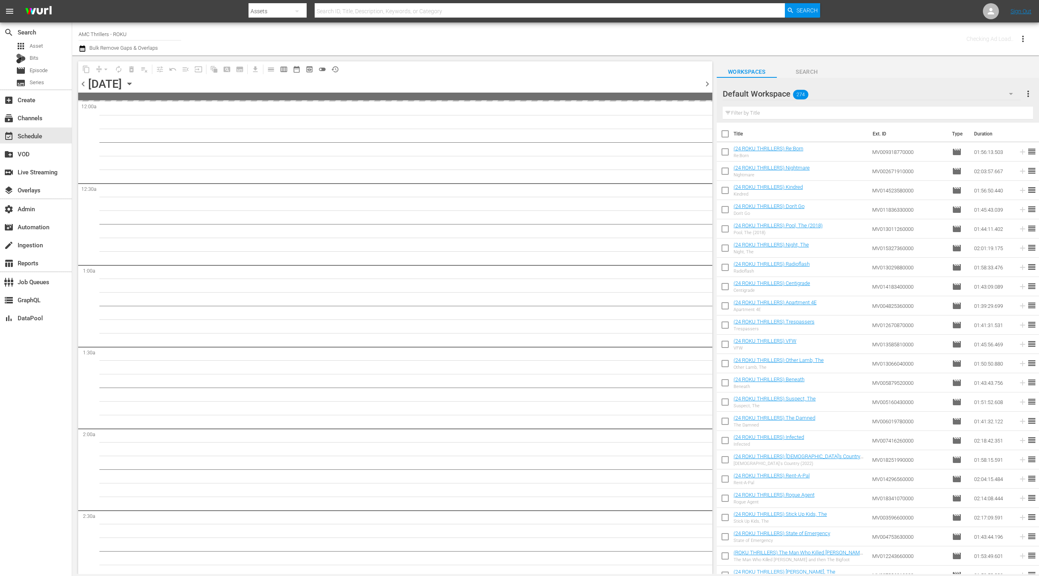
click at [705, 88] on span "chevron_right" at bounding box center [707, 84] width 10 height 10
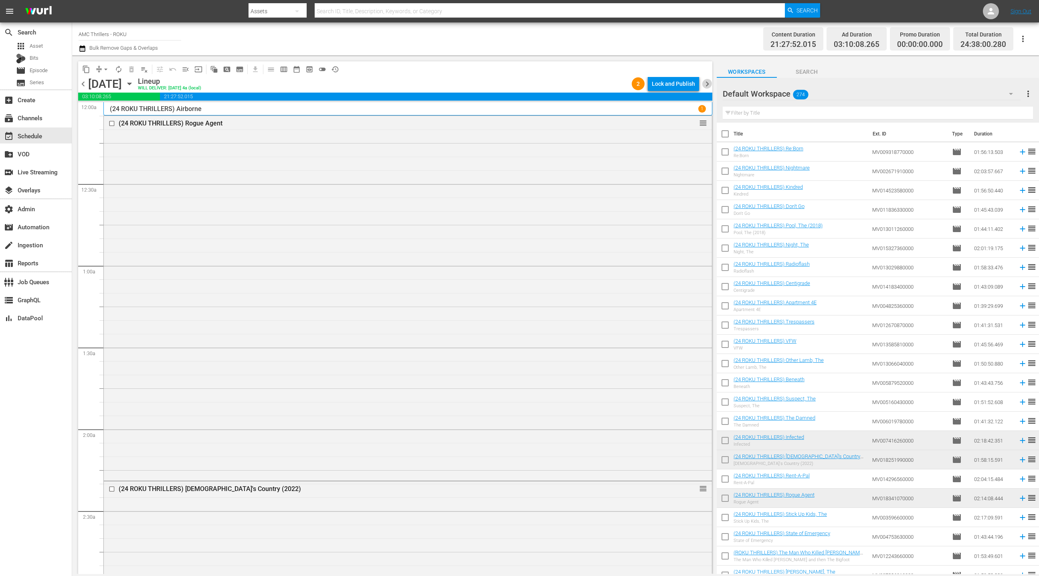
click at [706, 87] on span "chevron_right" at bounding box center [707, 84] width 10 height 10
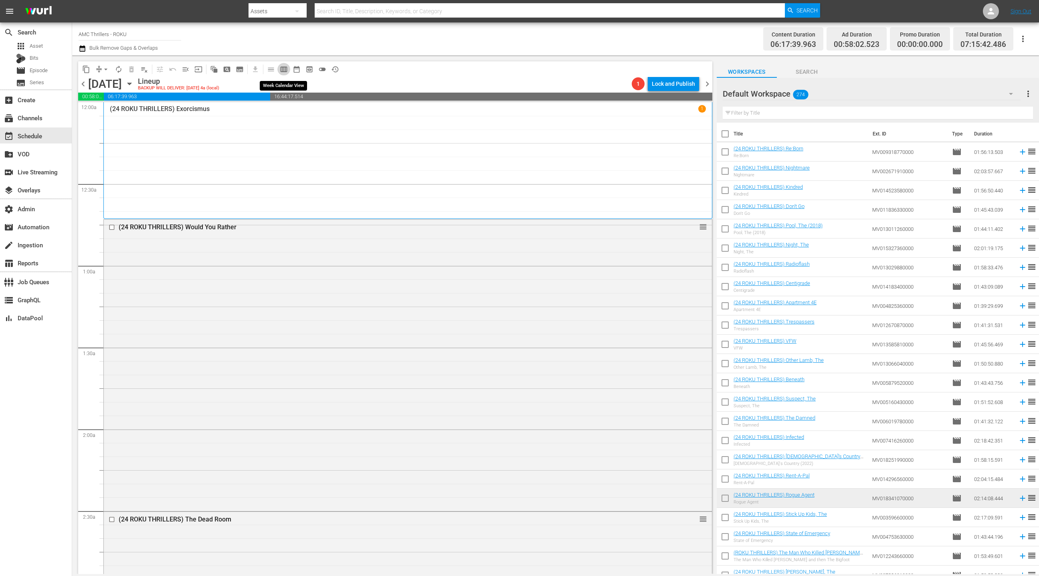
click at [285, 71] on span "calendar_view_week_outlined" at bounding box center [284, 69] width 8 height 8
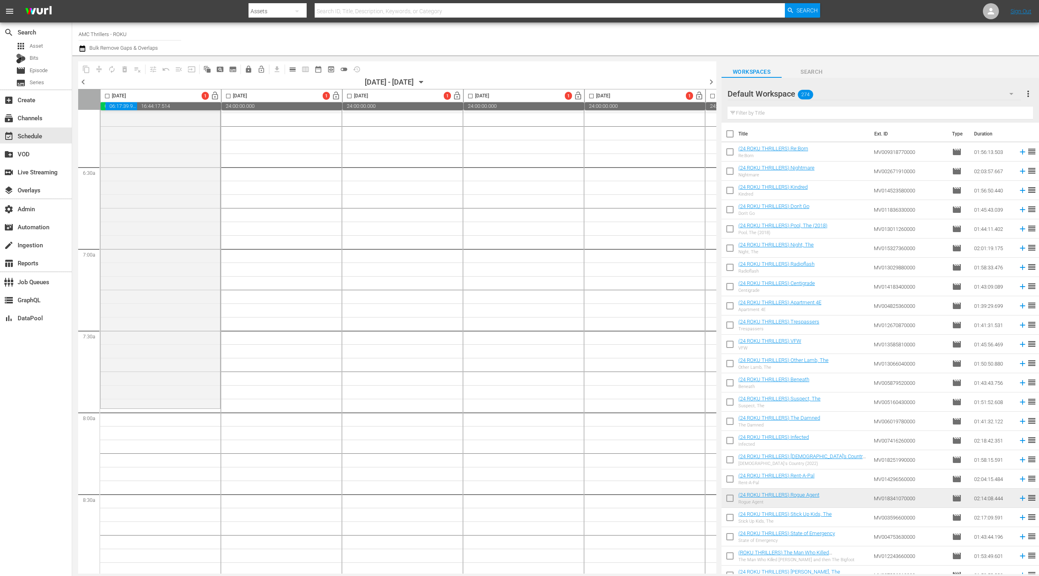
scroll to position [1005, 0]
click at [51, 71] on div "movie Episode" at bounding box center [36, 70] width 72 height 11
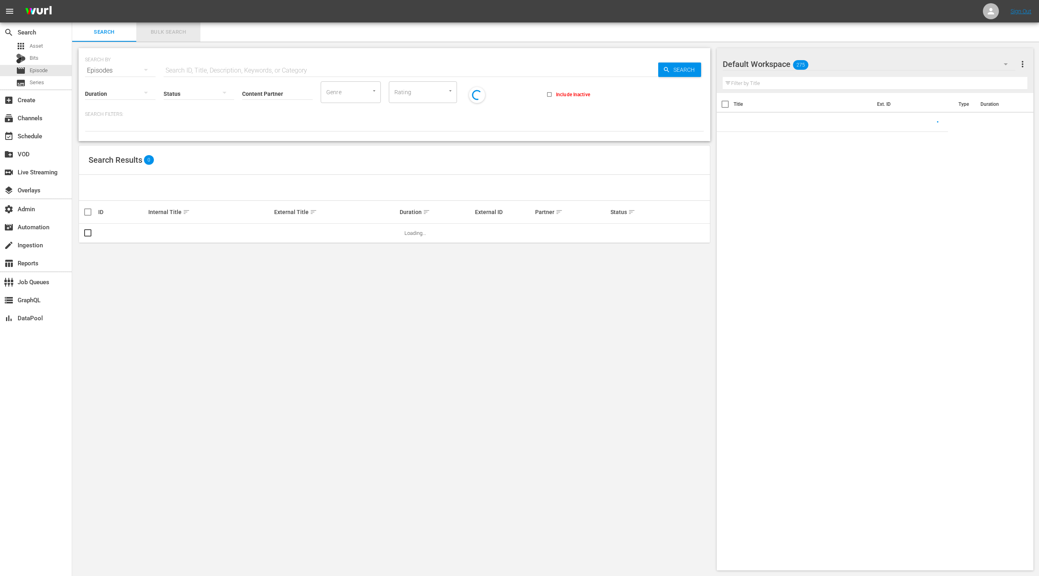
click at [158, 33] on span "Bulk Search" at bounding box center [168, 32] width 55 height 9
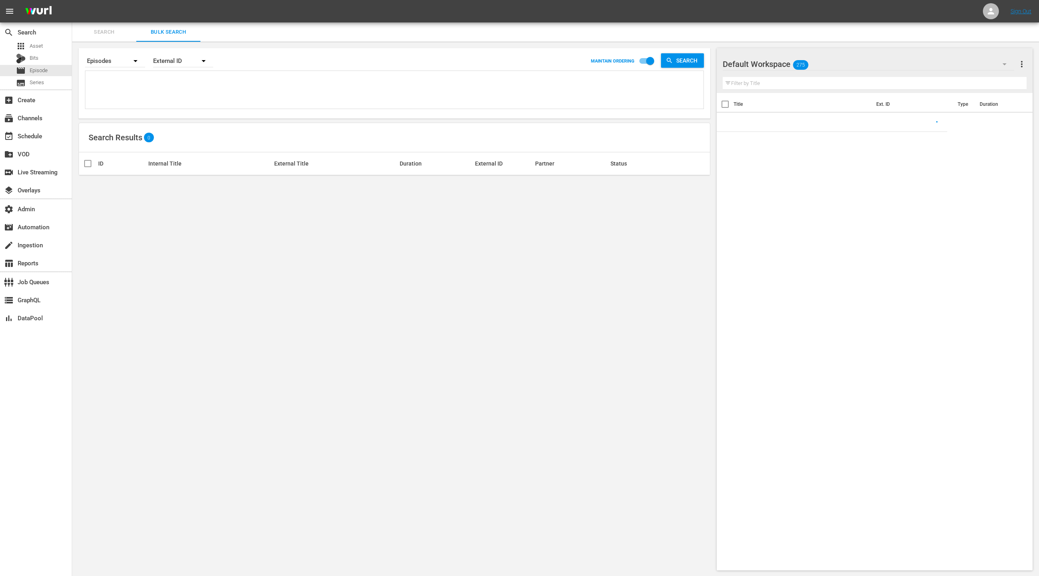
click at [161, 88] on textarea at bounding box center [395, 91] width 616 height 36
paste textarea "1311301 68151135 40142069 11545931 66616542 51311481 3817177 66030705 71922043 …"
type textarea "1311301 68151135 40142069 11545931 66616542 51311481 3817177 66030705 71922043 …"
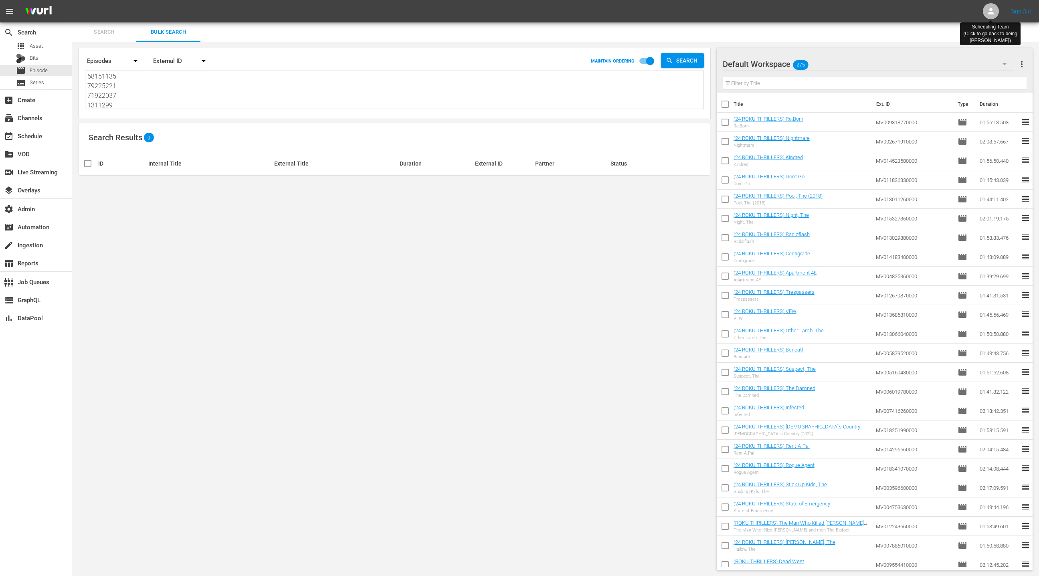
type textarea "1311301 68151135 40142069 11545931 66616542 51311481 3817177 66030705 71922043 …"
click at [990, 15] on icon at bounding box center [991, 11] width 10 height 10
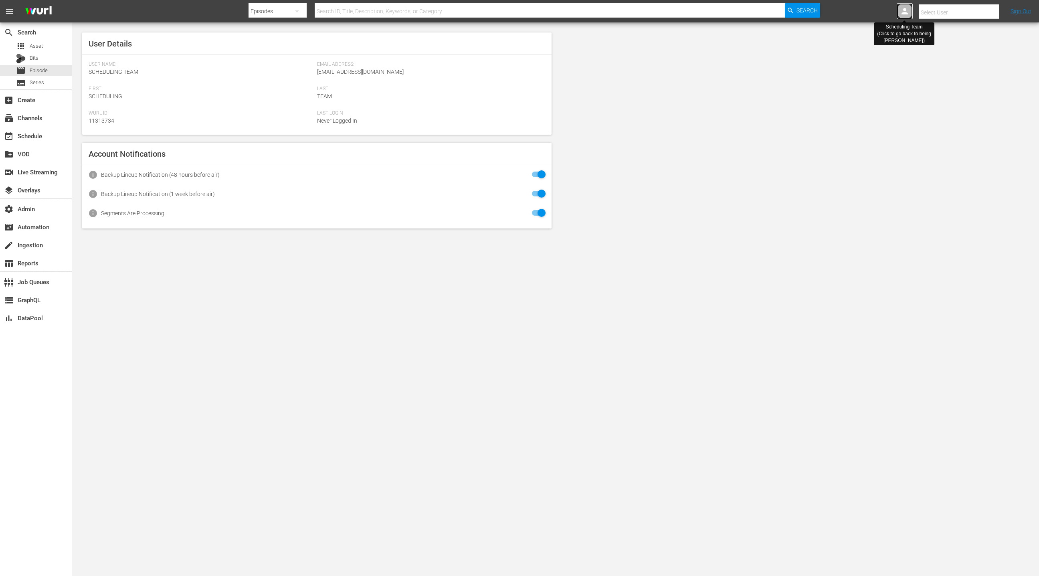
click at [908, 12] on icon at bounding box center [905, 11] width 10 height 10
click at [990, 16] on div at bounding box center [991, 11] width 16 height 16
click at [903, 11] on icon at bounding box center [905, 11] width 10 height 10
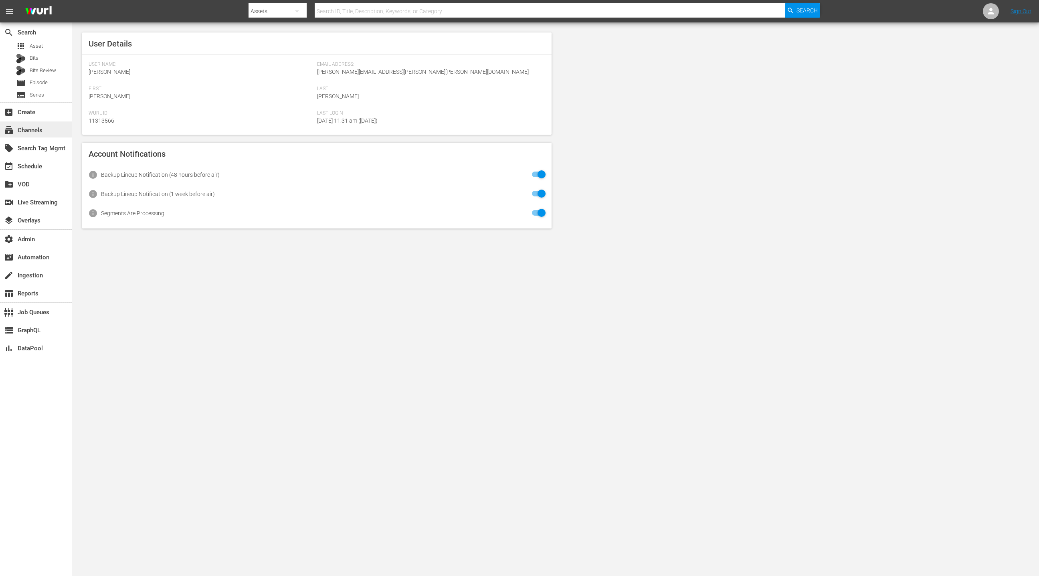
click at [49, 129] on div "subscriptions Channels" at bounding box center [36, 129] width 72 height 16
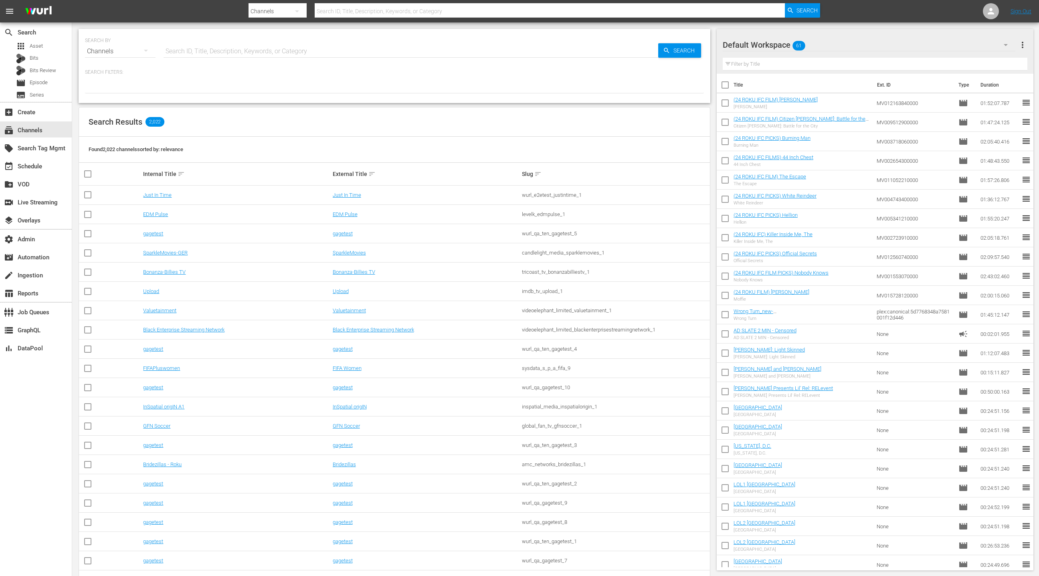
click at [204, 50] on input "text" at bounding box center [411, 51] width 495 height 19
type input "thrillers"
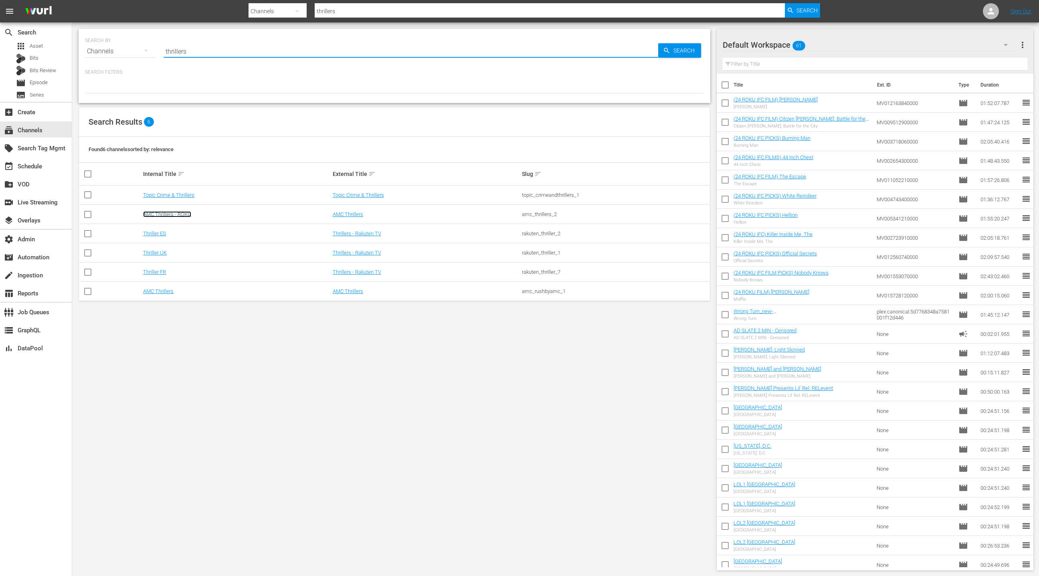
click at [170, 214] on link "AMC Thrillers - ROKU" at bounding box center [167, 214] width 48 height 6
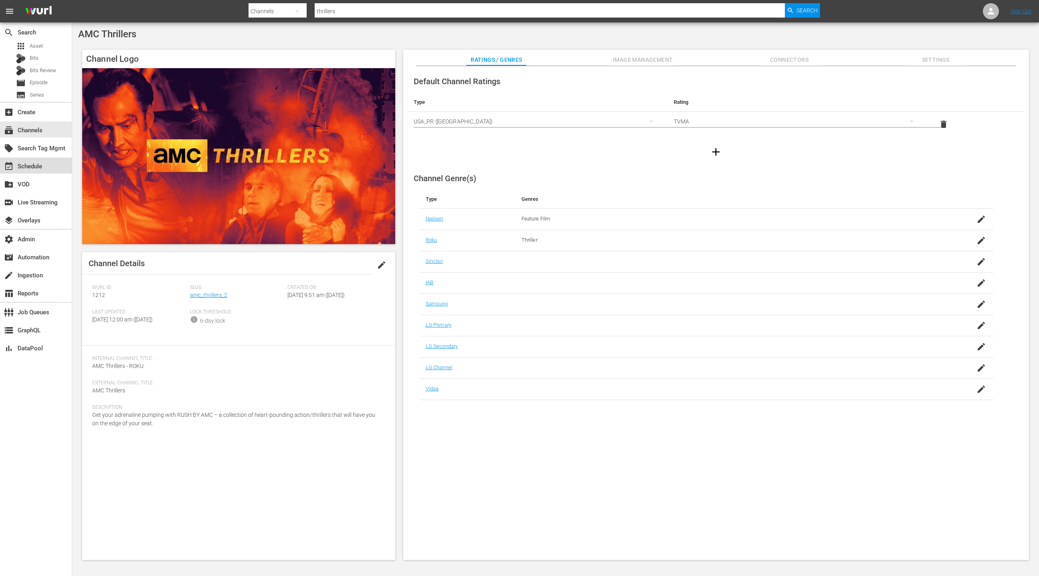
click at [43, 161] on div "event_available Schedule" at bounding box center [36, 166] width 72 height 16
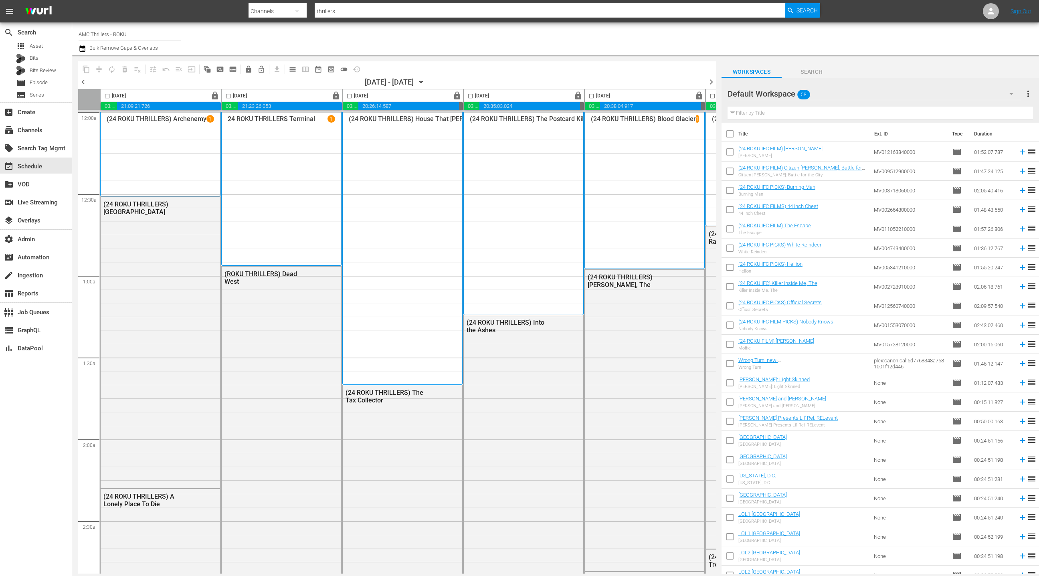
click at [426, 83] on icon "button" at bounding box center [421, 82] width 9 height 9
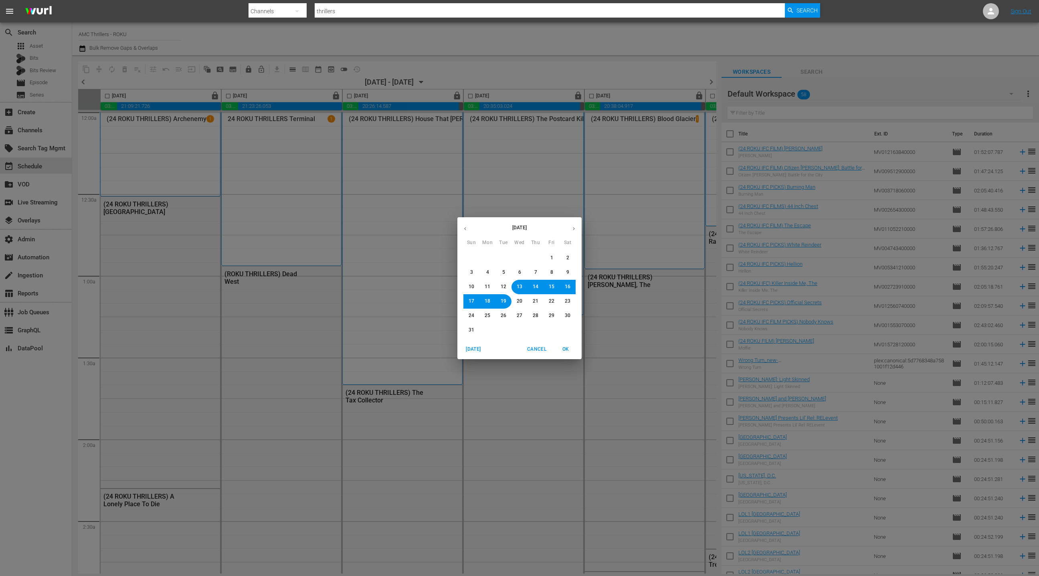
click at [519, 301] on span "20" at bounding box center [520, 301] width 6 height 7
click at [570, 351] on span "OK" at bounding box center [565, 349] width 19 height 8
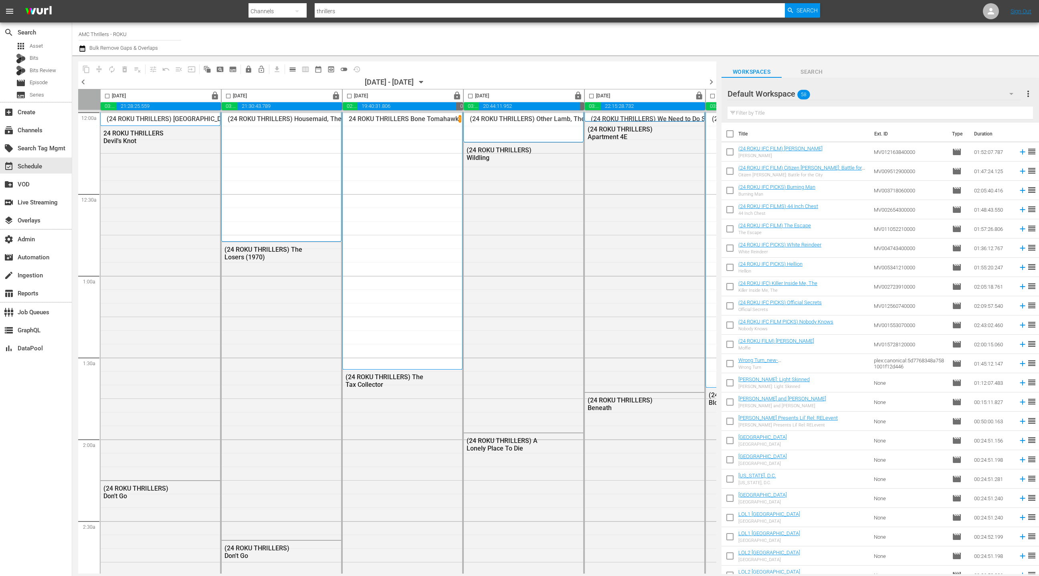
click at [426, 83] on icon "button" at bounding box center [421, 82] width 9 height 9
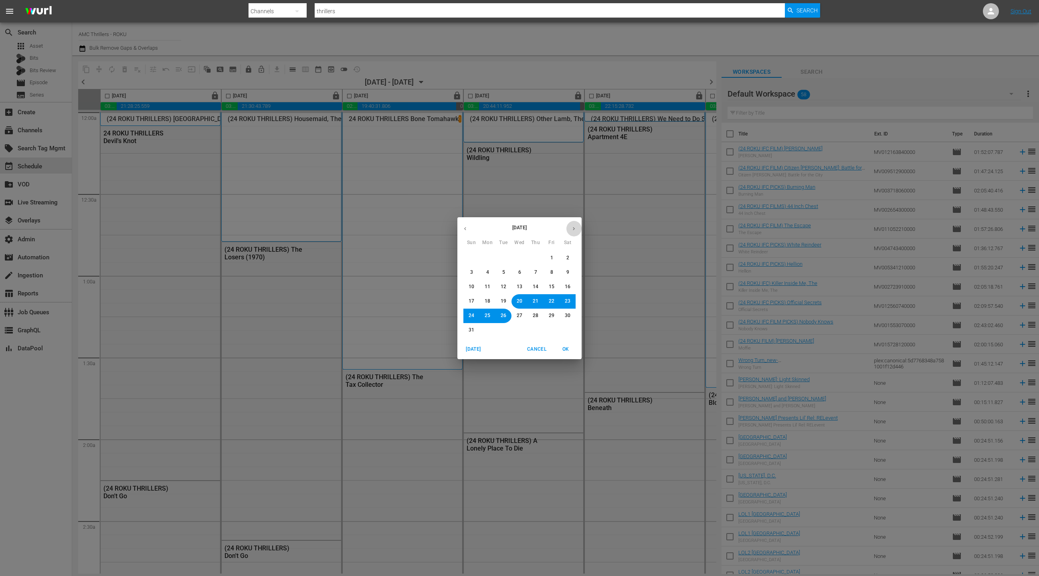
drag, startPoint x: 572, startPoint y: 230, endPoint x: 571, endPoint y: 224, distance: 5.7
click at [572, 230] on icon "button" at bounding box center [574, 229] width 6 height 6
click at [571, 288] on button "20" at bounding box center [567, 287] width 14 height 14
click at [568, 349] on span "OK" at bounding box center [565, 349] width 19 height 8
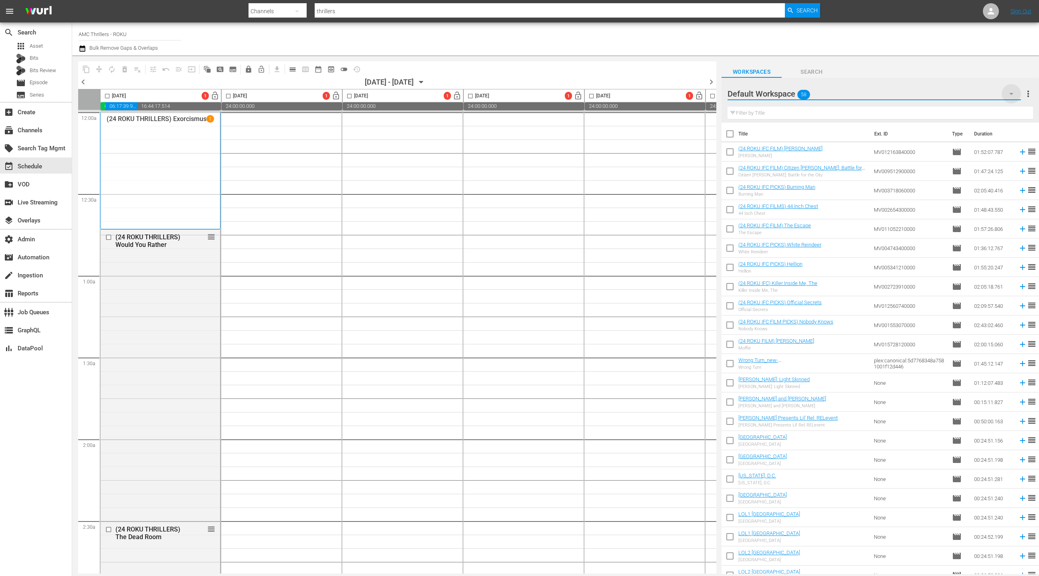
click at [1011, 92] on icon "button" at bounding box center [1012, 94] width 10 height 10
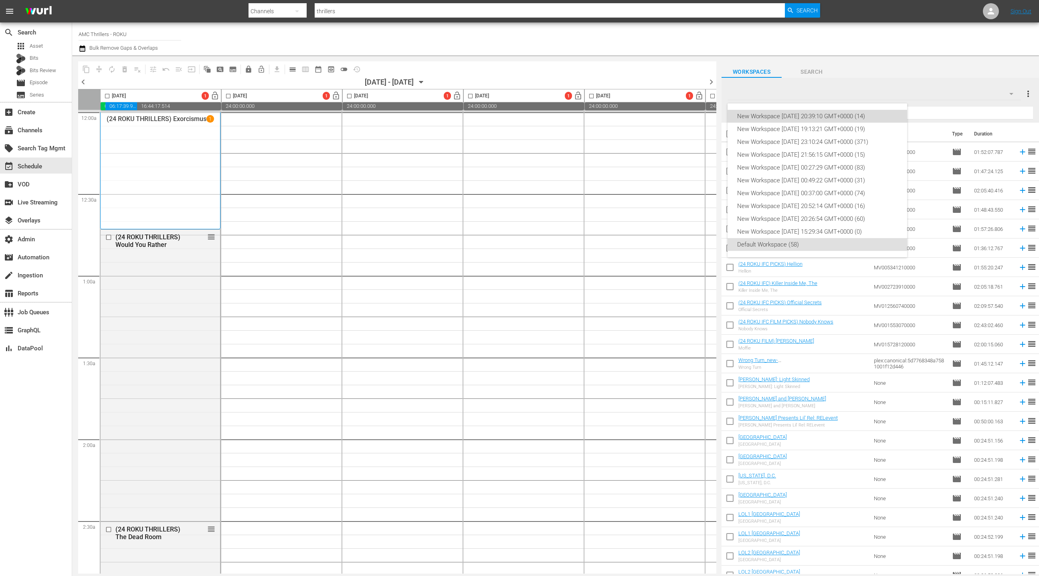
click at [873, 116] on div "New Workspace [DATE] 20:39:10 GMT+0000 (14)" at bounding box center [817, 116] width 160 height 13
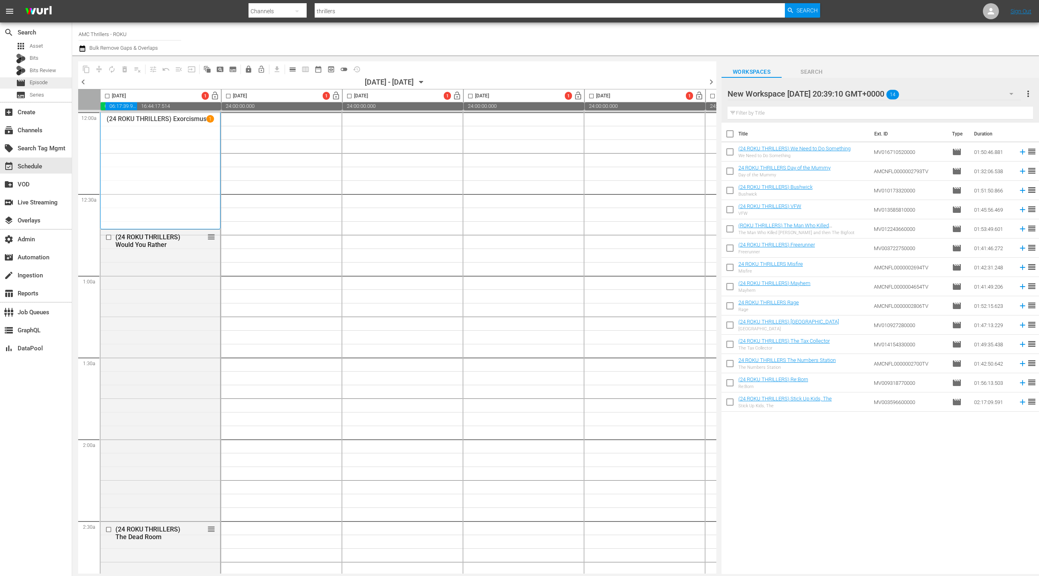
click at [47, 79] on span "Episode" at bounding box center [39, 83] width 18 height 8
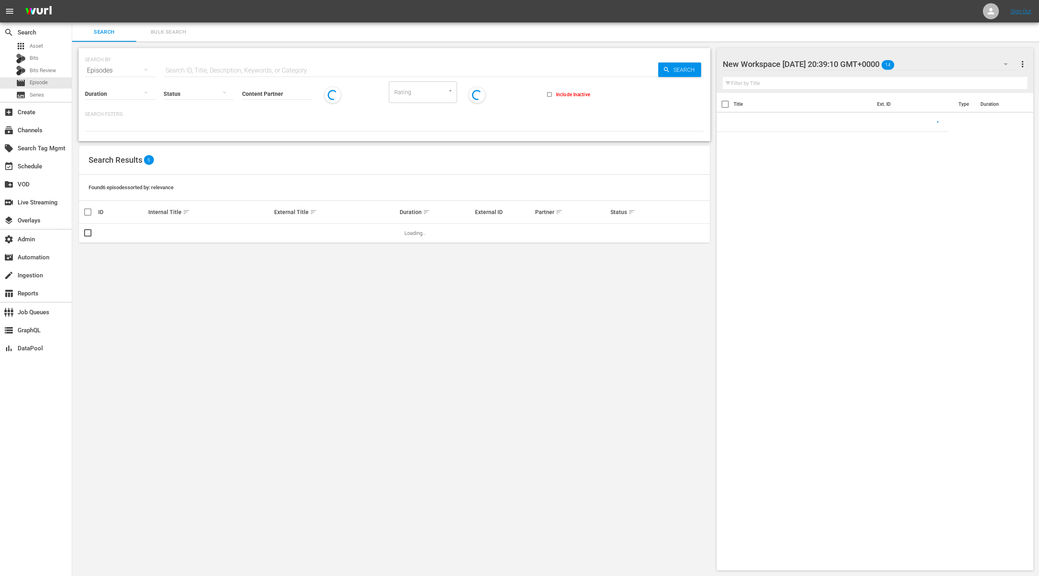
click at [168, 26] on button "Bulk Search" at bounding box center [168, 31] width 64 height 19
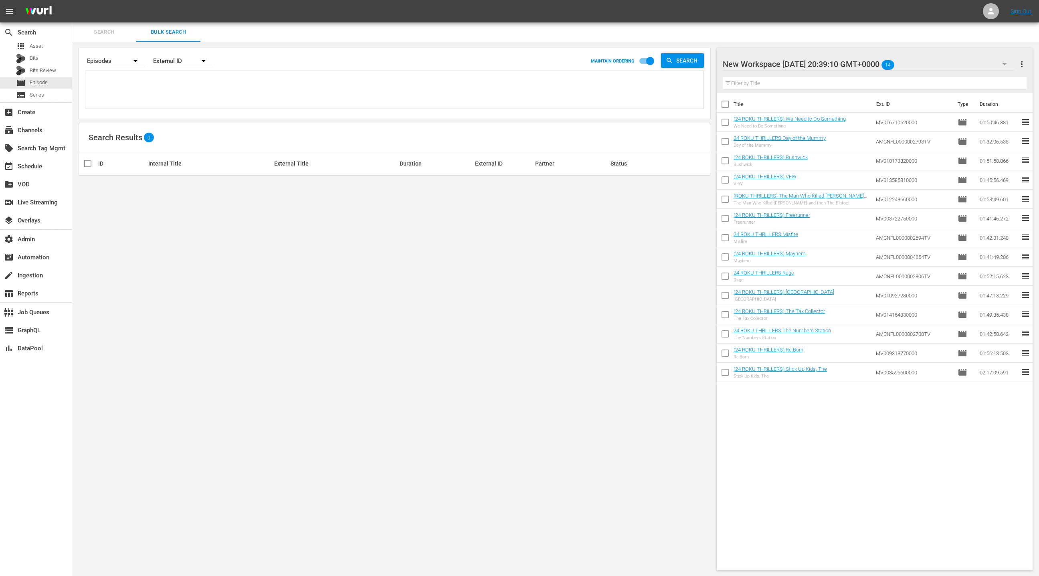
click at [165, 101] on textarea at bounding box center [395, 91] width 616 height 36
paste textarea "1311301 68151135 40142069 11545931 66616542 51311481 3817177 66030705 71922043 …"
type textarea "1311301 68151135 40142069 11545931 66616542 51311481 3817177 66030705 71922043 …"
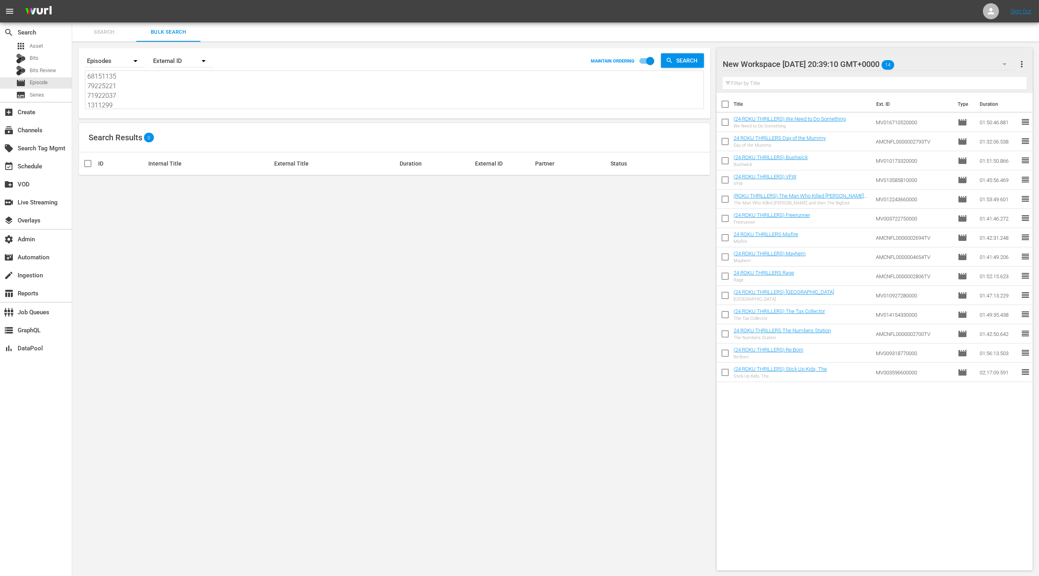
click at [174, 59] on div "External ID" at bounding box center [183, 61] width 60 height 22
drag, startPoint x: 188, startPoint y: 97, endPoint x: 185, endPoint y: 93, distance: 4.7
click at [187, 95] on div "Wurl ID" at bounding box center [179, 96] width 32 height 13
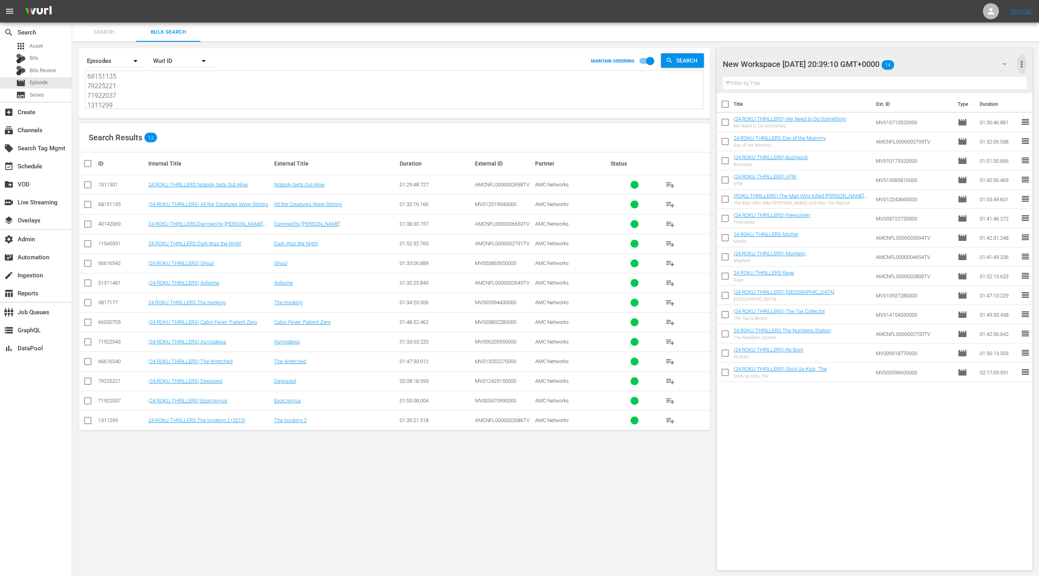
drag, startPoint x: 1025, startPoint y: 64, endPoint x: 1013, endPoint y: 63, distance: 12.8
click at [1025, 64] on span "more_vert" at bounding box center [1022, 64] width 10 height 10
drag, startPoint x: 990, startPoint y: 81, endPoint x: 927, endPoint y: 108, distance: 67.9
click at [990, 81] on div "Clear All Workspace Items" at bounding box center [970, 79] width 94 height 14
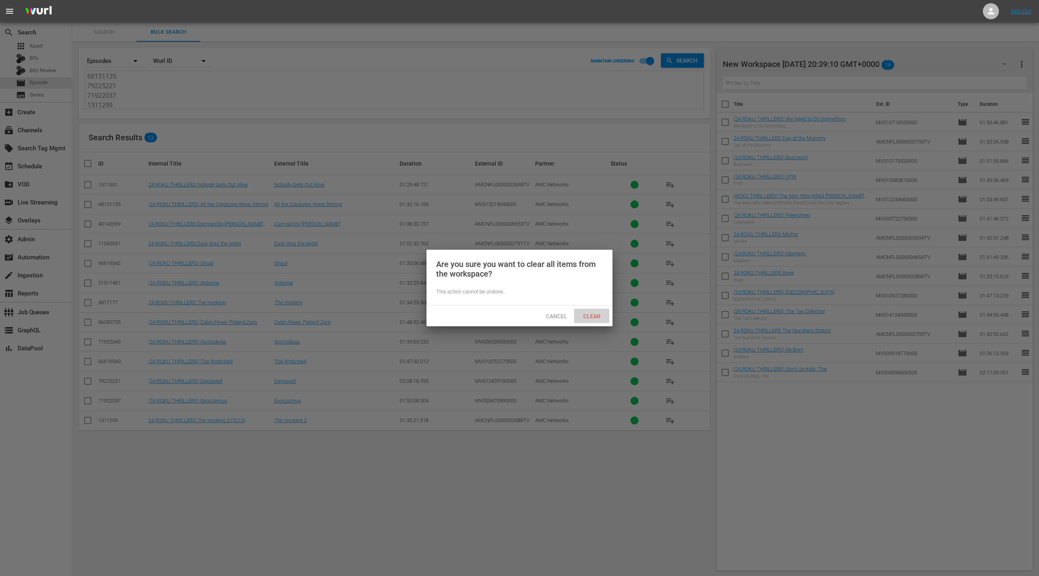
drag, startPoint x: 589, startPoint y: 316, endPoint x: 592, endPoint y: 287, distance: 28.6
click at [589, 316] on span "Clear" at bounding box center [592, 316] width 30 height 6
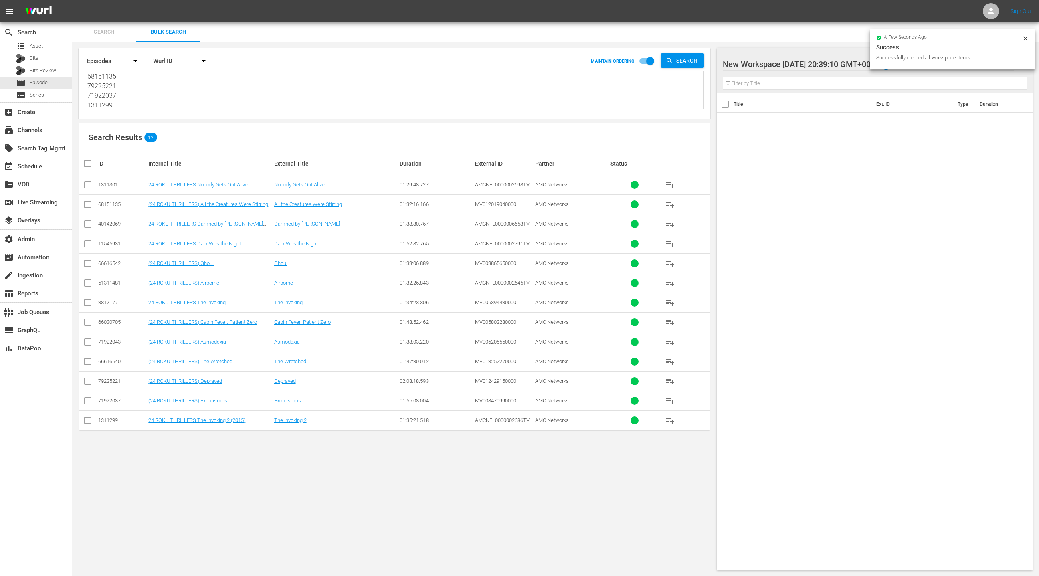
click at [89, 166] on input "checkbox" at bounding box center [91, 164] width 16 height 10
checkbox input "true"
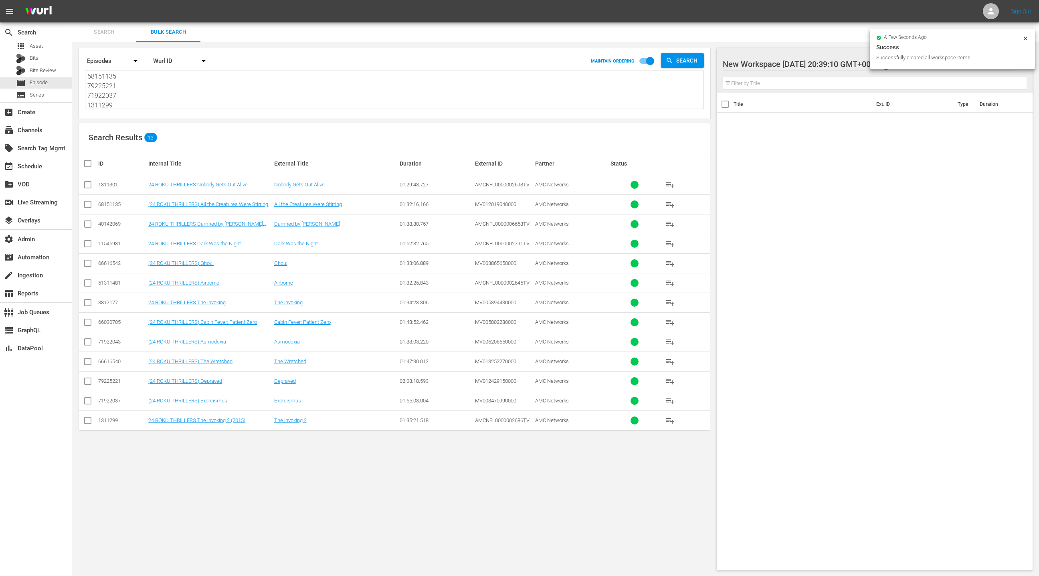
checkbox input "true"
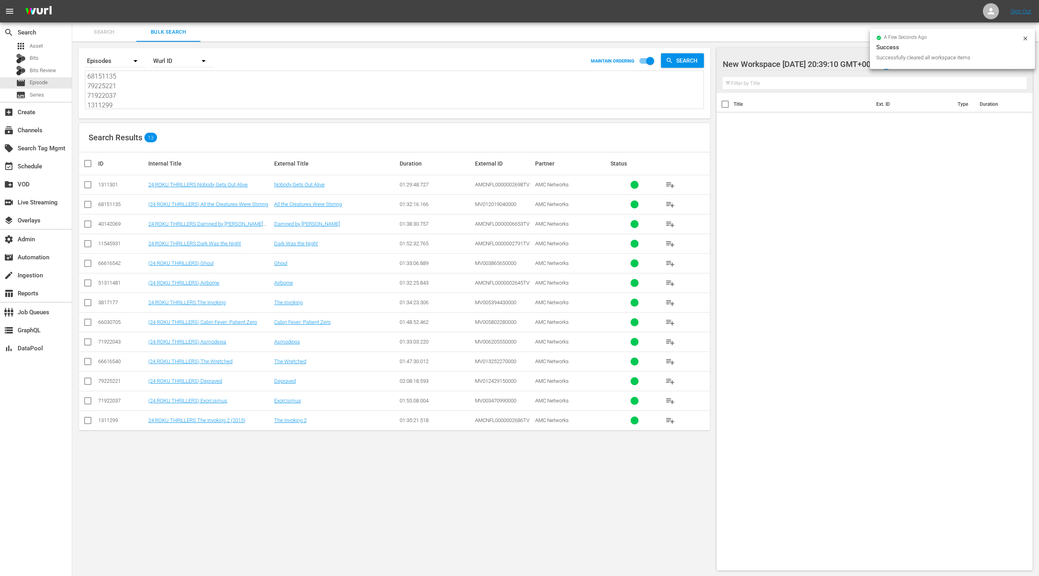
checkbox input "true"
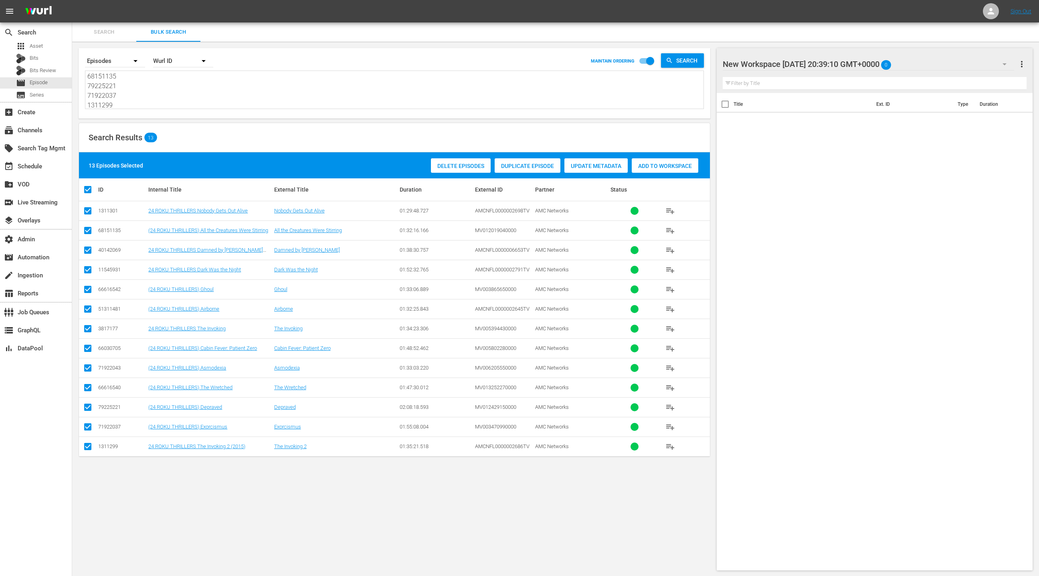
click at [669, 166] on span "Add to Workspace" at bounding box center [665, 166] width 67 height 6
click at [52, 162] on div "event_available Schedule" at bounding box center [36, 166] width 72 height 16
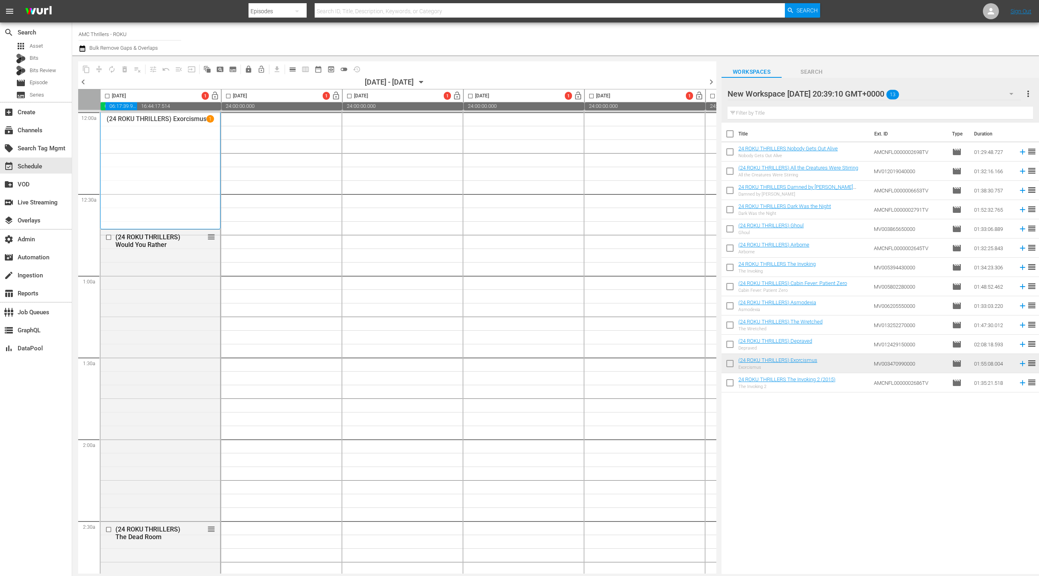
click at [731, 137] on input "checkbox" at bounding box center [730, 135] width 17 height 17
checkbox input "true"
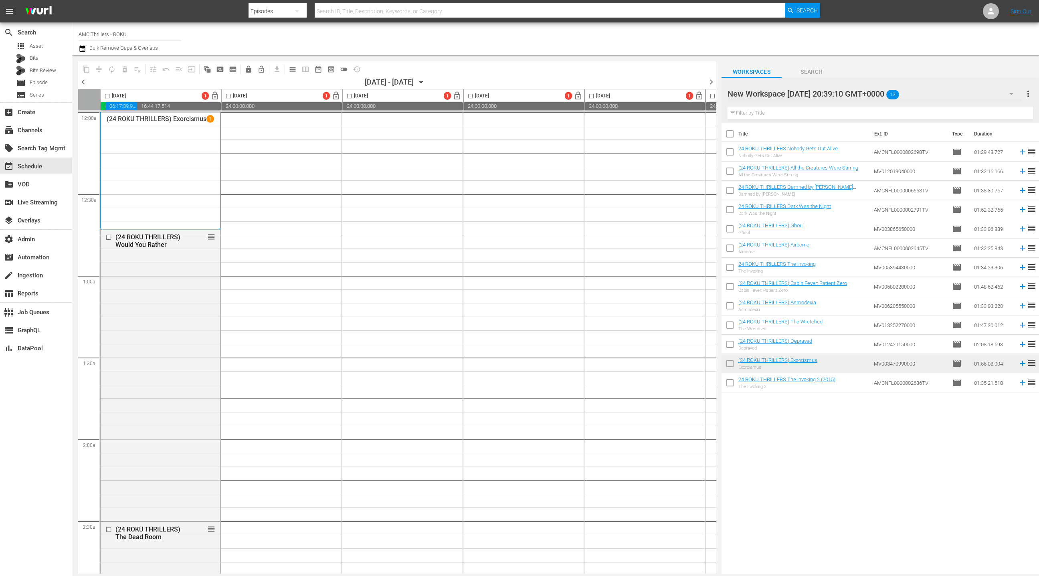
checkbox input "true"
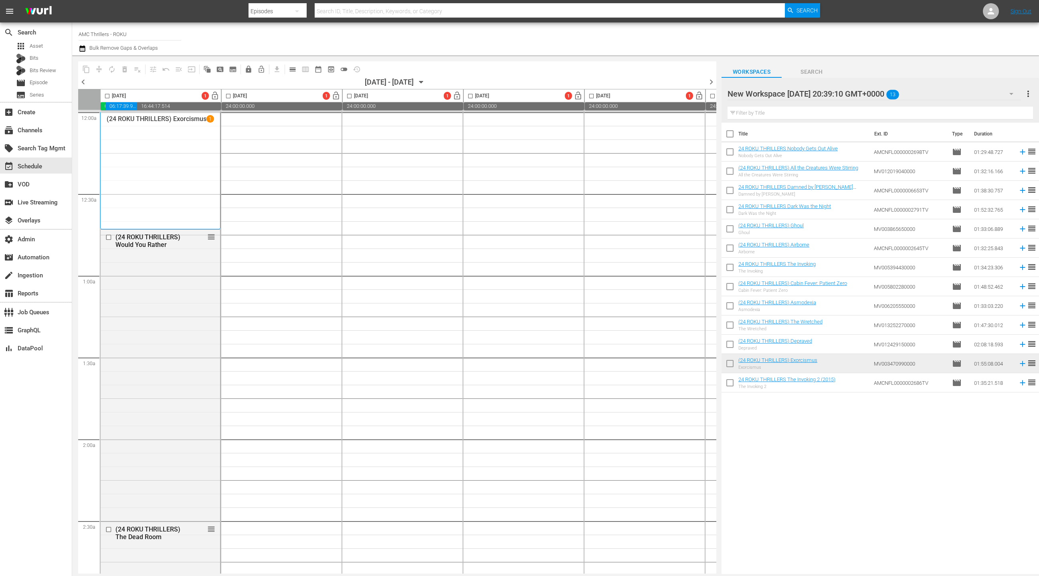
checkbox input "true"
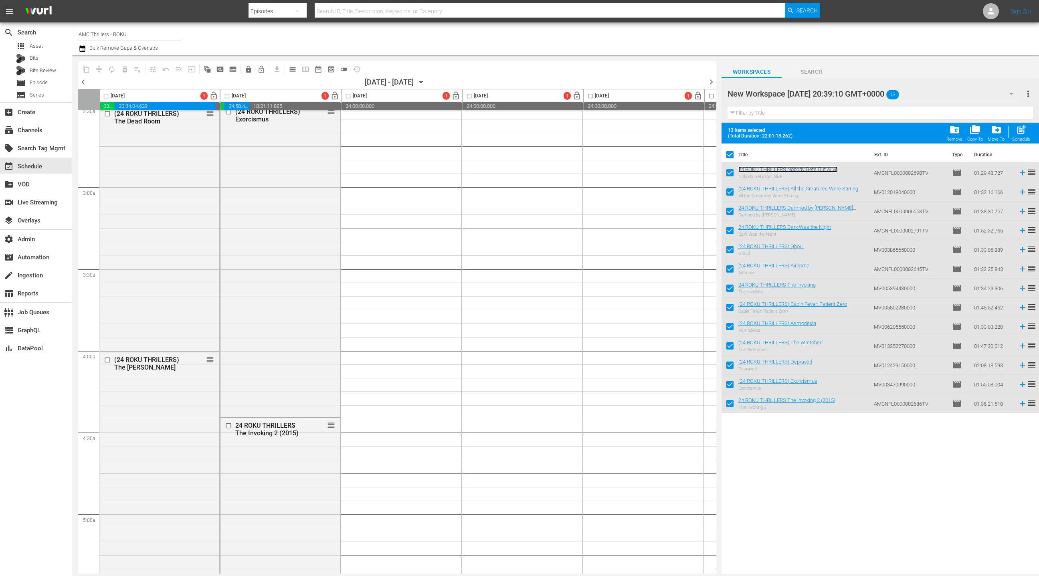
scroll to position [0, 1]
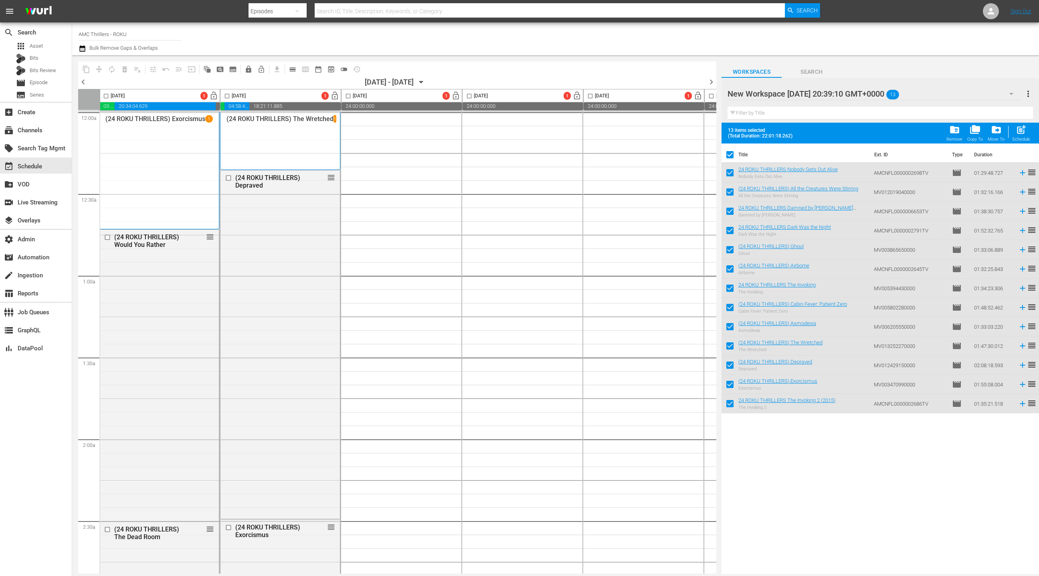
click at [732, 157] on input "checkbox" at bounding box center [730, 156] width 17 height 17
checkbox input "false"
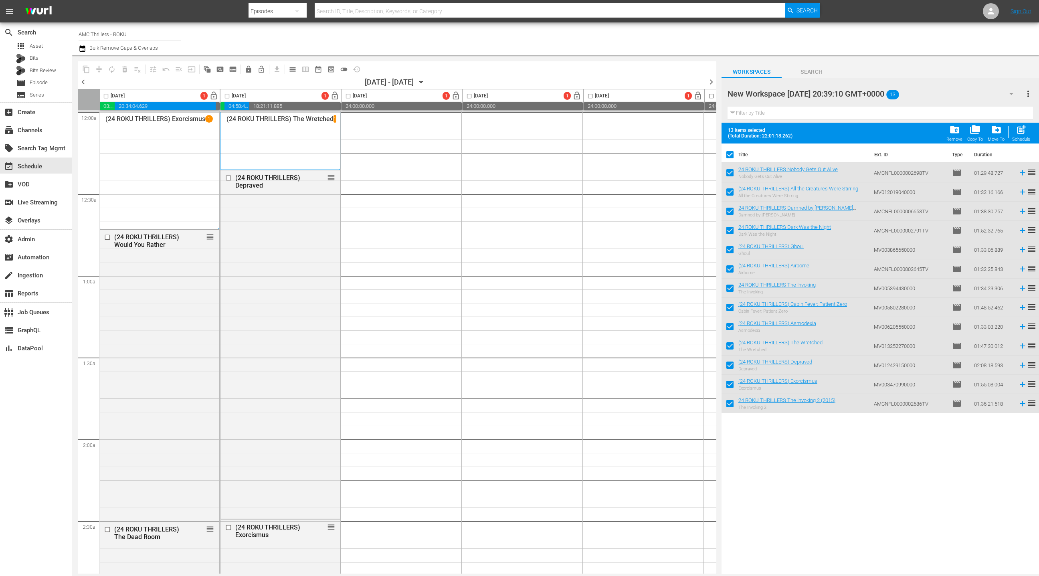
checkbox input "false"
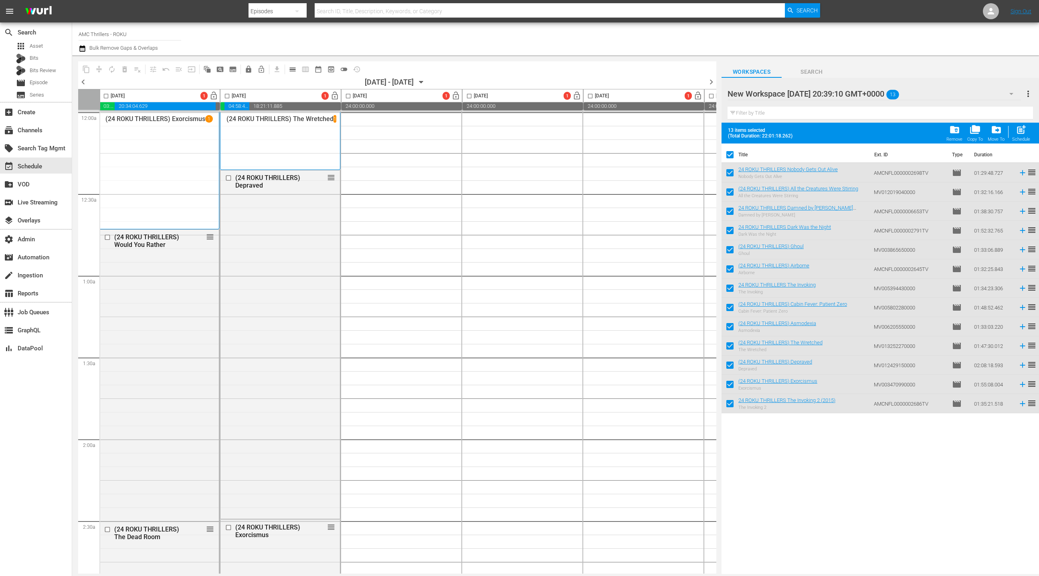
checkbox input "false"
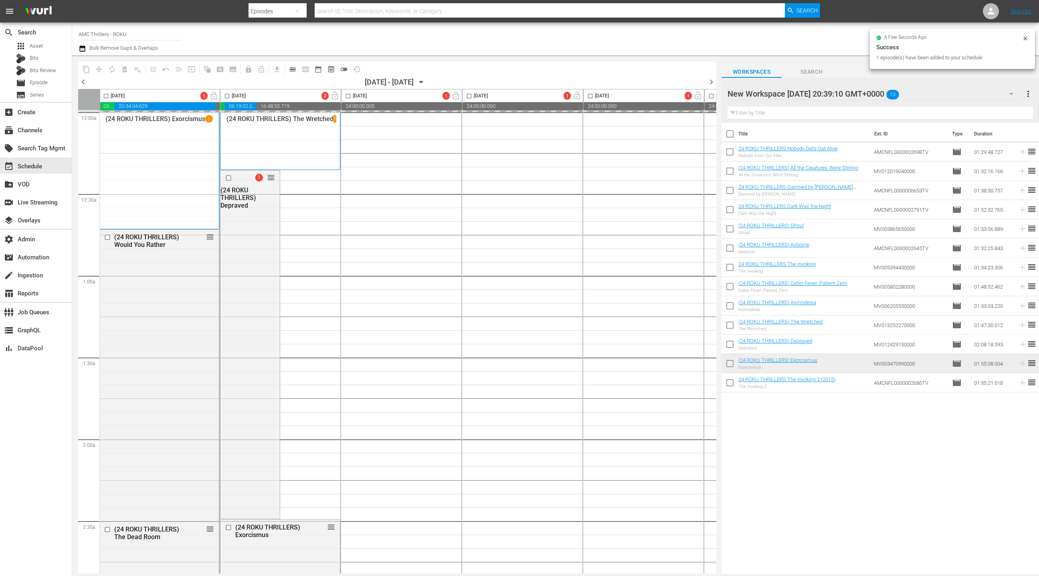
click at [226, 95] on input "checkbox" at bounding box center [226, 97] width 9 height 9
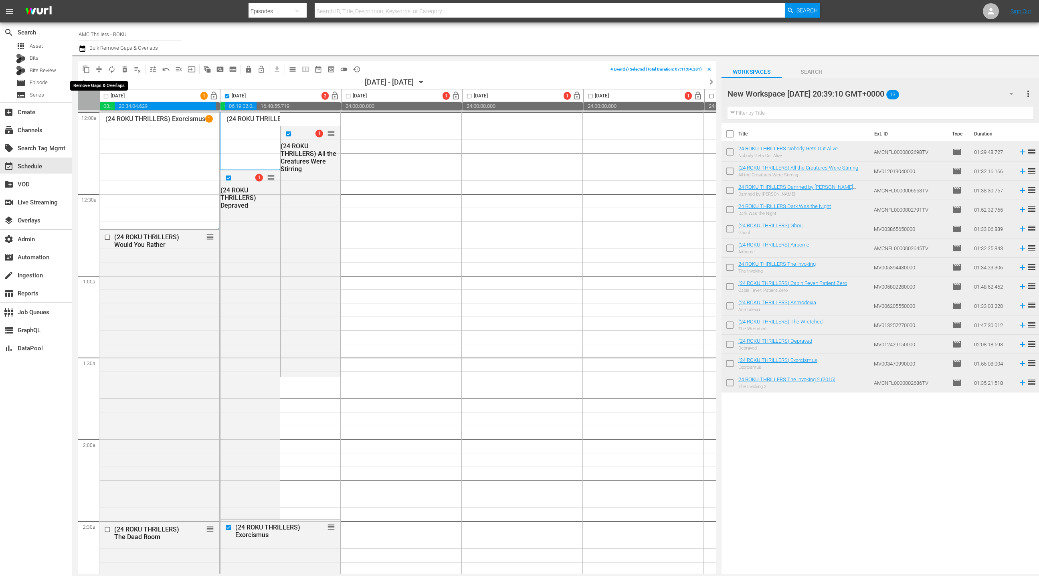
click at [103, 69] on button "compress" at bounding box center [99, 69] width 13 height 13
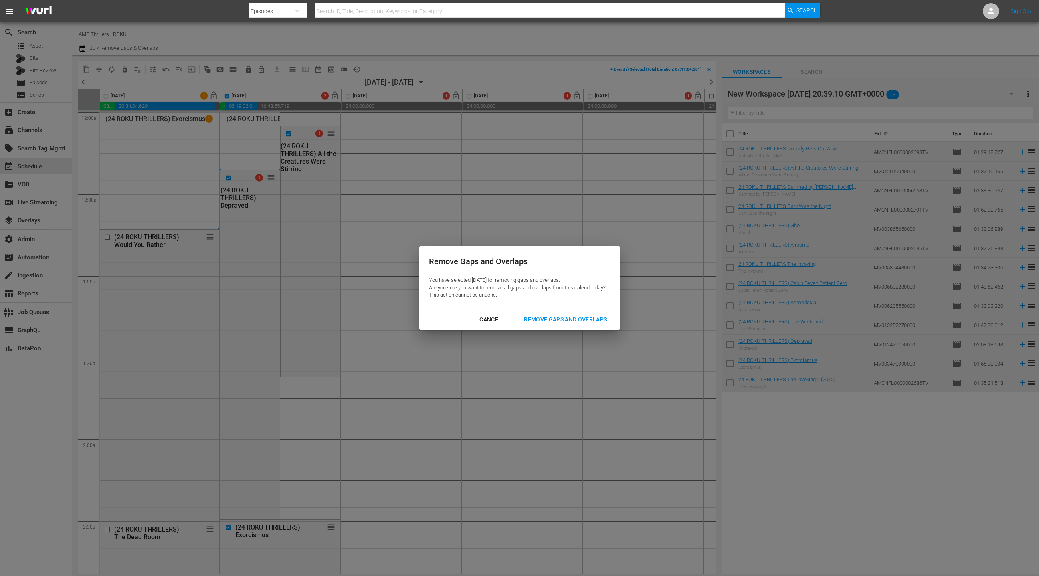
click at [535, 322] on div "Remove Gaps and Overlaps" at bounding box center [566, 320] width 96 height 10
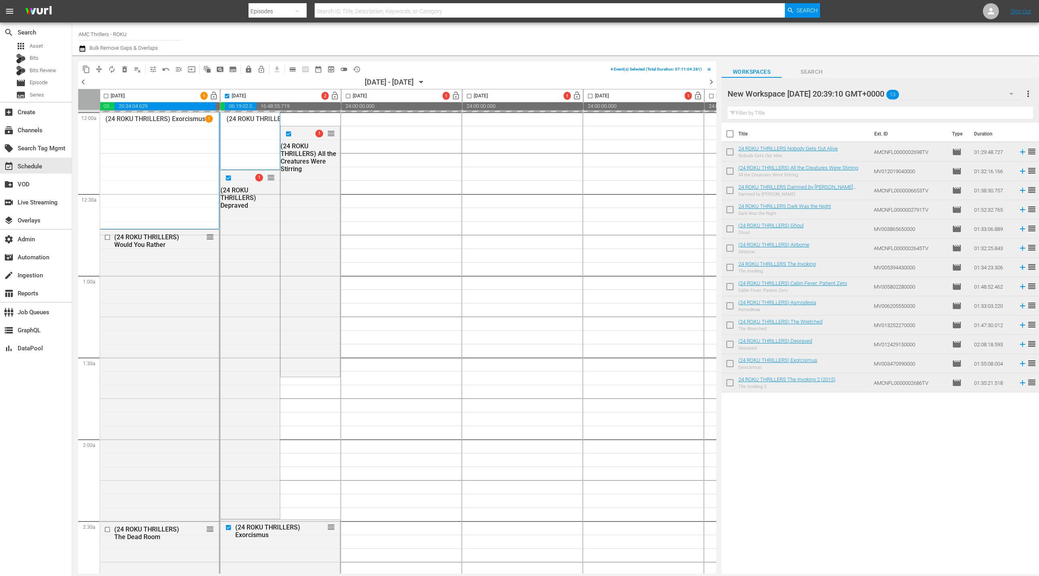
checkbox input "false"
